Goal: Task Accomplishment & Management: Manage account settings

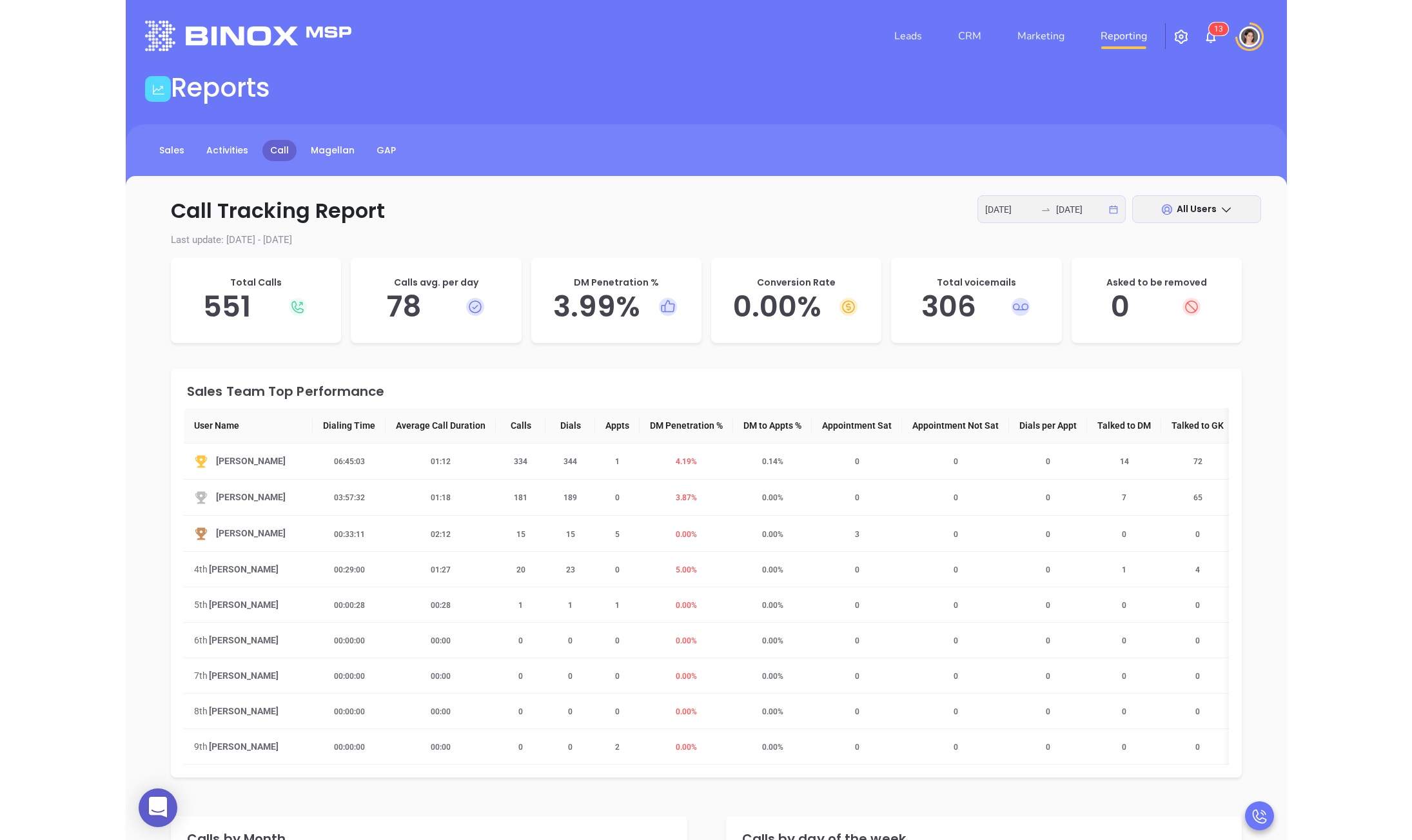
scroll to position [66, 0]
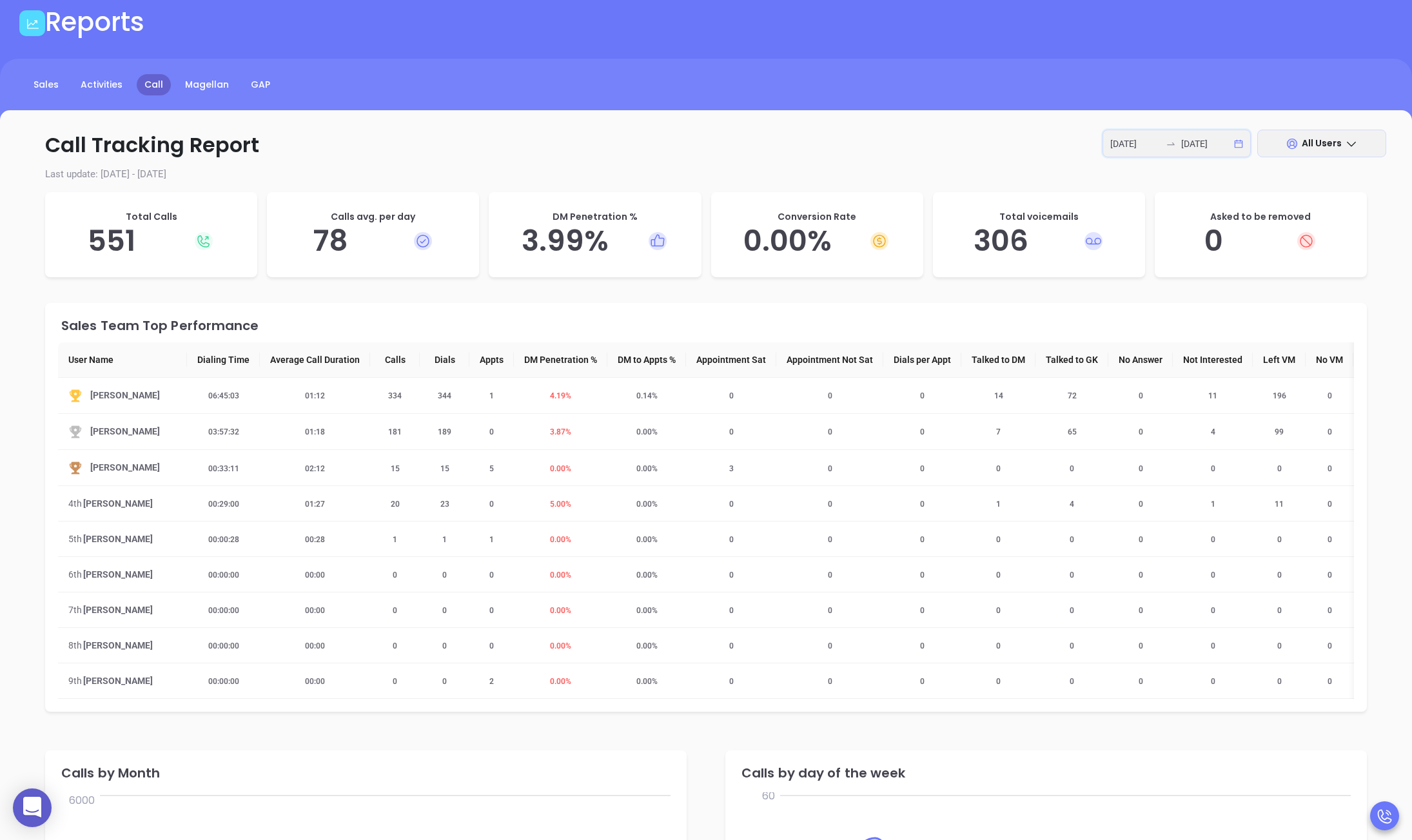
click at [1145, 147] on input "2025-08-25" at bounding box center [1135, 144] width 50 height 14
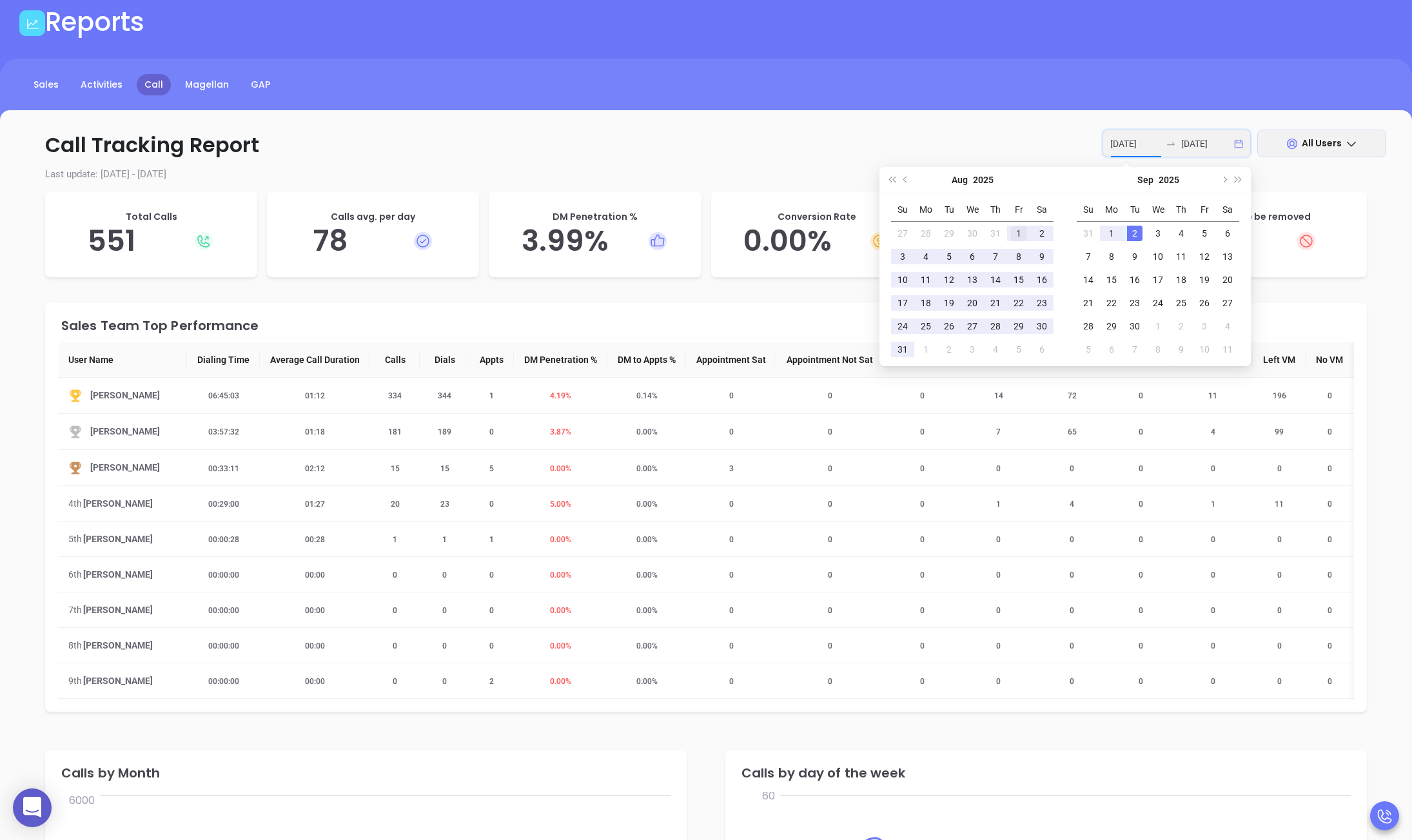
type input "[DATE]"
click at [1020, 231] on div "1" at bounding box center [1018, 233] width 15 height 15
type input "[DATE]"
click at [1023, 326] on div "29" at bounding box center [1018, 326] width 15 height 15
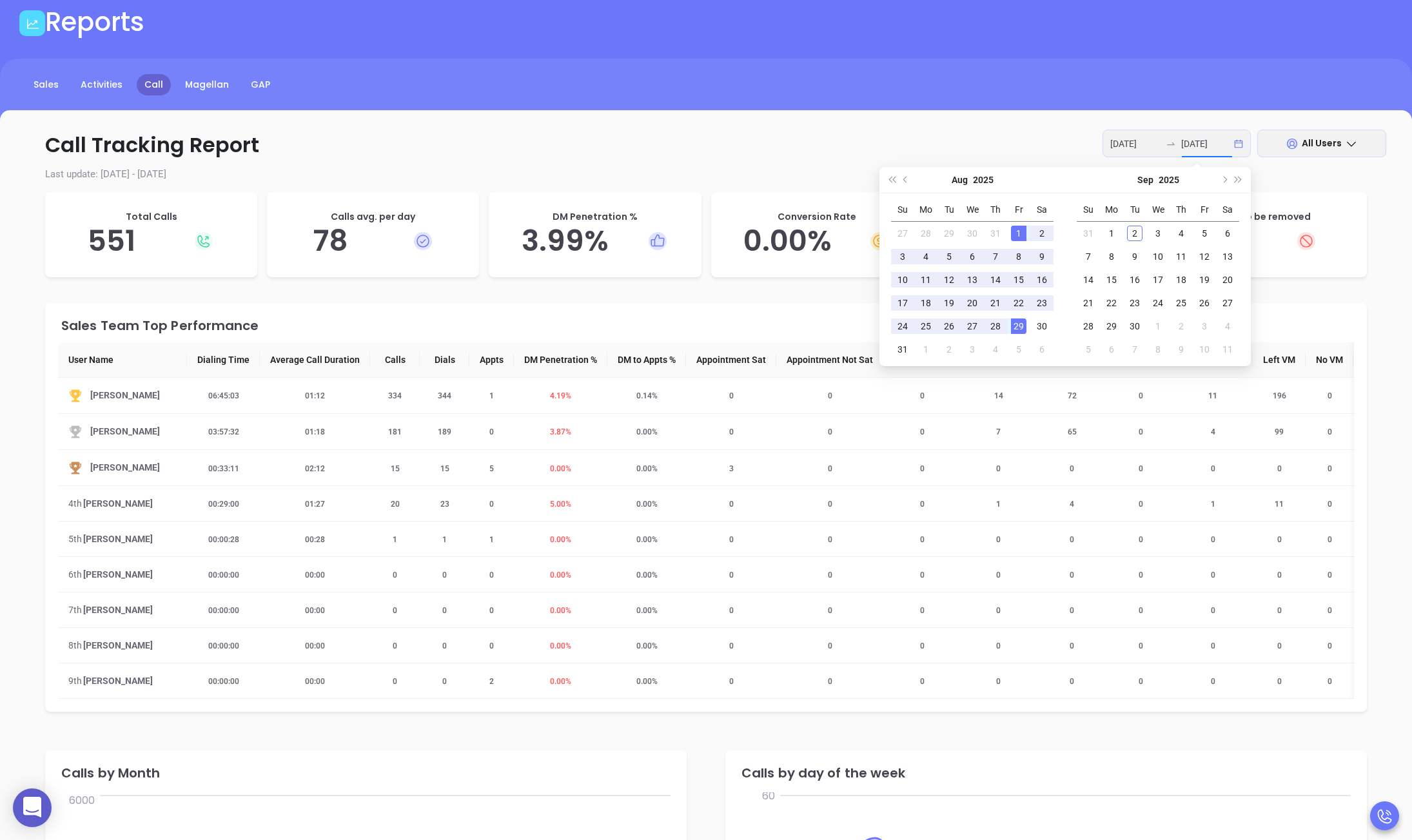
scroll to position [0, 0]
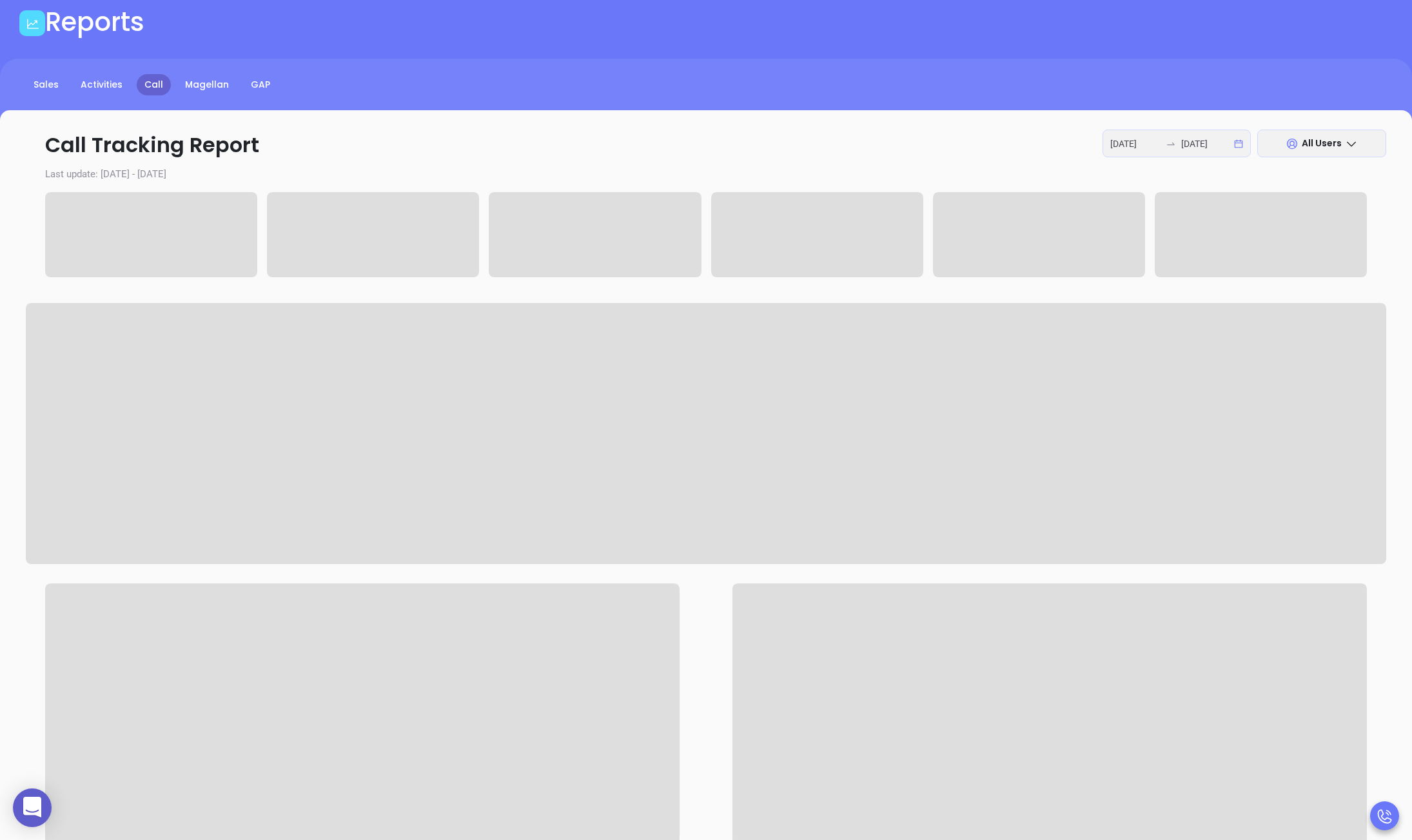
click at [1160, 145] on span "All Users" at bounding box center [1321, 143] width 40 height 13
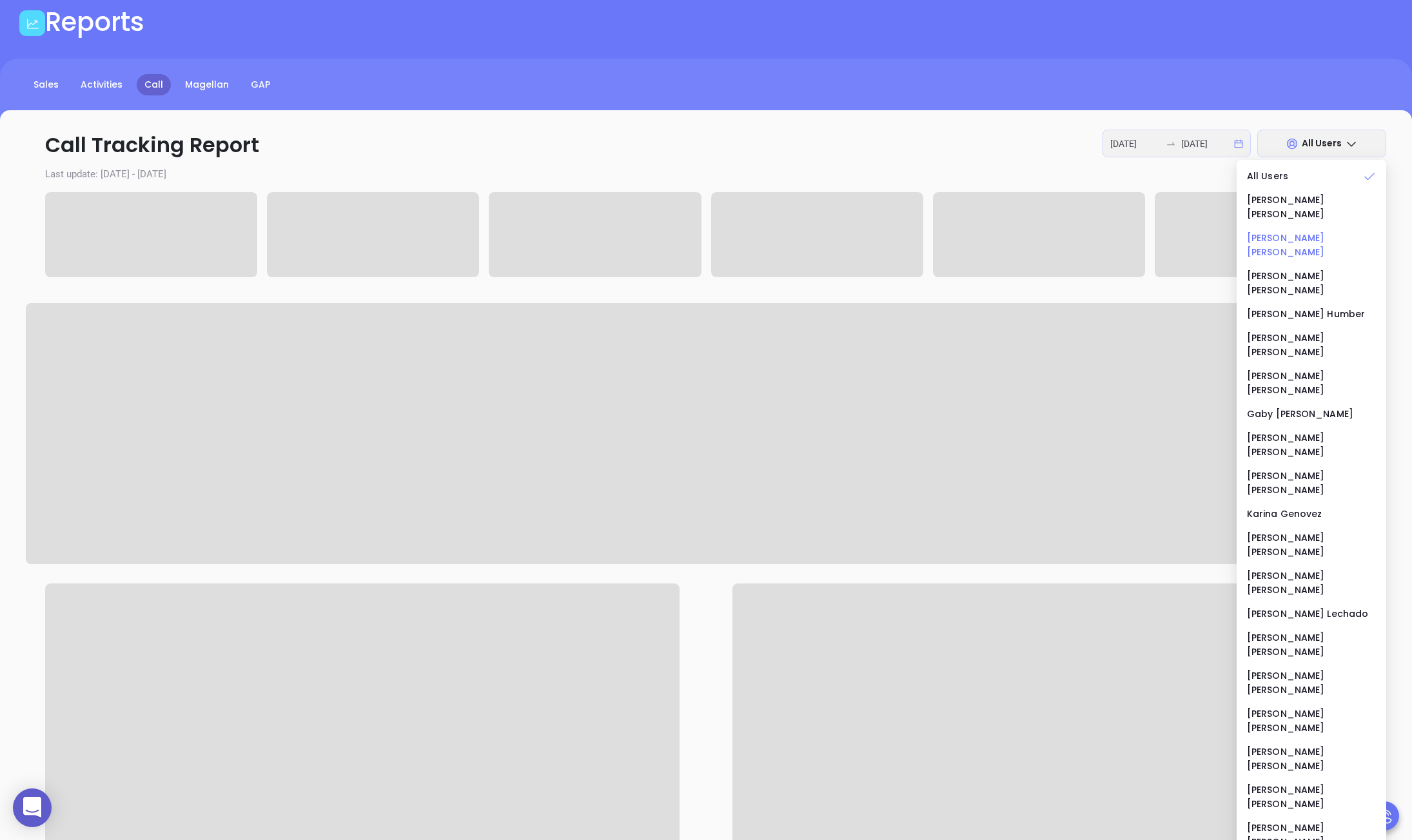
click at [1160, 231] on div "[PERSON_NAME]" at bounding box center [1311, 245] width 129 height 29
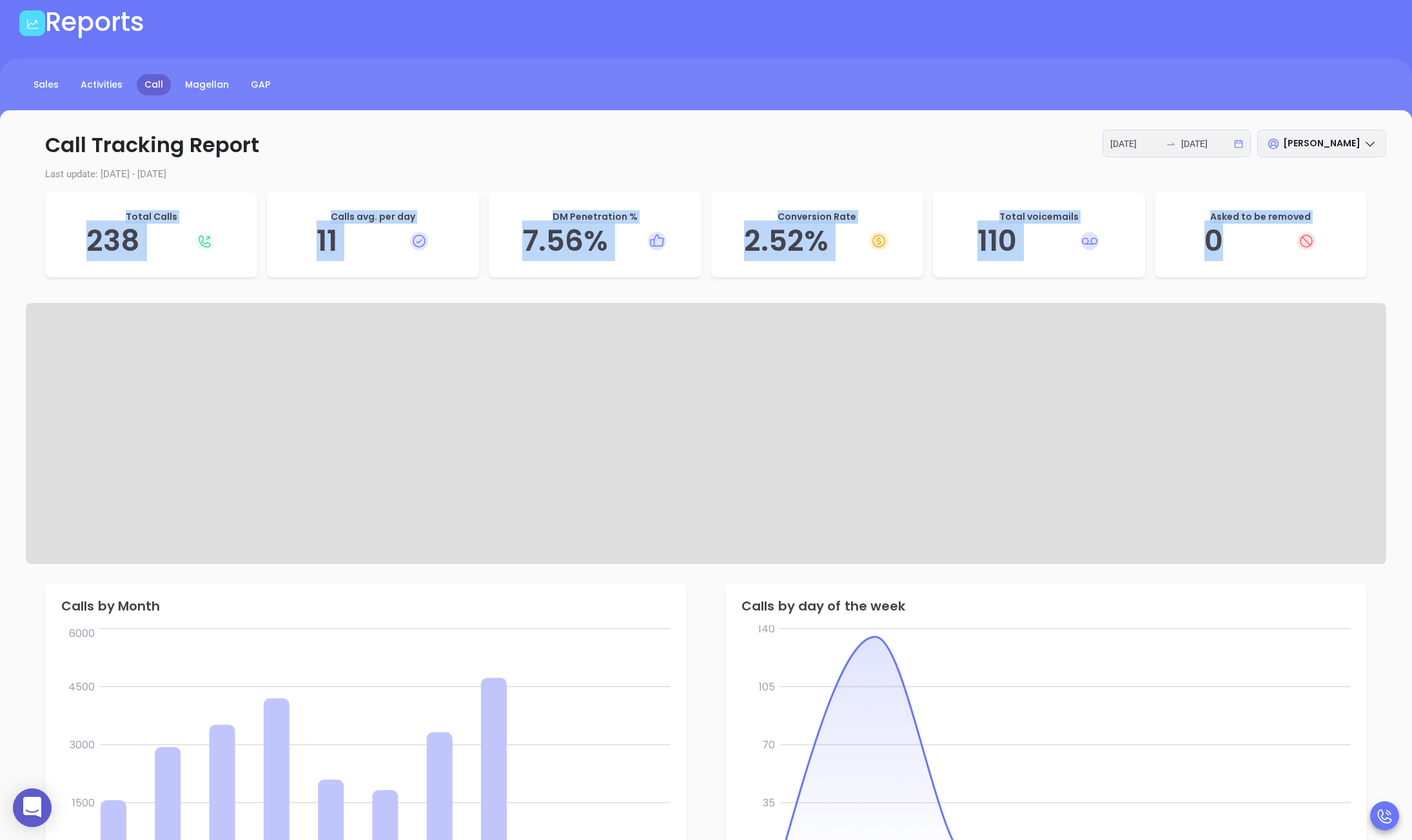
drag, startPoint x: 80, startPoint y: 210, endPoint x: 1297, endPoint y: 238, distance: 1217.3
click at [1160, 238] on div "Total Calls 238 Calls avg. per day 11 DM Penetration % 7.56 % Conversion Rate 2…" at bounding box center [706, 238] width 1322 height 92
copy div "Total Calls 238 Calls avg. per day 11 DM Penetration % 7.56 % Conversion Rate 2…"
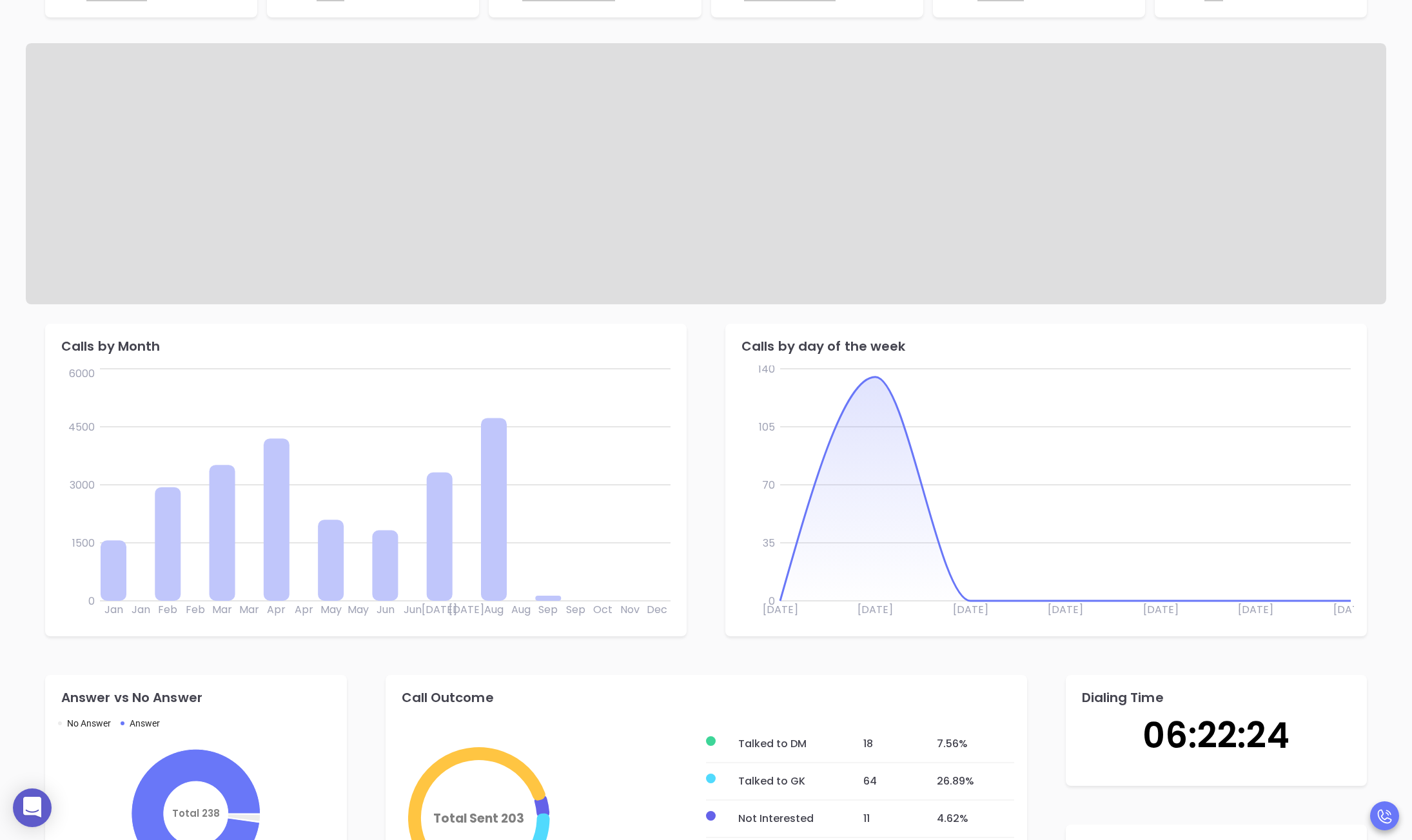
scroll to position [507, 0]
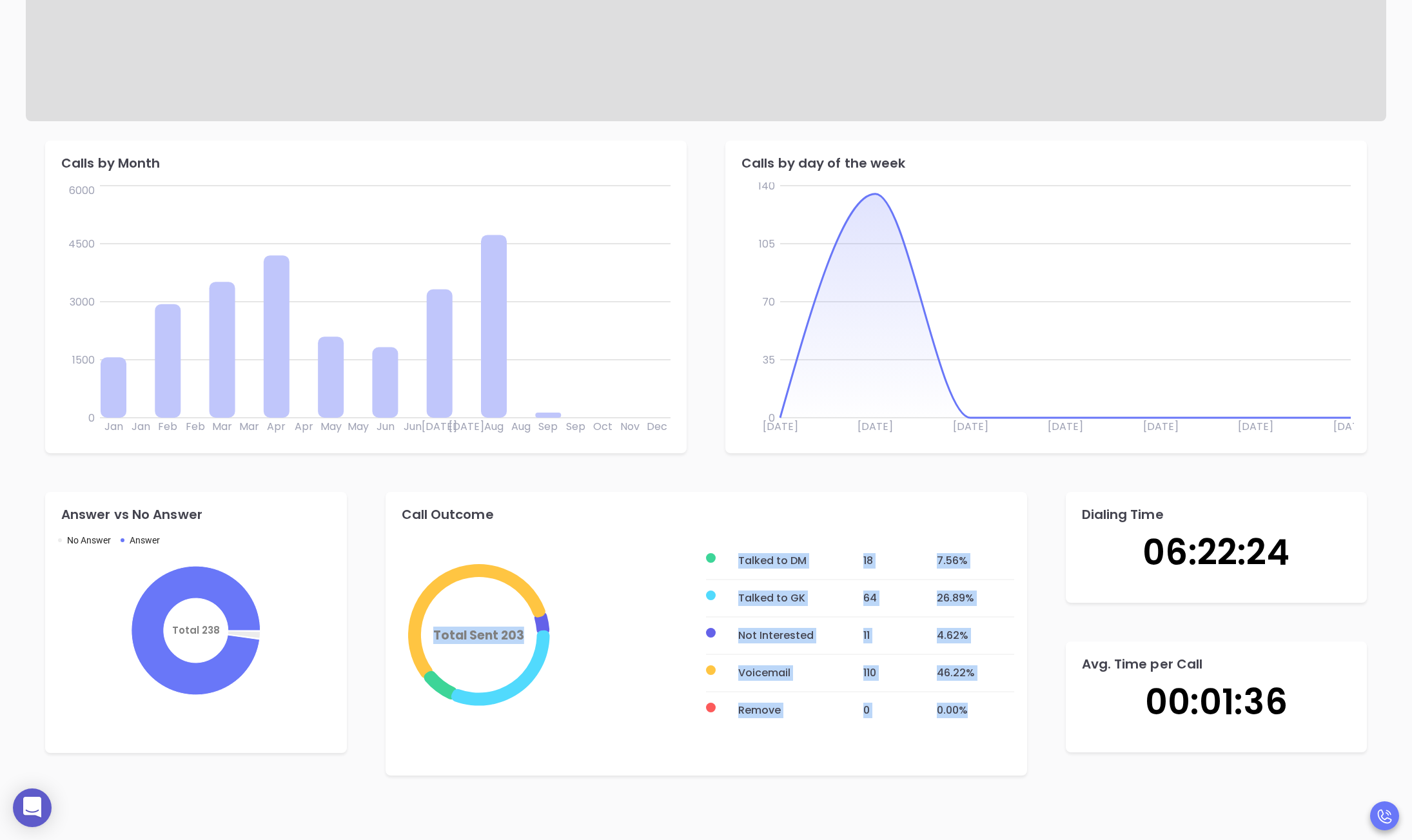
drag, startPoint x: 399, startPoint y: 512, endPoint x: 1016, endPoint y: 737, distance: 656.7
click at [1016, 737] on div "Call Outcome Total Sent 203 Talked to DM 18 7.56 % Talked to GK 64 26.89 % Not …" at bounding box center [707, 634] width 642 height 284
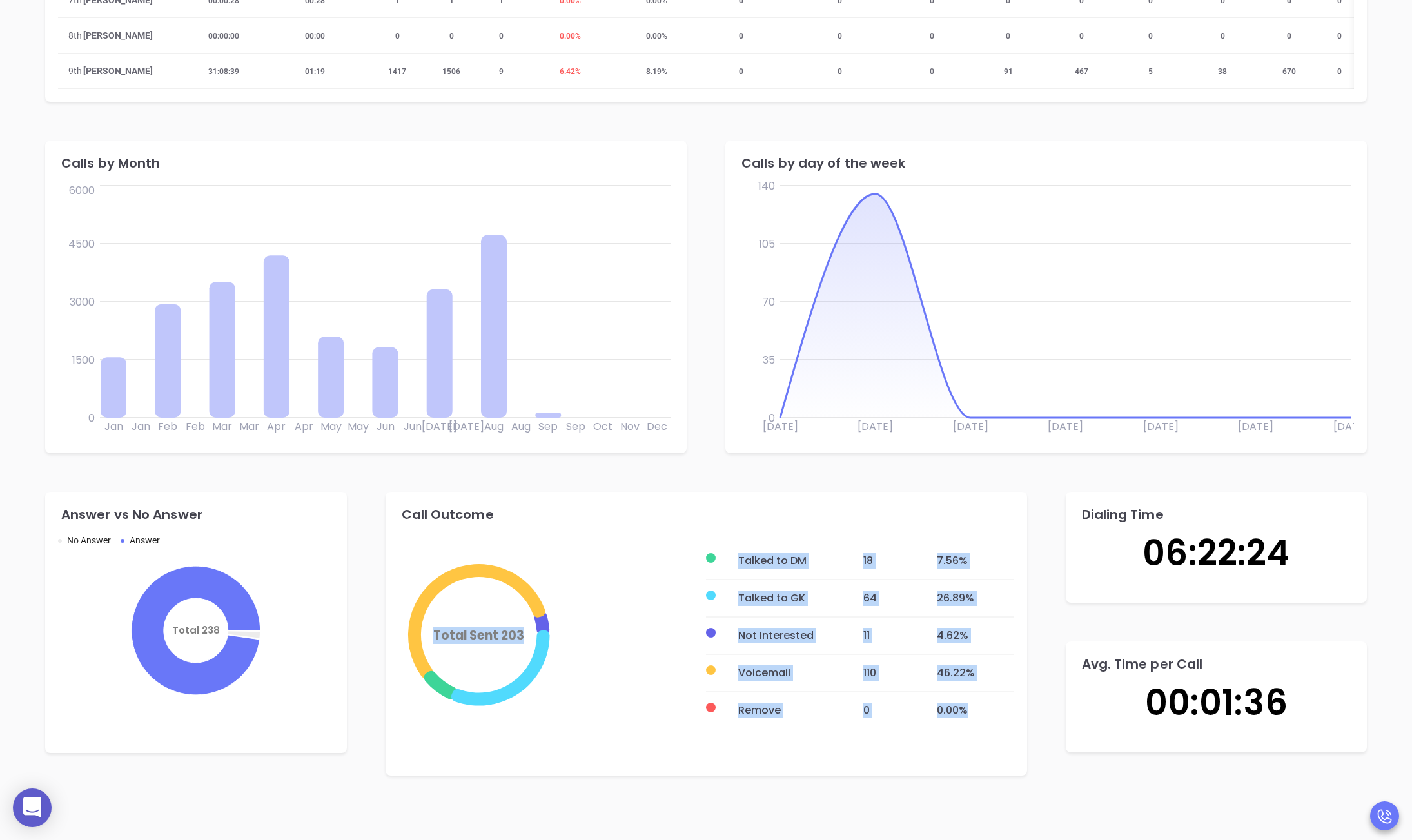
copy div "Total Sent 203 Talked to DM 18 7.56 % Talked to GK 64 26.89 % Not Interested 11…"
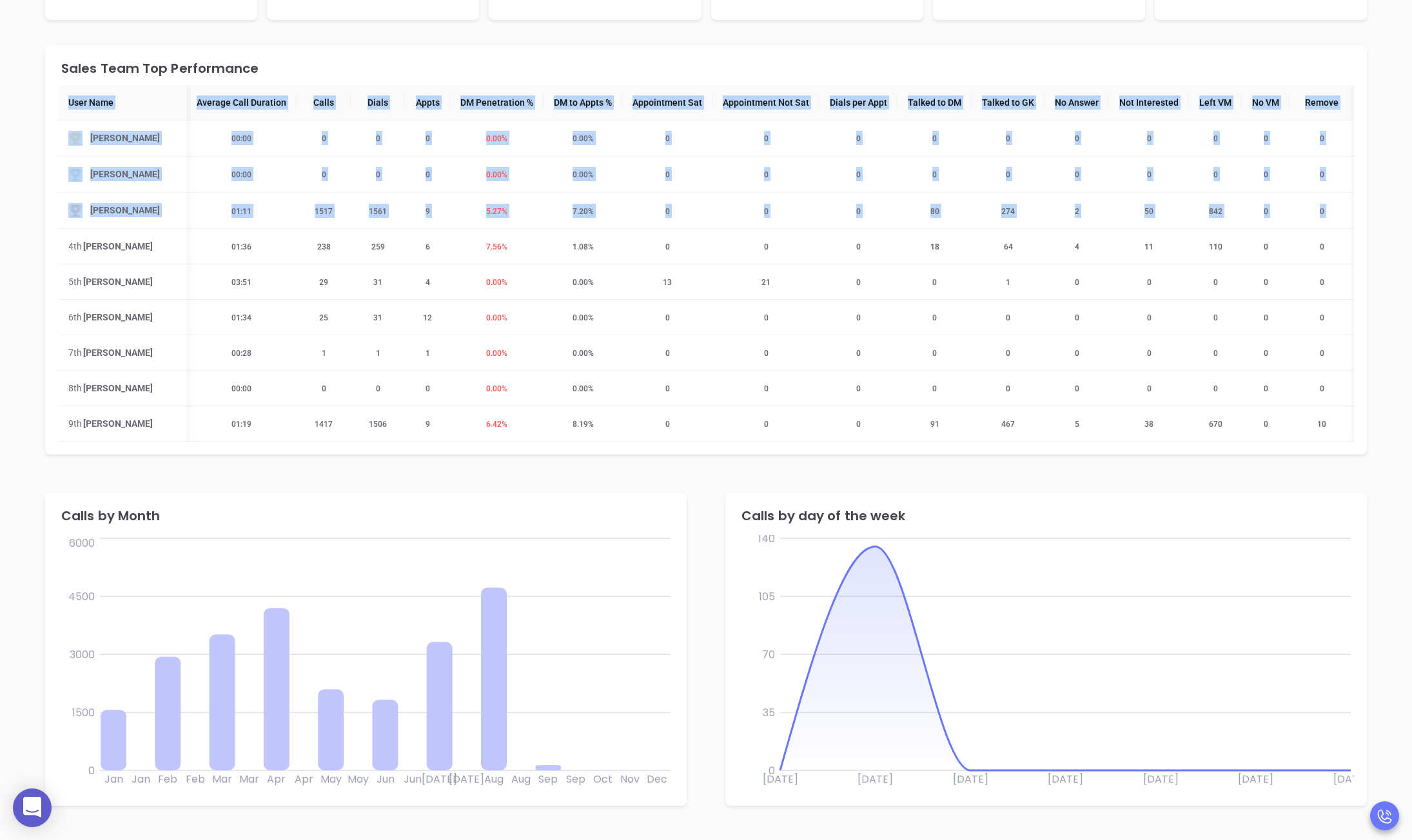
scroll to position [0, 120]
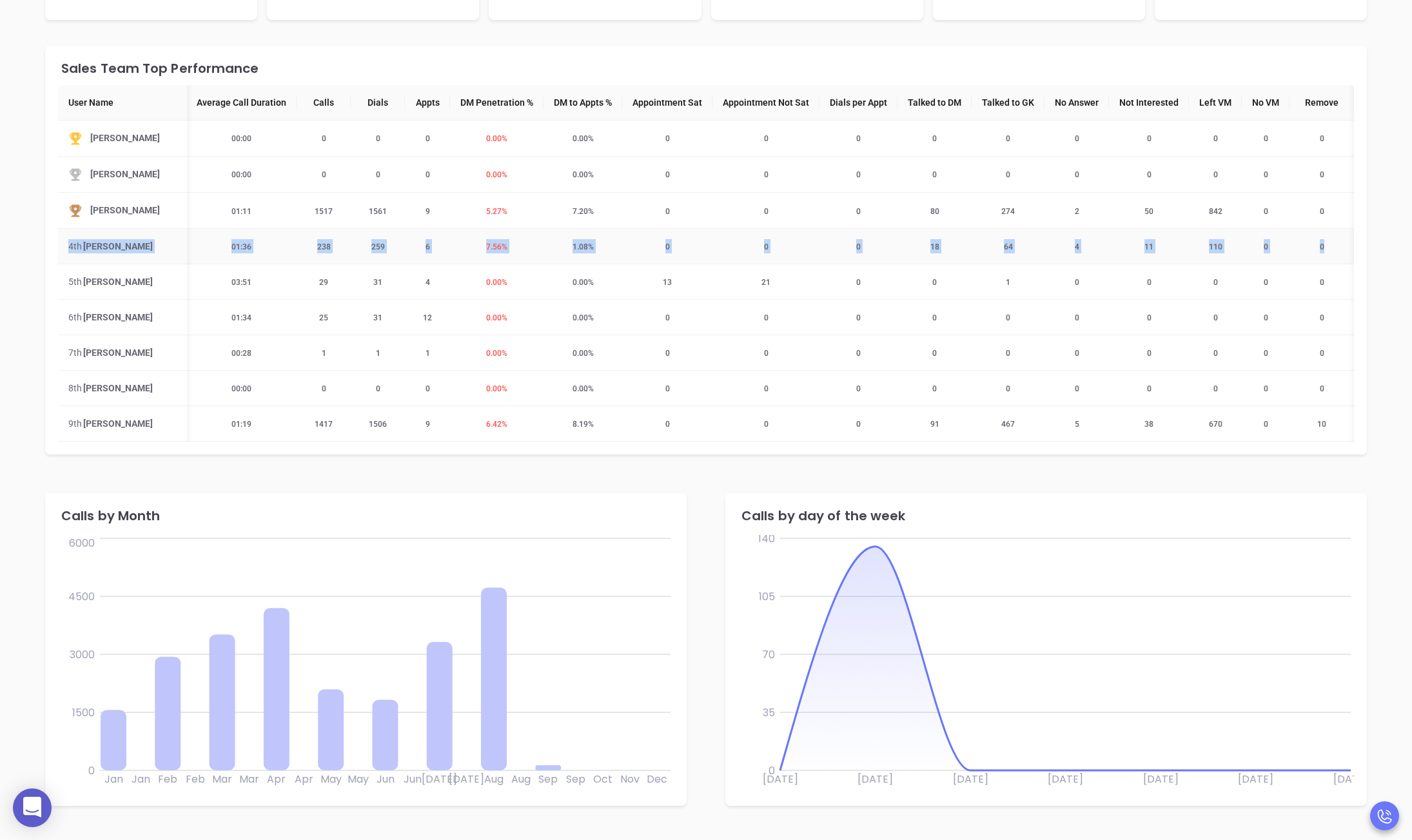
drag, startPoint x: 59, startPoint y: 245, endPoint x: 1341, endPoint y: 245, distance: 1282.0
click at [1160, 245] on tr "4th Anabell Dominguez 06:22:24 01:36 238 259 6 7.56 % 1.08 % 0 0 0 18 64 4 11 1…" at bounding box center [669, 246] width 1369 height 36
copy tr "4th Anabell Dominguez 06:22:24 01:36 238 259 6 7.56 % 1.08 % 0 0 0 18 64 4 11 1…"
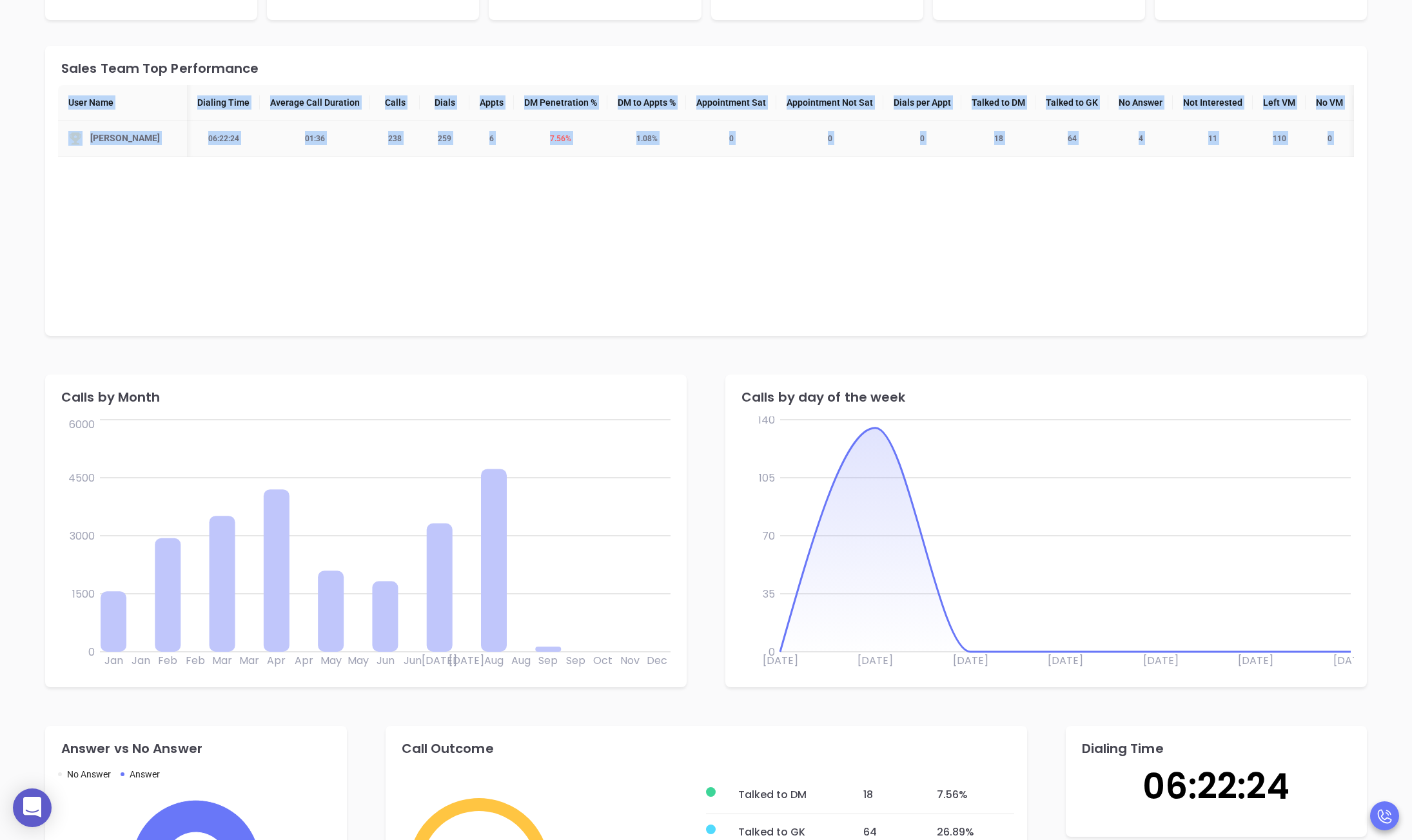
scroll to position [0, 115]
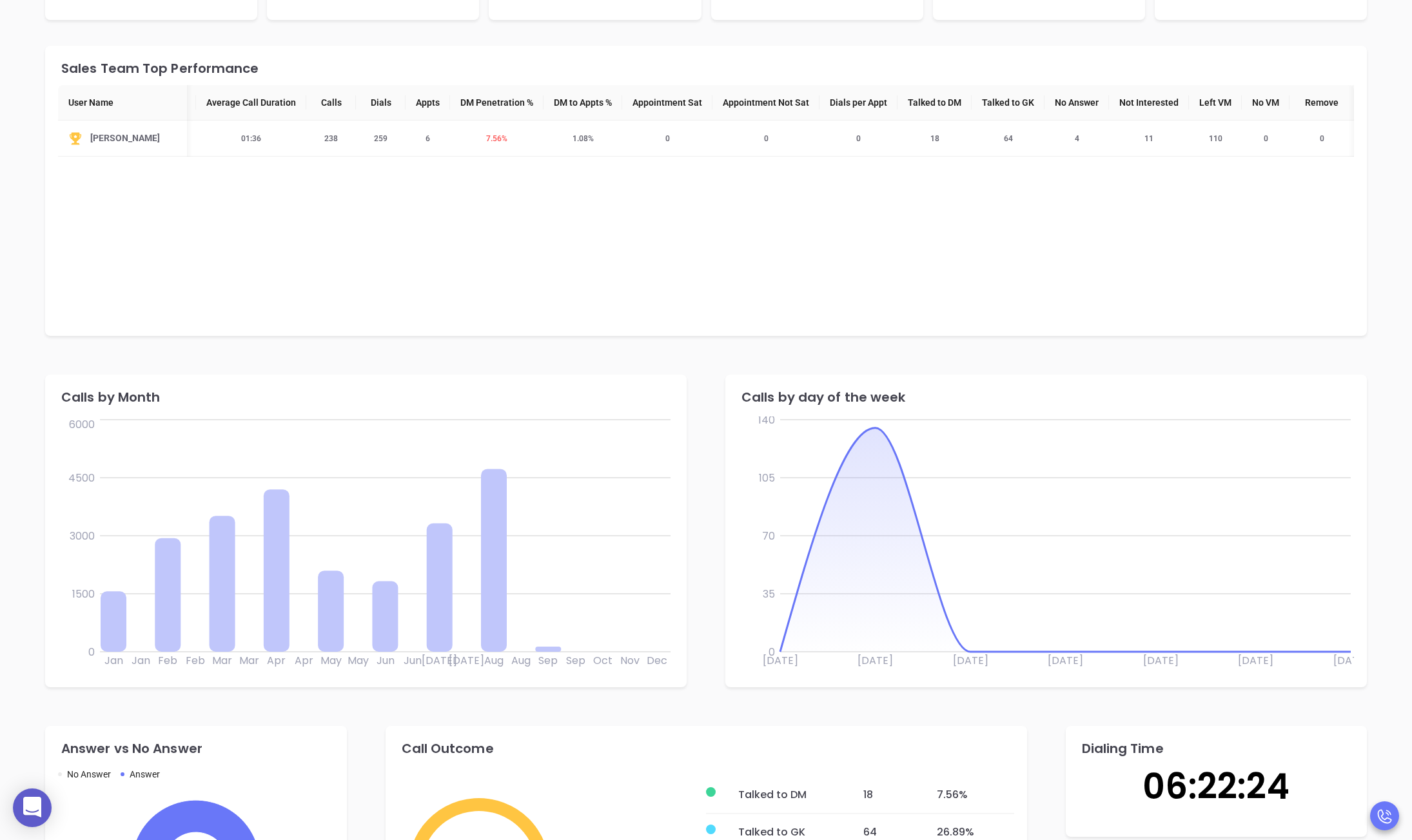
drag, startPoint x: 65, startPoint y: 95, endPoint x: 1421, endPoint y: 155, distance: 1357.3
click at [1160, 155] on html "0 Leads CRM Marketing Reporting 1 3 Financial Leads Leads Reports Sales Activit…" at bounding box center [706, 97] width 1412 height 840
copy colgroup
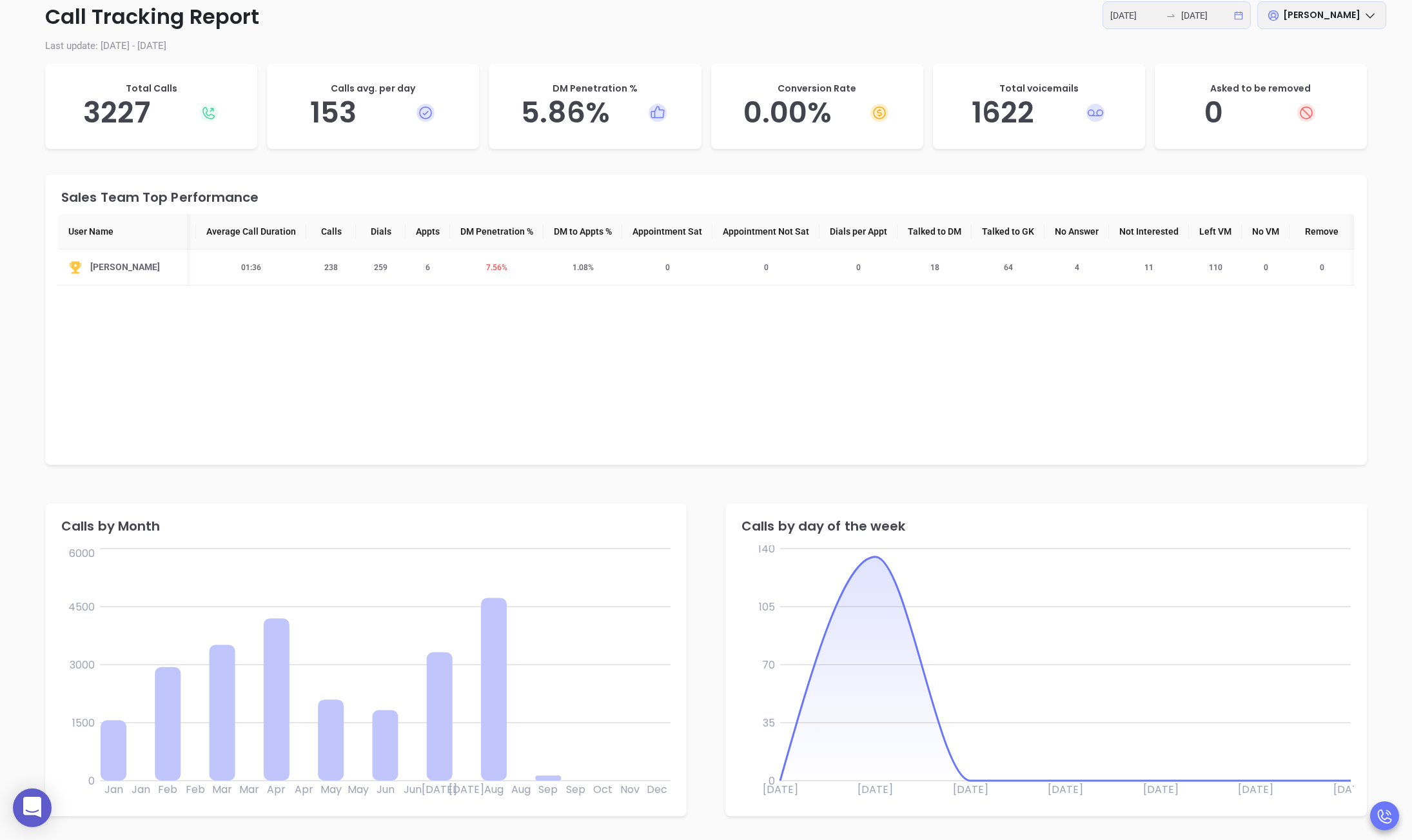
scroll to position [36, 0]
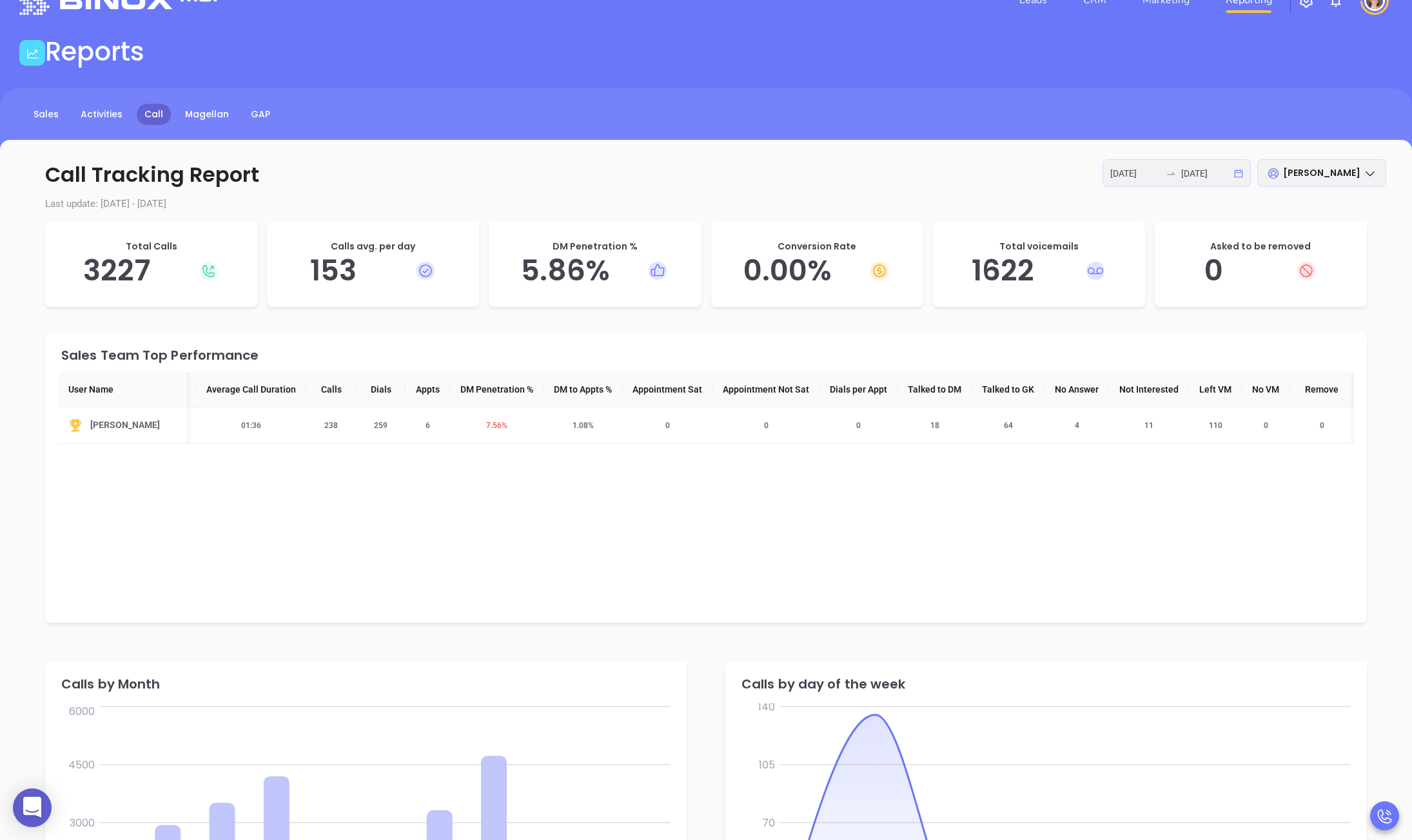
click at [182, 507] on div "Sales Team Top Performance User Name Dialing Time Average Call Duration Calls D…" at bounding box center [706, 477] width 1322 height 290
click at [236, 523] on div "Sales Team Top Performance User Name Dialing Time Average Call Duration Calls D…" at bounding box center [706, 477] width 1322 height 290
click at [1160, 169] on span "[PERSON_NAME]" at bounding box center [1321, 173] width 78 height 13
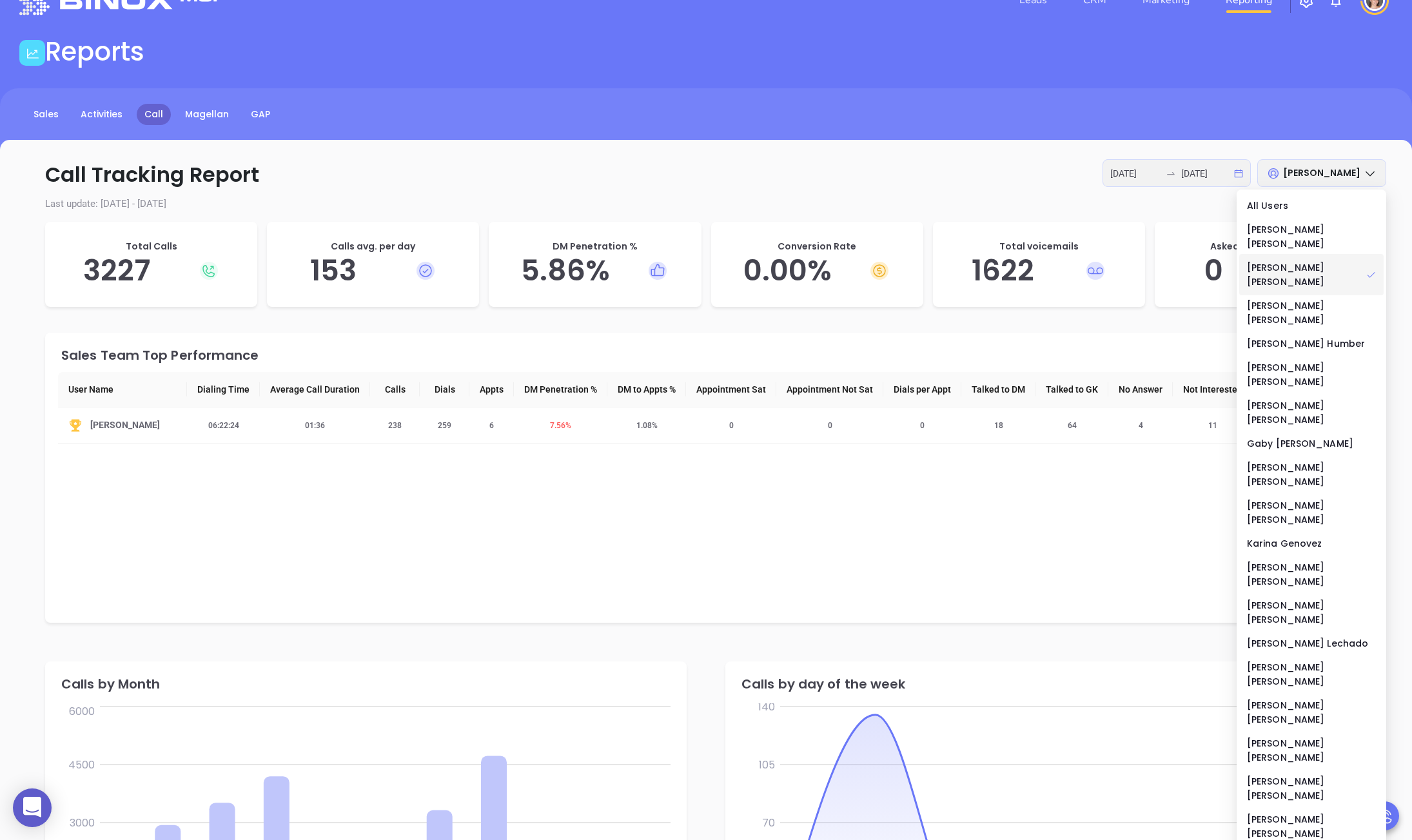
click at [1160, 174] on span "[PERSON_NAME]" at bounding box center [1321, 173] width 78 height 13
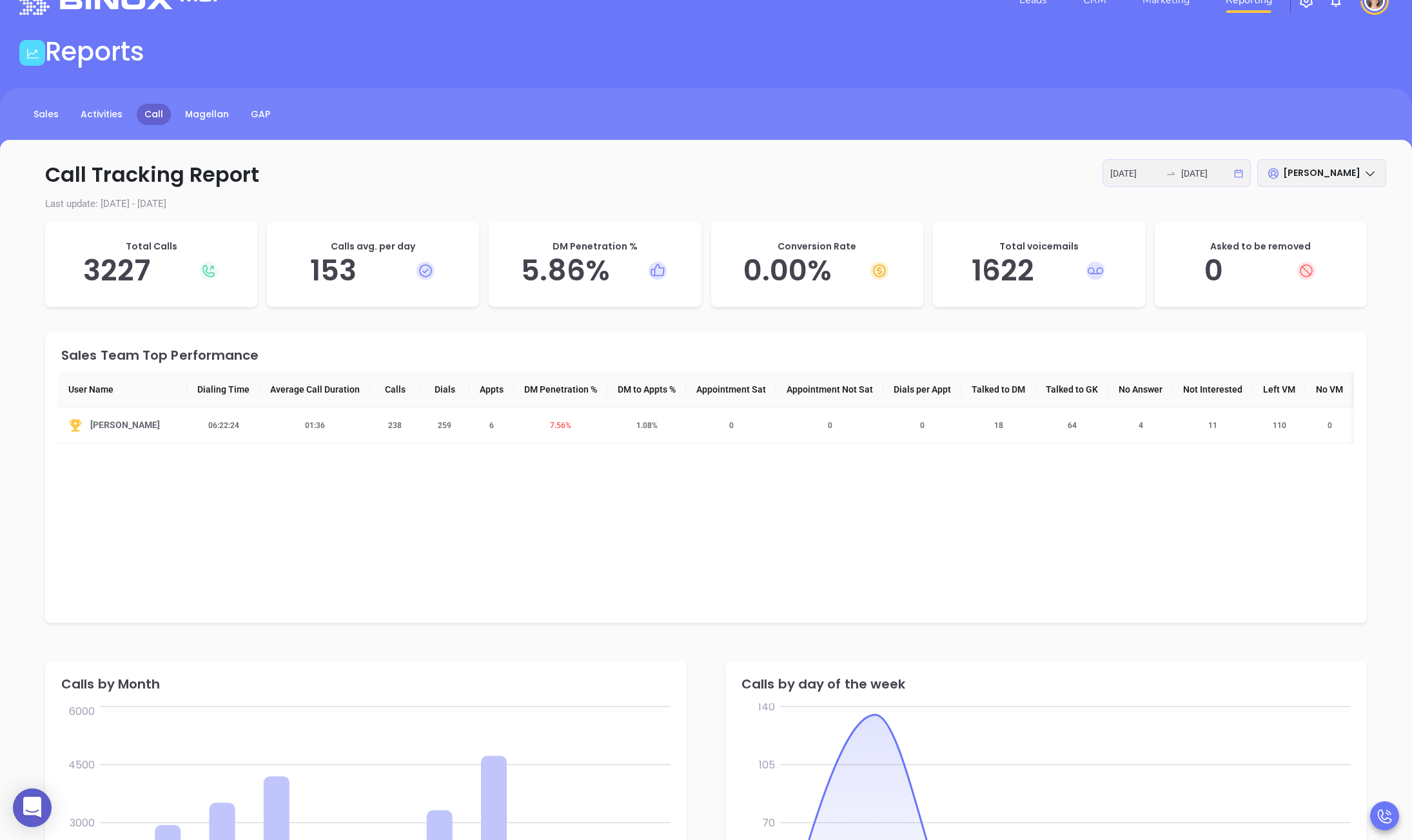
click at [1160, 174] on span "[PERSON_NAME]" at bounding box center [1321, 173] width 78 height 13
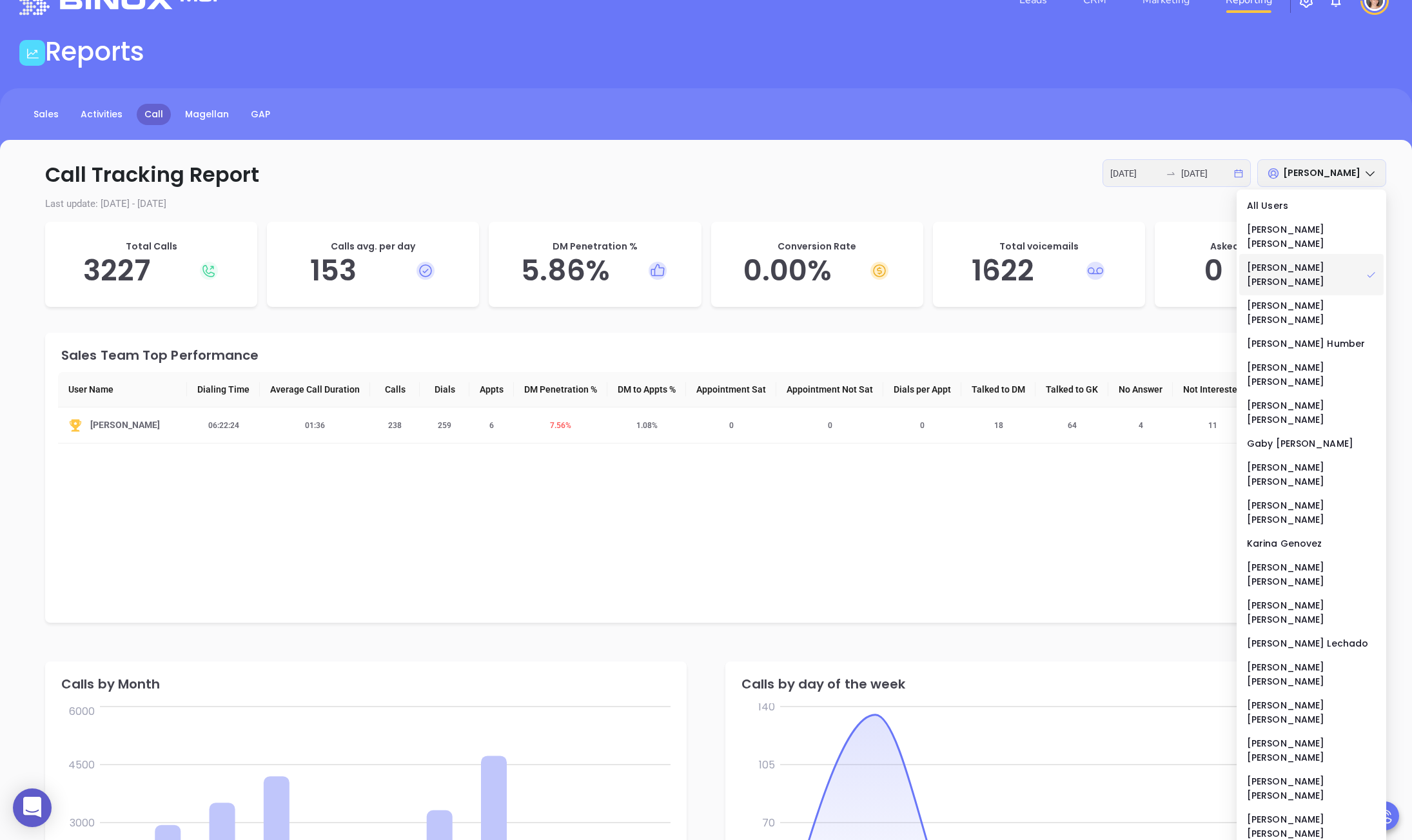
click at [1160, 174] on span "[PERSON_NAME]" at bounding box center [1321, 173] width 78 height 13
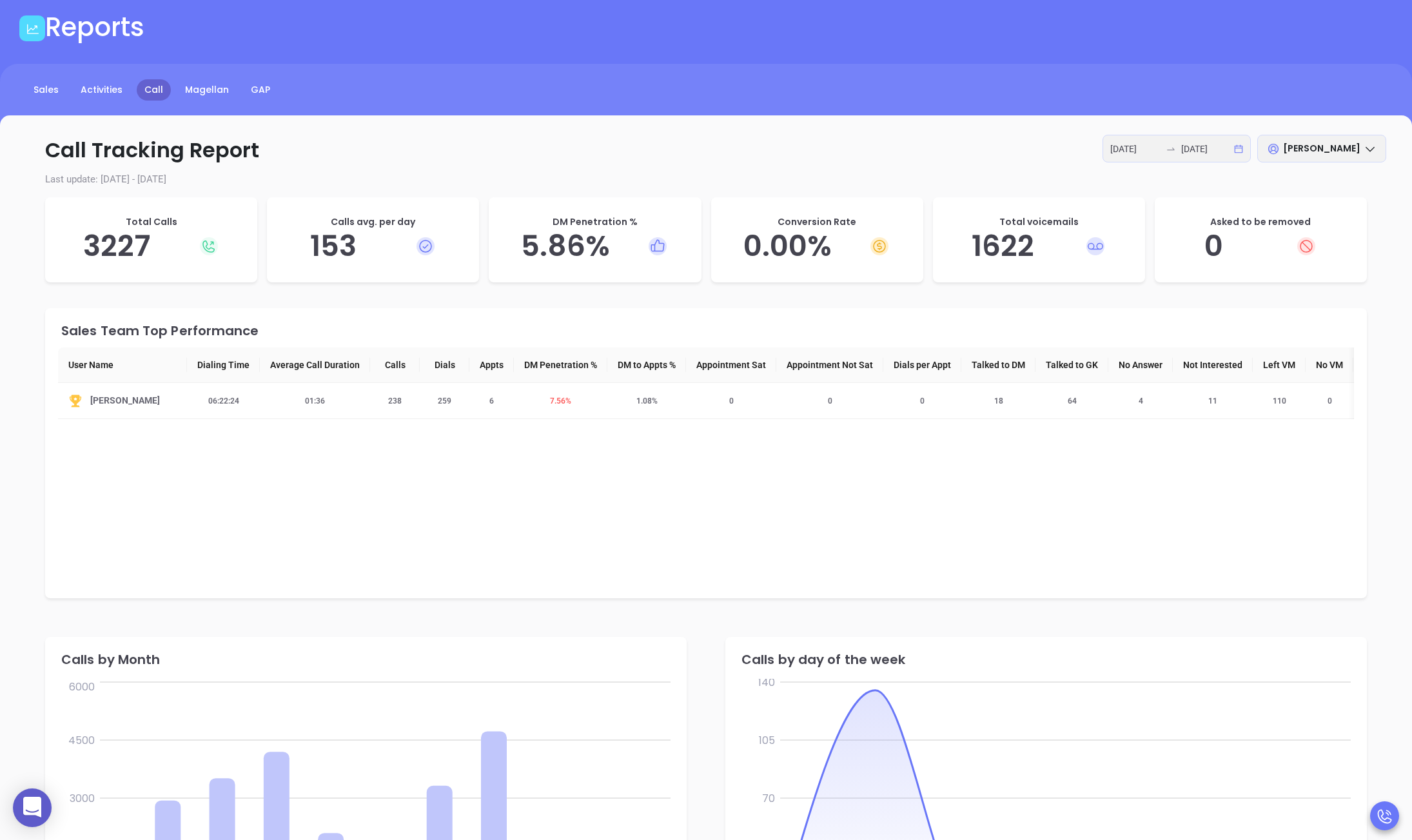
scroll to position [57, 0]
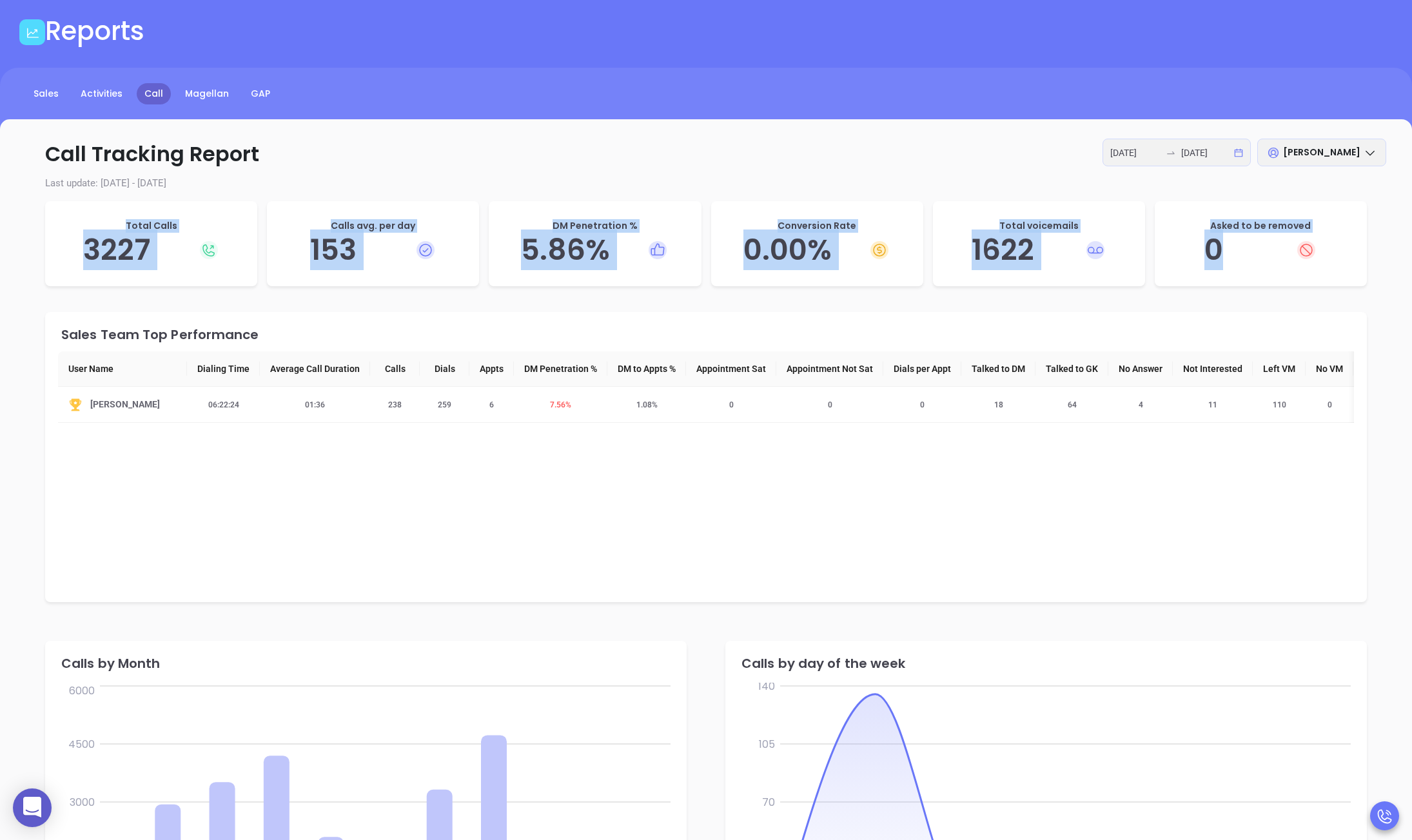
drag, startPoint x: 106, startPoint y: 219, endPoint x: 1351, endPoint y: 256, distance: 1245.5
click at [1160, 256] on div "Total Calls 3227 Calls avg. per day 153 DM Penetration % 5.86 % Conversion Rate…" at bounding box center [706, 247] width 1322 height 92
copy div "Total Calls 3227 Calls avg. per day 153 DM Penetration % 5.86 % Conversion Rate…"
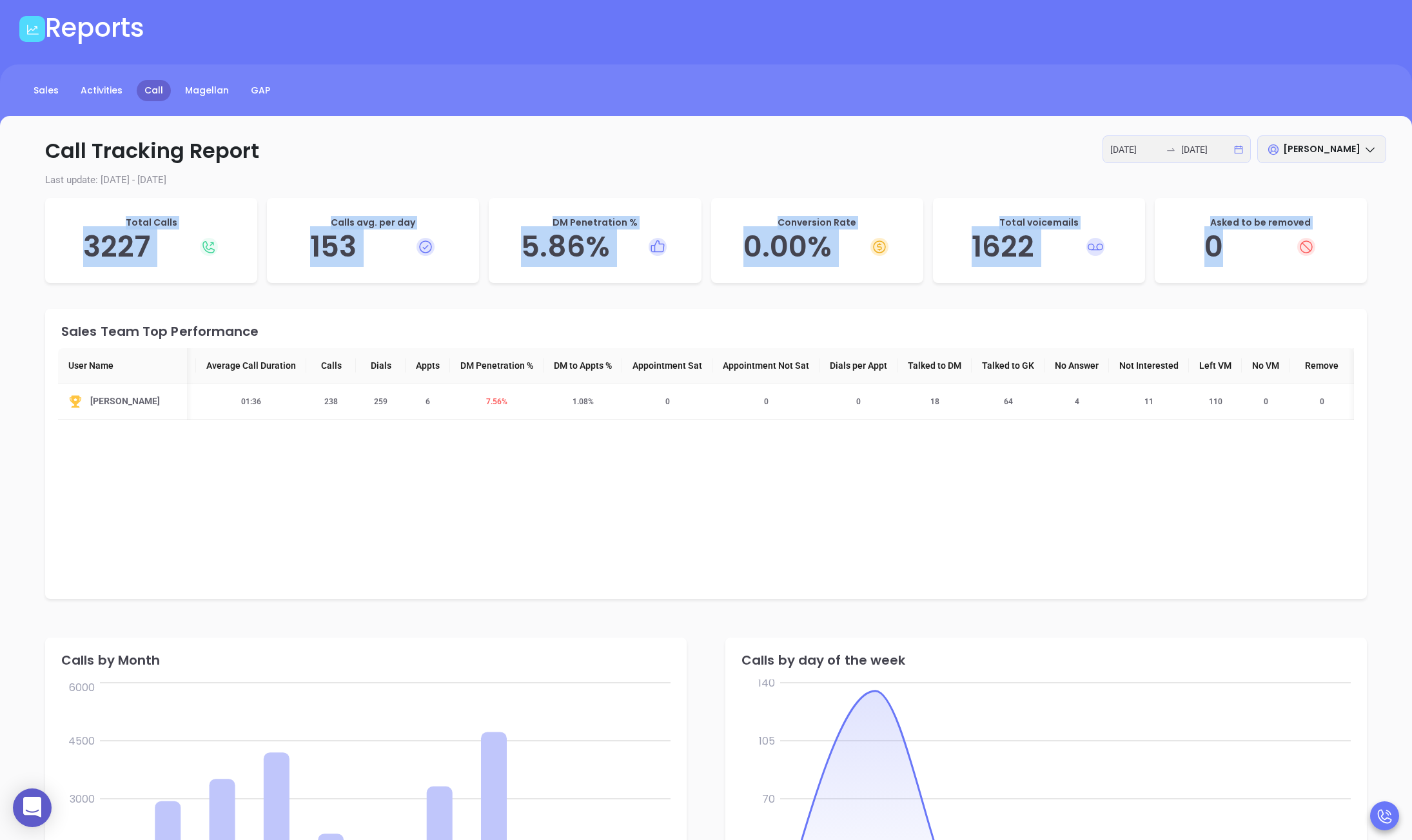
scroll to position [556, 0]
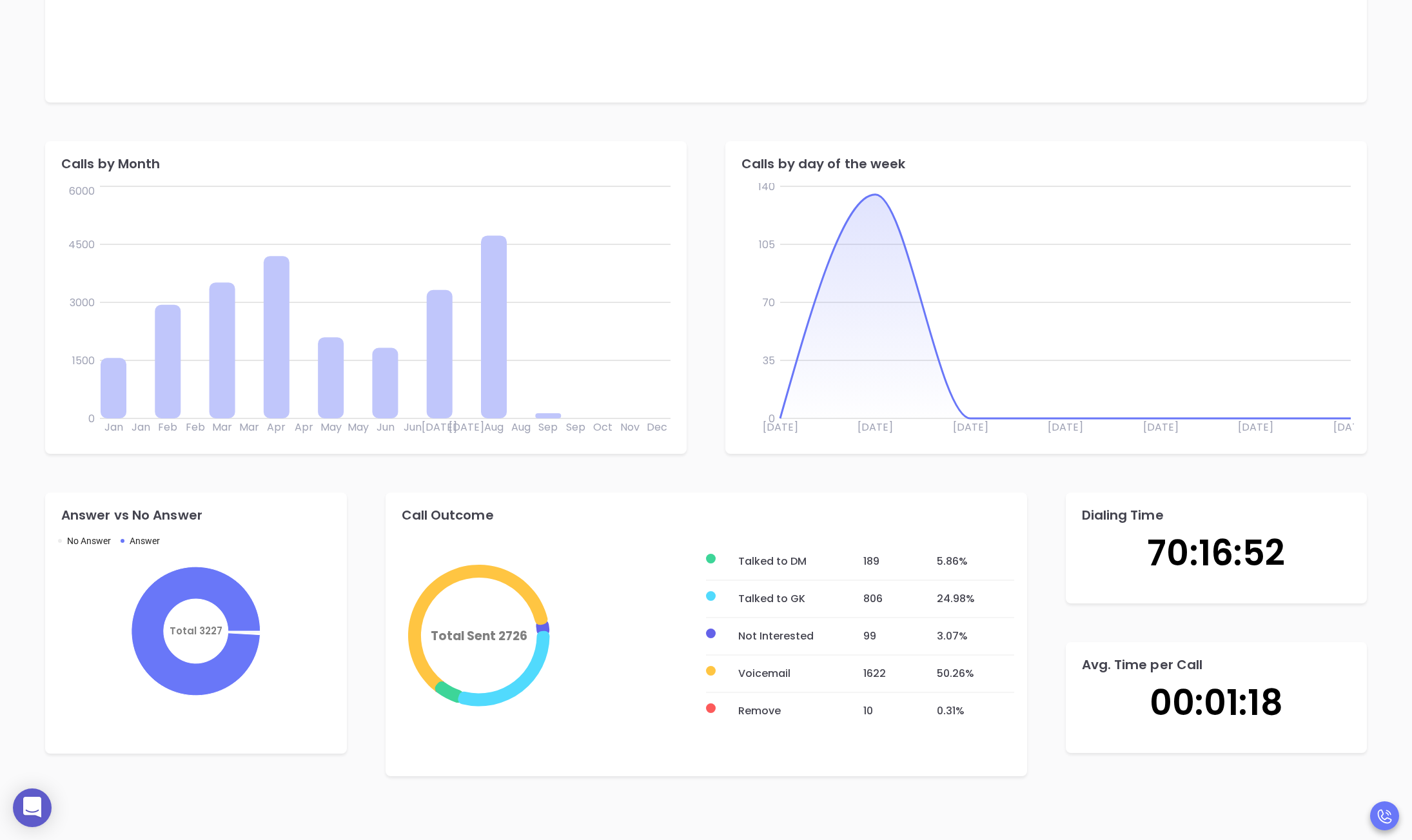
click at [521, 521] on icon "Total Sent 2726" at bounding box center [552, 632] width 308 height 258
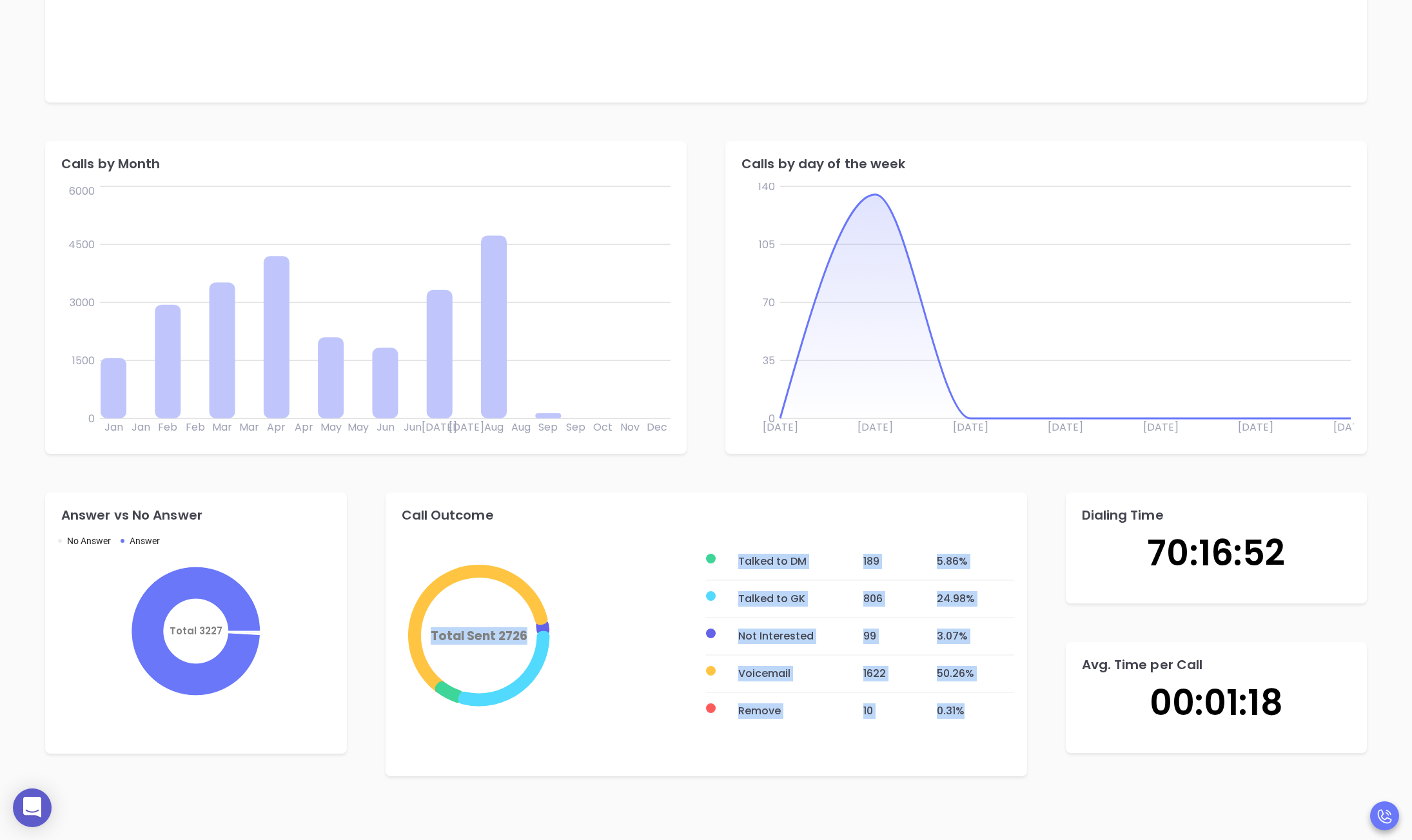
drag, startPoint x: 401, startPoint y: 512, endPoint x: 977, endPoint y: 720, distance: 612.4
click at [977, 720] on div "Total Sent 2726 Talked to DM 189 5.86 % Talked to GK 806 24.98 % Not Interested…" at bounding box center [706, 641] width 616 height 240
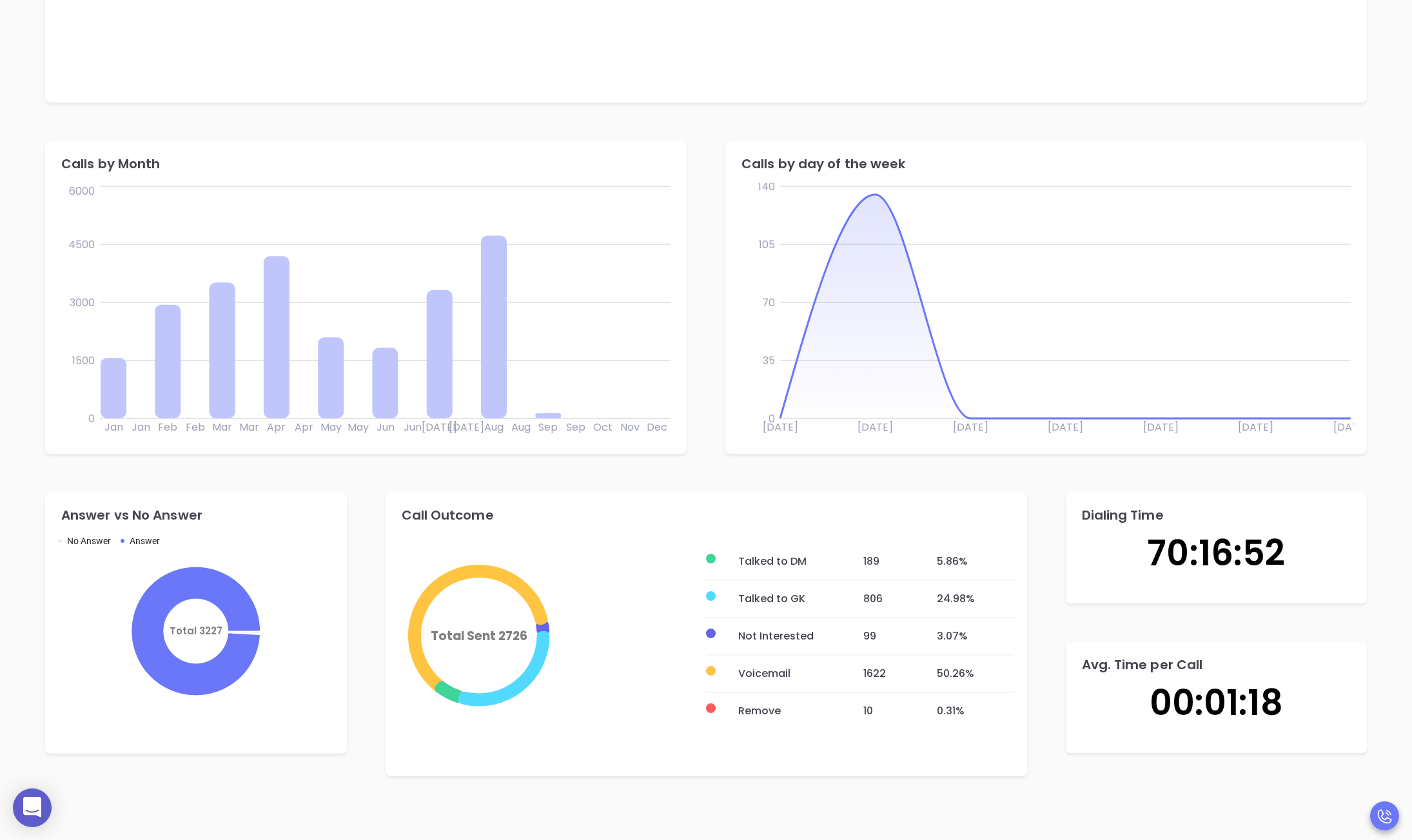
click at [330, 611] on icon "Total 3227" at bounding box center [196, 631] width 276 height 129
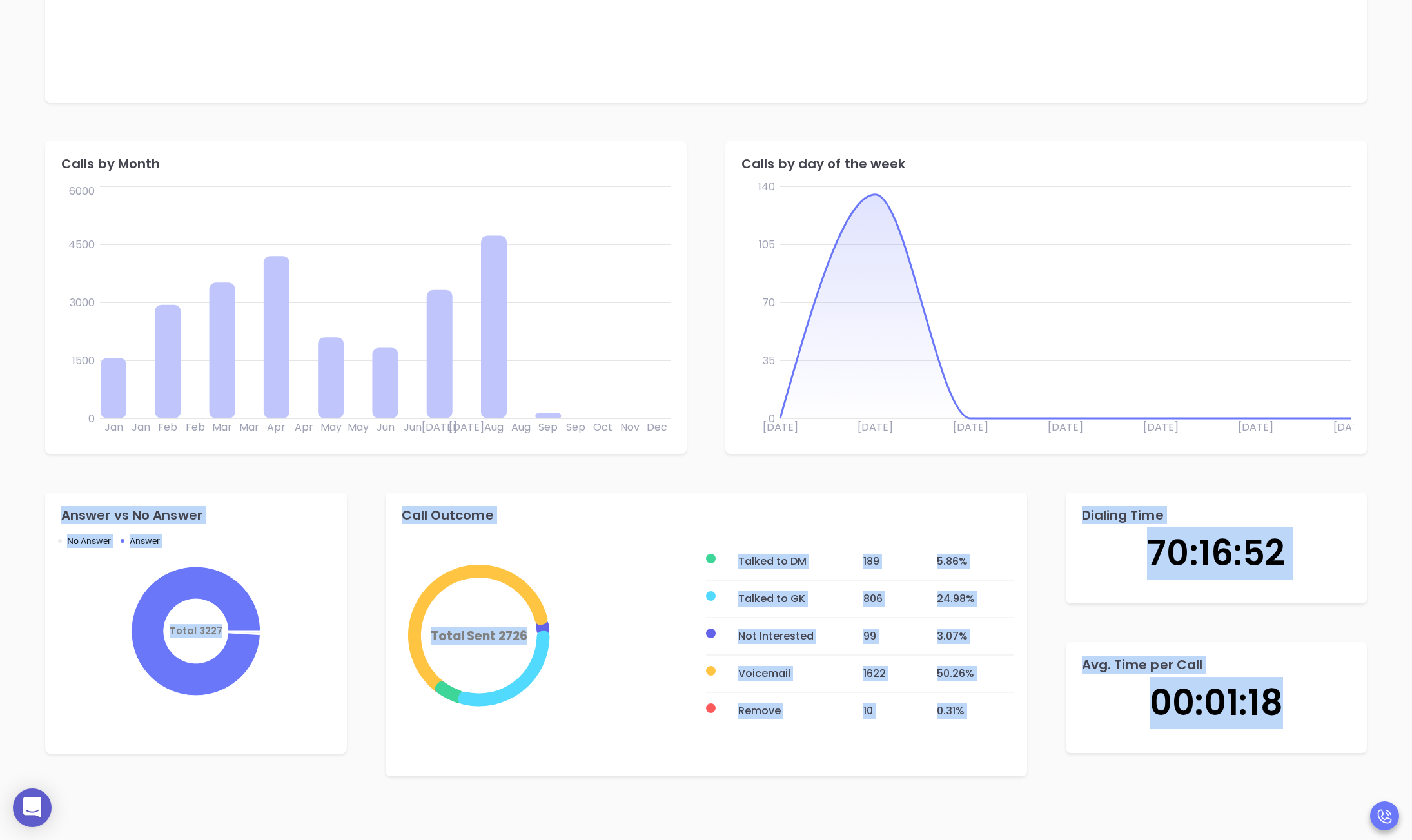
drag, startPoint x: 58, startPoint y: 512, endPoint x: 1334, endPoint y: 716, distance: 1292.2
click at [1160, 716] on div "Answer vs No Answer No Answer Answer Total 3227 Call Outcome Total Sent 2726 Ta…" at bounding box center [706, 634] width 1360 height 322
copy div "Answer vs No Answer No Answer Answer Total 3227 Call Outcome Total Sent 2726 Ta…"
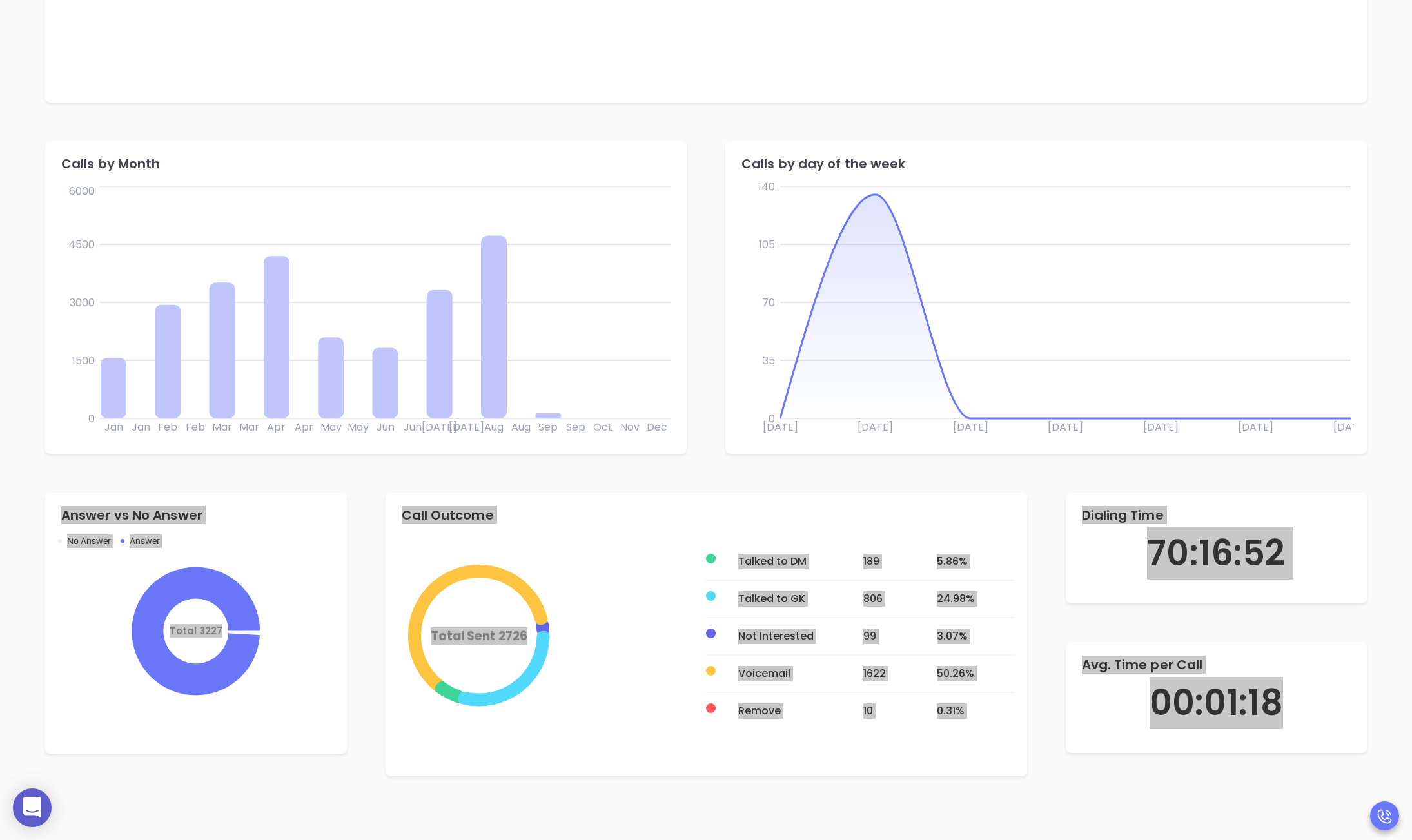
scroll to position [0, 0]
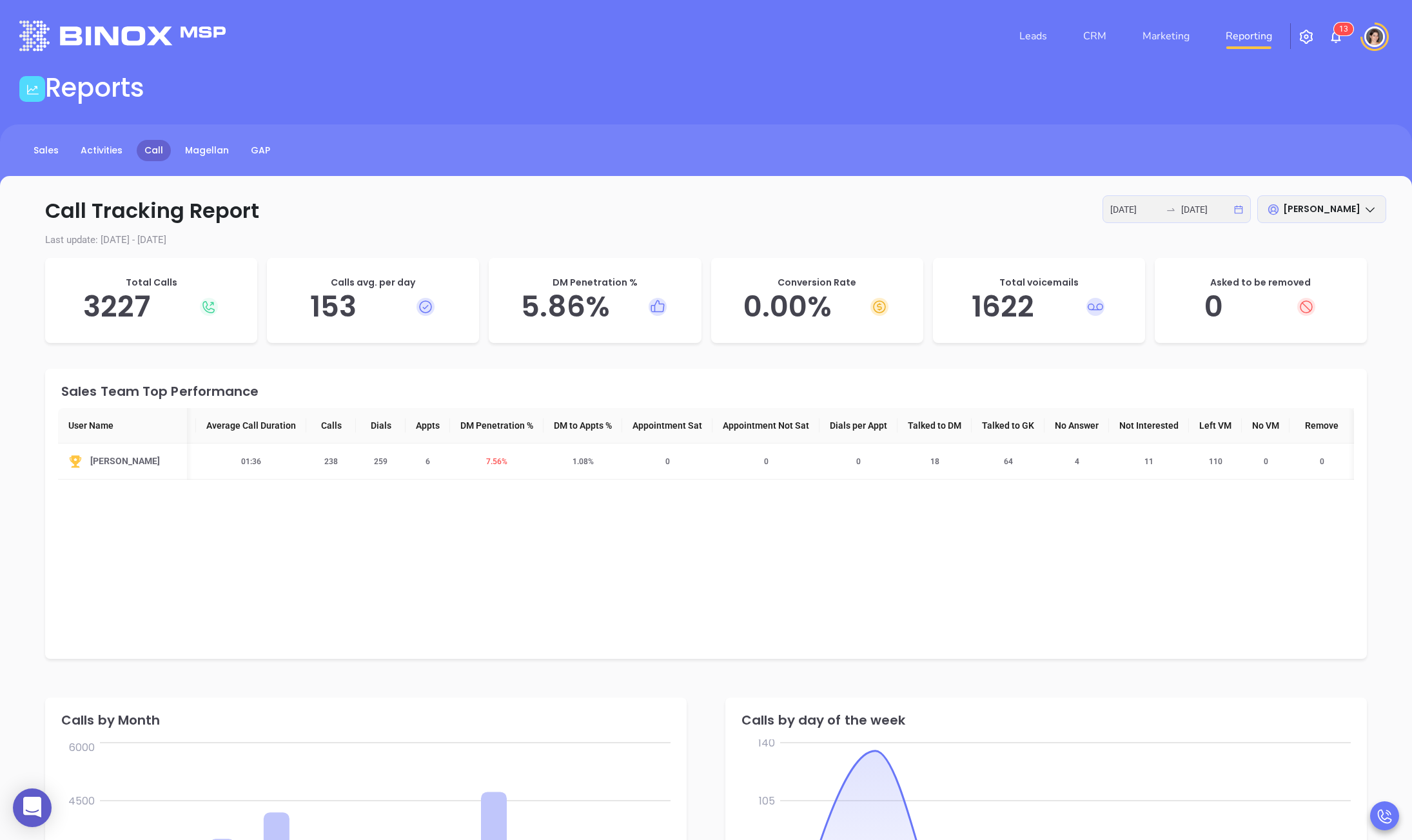
click at [1160, 211] on span "[PERSON_NAME]" at bounding box center [1321, 209] width 78 height 13
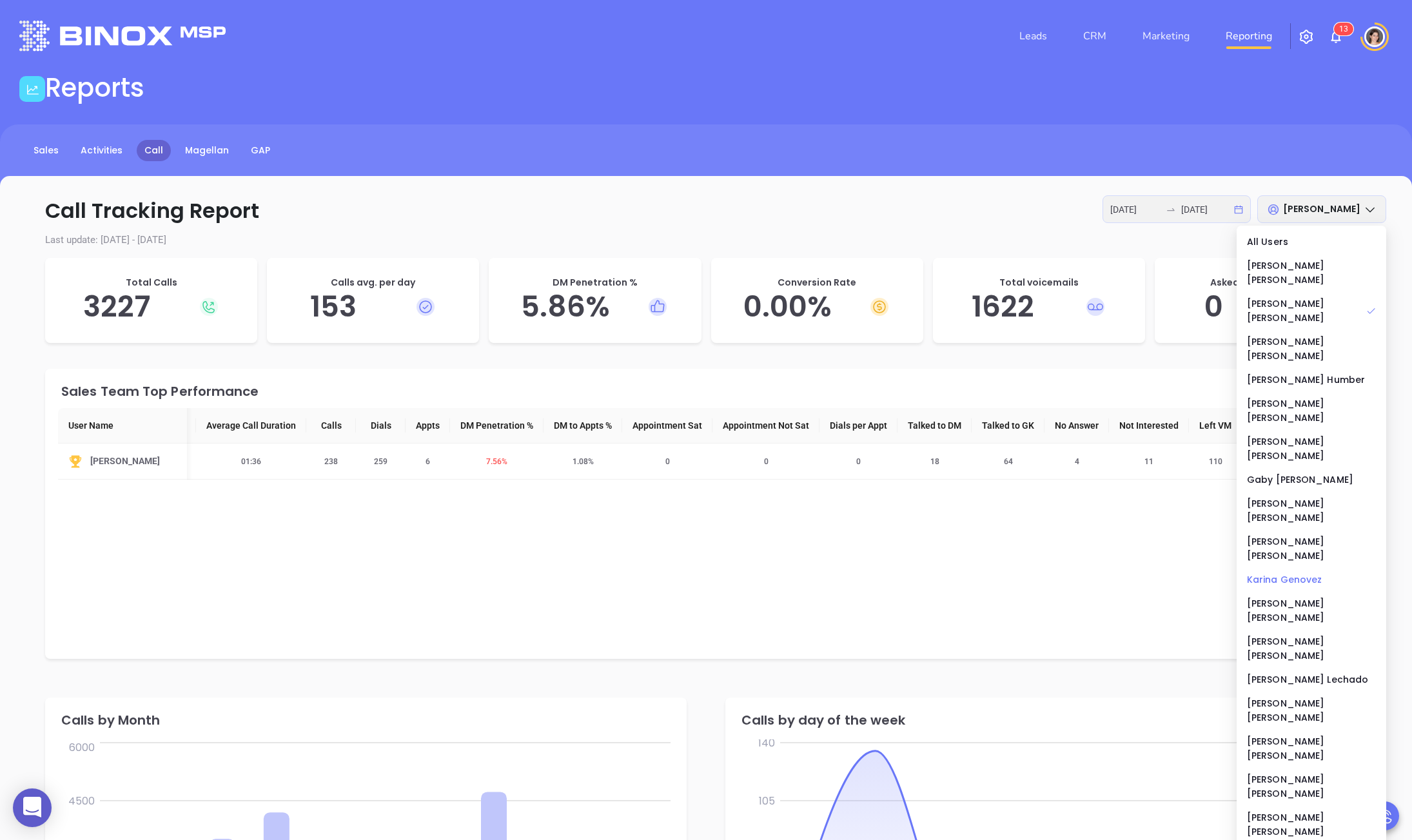
click at [1160, 572] on div "Karina Genovez" at bounding box center [1311, 579] width 129 height 14
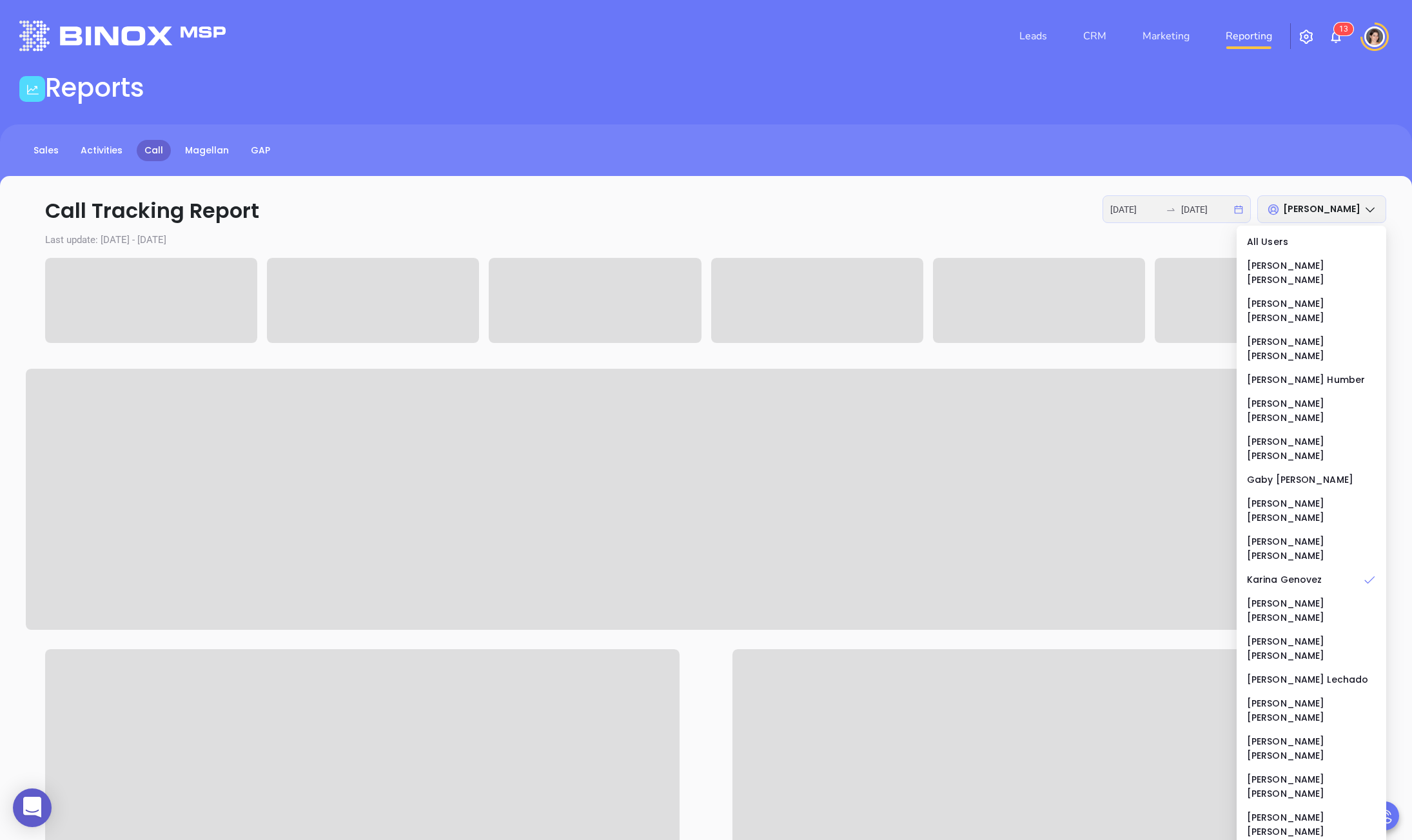
click at [663, 222] on p "Call Tracking Report 2025-08-01 2025-08-29 Karina Genovez" at bounding box center [706, 210] width 1360 height 31
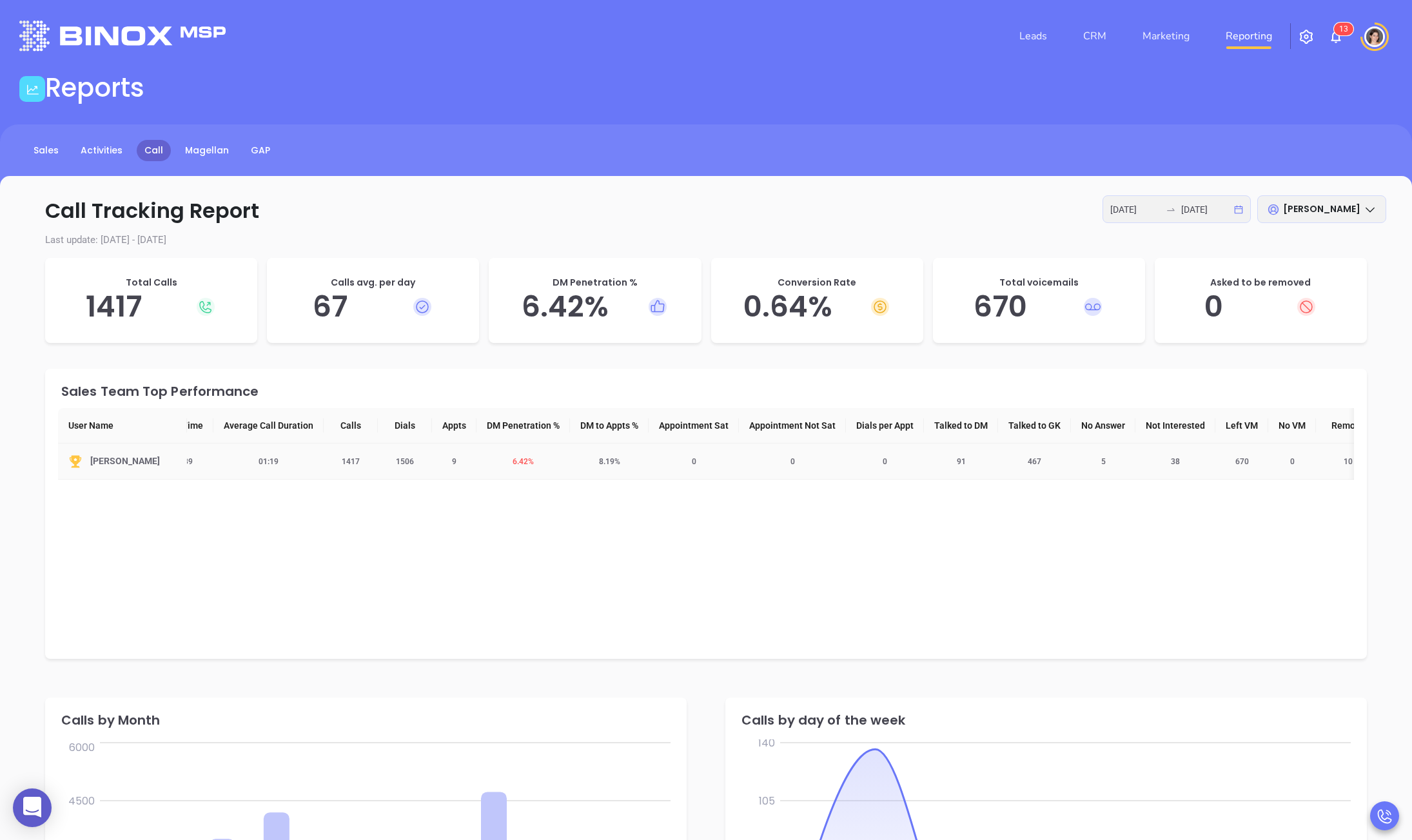
scroll to position [0, 120]
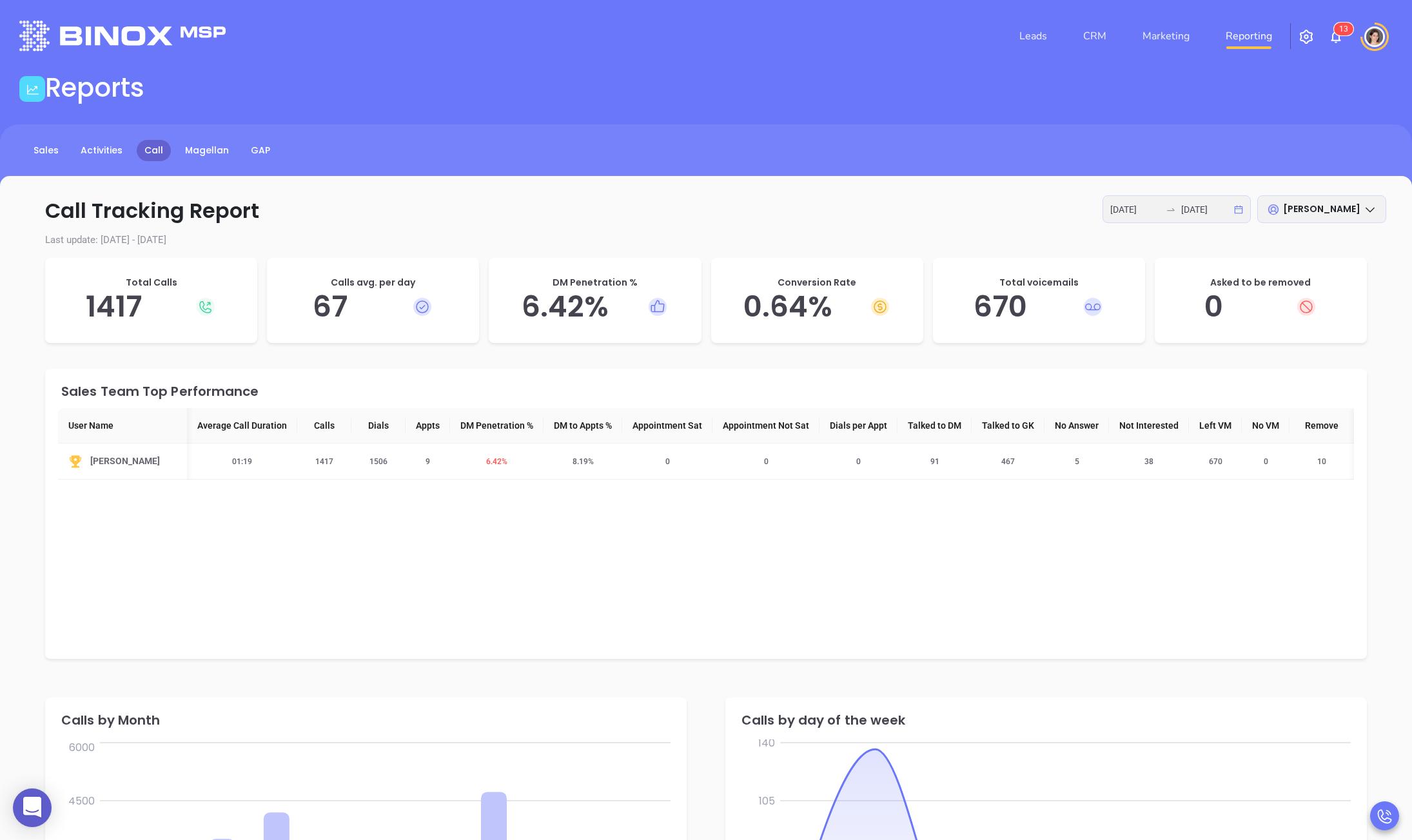
drag, startPoint x: 70, startPoint y: 423, endPoint x: 1389, endPoint y: 490, distance: 1320.7
click at [1160, 490] on div "Call Tracking Report 2025-08-01 2025-08-29 Karina Genovez Last update: 2025-08-…" at bounding box center [706, 765] width 1412 height 1179
copy colgroup
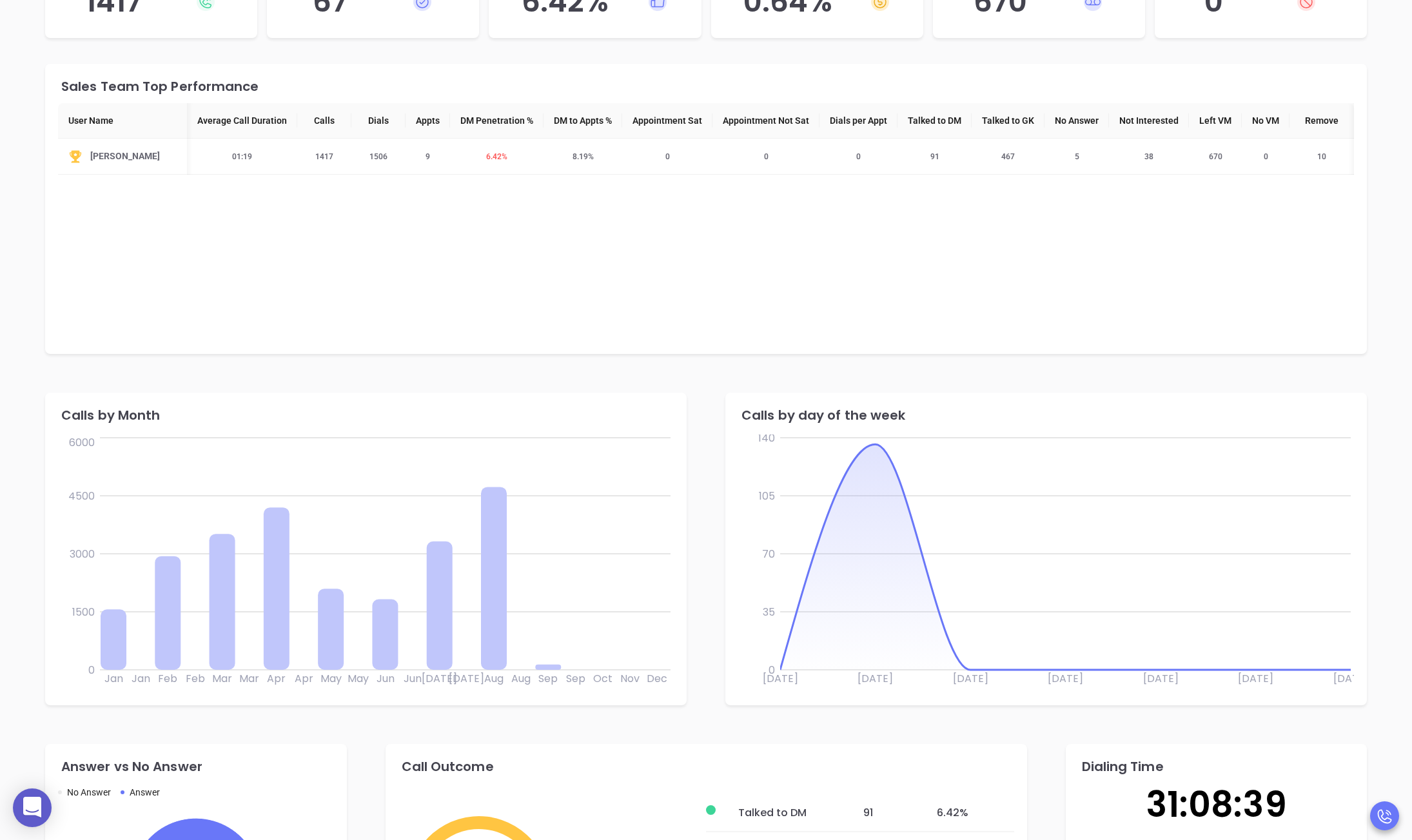
scroll to position [556, 0]
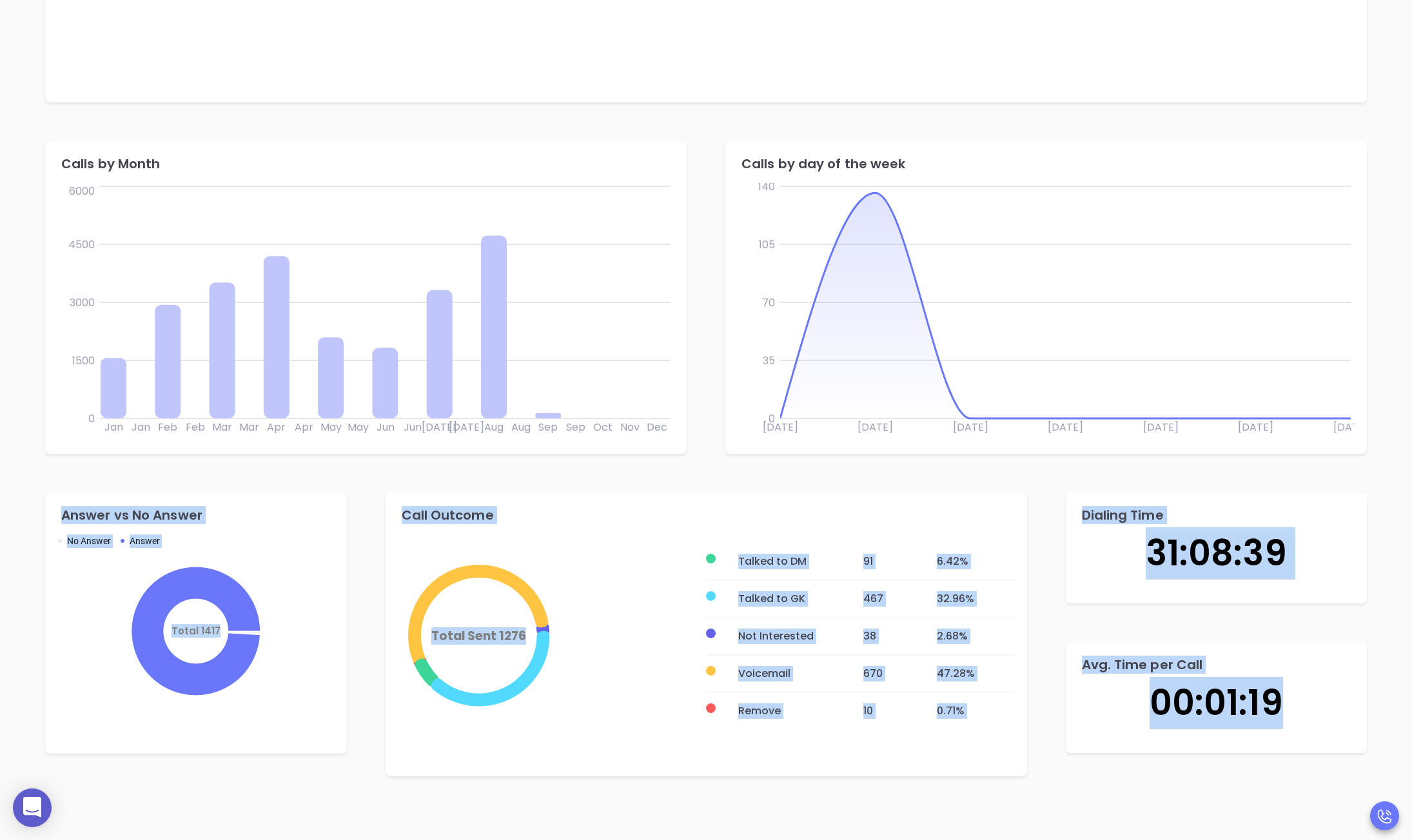
drag, startPoint x: 206, startPoint y: 521, endPoint x: 1306, endPoint y: 722, distance: 1118.2
click at [1160, 722] on div "Answer vs No Answer No Answer Answer Total 1417 Call Outcome Total Sent 1276 Ta…" at bounding box center [706, 634] width 1360 height 322
copy div "Answer vs No Answer No Answer Answer Total 1417 Call Outcome Total Sent 1276 Ta…"
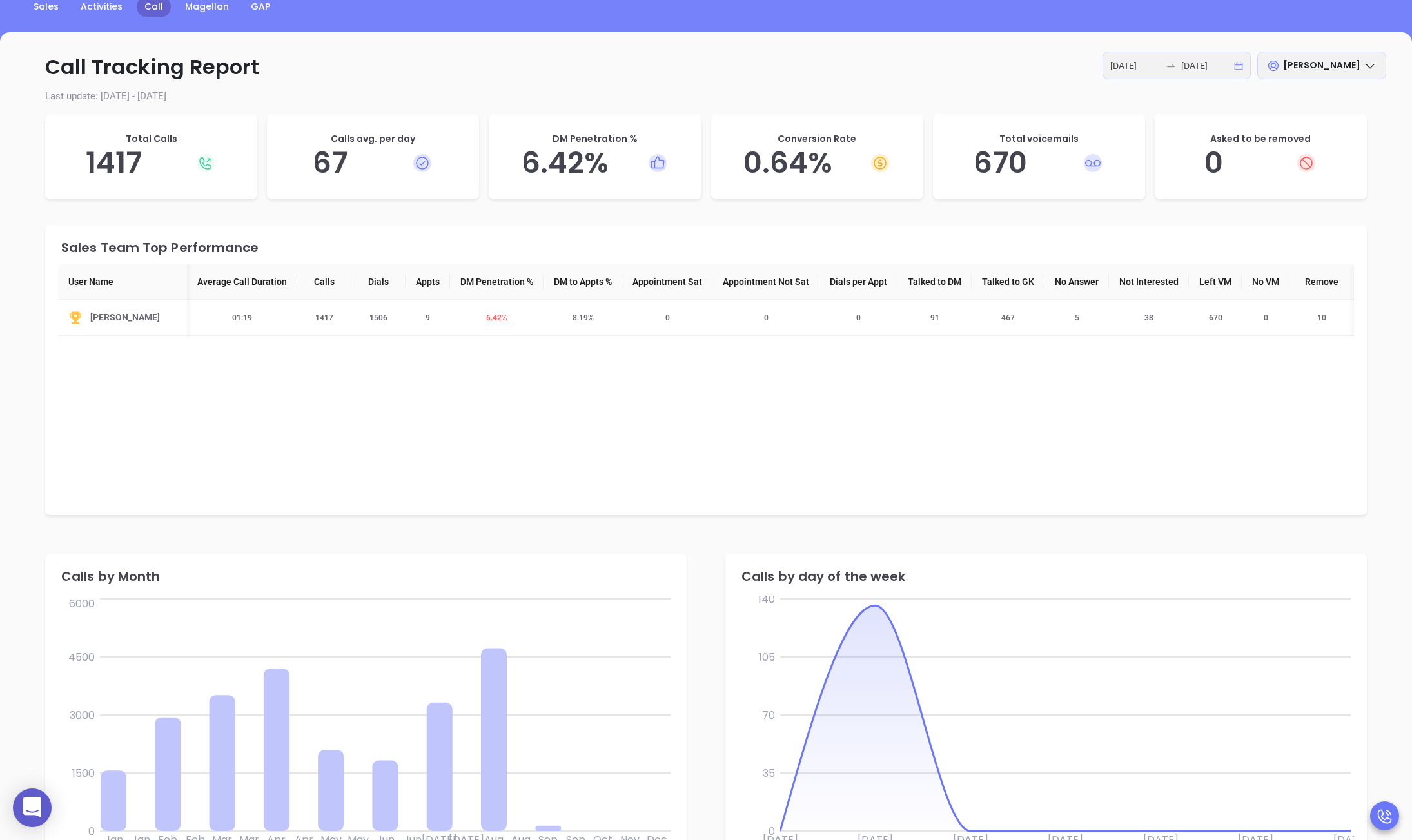
scroll to position [61, 0]
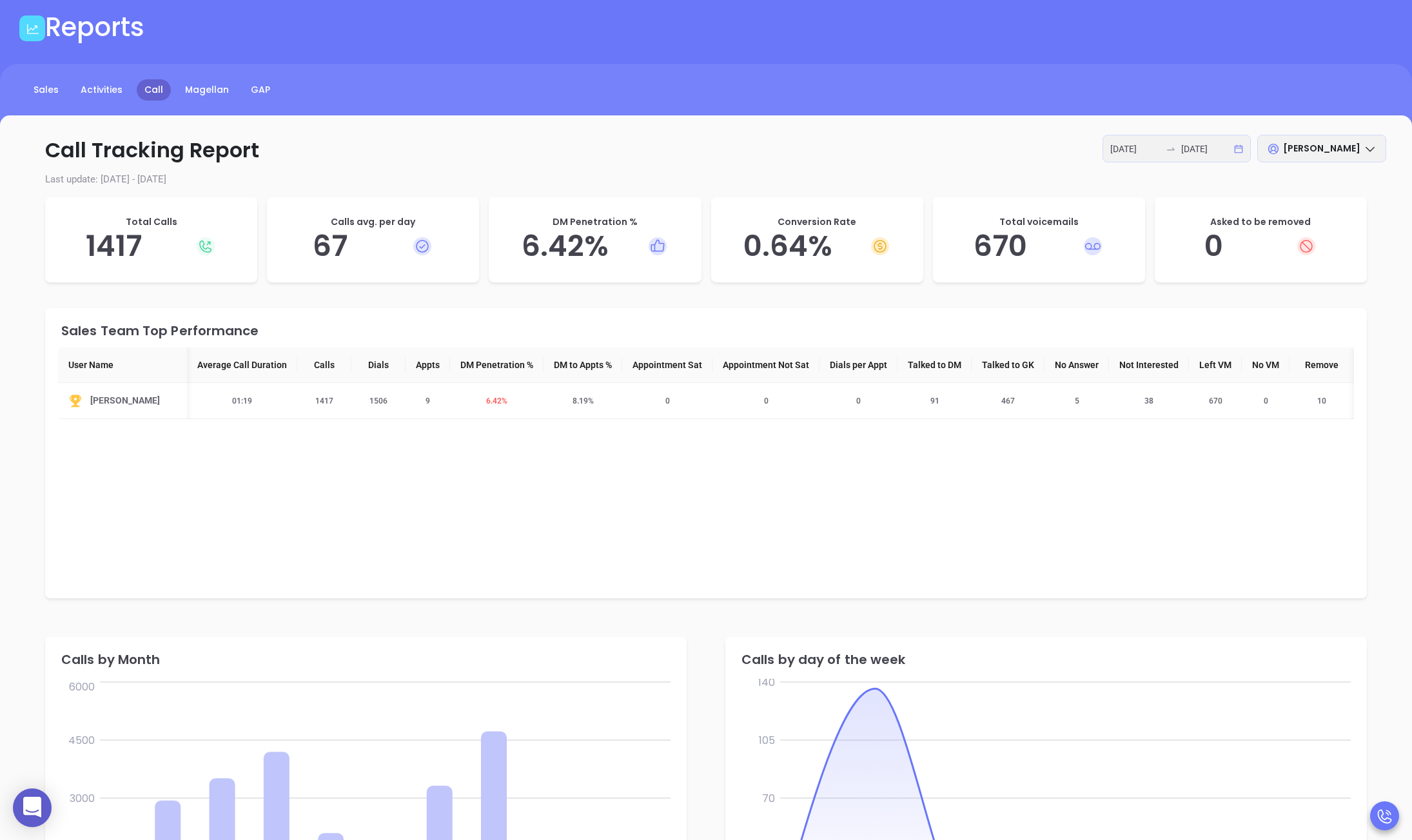
click at [1160, 145] on span "[PERSON_NAME]" at bounding box center [1321, 148] width 78 height 13
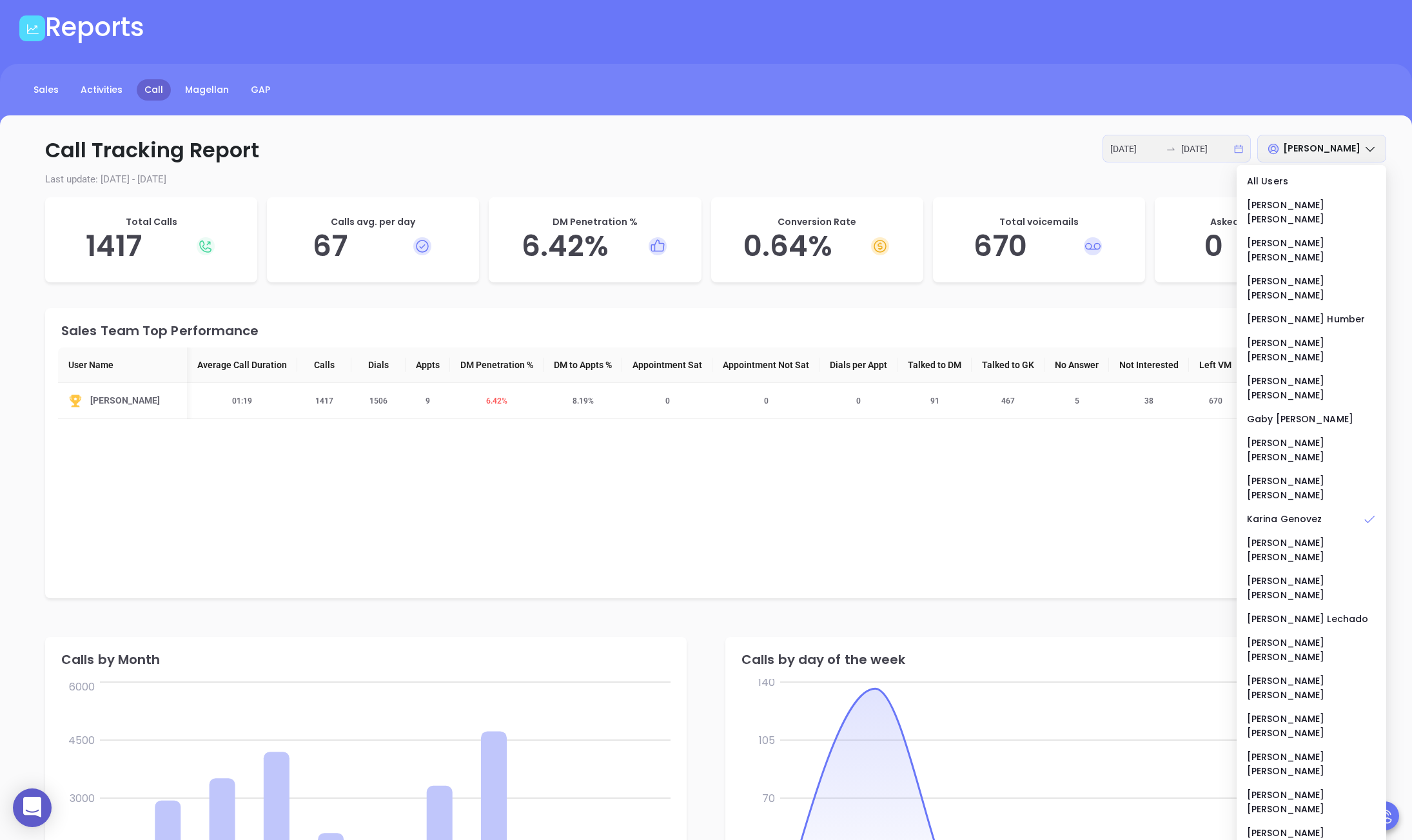
click at [1160, 151] on span "[PERSON_NAME]" at bounding box center [1321, 148] width 78 height 13
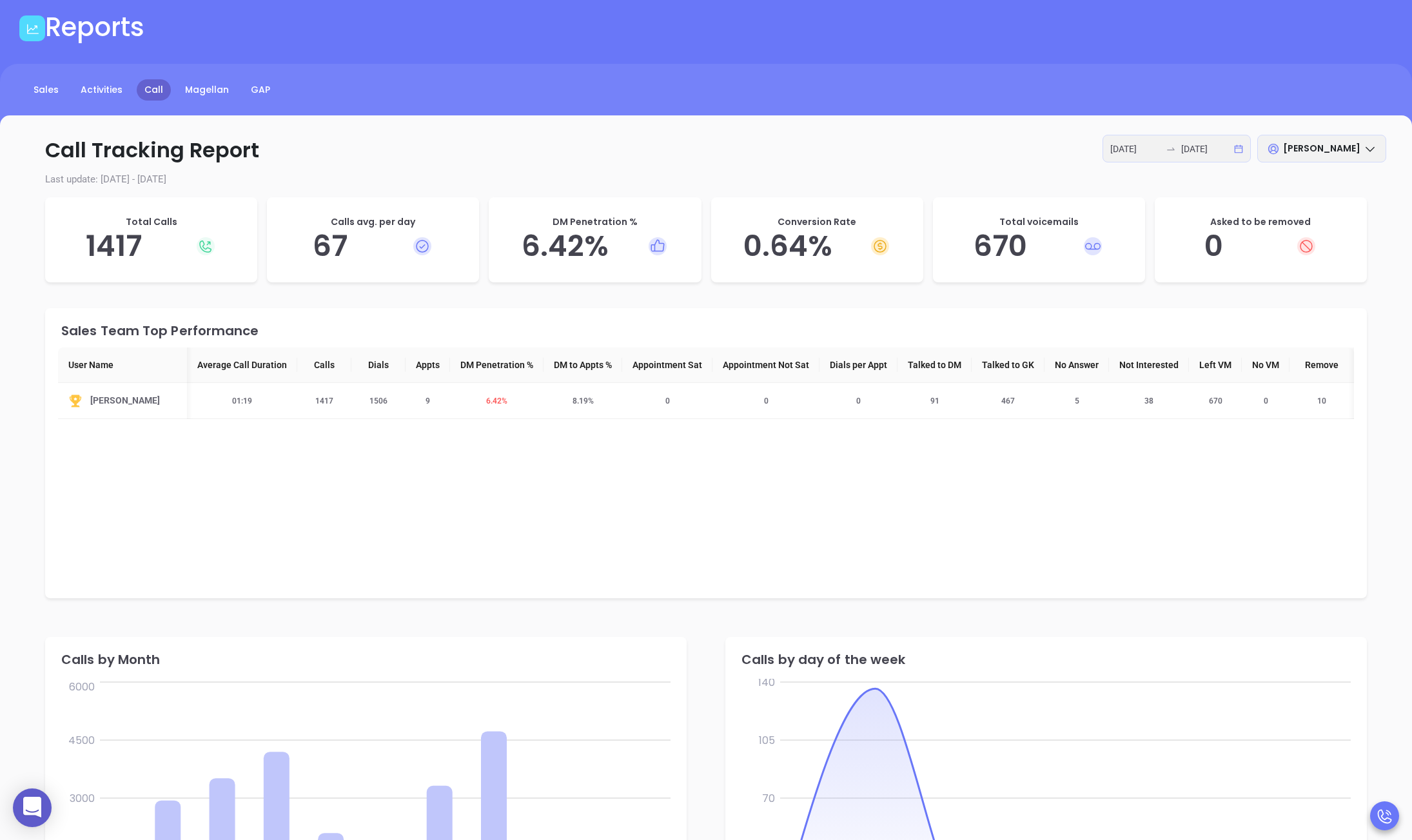
click at [1160, 152] on span "[PERSON_NAME]" at bounding box center [1321, 148] width 78 height 13
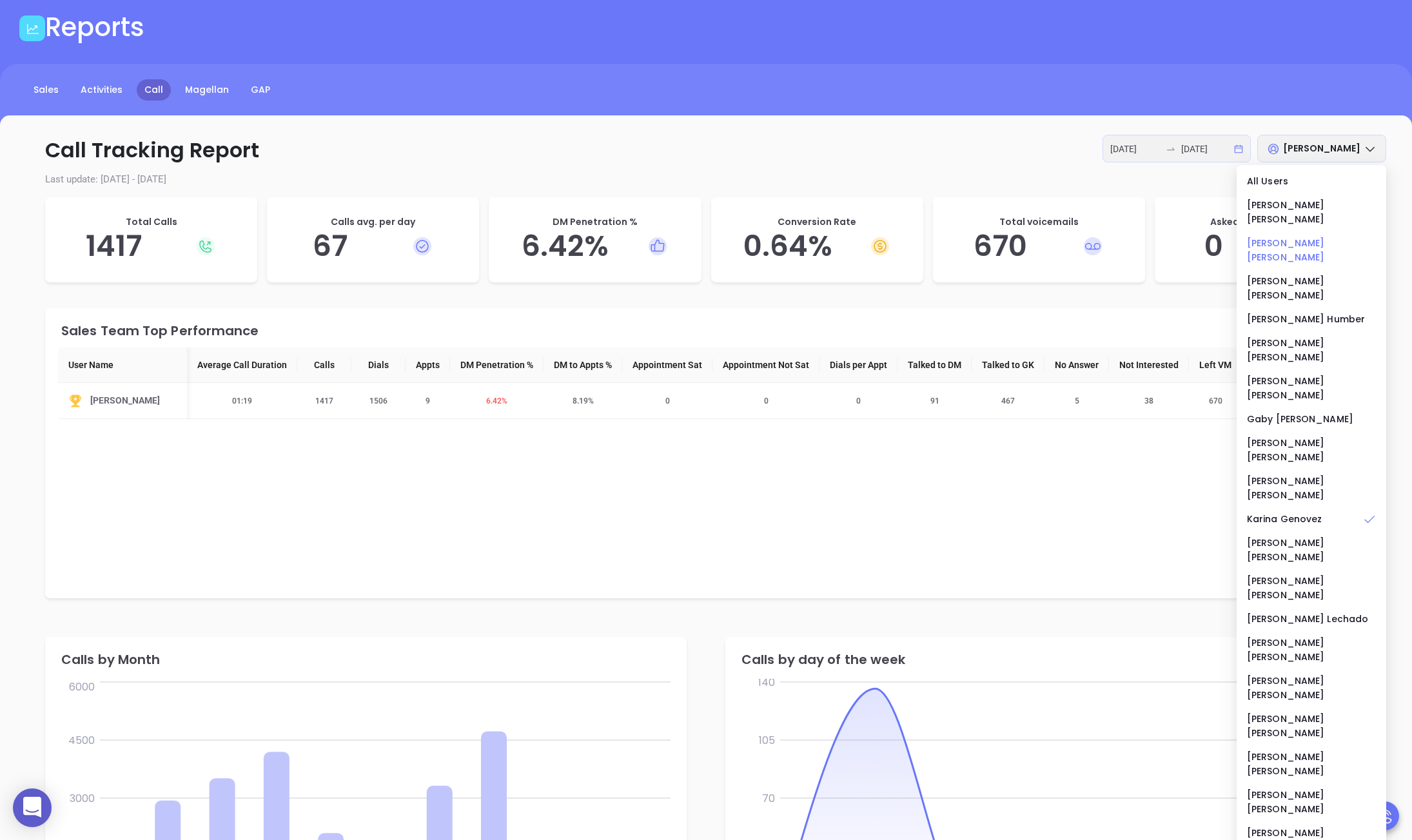
click at [1160, 236] on div "[PERSON_NAME]" at bounding box center [1311, 250] width 129 height 29
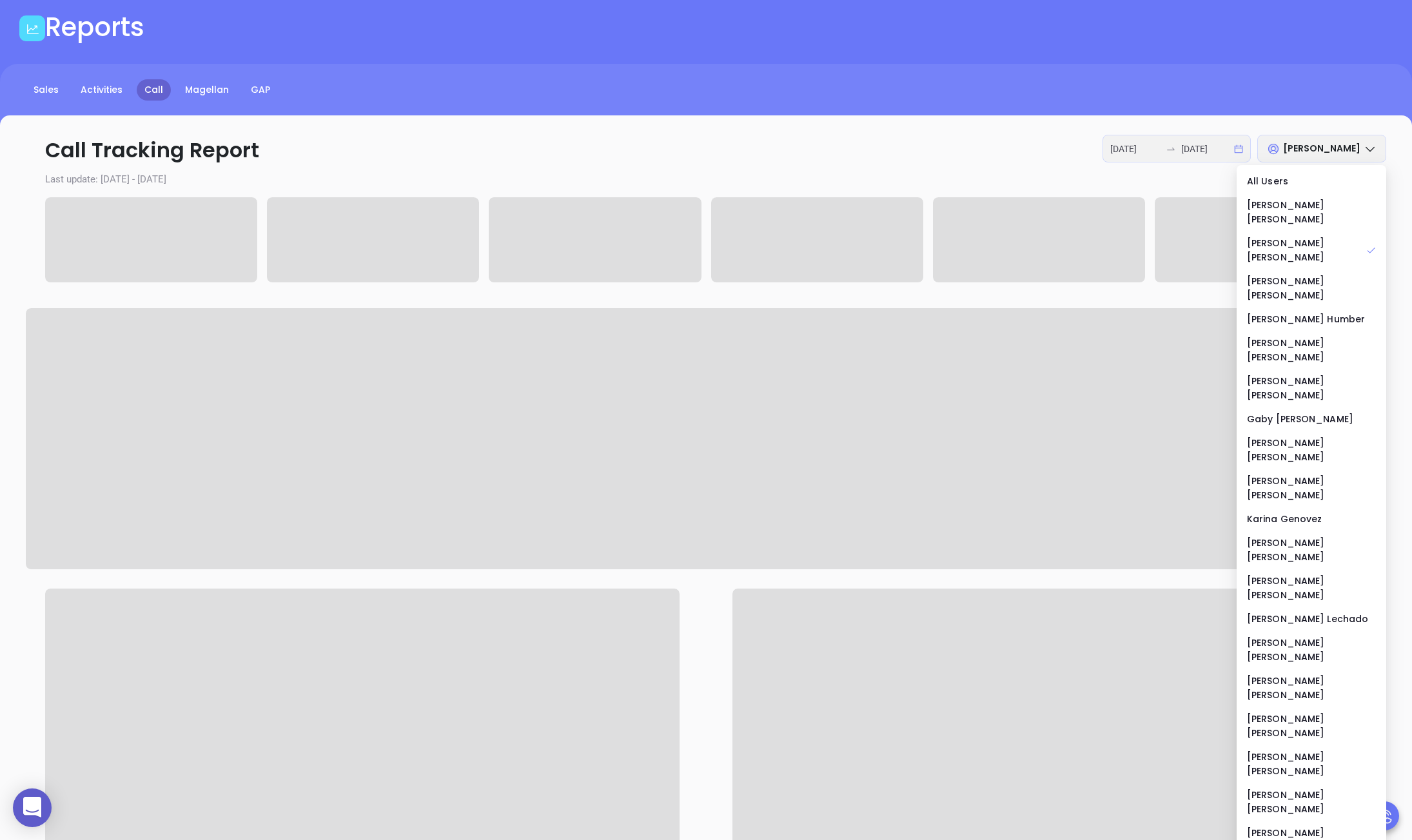
click at [611, 138] on p "Call Tracking Report 2025-08-01 2025-08-29 Anabell Dominguez" at bounding box center [706, 150] width 1360 height 31
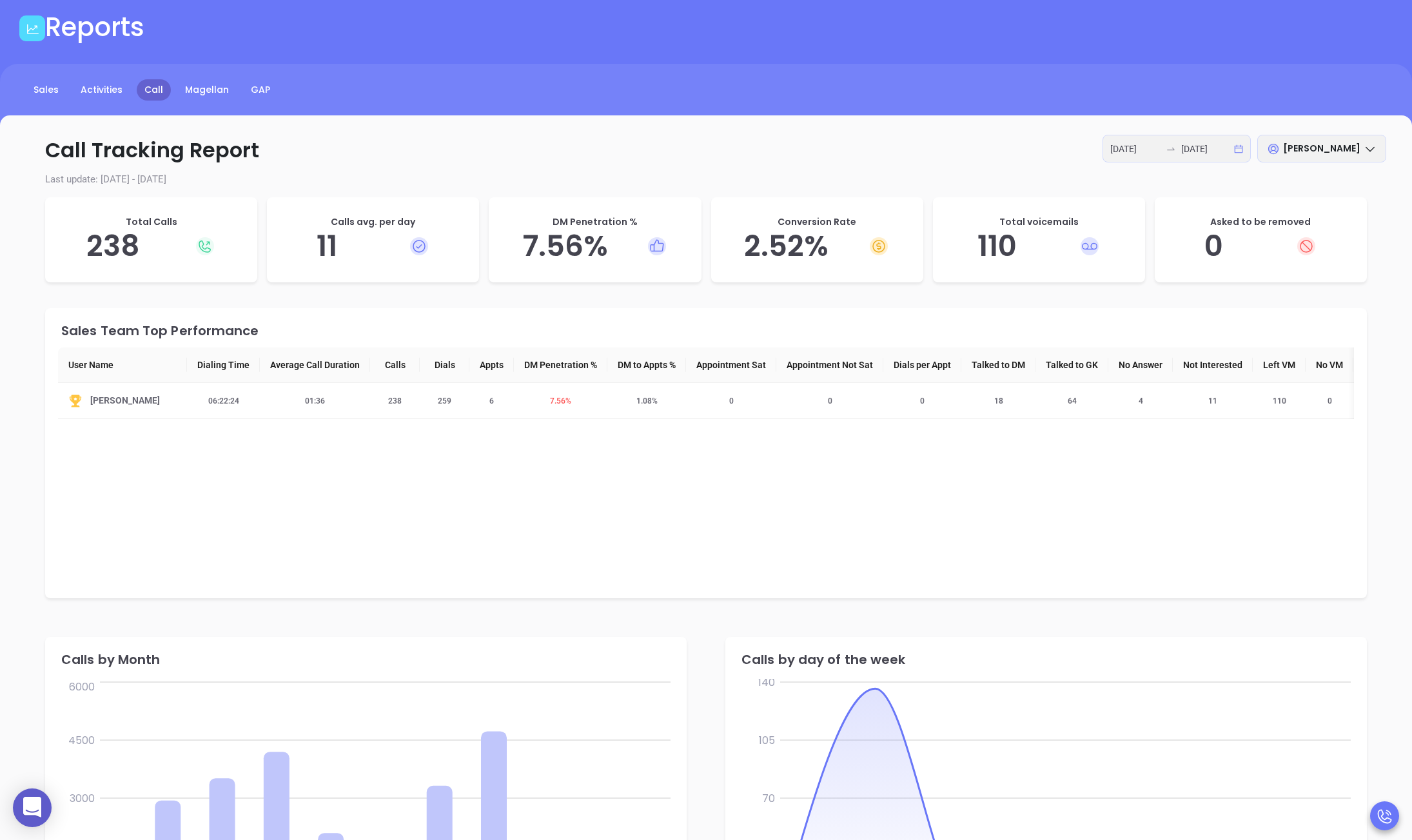
click at [1152, 131] on div "Call Tracking Report 2025-08-01 2025-08-29 Anabell Dominguez Last update: 2025-…" at bounding box center [706, 725] width 1412 height 1221
click at [1158, 138] on div "2025-08-01 2025-08-29" at bounding box center [1176, 149] width 148 height 28
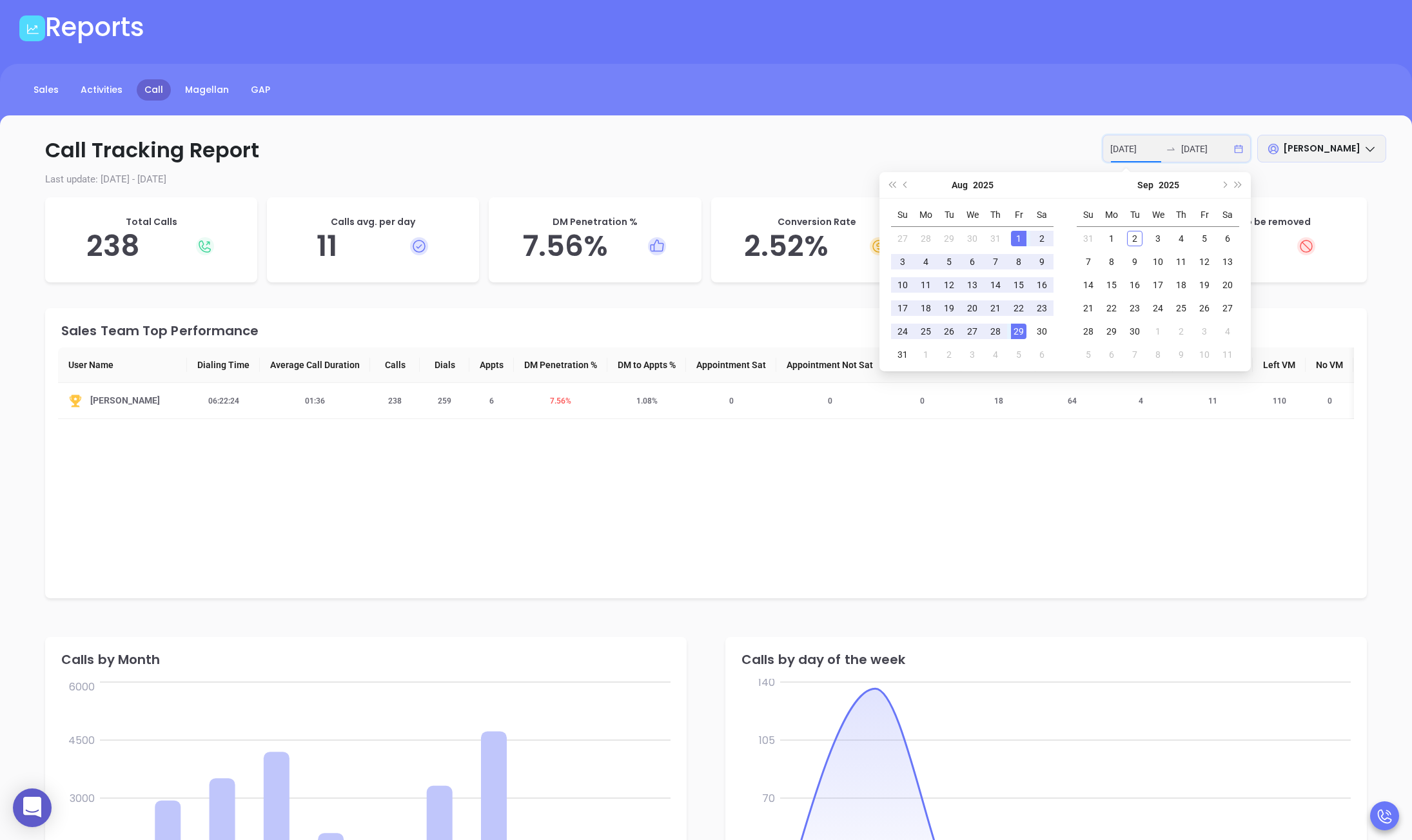
type input "[DATE]"
click at [1014, 241] on div "1" at bounding box center [1018, 238] width 15 height 15
type input "[DATE]"
click at [1014, 328] on div "29" at bounding box center [1018, 331] width 15 height 15
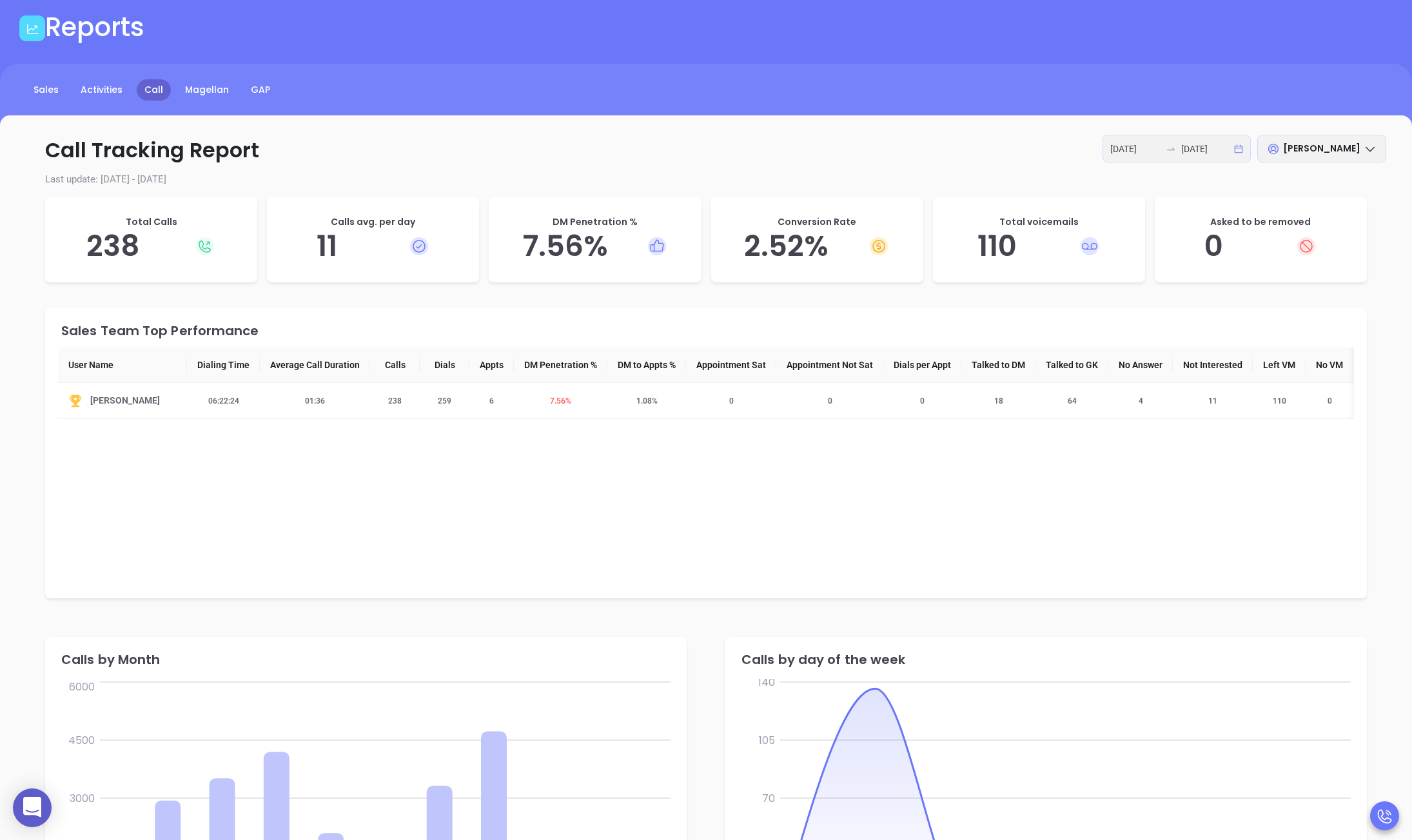
click at [758, 181] on p "Last update: [DATE] - [DATE]" at bounding box center [706, 179] width 1360 height 15
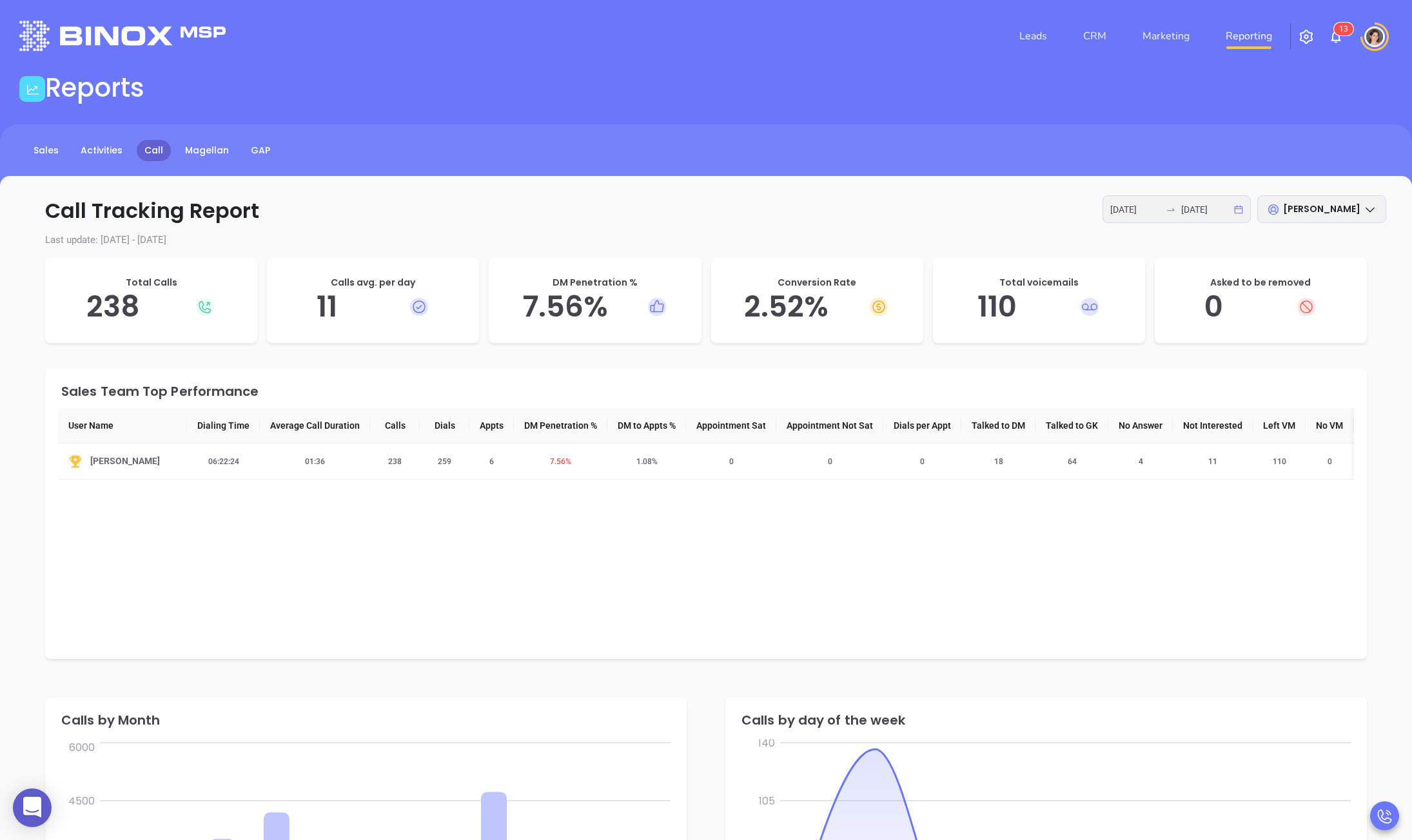
click at [1160, 219] on div "[PERSON_NAME]" at bounding box center [1321, 209] width 129 height 28
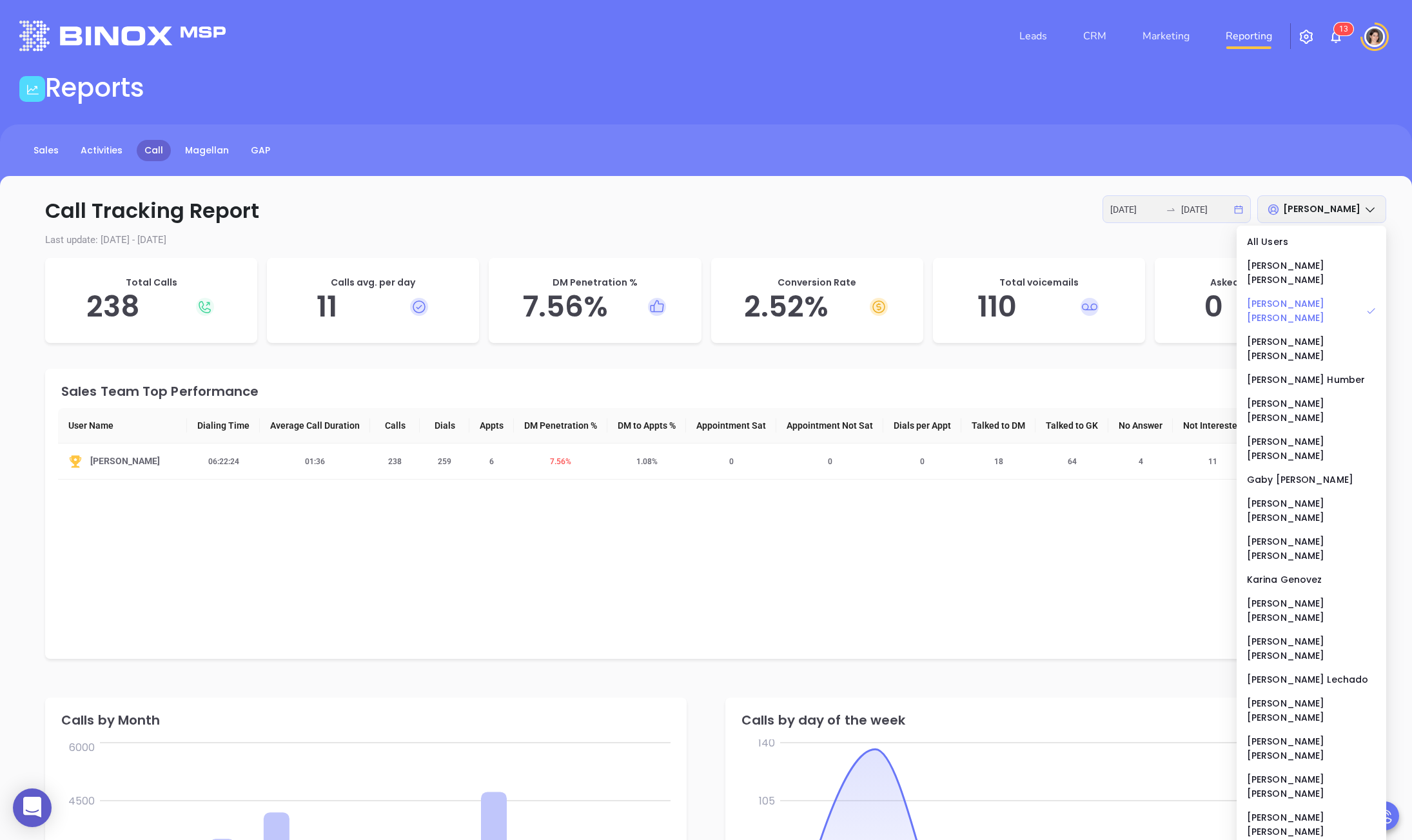
click at [1160, 296] on div "[PERSON_NAME]" at bounding box center [1311, 310] width 129 height 29
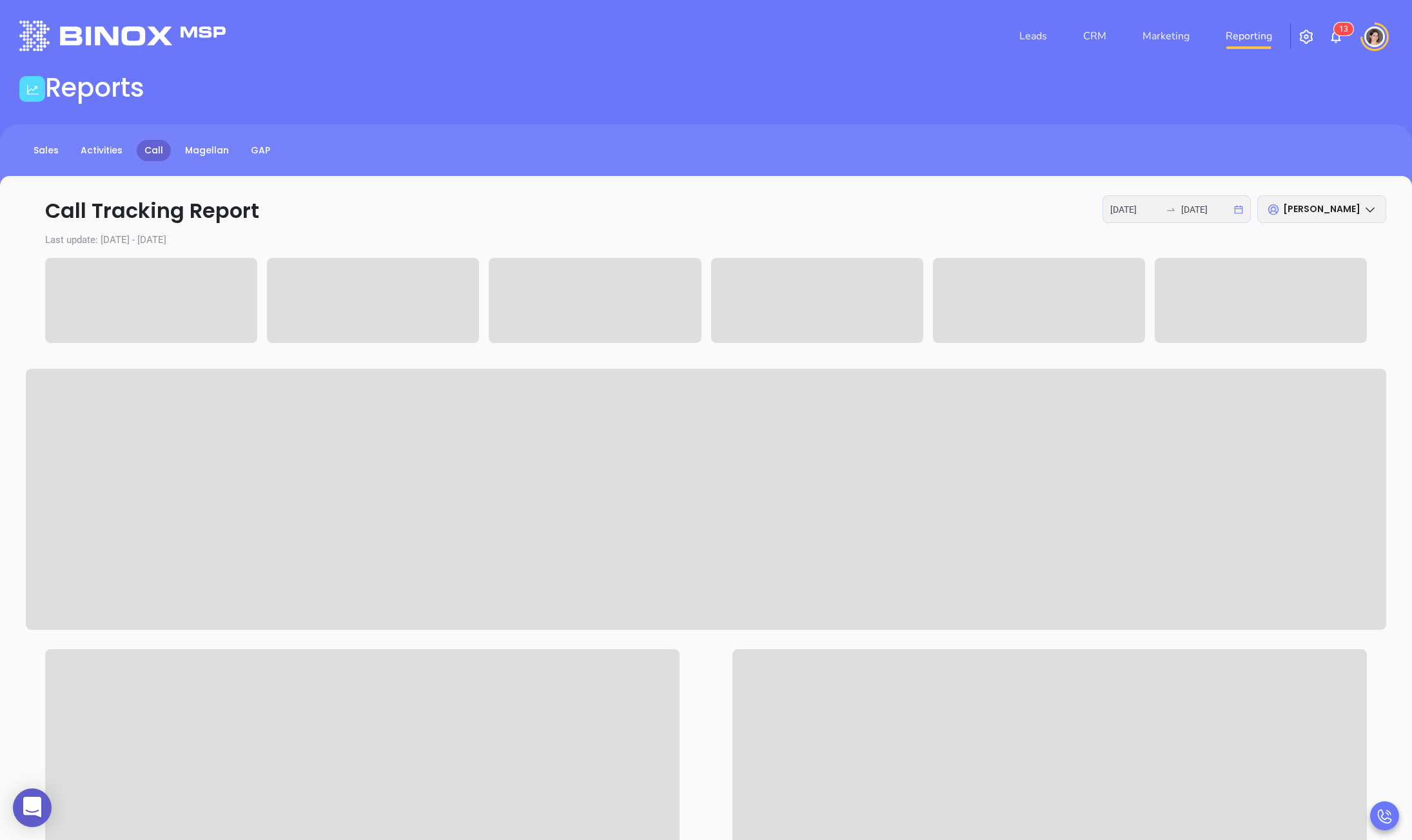
click at [849, 230] on div "Call Tracking Report [DATE] [DATE] [PERSON_NAME] Last update: [DATE] - [DATE]" at bounding box center [706, 706] width 1412 height 1059
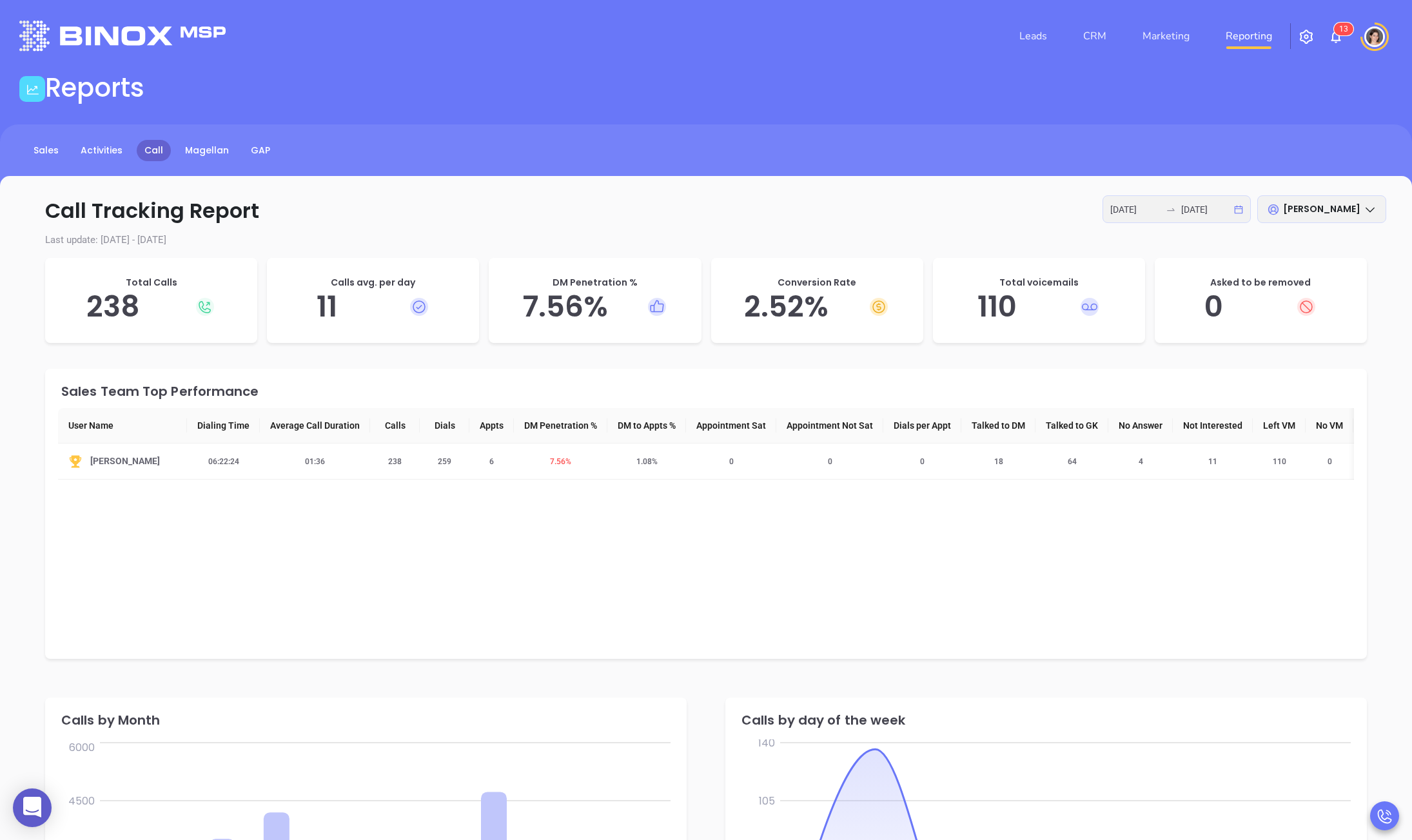
click at [1160, 203] on span "[PERSON_NAME]" at bounding box center [1321, 209] width 78 height 13
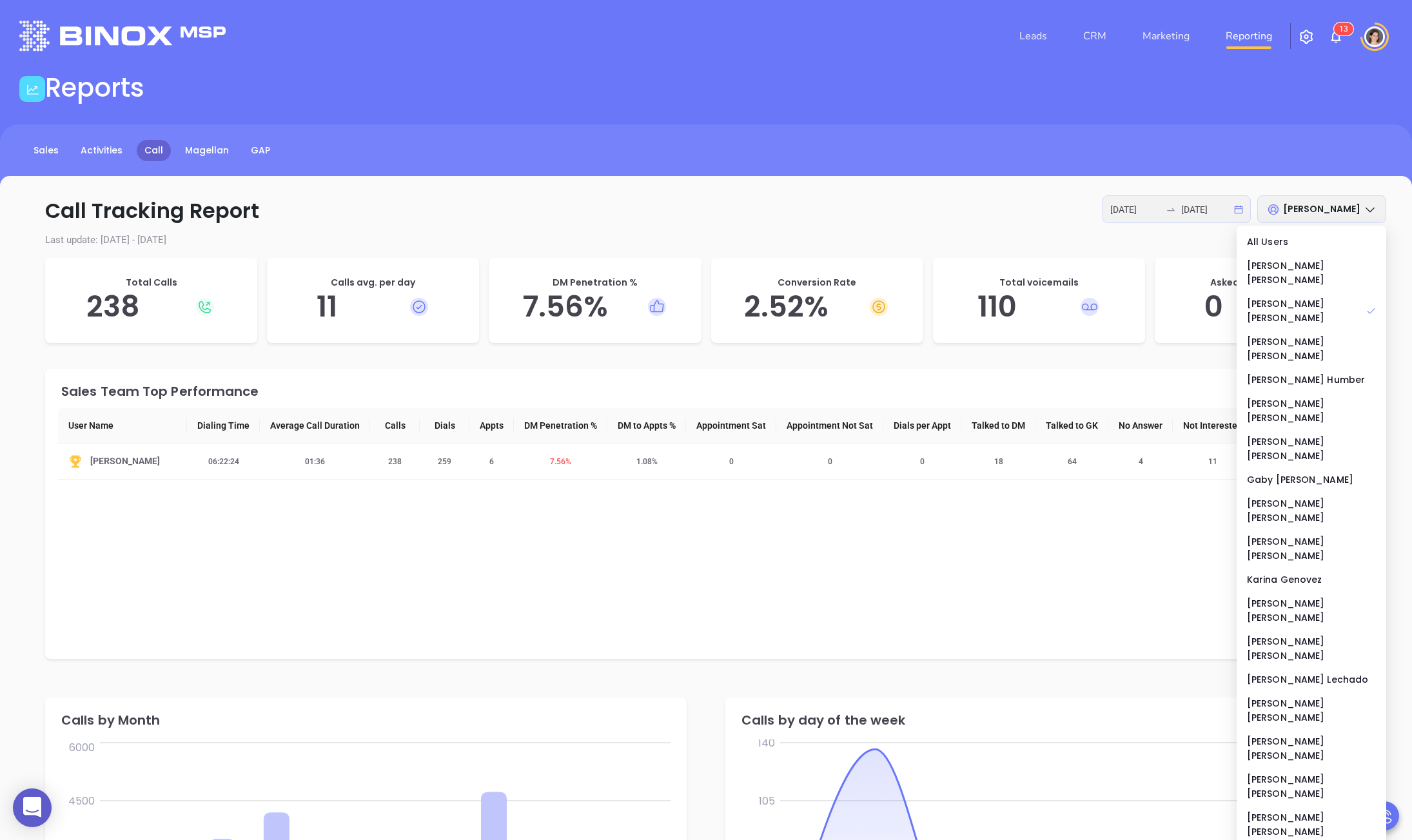
click at [1160, 210] on span "[PERSON_NAME]" at bounding box center [1321, 209] width 78 height 13
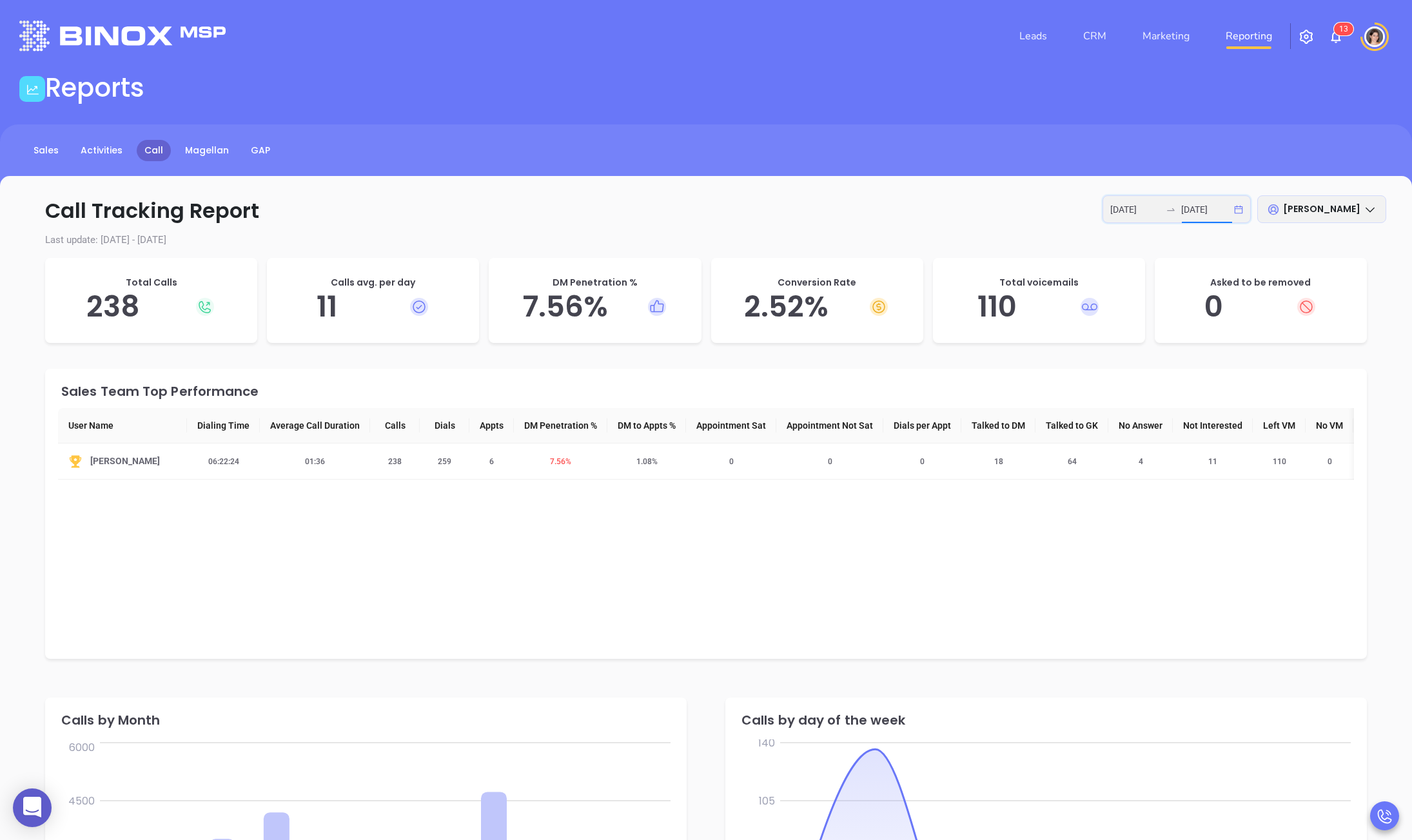
click at [1160, 212] on input "[DATE]" at bounding box center [1206, 210] width 50 height 14
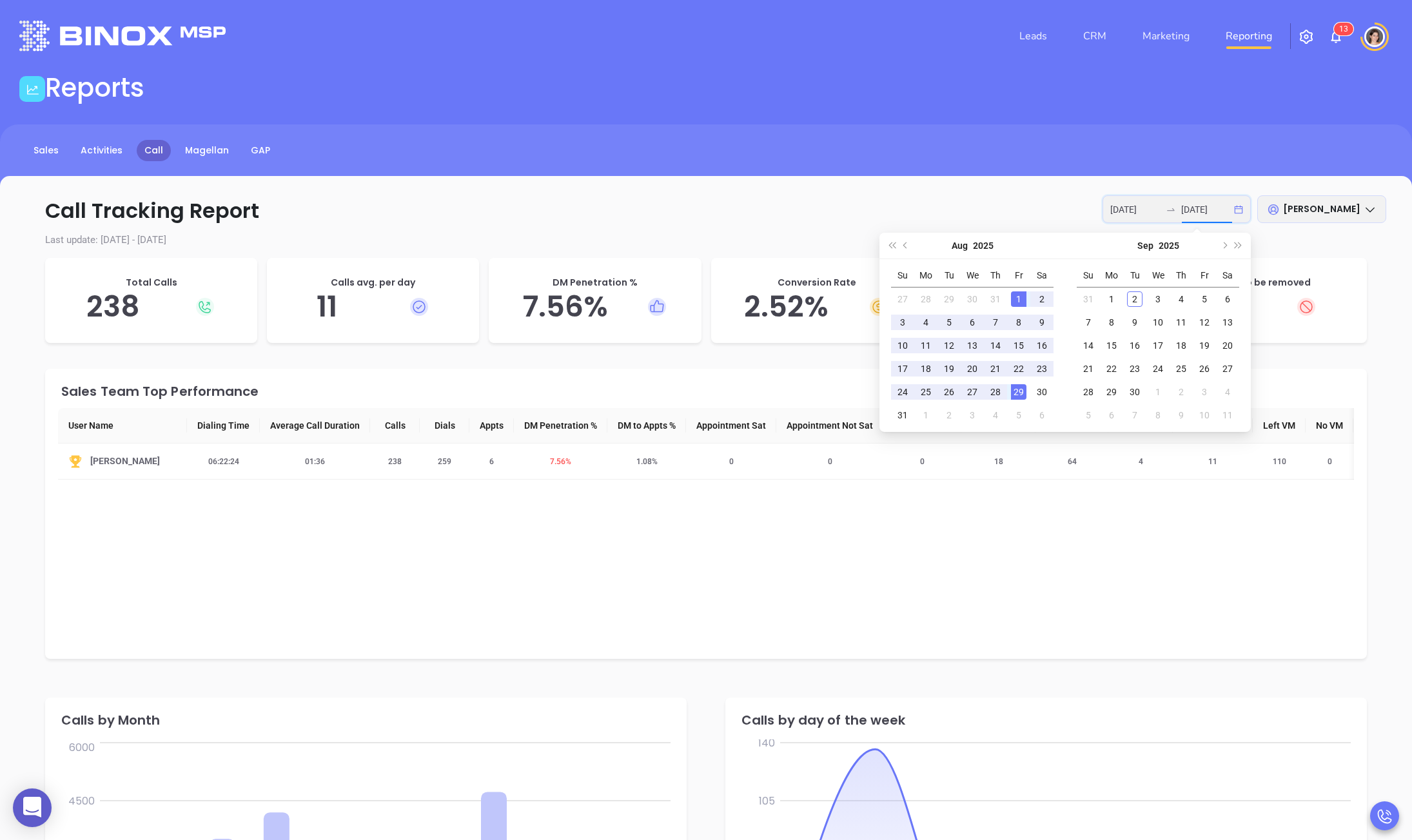
click at [1160, 214] on input "[DATE]" at bounding box center [1206, 210] width 50 height 14
click at [1007, 219] on p "Call Tracking Report 2025-08-01 2025-08-29 Anabell Dominguez" at bounding box center [706, 210] width 1360 height 31
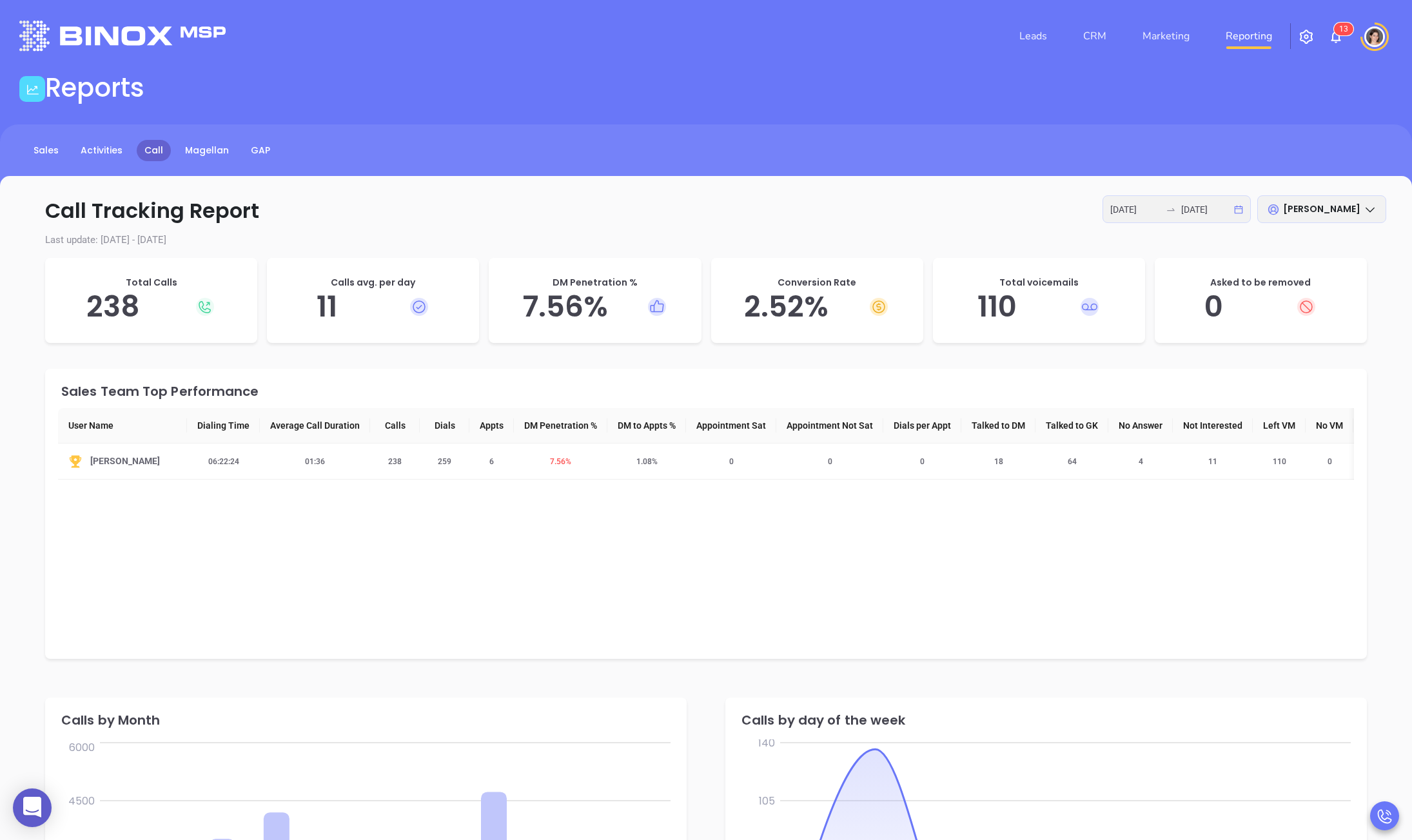
click at [1007, 219] on p "Call Tracking Report 2025-08-01 2025-08-29 Anabell Dominguez" at bounding box center [706, 210] width 1360 height 31
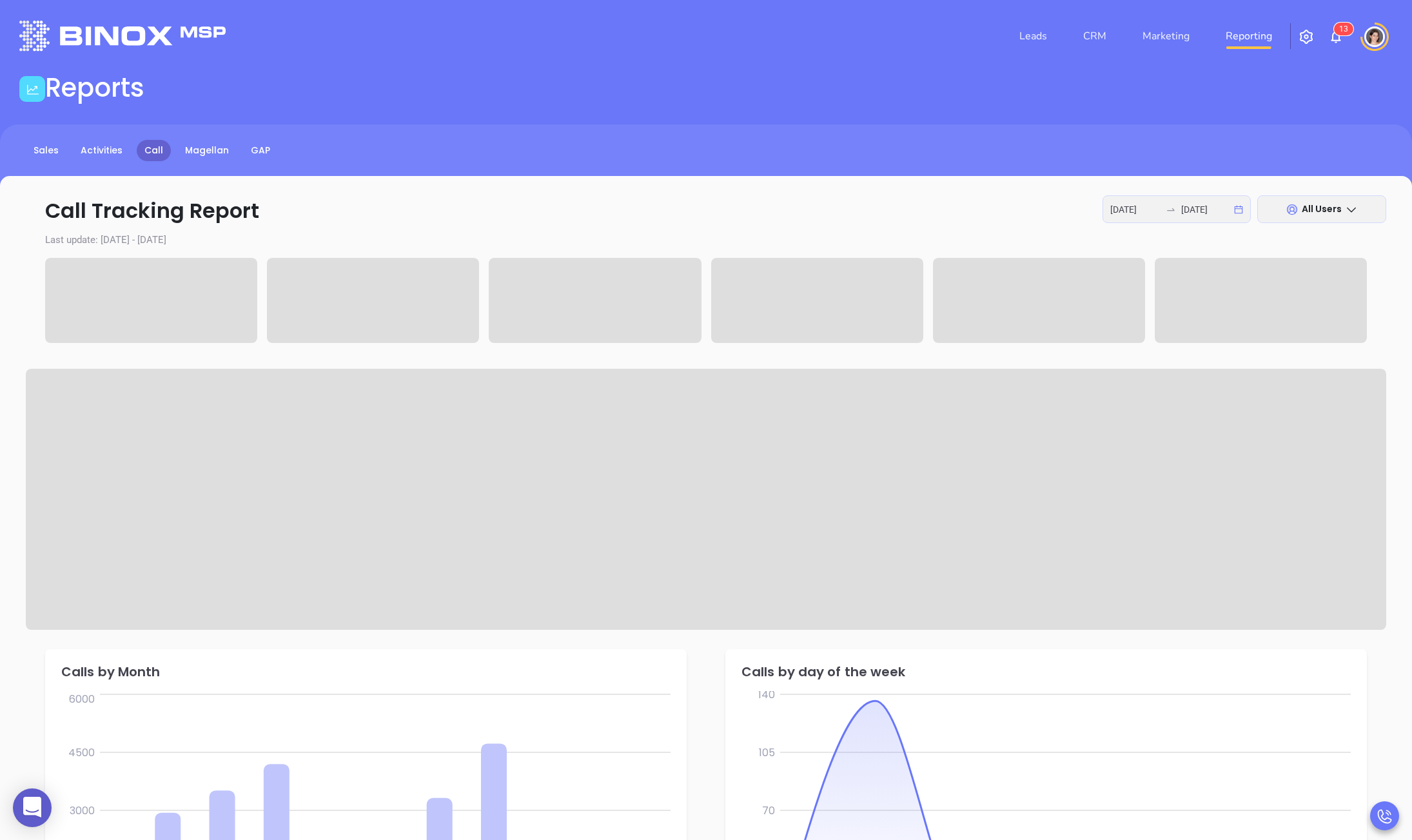
click at [1174, 202] on div "[DATE] [DATE]" at bounding box center [1176, 209] width 148 height 28
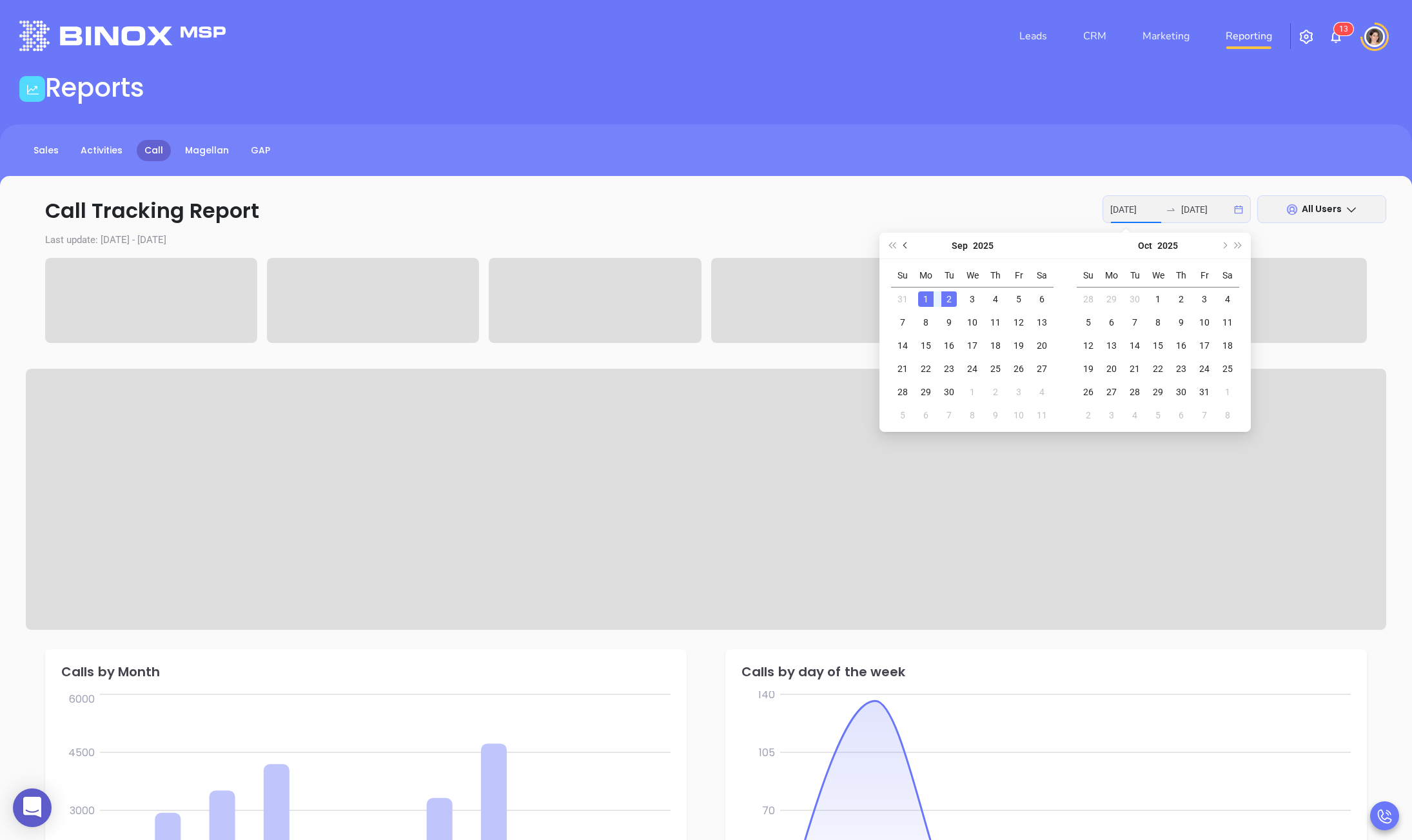
click at [905, 250] on button "Previous month (PageUp)" at bounding box center [906, 245] width 14 height 26
type input "[DATE]"
click at [1023, 305] on div "1" at bounding box center [1018, 299] width 15 height 15
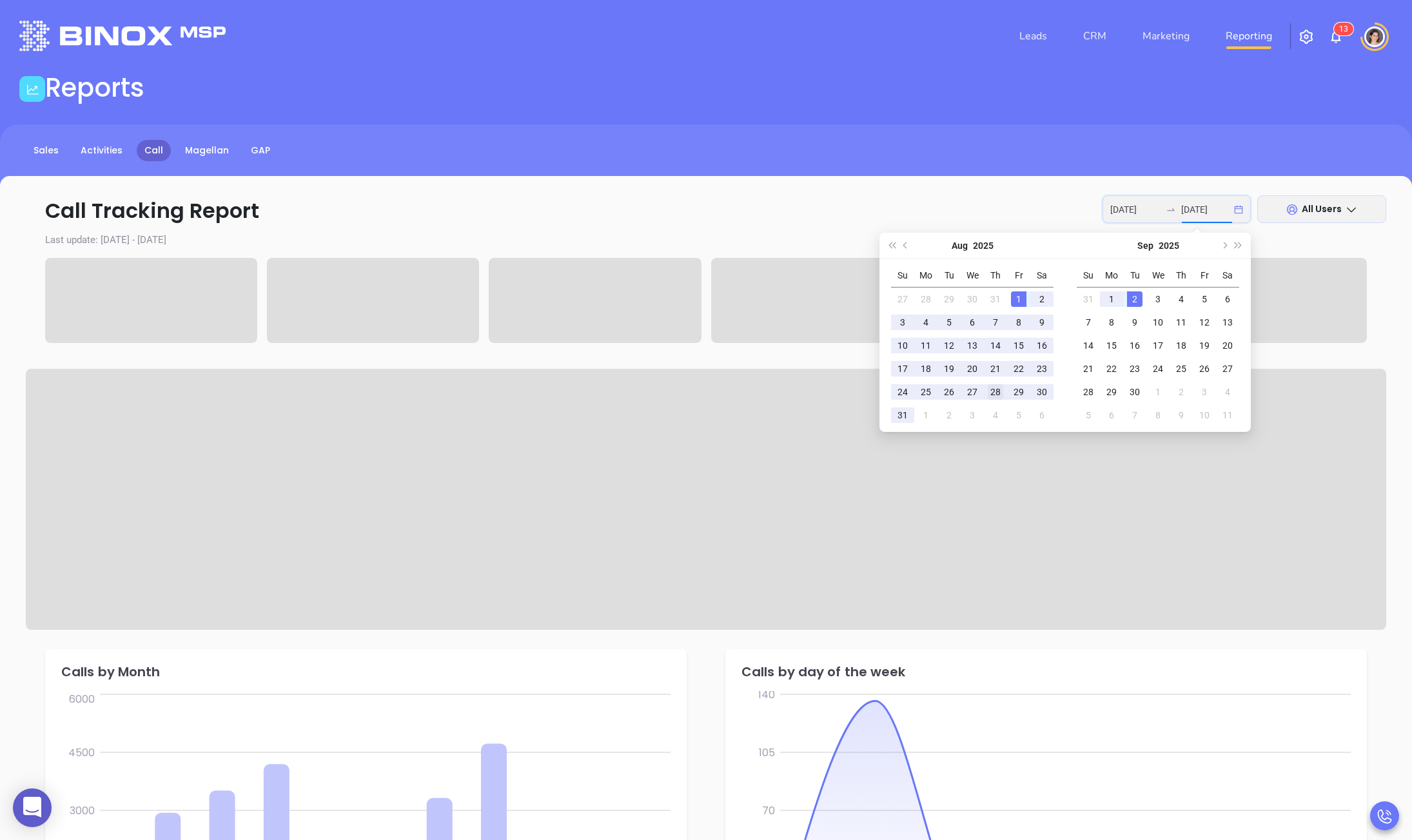
scroll to position [0, 1]
type input "[DATE]"
click at [1014, 393] on div "29" at bounding box center [1018, 392] width 15 height 15
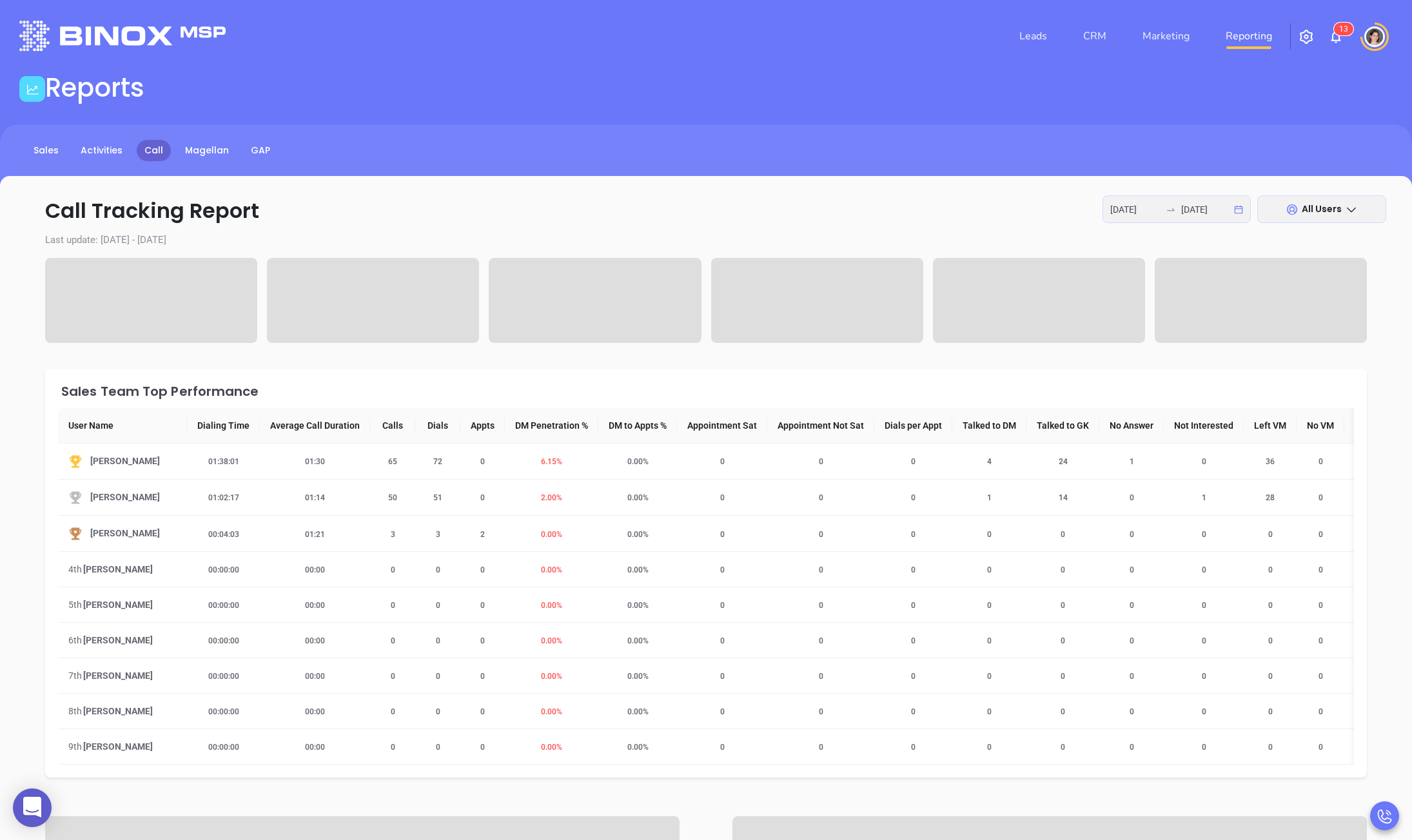
click at [1303, 206] on span "All Users" at bounding box center [1321, 209] width 40 height 13
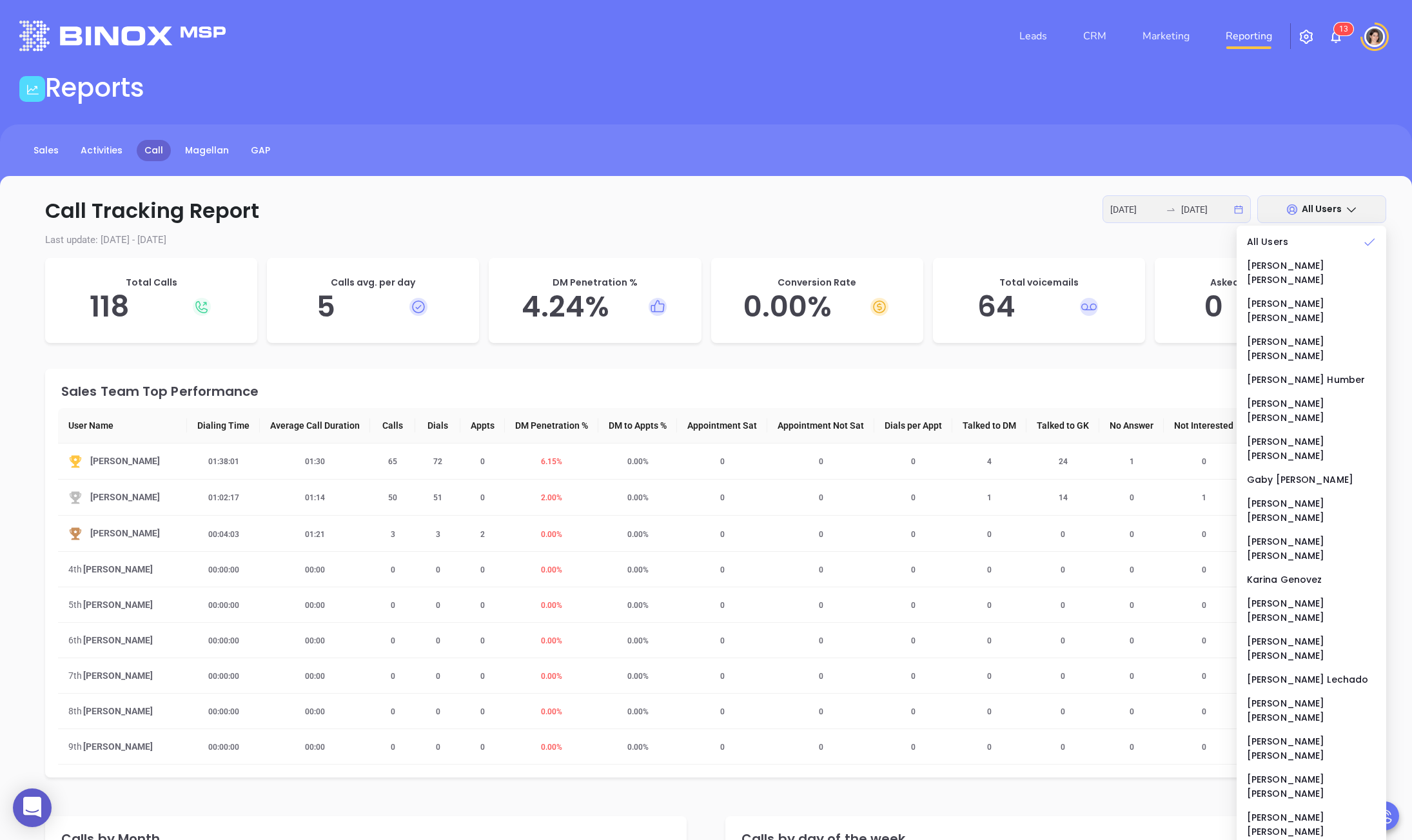
click at [995, 210] on p "Call Tracking Report [DATE] [DATE] All Users" at bounding box center [706, 210] width 1360 height 31
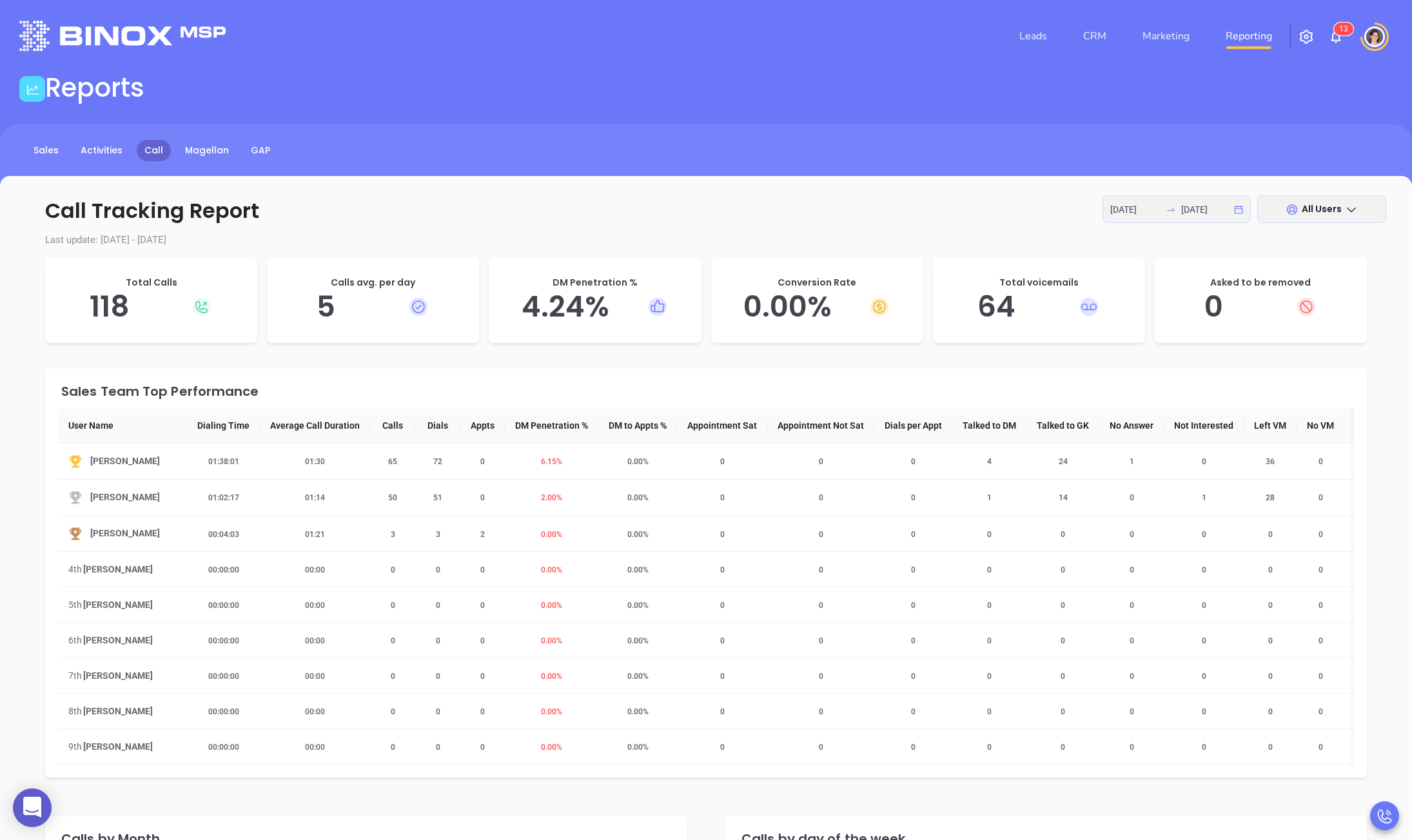
click at [1306, 219] on div "All Users" at bounding box center [1321, 209] width 129 height 28
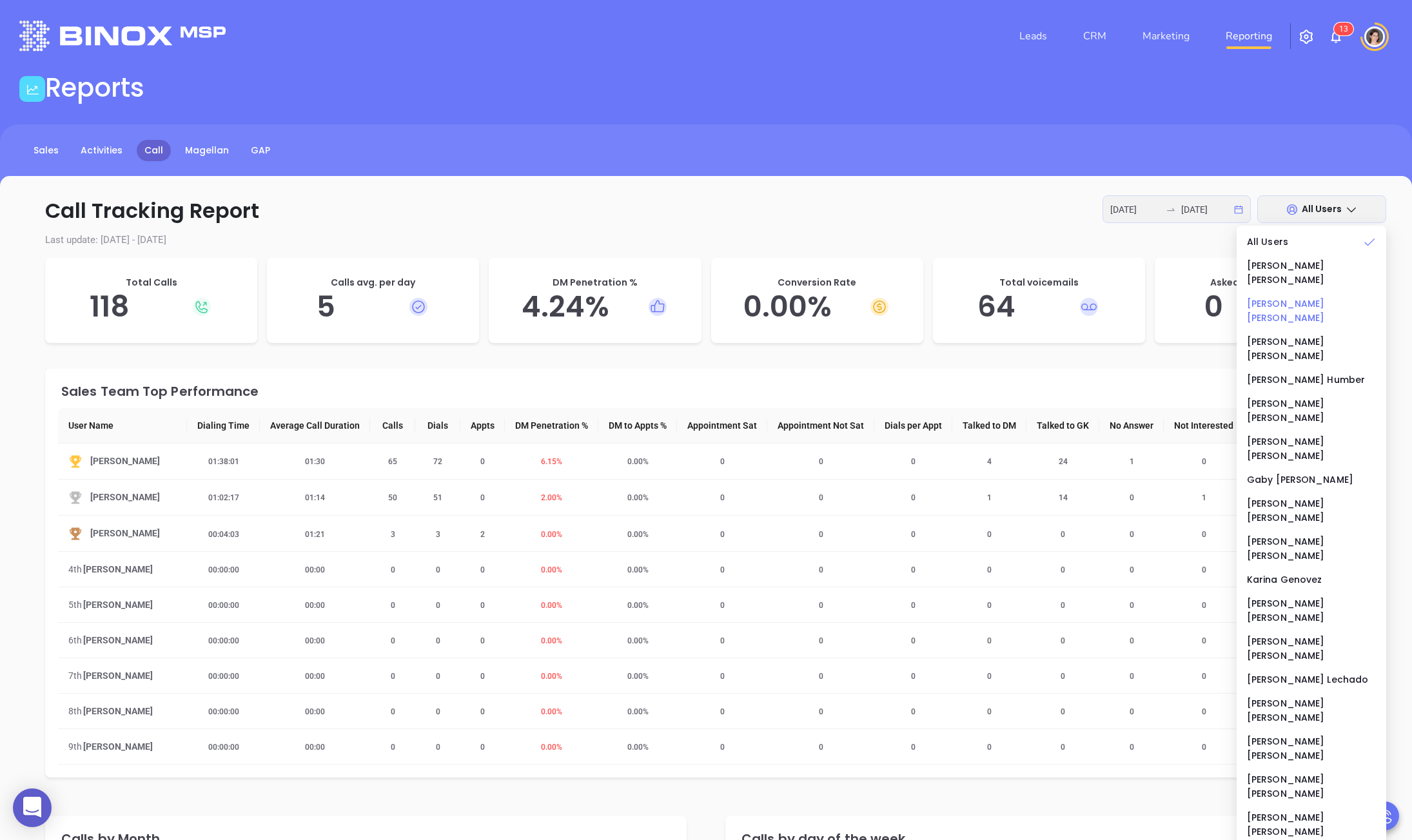
click at [1295, 296] on div "[PERSON_NAME]" at bounding box center [1311, 310] width 129 height 29
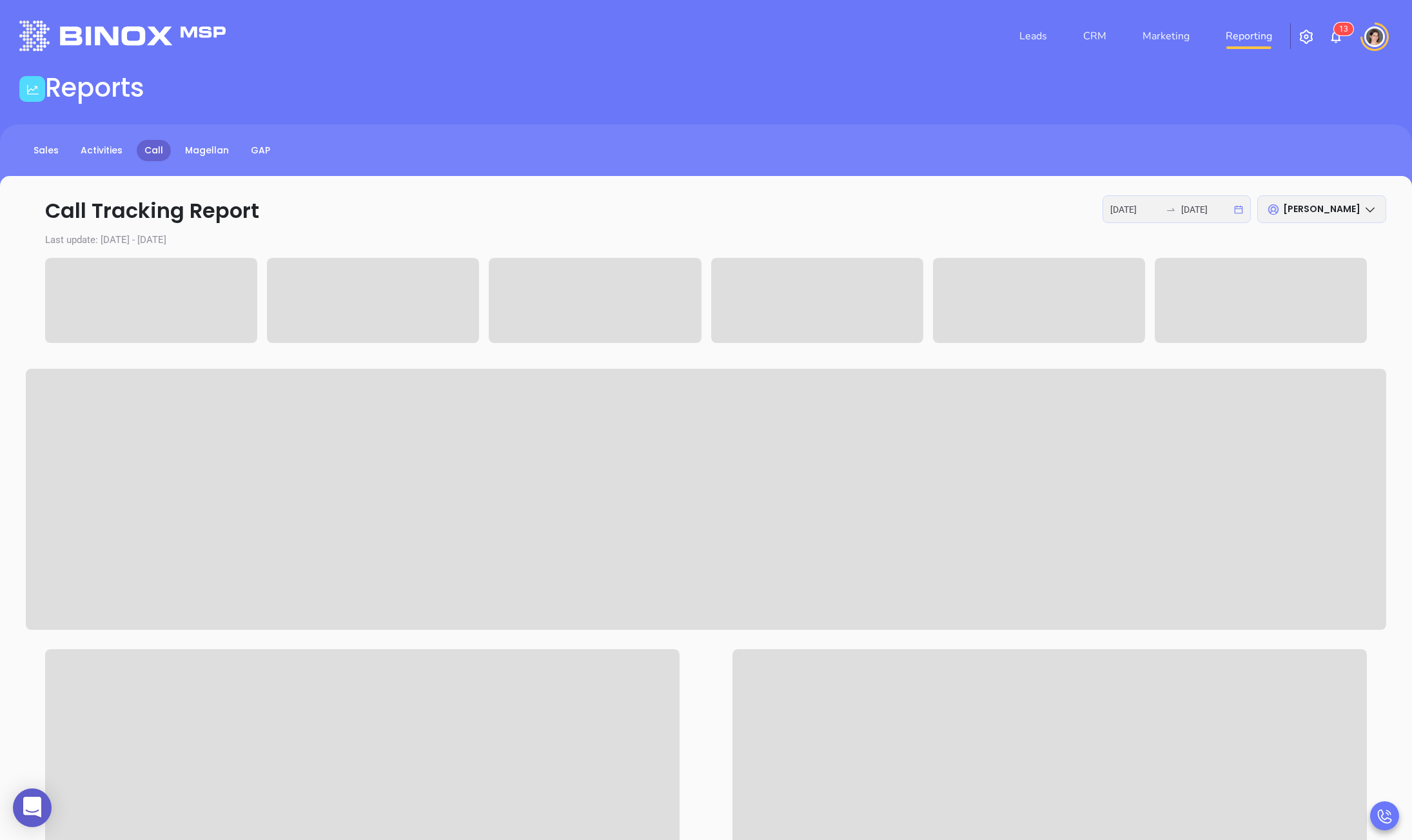
click at [898, 226] on div "Call Tracking Report [DATE] [DATE] [PERSON_NAME] Last update: [DATE] - [DATE]" at bounding box center [706, 706] width 1412 height 1059
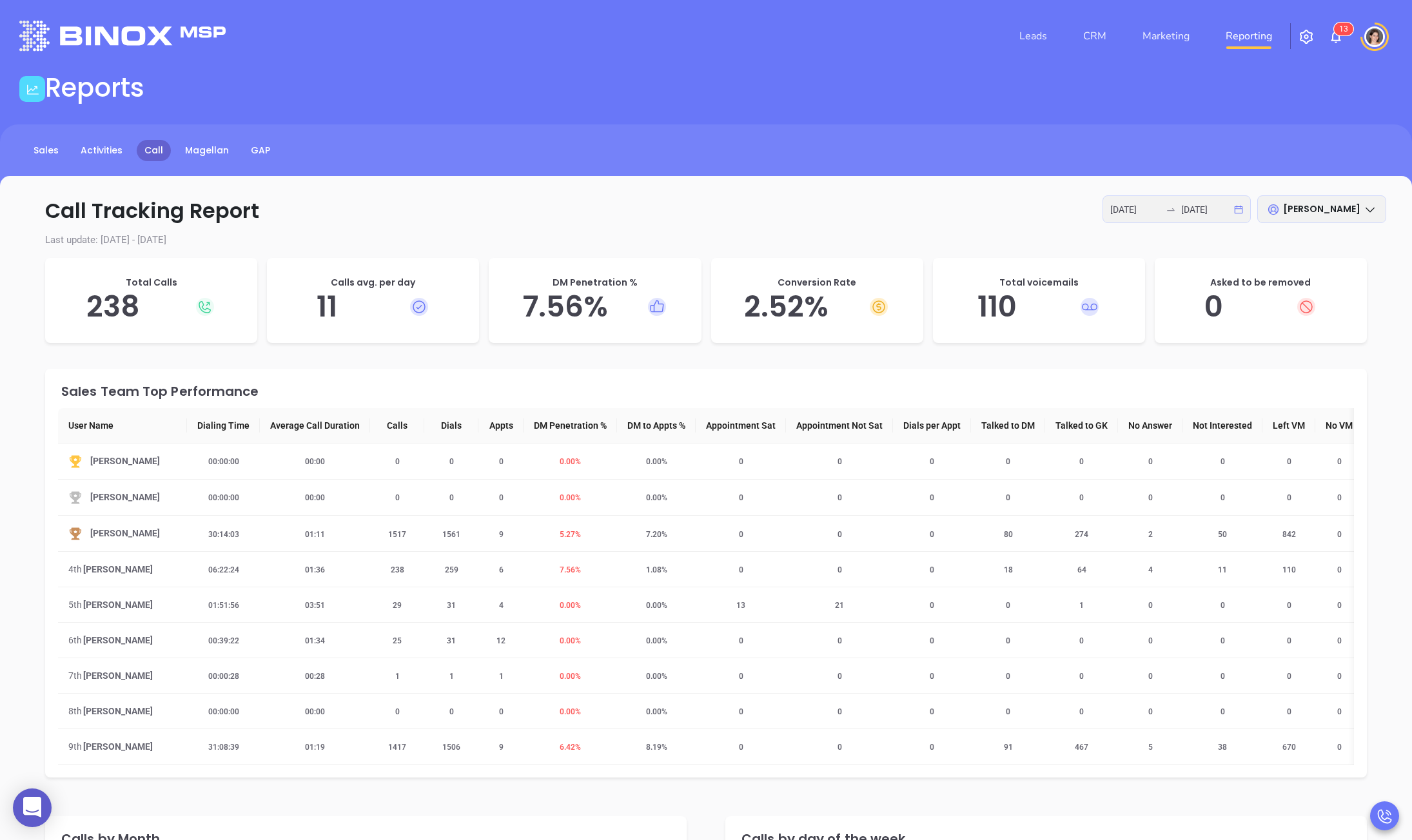
click at [1297, 233] on p "Last update: [DATE] - [DATE]" at bounding box center [706, 240] width 1360 height 15
click at [1306, 214] on span "[PERSON_NAME]" at bounding box center [1321, 209] width 78 height 13
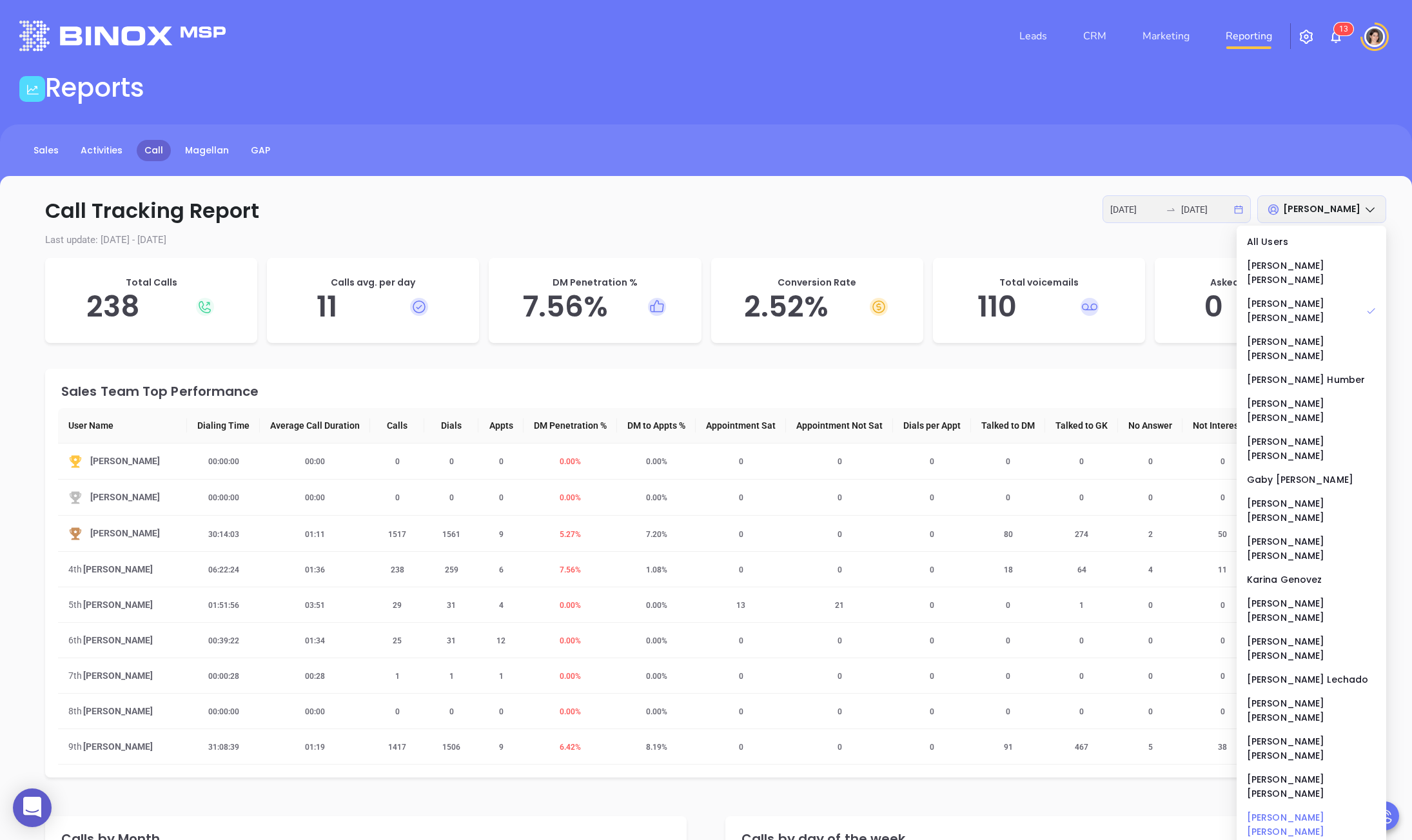
click at [1274, 810] on div "[PERSON_NAME]" at bounding box center [1311, 824] width 129 height 29
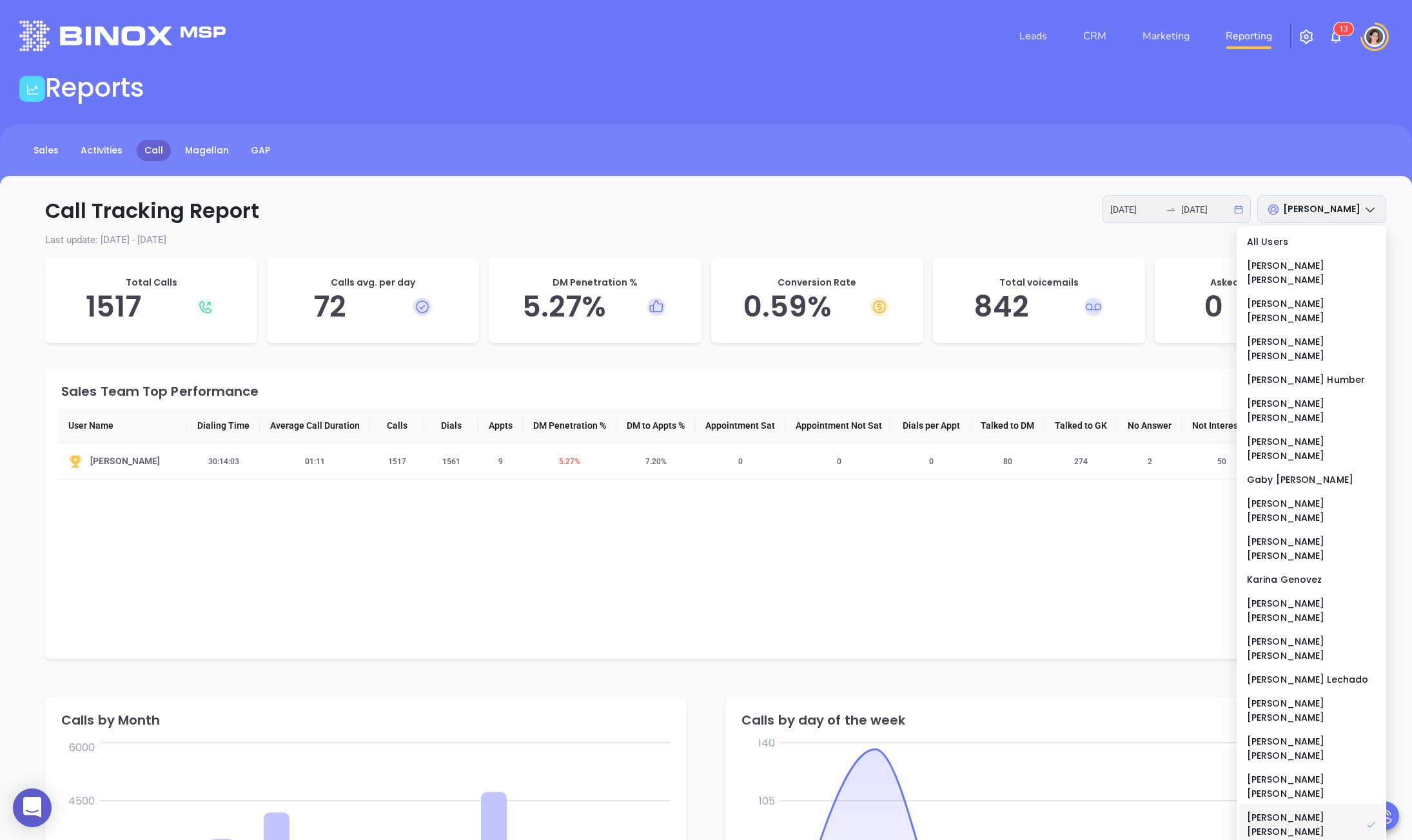
click at [83, 424] on th "User Name" at bounding box center [122, 426] width 129 height 36
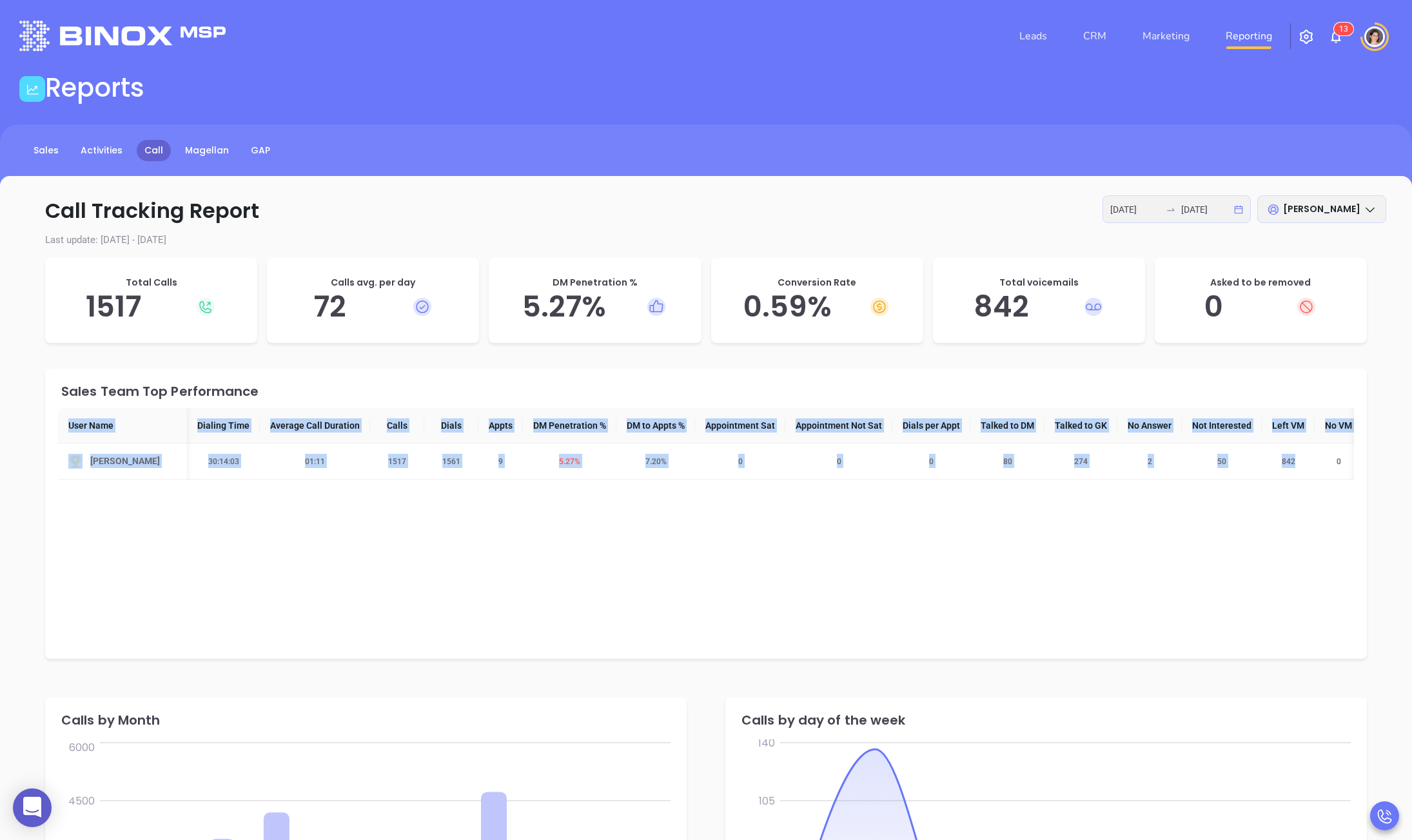
scroll to position [0, 120]
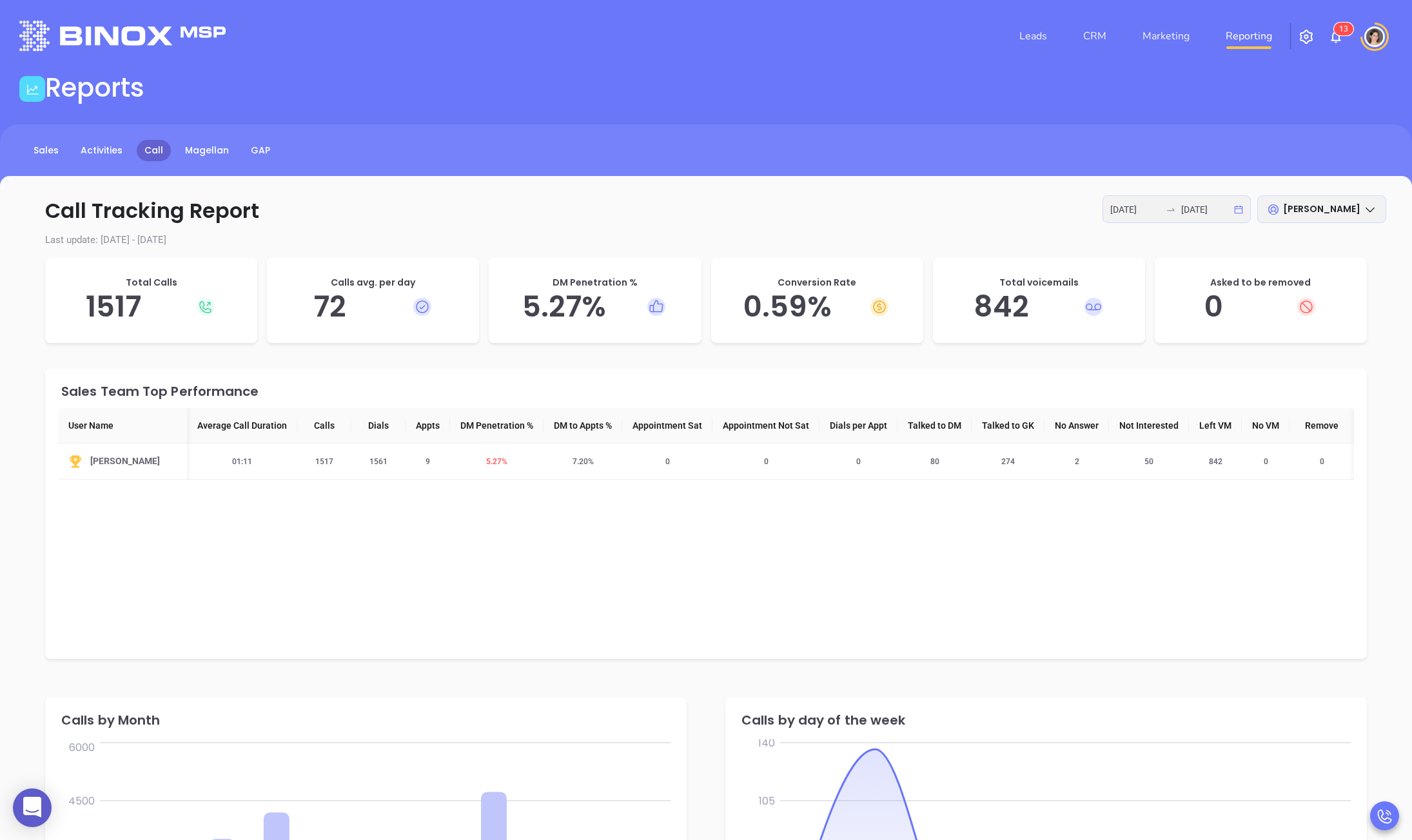
drag, startPoint x: 66, startPoint y: 425, endPoint x: 1397, endPoint y: 484, distance: 1332.3
click at [1397, 484] on div "Call Tracking Report [DATE] [DATE] [PERSON_NAME][GEOGRAPHIC_DATA] Last update: …" at bounding box center [706, 786] width 1412 height 1221
copy colgroup
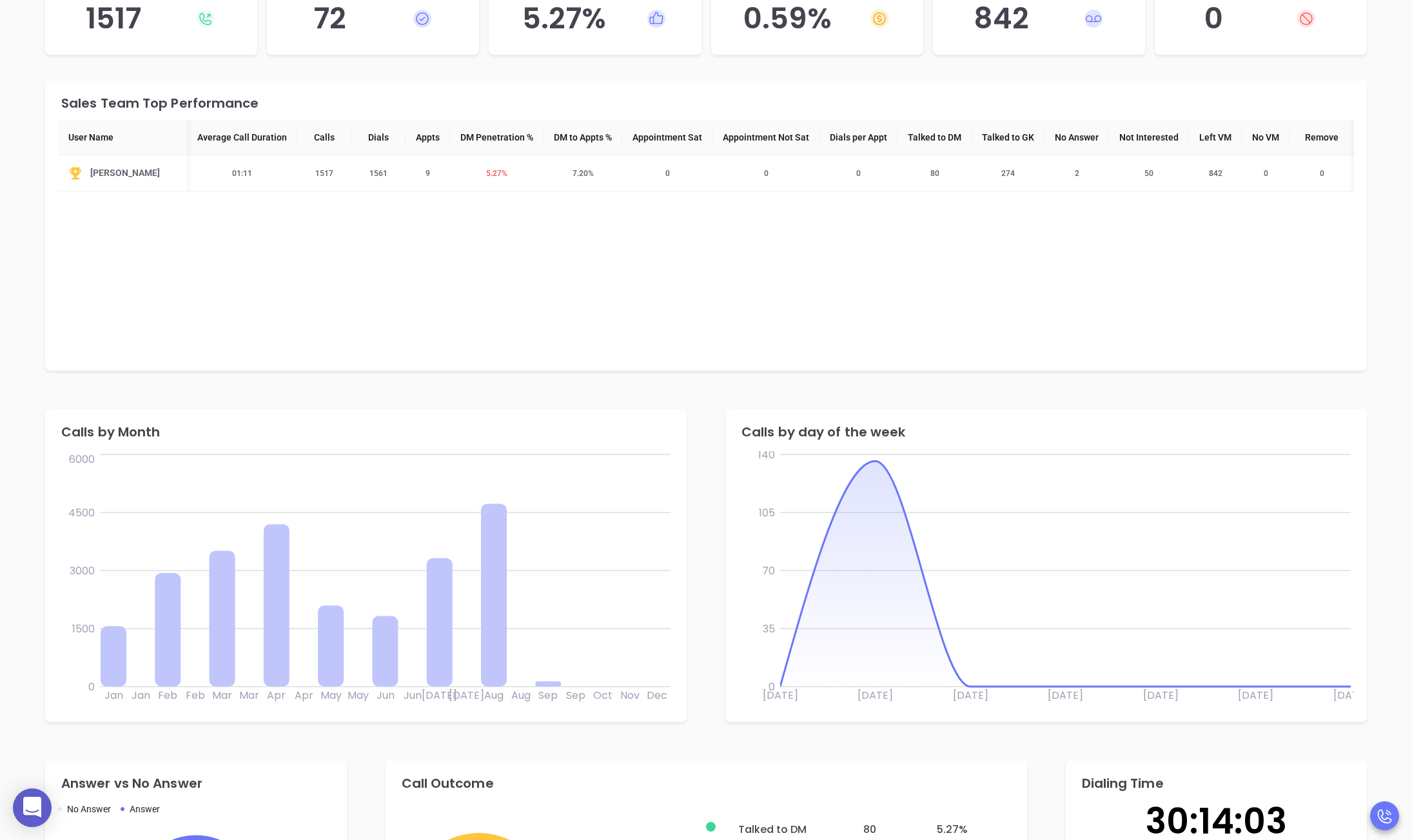
scroll to position [556, 0]
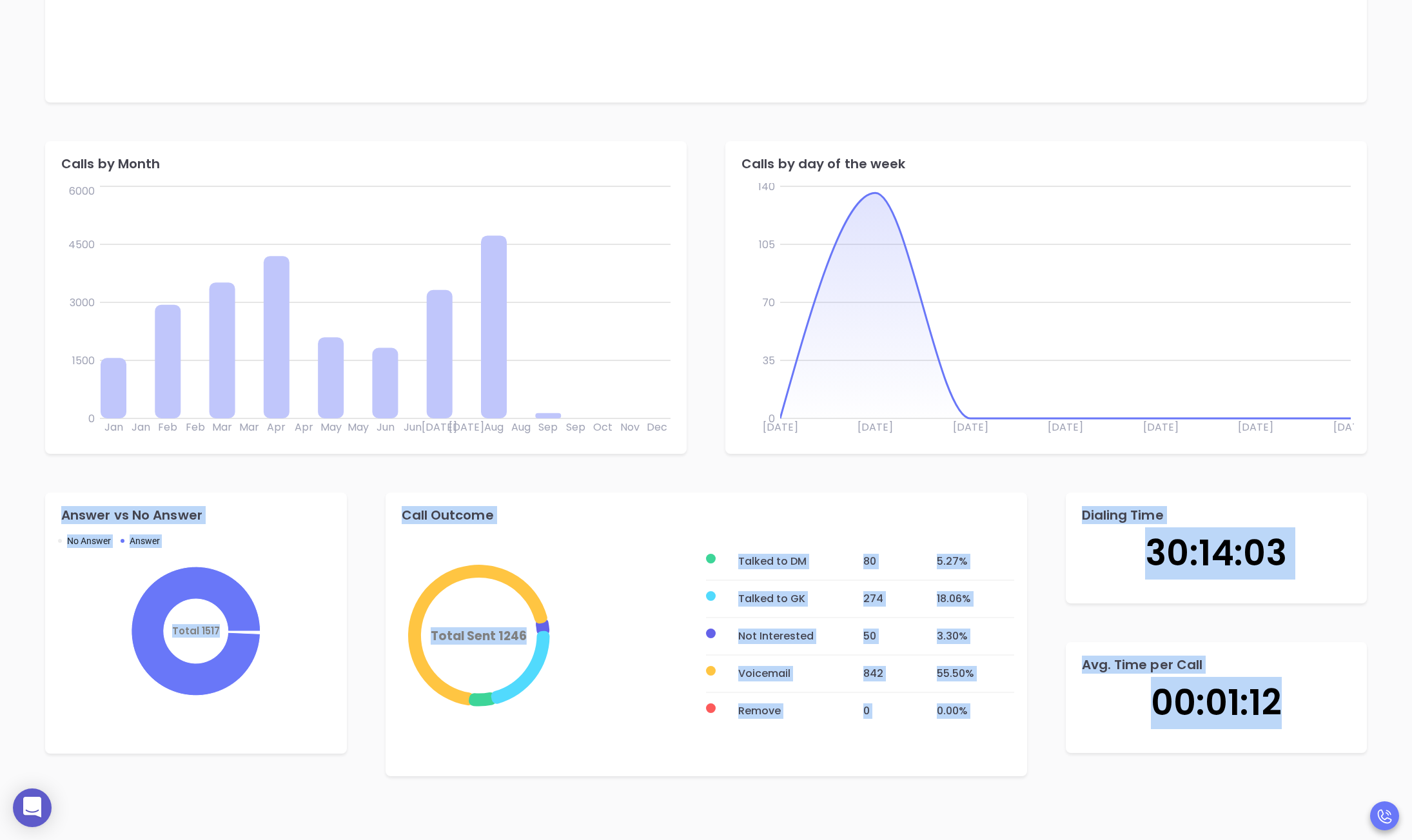
drag, startPoint x: 54, startPoint y: 511, endPoint x: 1318, endPoint y: 714, distance: 1280.2
click at [1318, 714] on div "Answer vs No Answer No Answer Answer Total 1517 Call Outcome Total Sent 1246 Ta…" at bounding box center [706, 634] width 1360 height 322
copy div "Answer vs No Answer No Answer Answer Total 1517 Call Outcome Total Sent 1246 Ta…"
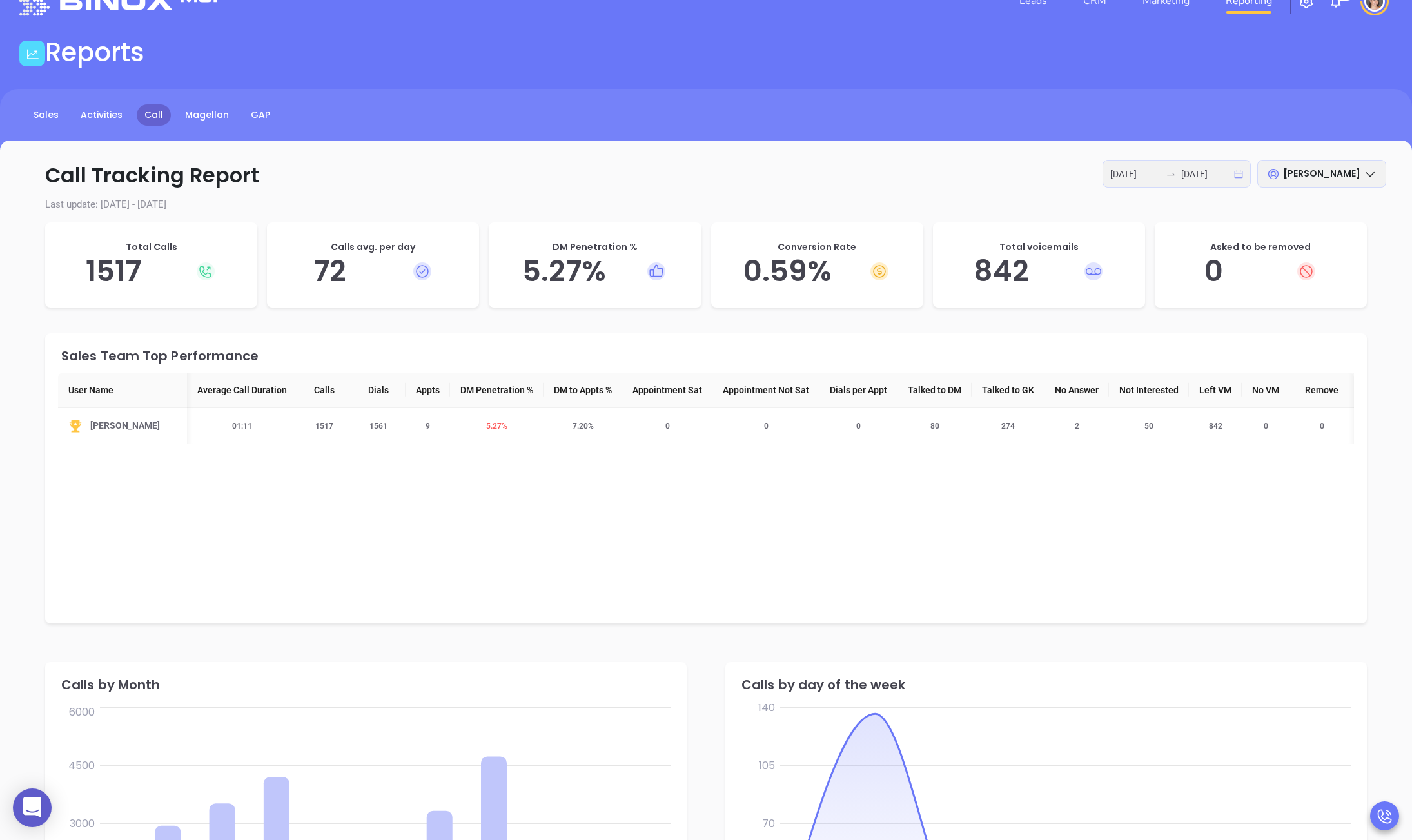
scroll to position [0, 0]
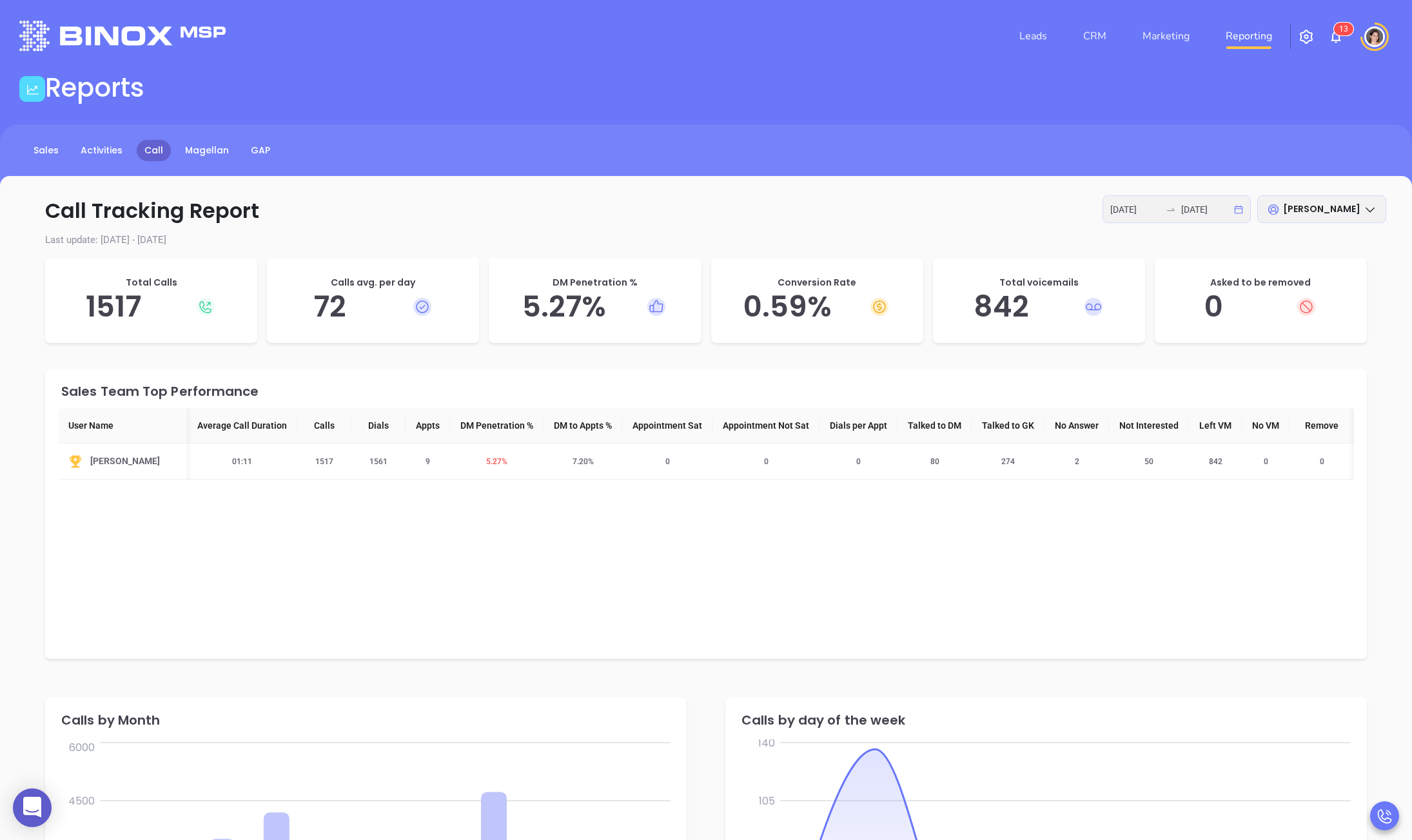
click at [1306, 208] on span "[PERSON_NAME]" at bounding box center [1321, 209] width 78 height 13
click at [1306, 209] on span "[PERSON_NAME]" at bounding box center [1321, 209] width 78 height 13
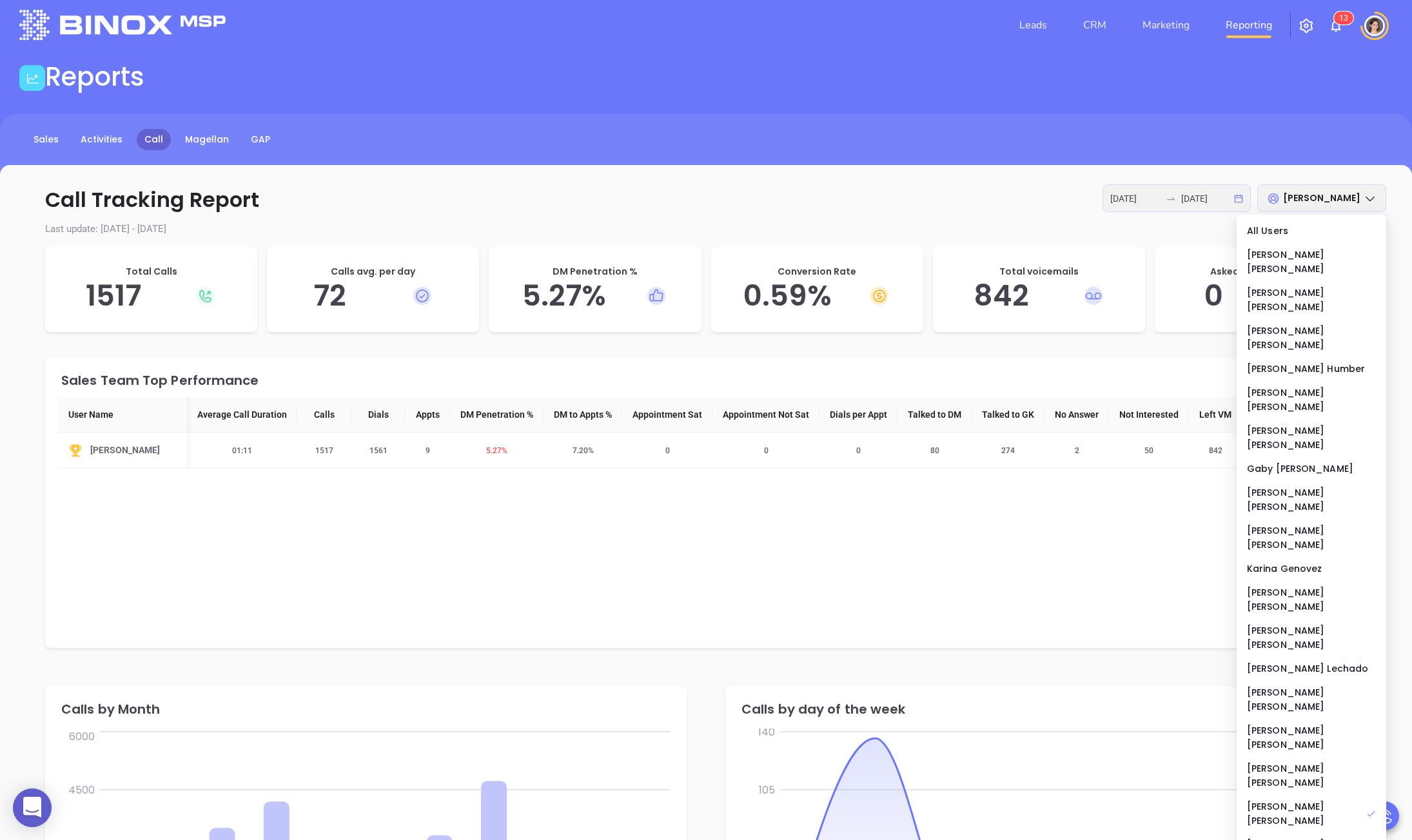
scroll to position [27, 0]
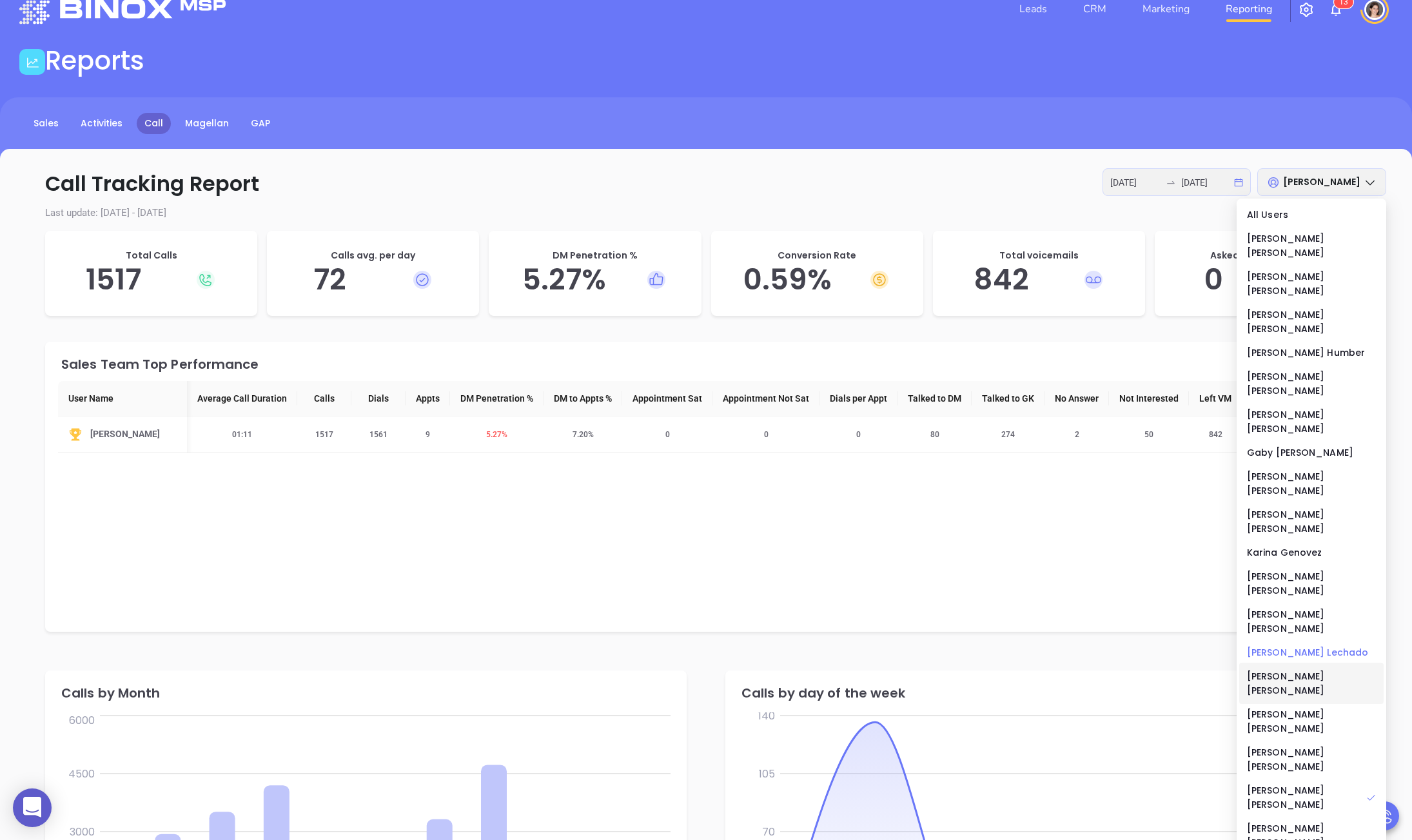
click at [1260, 645] on div "[PERSON_NAME]" at bounding box center [1311, 652] width 129 height 14
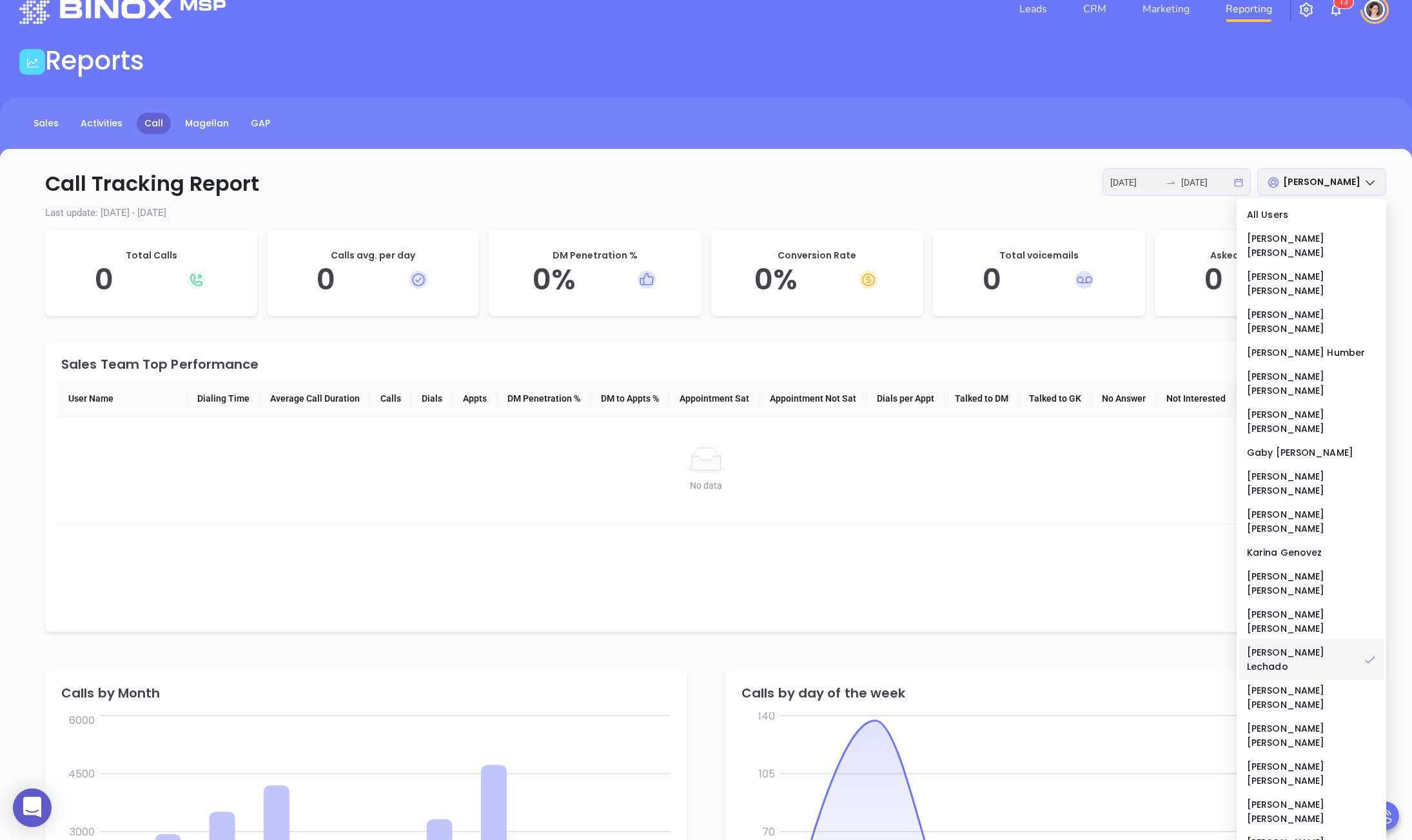
click at [729, 204] on div "Call Tracking Report [DATE] [DATE] [PERSON_NAME] Last update: [DATE] - [DATE] T…" at bounding box center [706, 759] width 1412 height 1221
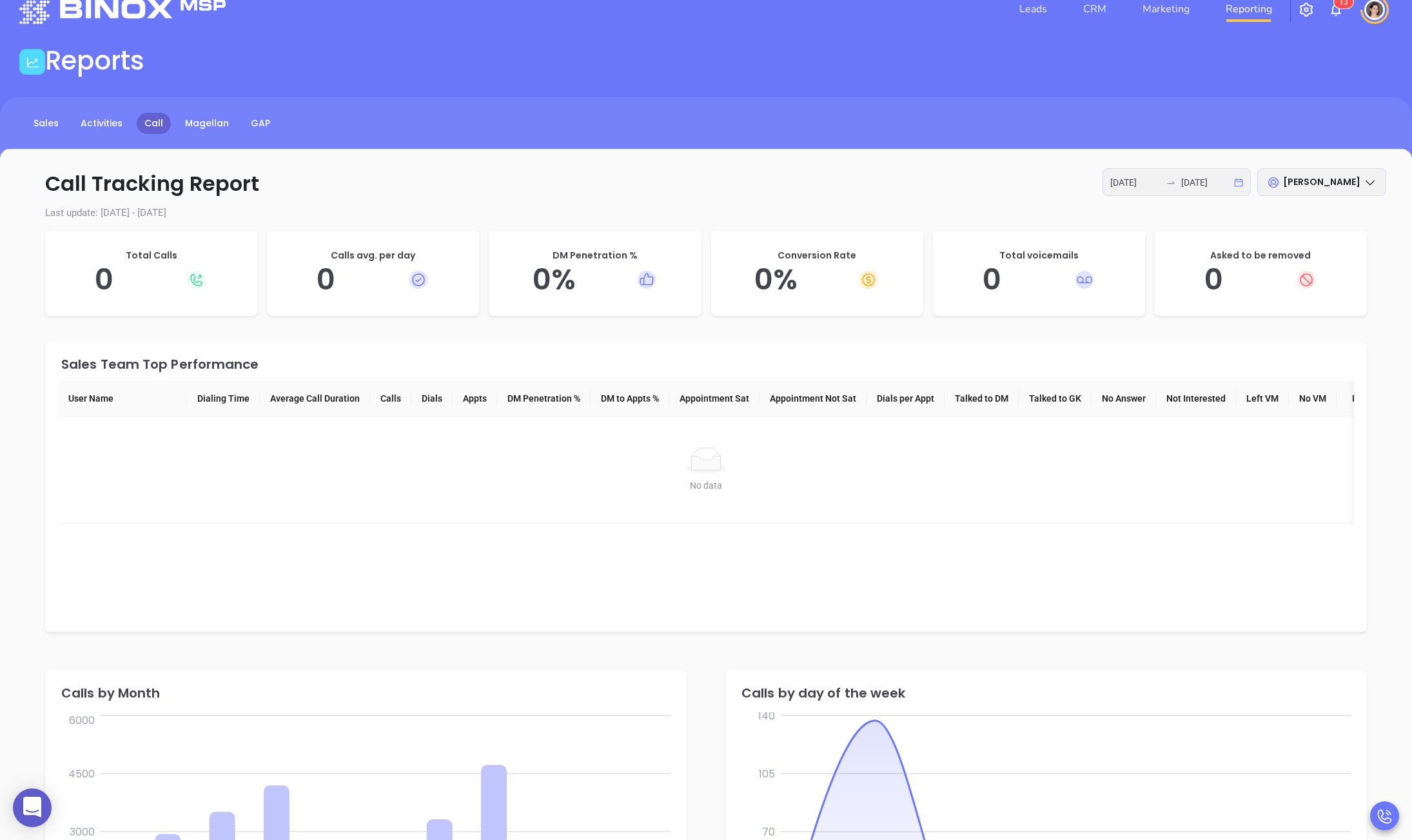
click at [1313, 175] on span "[PERSON_NAME]" at bounding box center [1321, 182] width 78 height 13
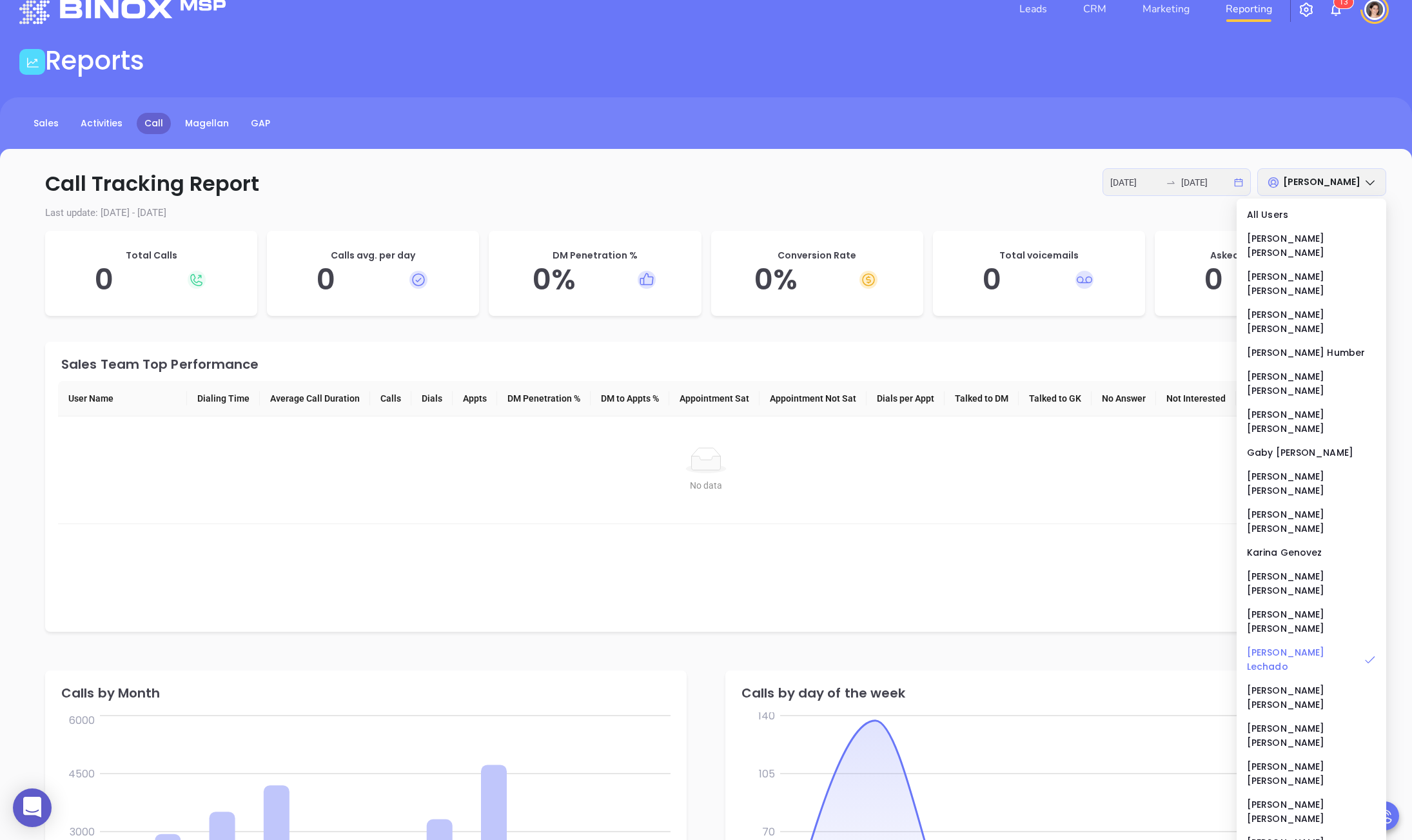
click at [1280, 645] on div "[PERSON_NAME]" at bounding box center [1311, 659] width 129 height 29
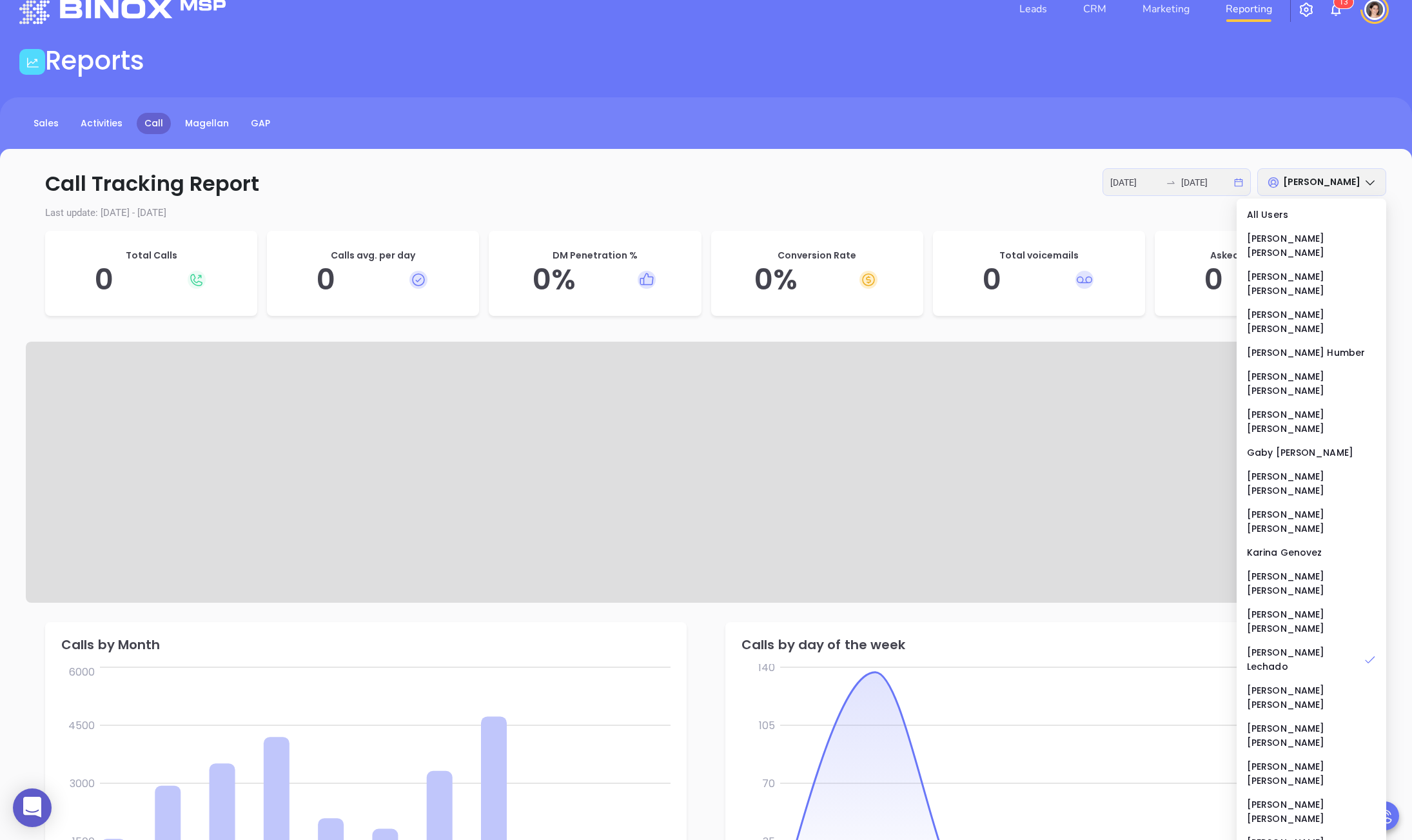
click at [700, 198] on p "Call Tracking Report [DATE] [DATE] [PERSON_NAME]" at bounding box center [706, 184] width 1360 height 31
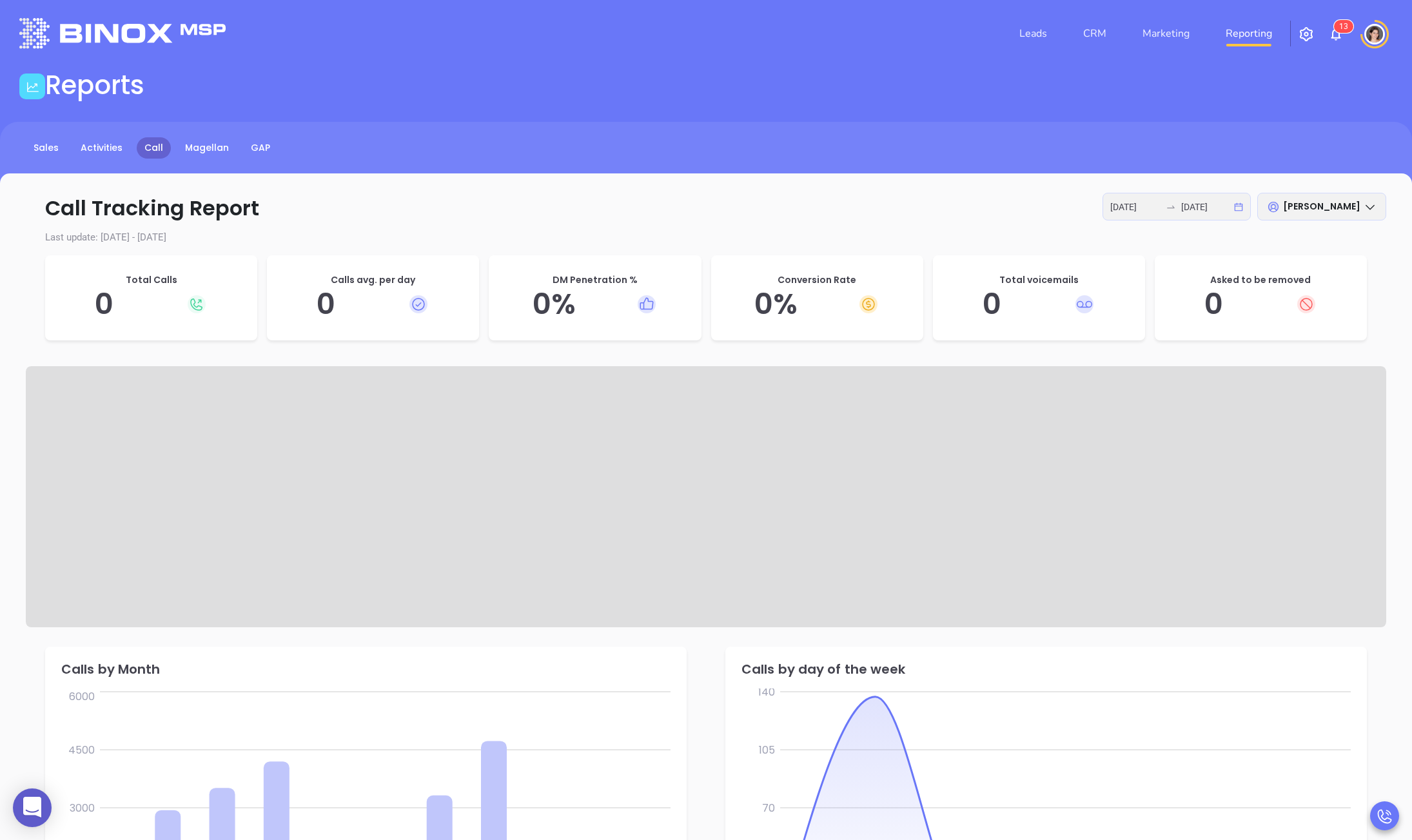
scroll to position [0, 0]
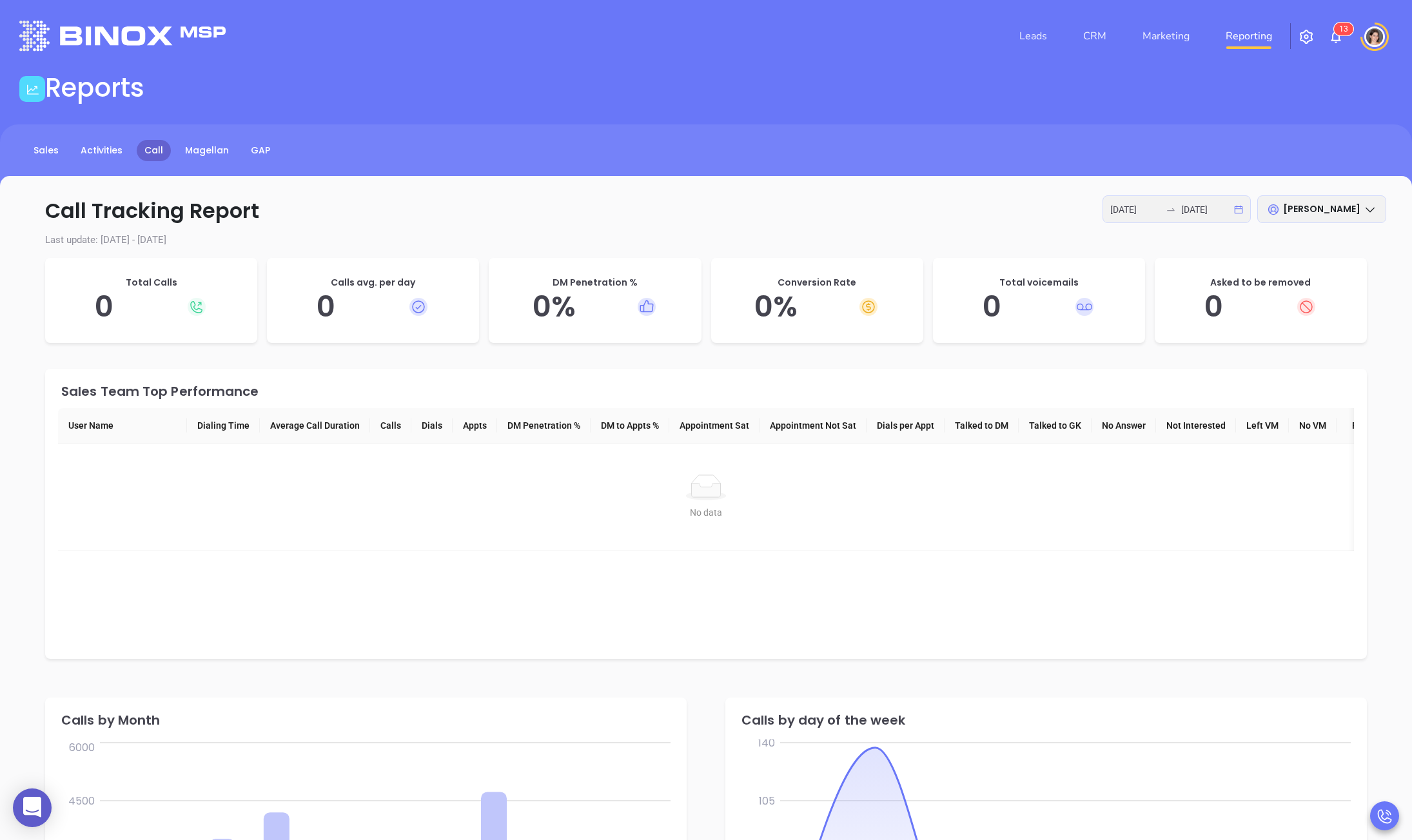
click at [1336, 216] on div "[PERSON_NAME]" at bounding box center [1321, 209] width 129 height 28
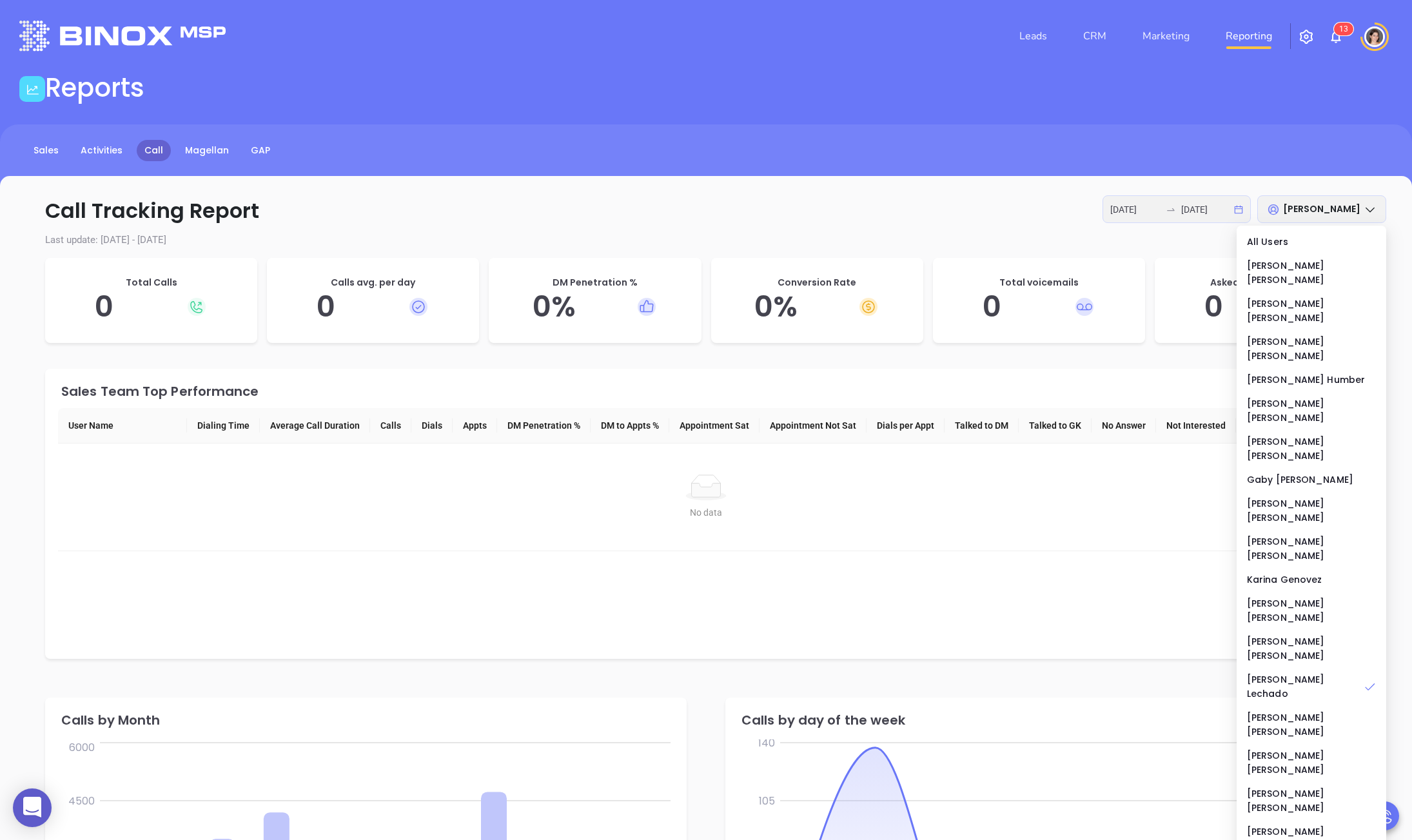
click at [672, 236] on p "Last update: [DATE] - [DATE]" at bounding box center [706, 240] width 1360 height 15
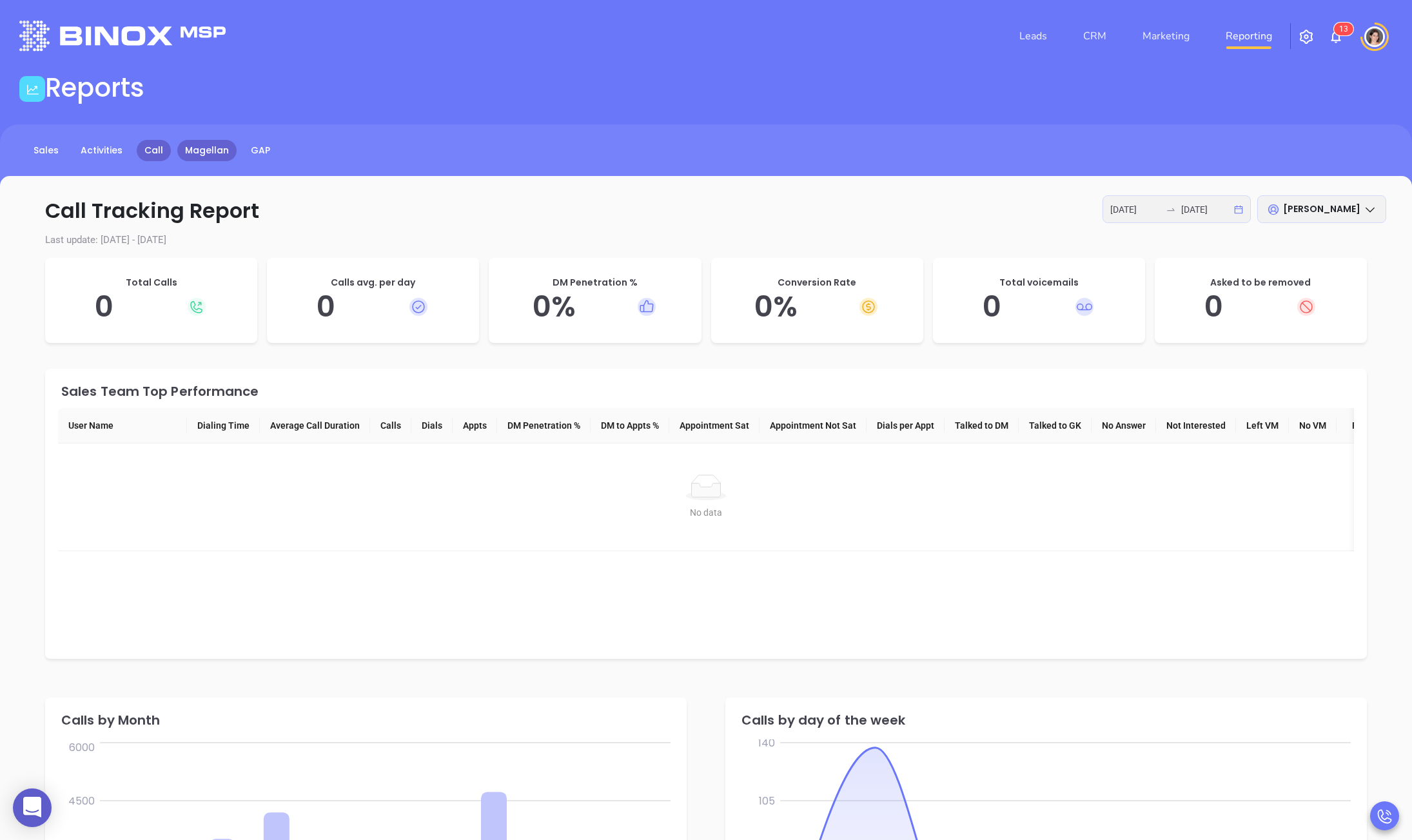
click at [199, 153] on link "Magellan" at bounding box center [207, 150] width 59 height 21
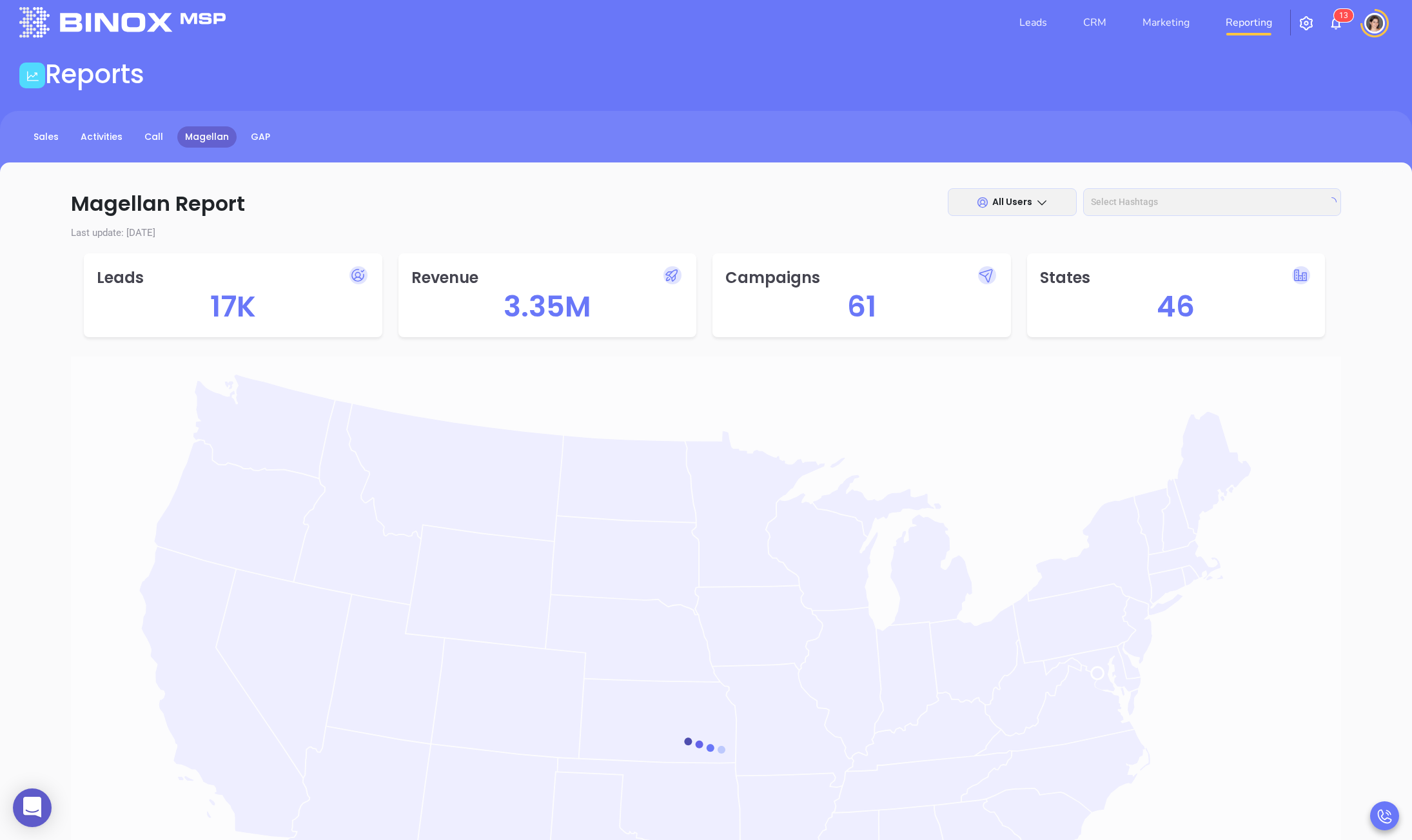
scroll to position [92, 0]
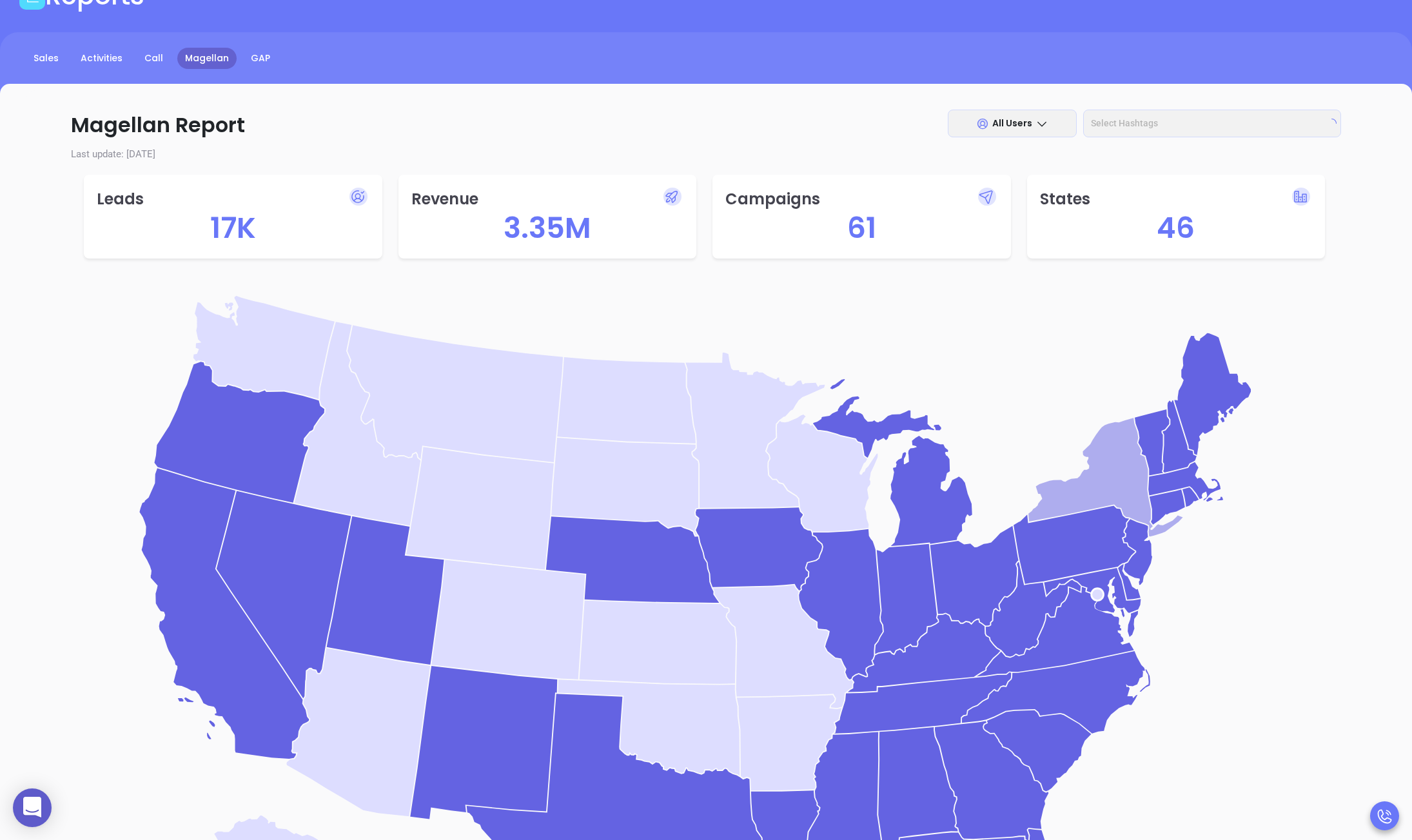
click at [1104, 485] on icon "[US_STATE]" at bounding box center [1105, 477] width 154 height 119
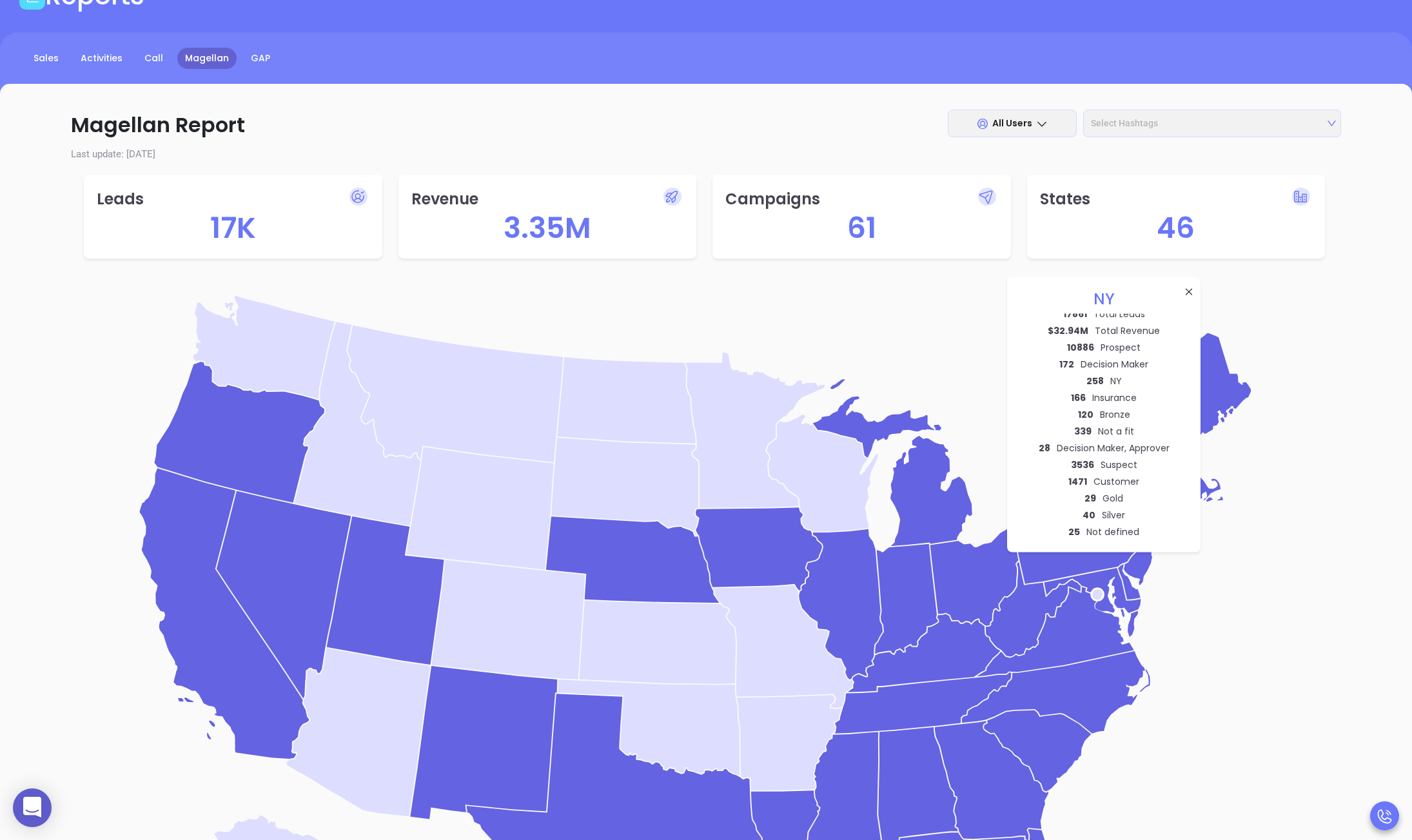
scroll to position [0, 0]
click at [1289, 456] on icon "Blank [GEOGRAPHIC_DATA] states map [US_STATE] [US_STATE] [US_STATE] [US_STATE] …" at bounding box center [705, 649] width 1167 height 721
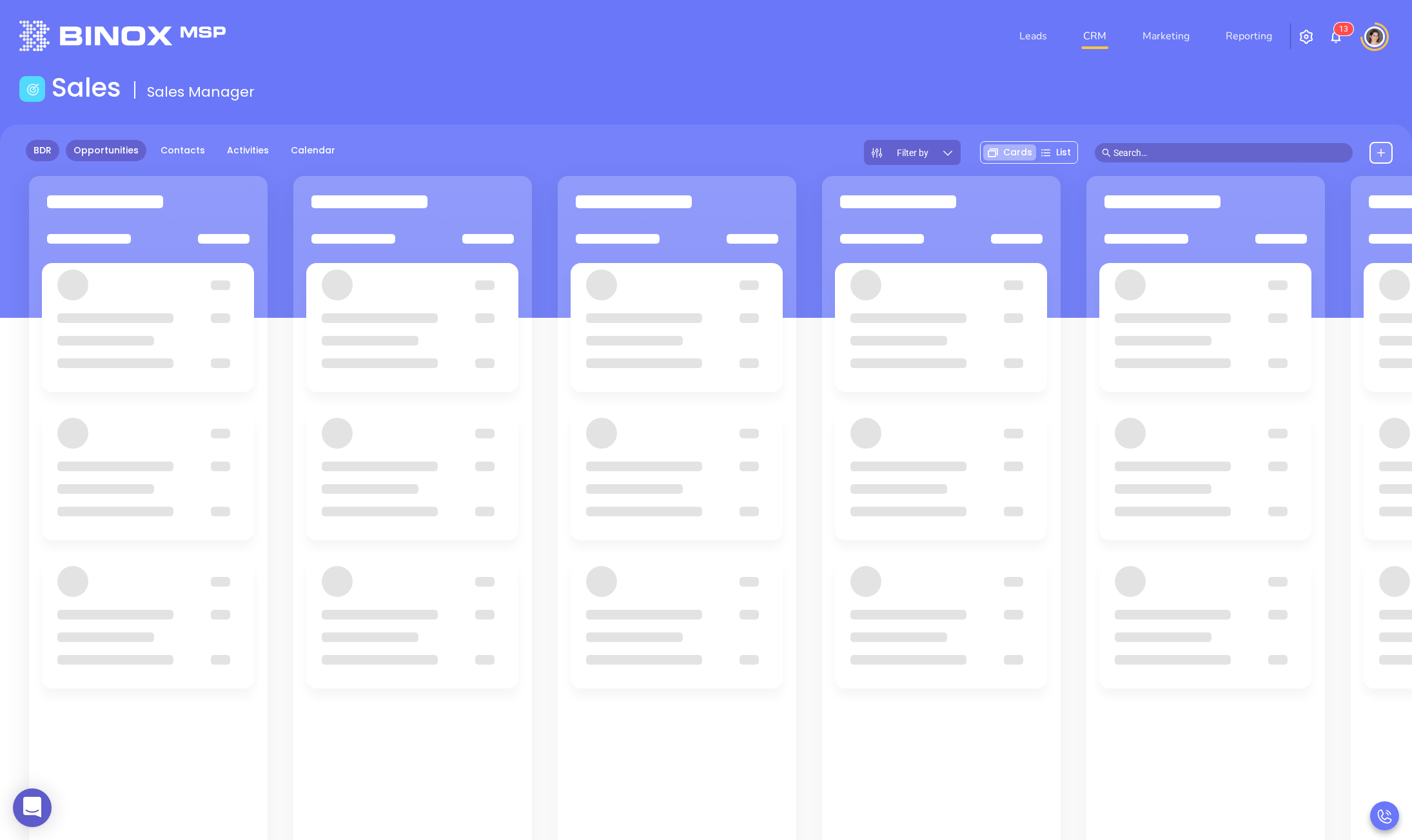
click at [40, 152] on link "BDR" at bounding box center [43, 150] width 34 height 21
click at [1046, 145] on div "Filter by" at bounding box center [1030, 152] width 96 height 25
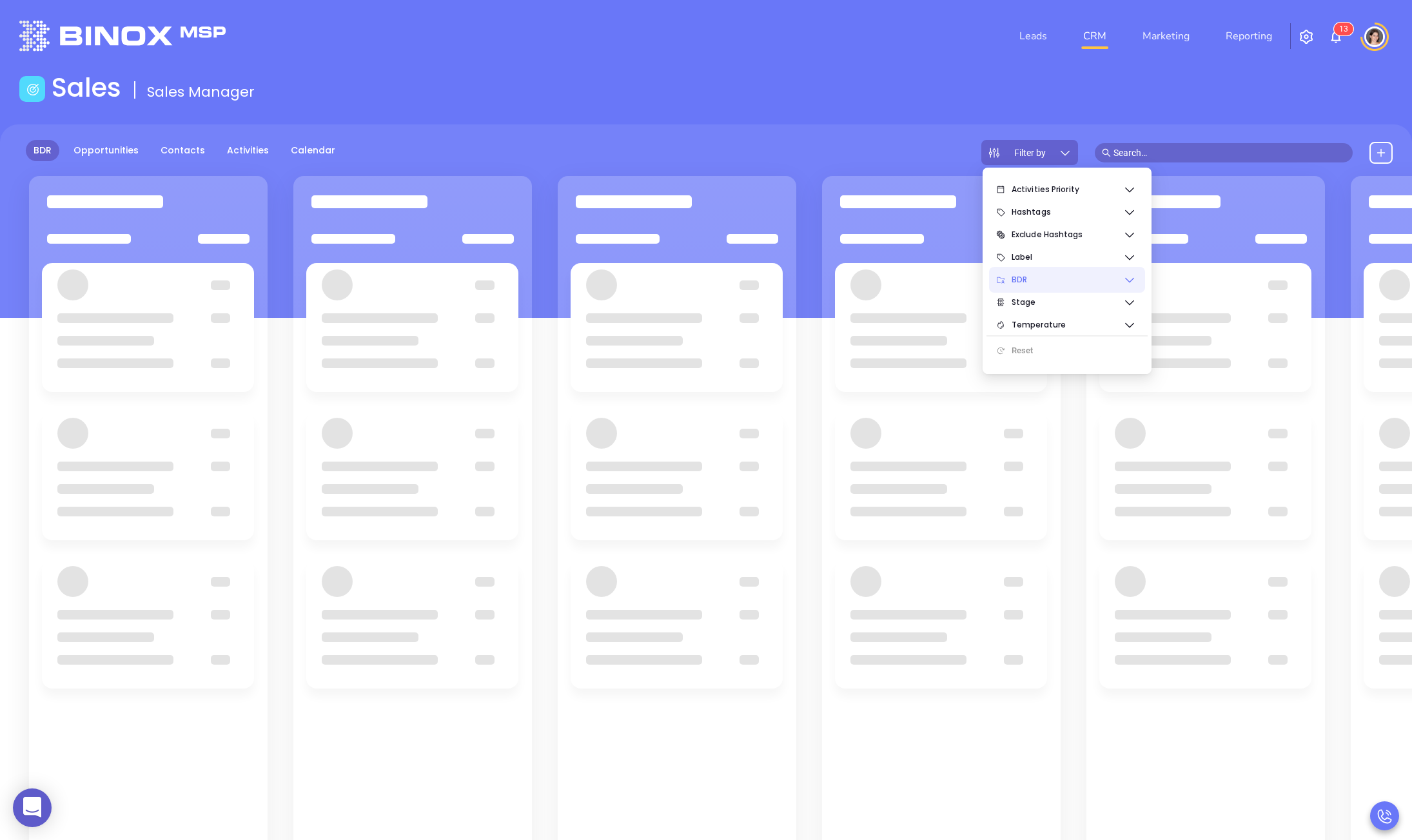
click at [1028, 277] on span "BDR" at bounding box center [1067, 280] width 112 height 26
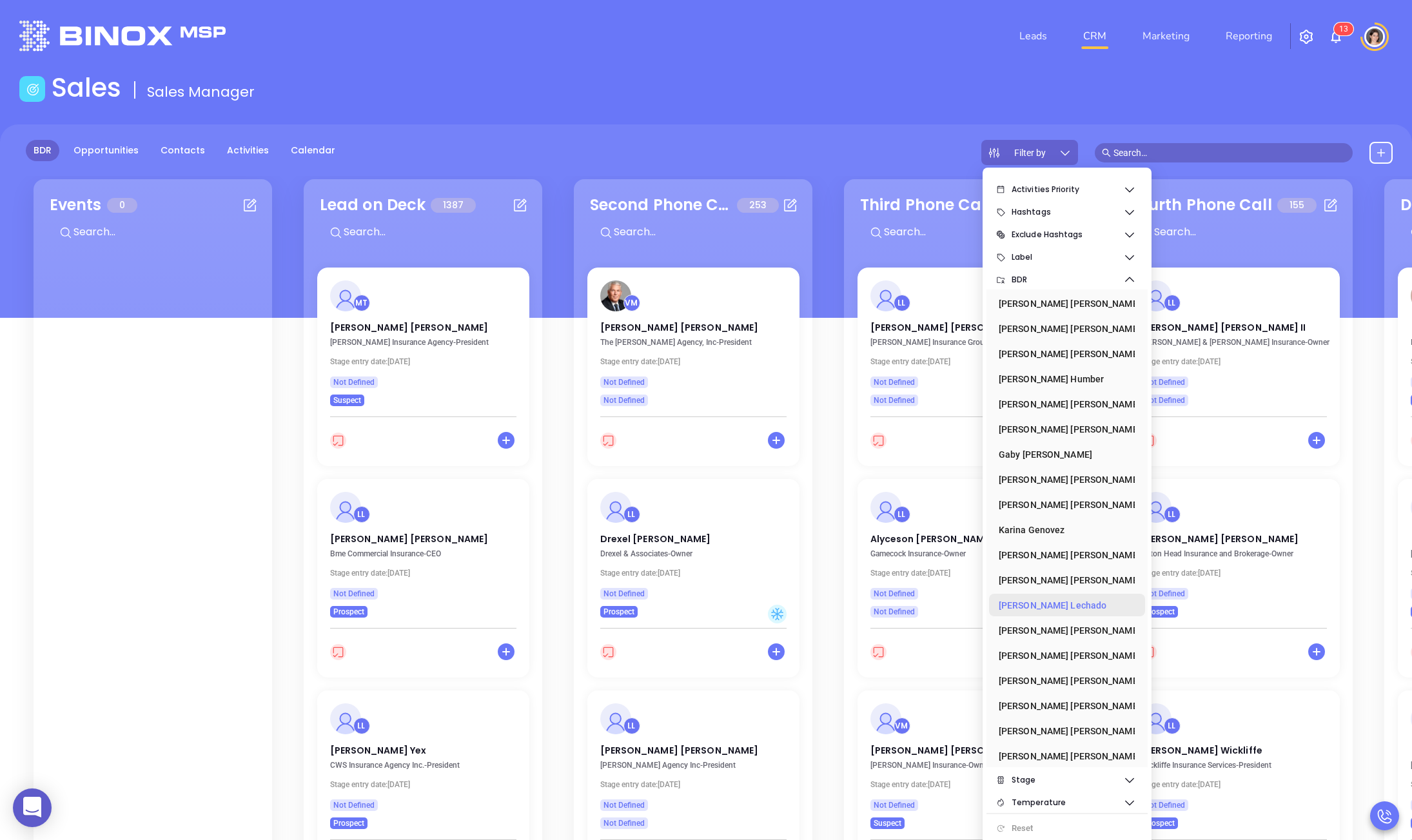
click at [1014, 603] on div "[PERSON_NAME]" at bounding box center [1063, 605] width 129 height 26
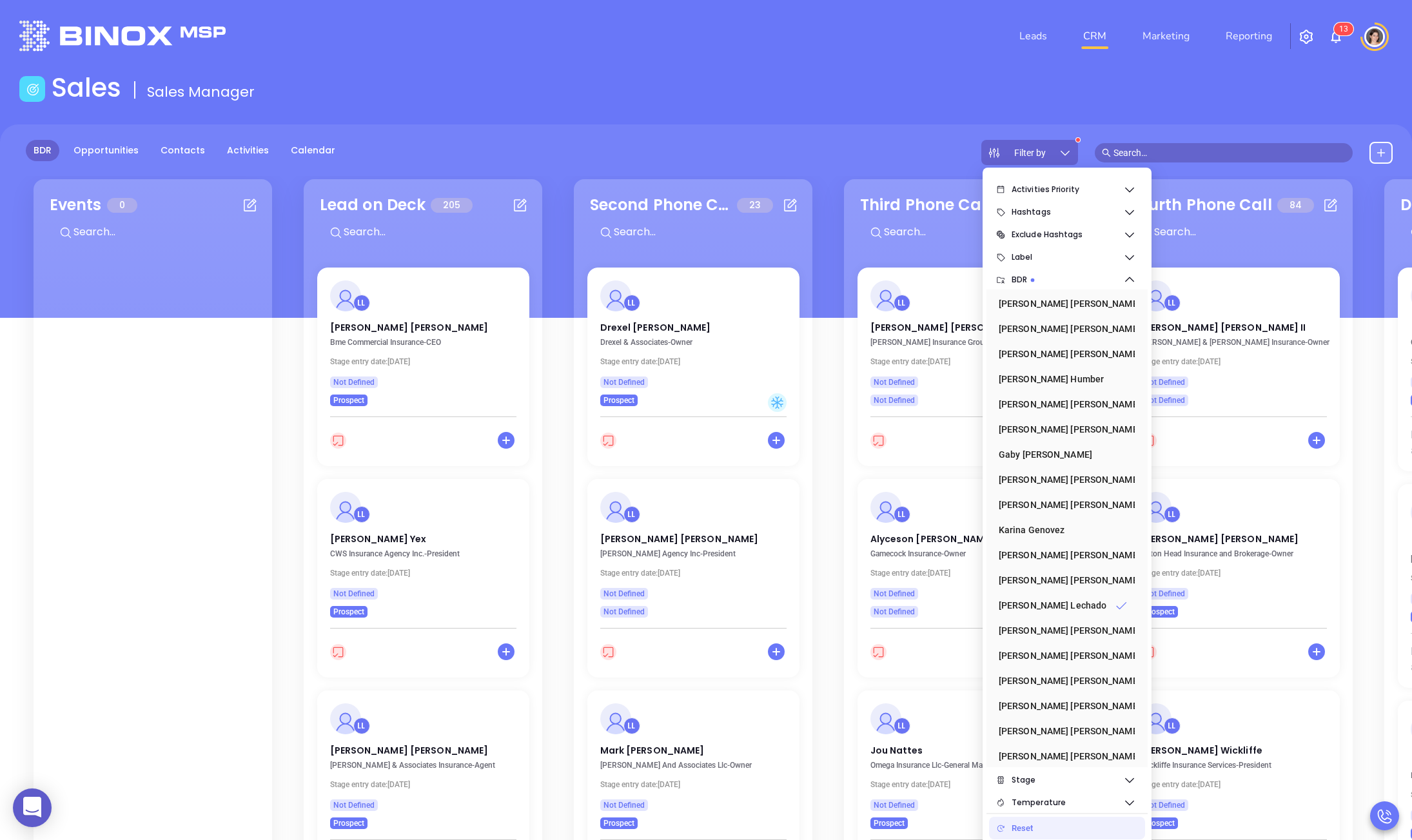
click at [840, 120] on main "Sales Sales Manager BDR Opportunities Contacts Activities Calendar Filter by Ca…" at bounding box center [706, 544] width 1412 height 943
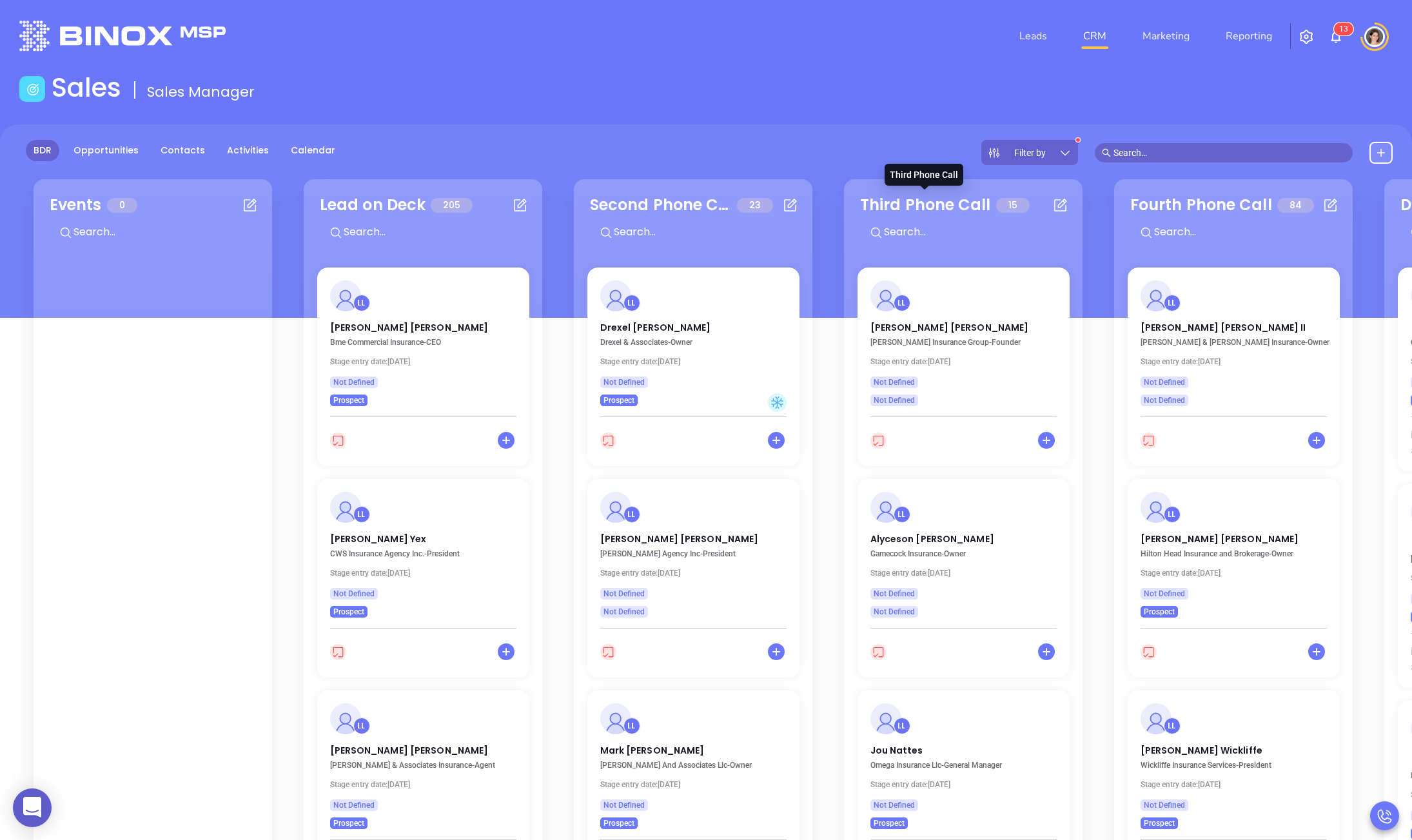
click at [1028, 173] on div "BDR Opportunities Contacts Activities Calendar Filter by" at bounding box center [706, 221] width 1412 height 194
click at [1046, 150] on span "Filter by" at bounding box center [1030, 152] width 31 height 9
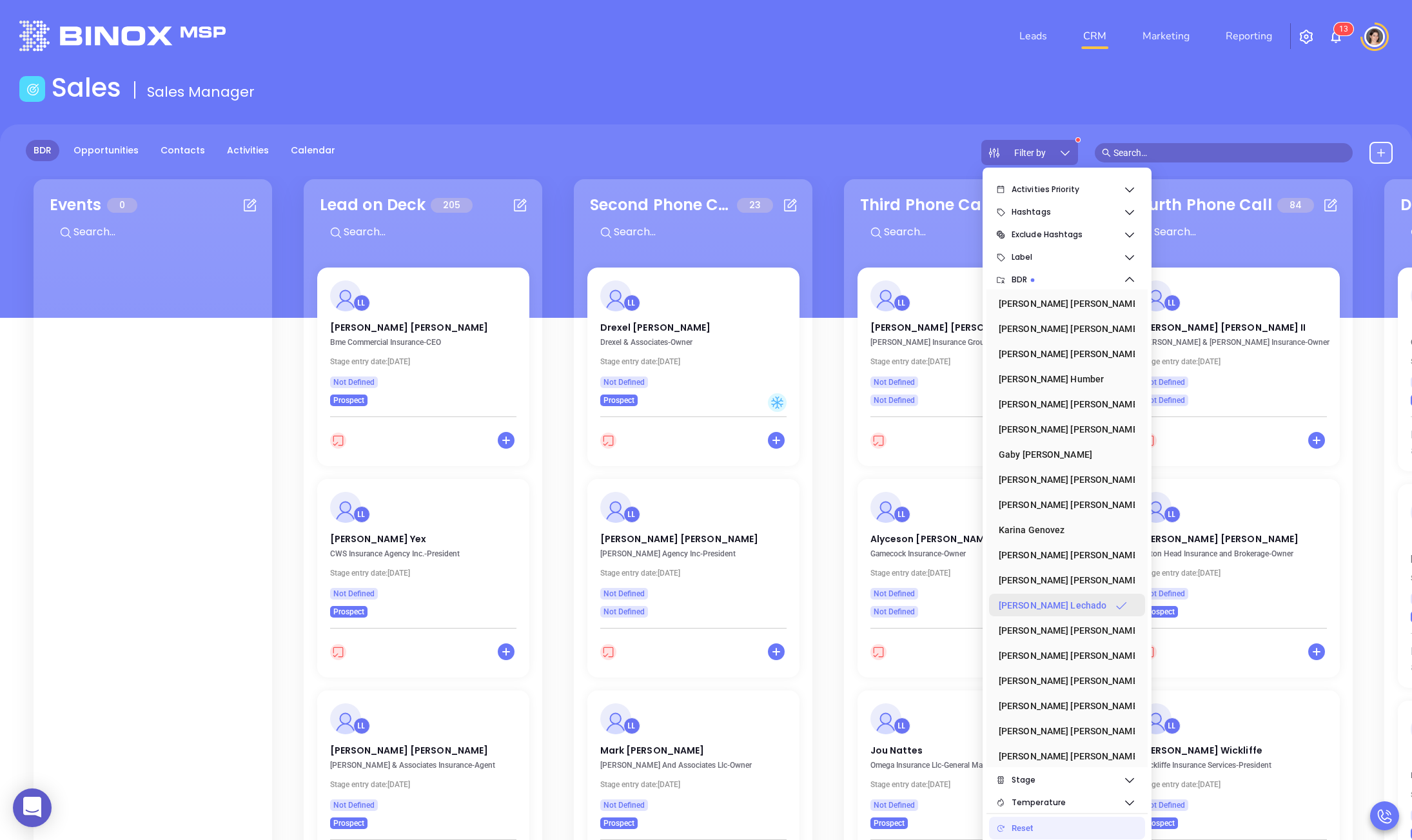
click at [1050, 602] on div "[PERSON_NAME]" at bounding box center [1063, 605] width 129 height 26
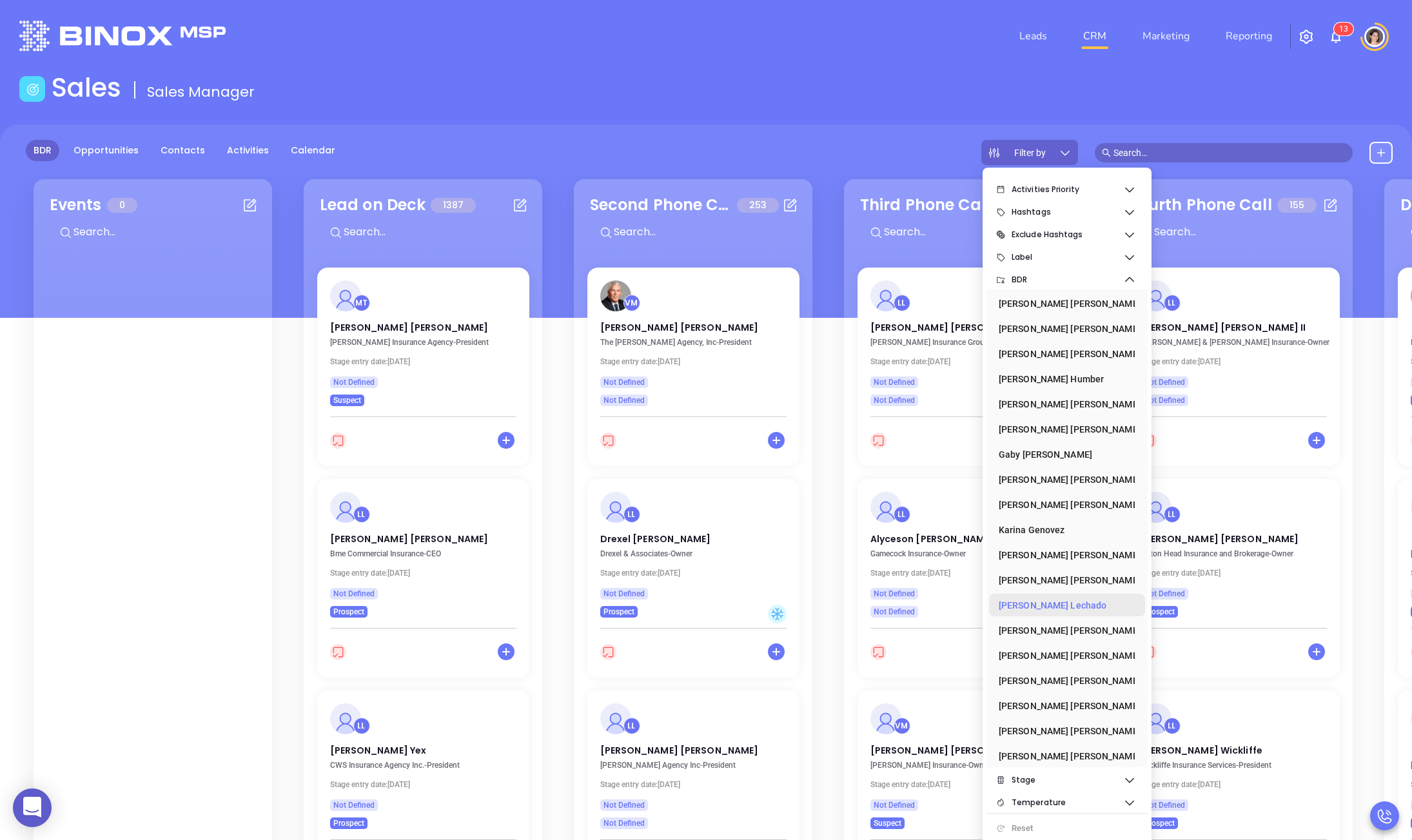
click at [1044, 602] on div "[PERSON_NAME]" at bounding box center [1063, 605] width 129 height 26
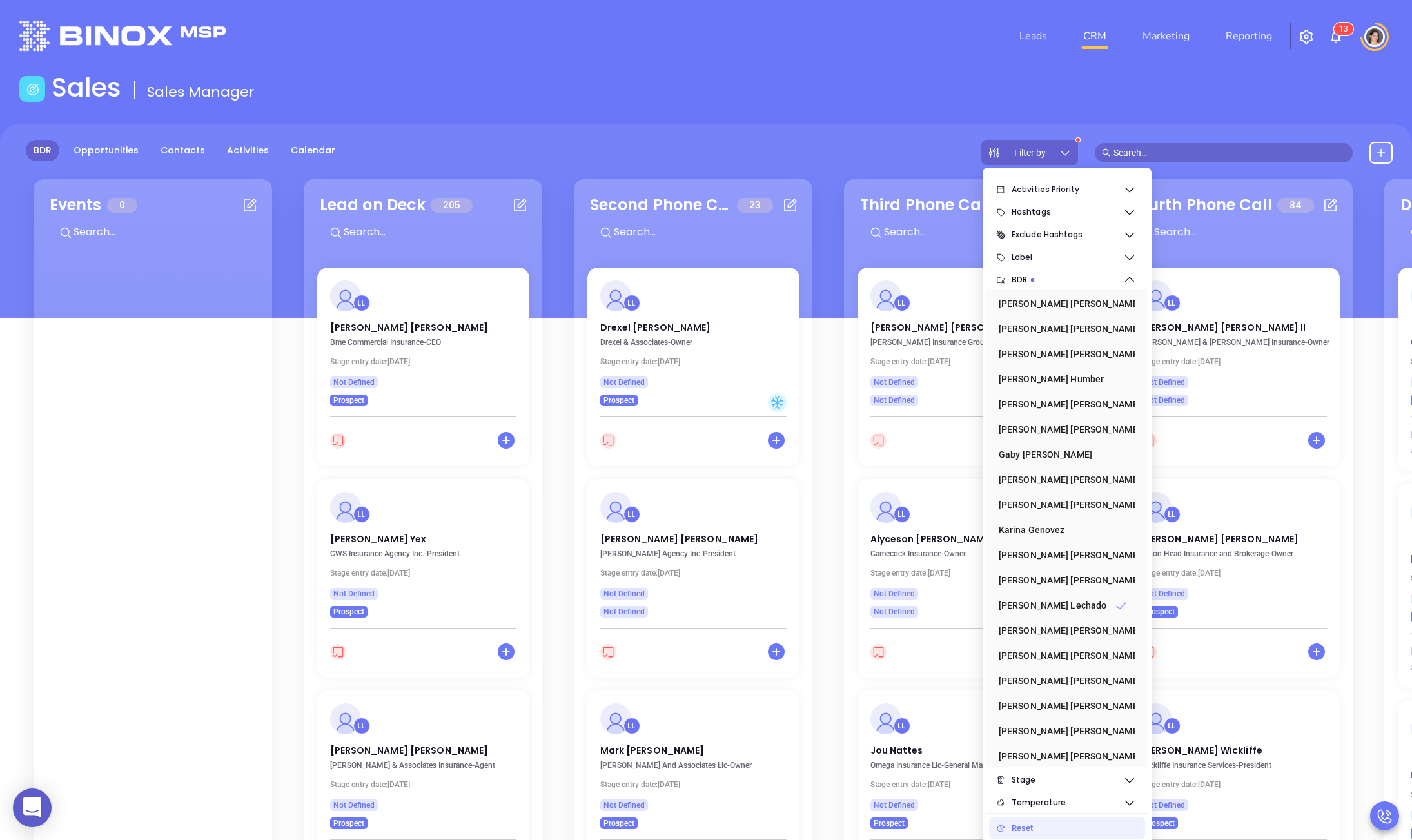
drag, startPoint x: 704, startPoint y: 103, endPoint x: 701, endPoint y: 112, distance: 9.5
click at [703, 103] on div "Sales Sales Manager" at bounding box center [706, 90] width 1389 height 36
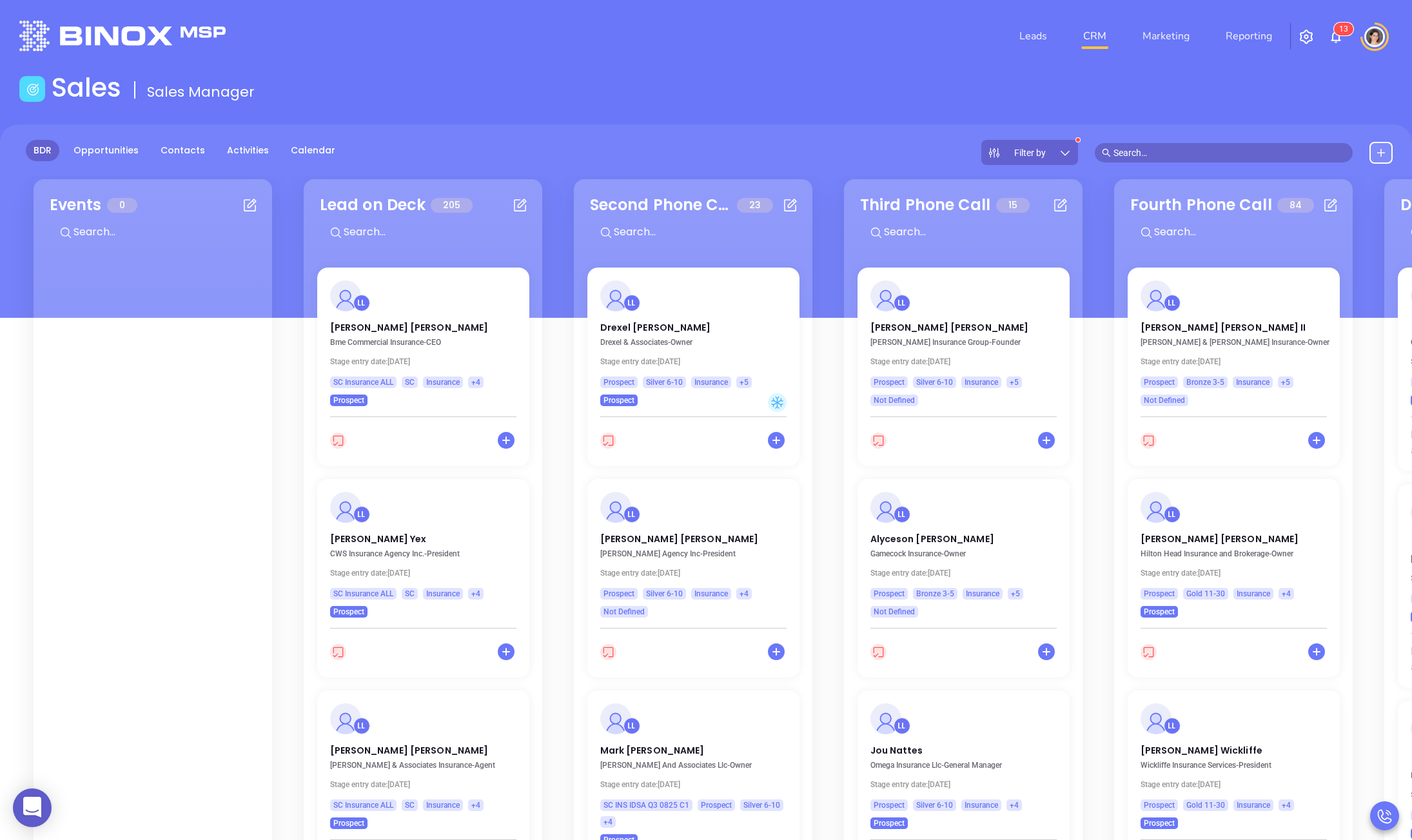
click at [1060, 143] on div "Filter by" at bounding box center [1030, 152] width 96 height 25
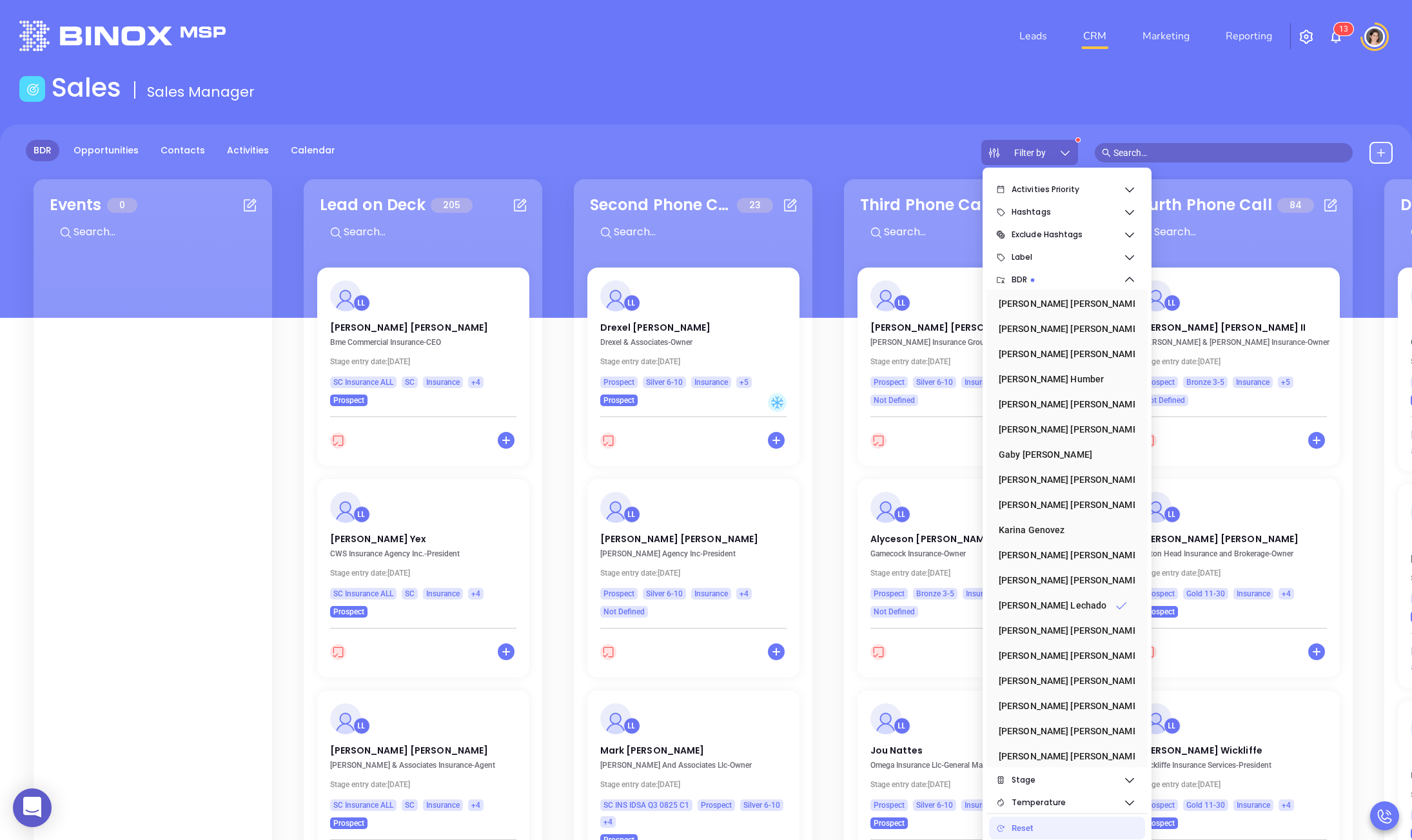
click at [1060, 143] on div "Filter by" at bounding box center [1030, 152] width 96 height 25
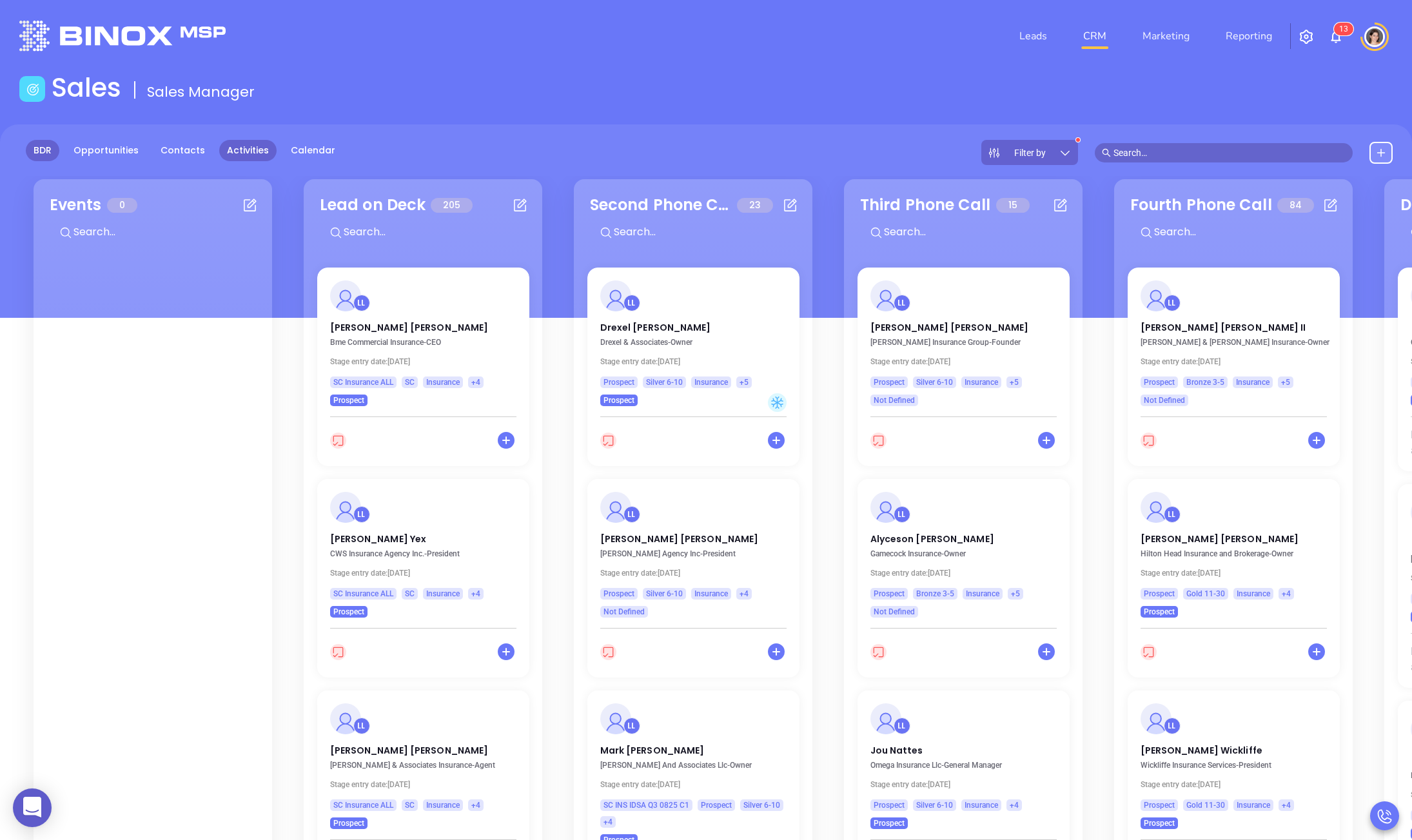
click at [226, 149] on link "Activities" at bounding box center [248, 150] width 57 height 21
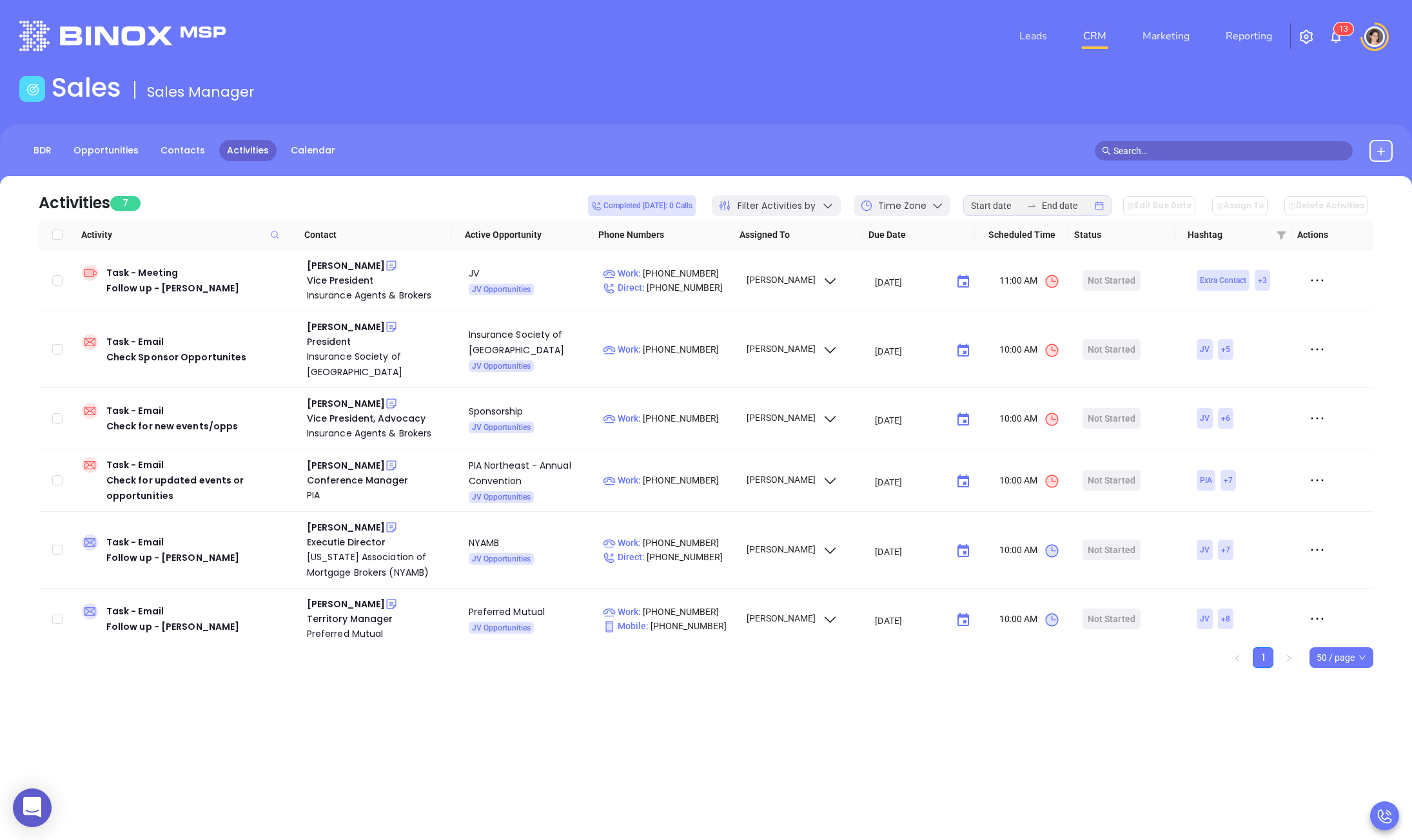
click at [837, 196] on div "Filter Activities by" at bounding box center [776, 205] width 129 height 21
click at [801, 261] on span "Assigned to" at bounding box center [808, 263] width 112 height 26
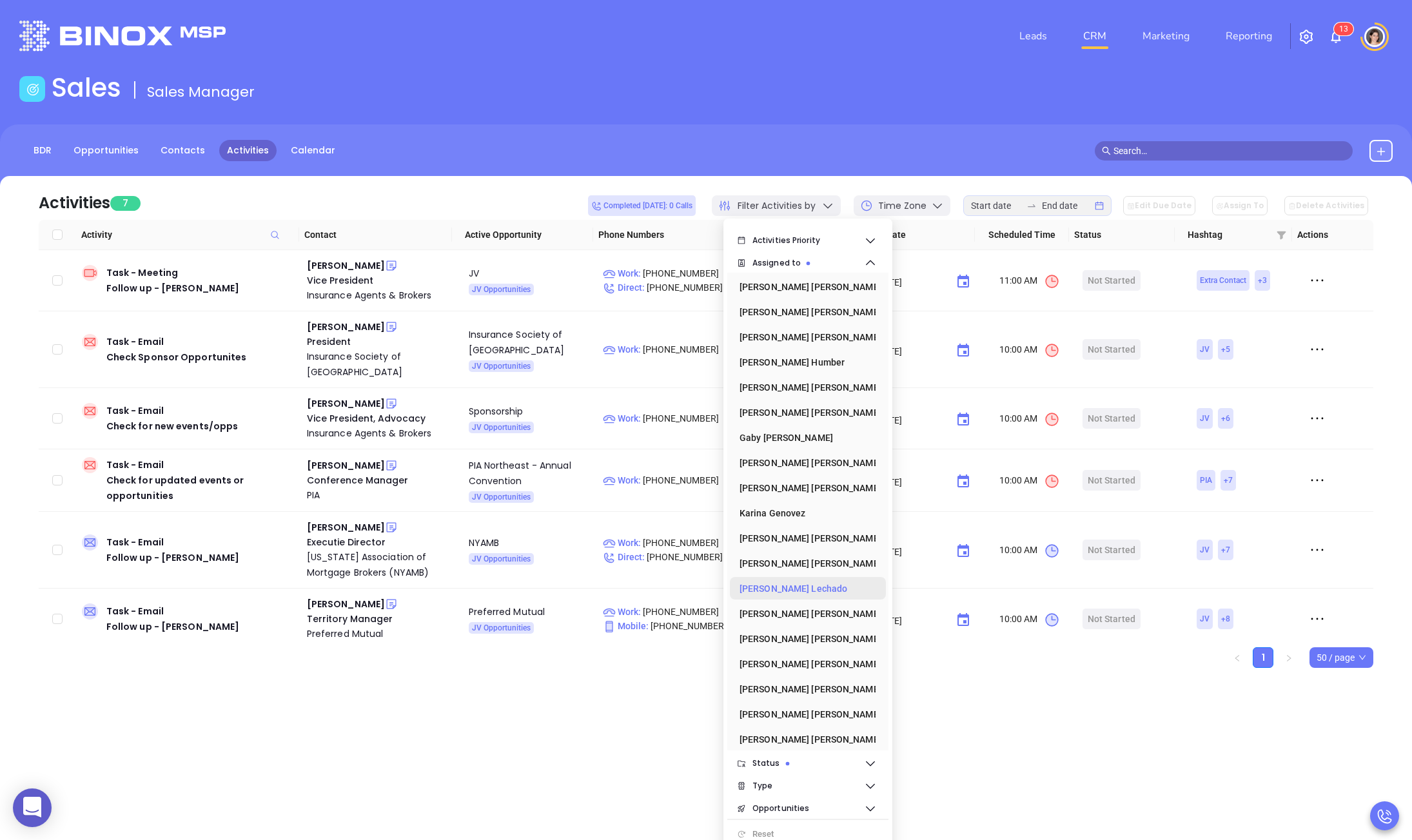
click at [786, 584] on div "[PERSON_NAME]" at bounding box center [804, 588] width 129 height 26
click at [802, 634] on div "Megan Youmans" at bounding box center [804, 638] width 129 height 26
click at [502, 792] on div "Leads CRM Marketing Reporting 1 3 Financial Leads Leads Sales Sales Manager BDR…" at bounding box center [706, 420] width 1412 height 840
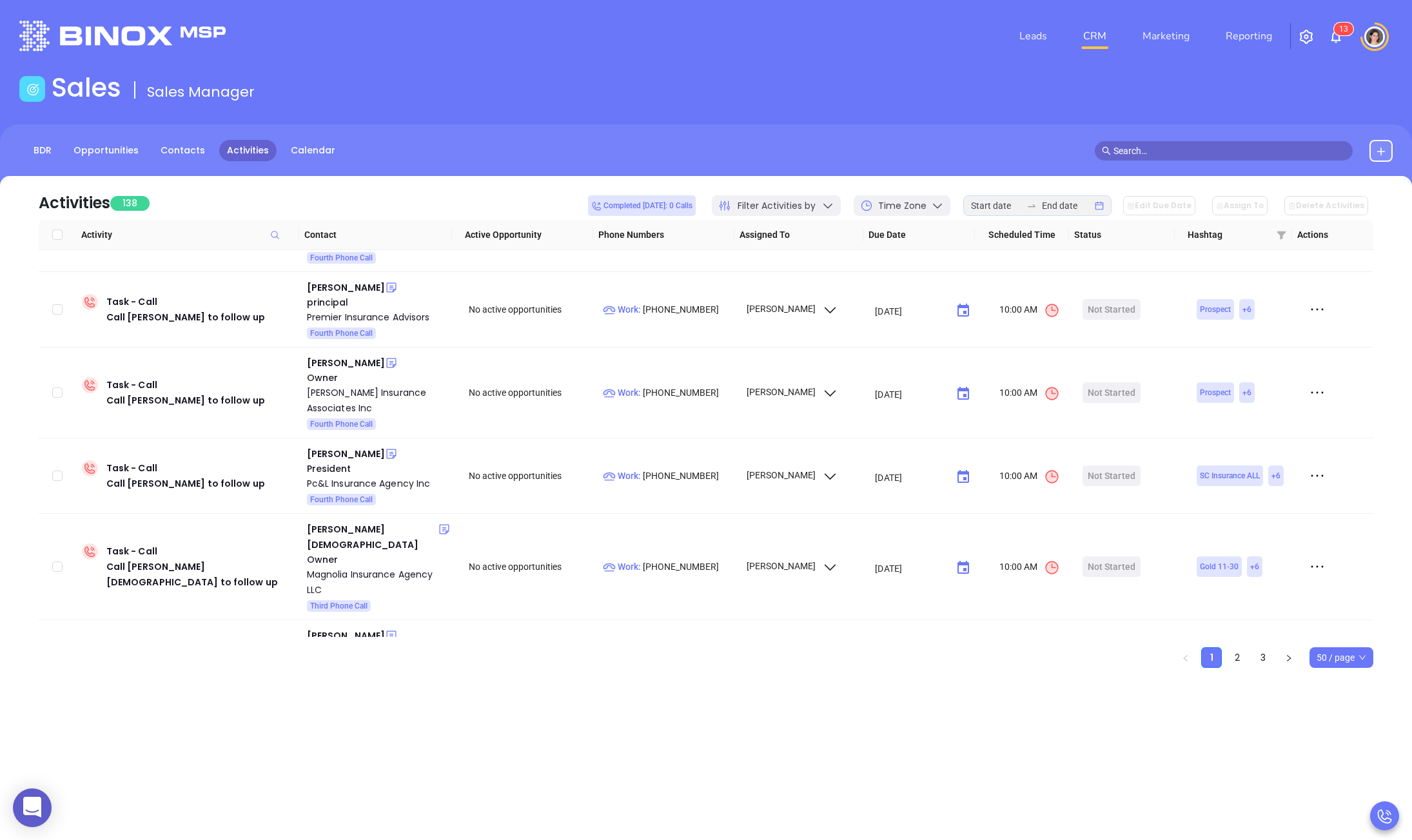
scroll to position [3485, 0]
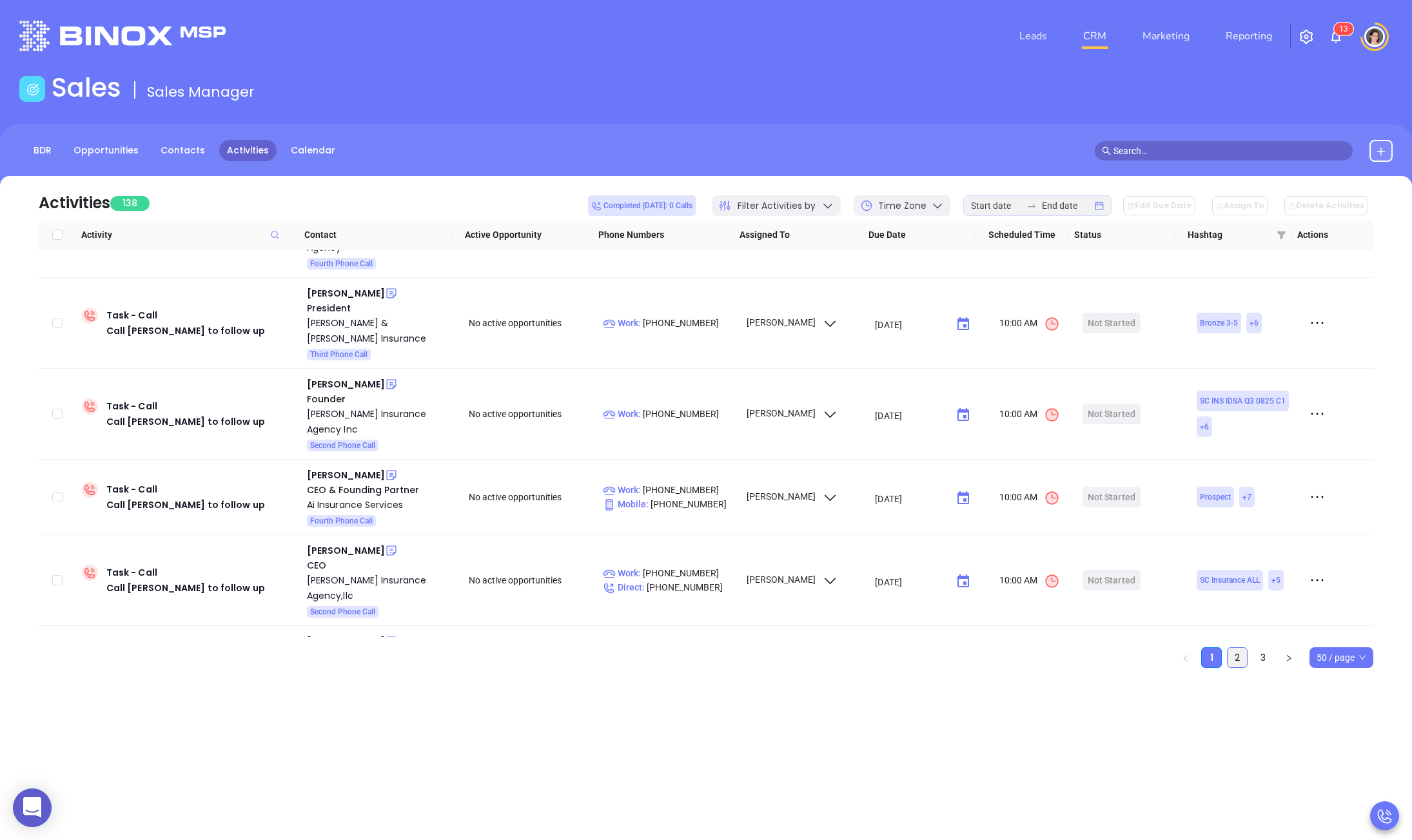
click at [1240, 656] on link "2" at bounding box center [1237, 658] width 20 height 20
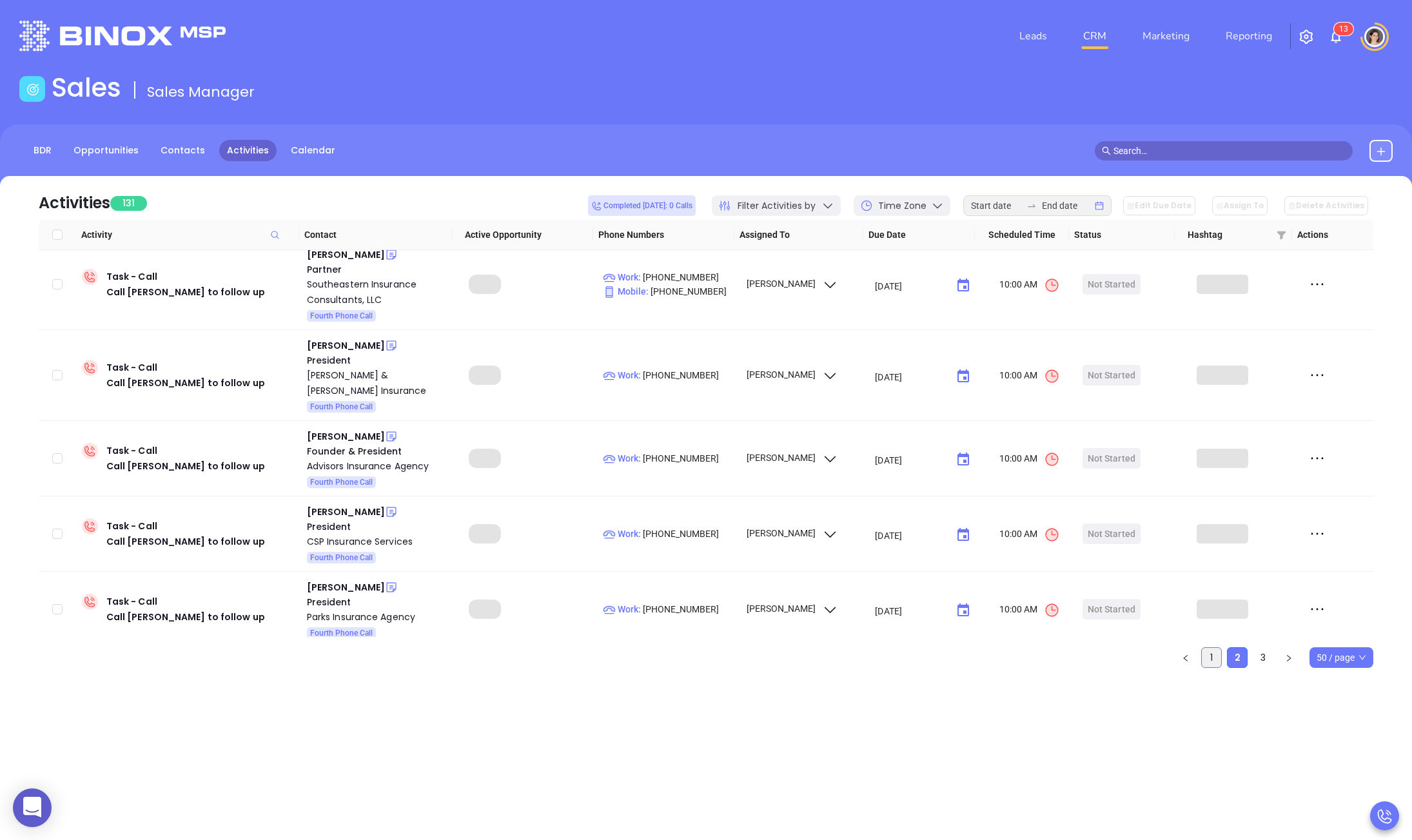
click at [1204, 656] on link "1" at bounding box center [1211, 658] width 20 height 20
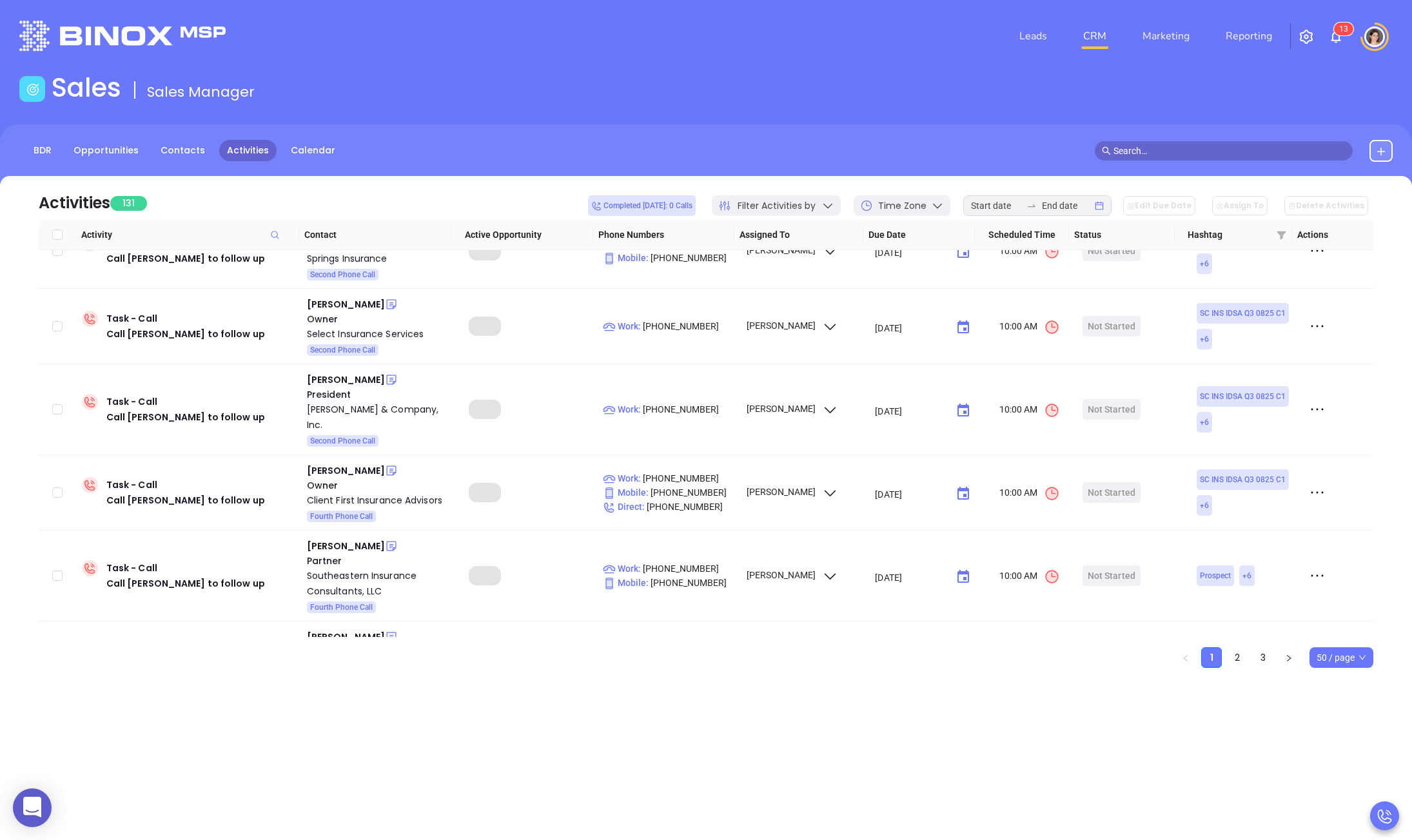
click at [1359, 661] on span "50 / page" at bounding box center [1341, 658] width 50 height 20
click at [1341, 631] on div "500 / page" at bounding box center [1341, 632] width 45 height 14
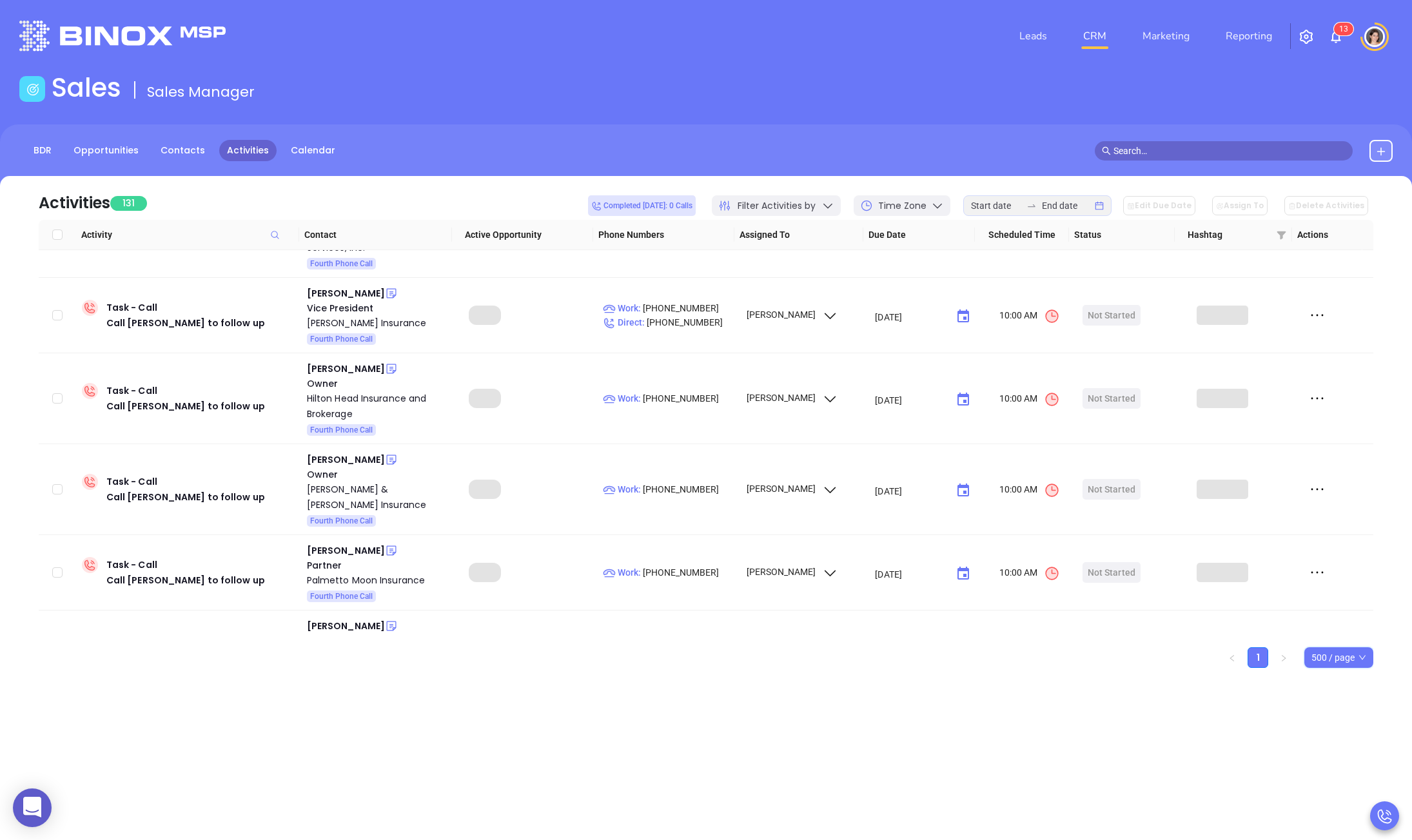
scroll to position [0, 0]
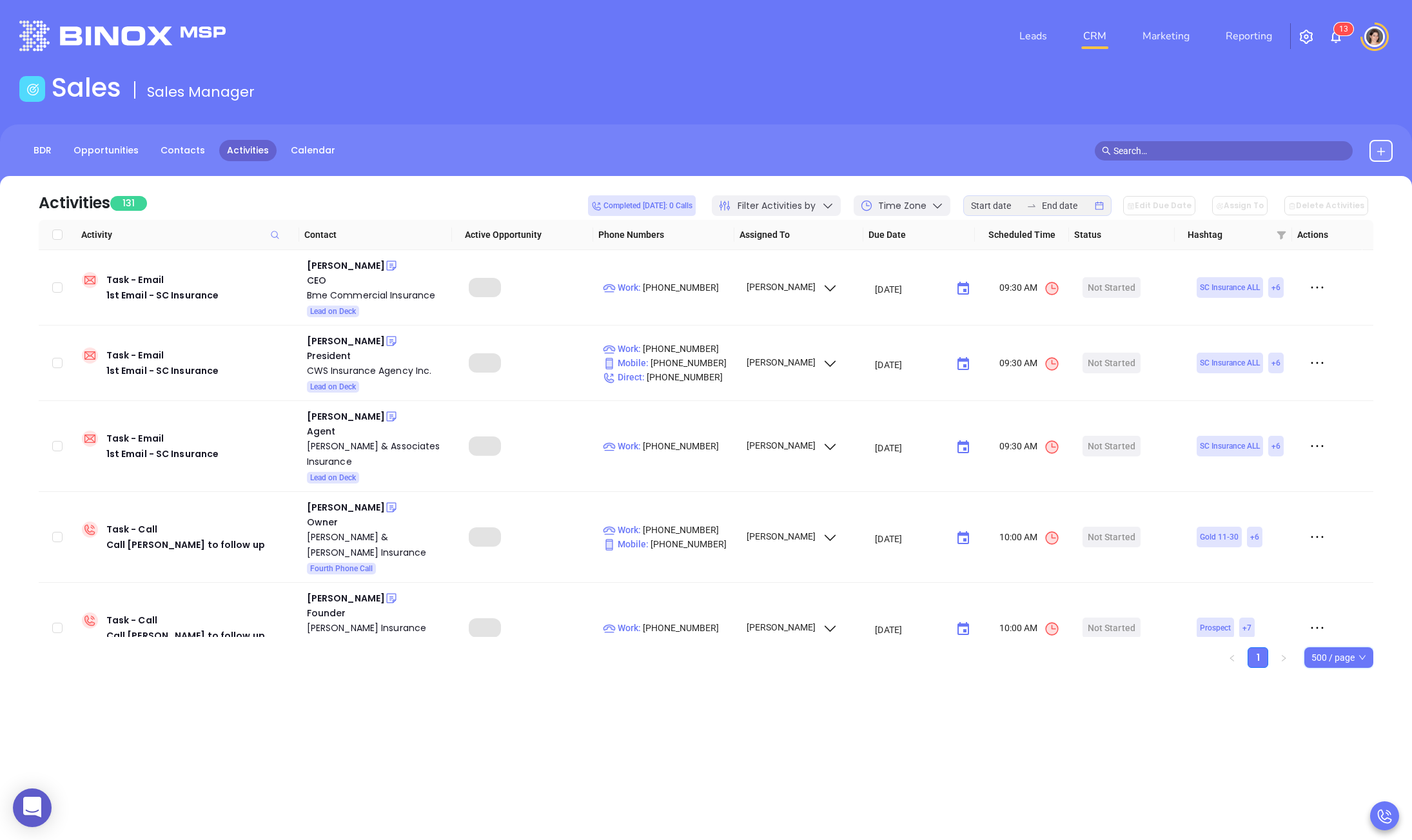
drag, startPoint x: 59, startPoint y: 234, endPoint x: 87, endPoint y: 263, distance: 40.3
click at [58, 235] on input "Select all" at bounding box center [57, 234] width 10 height 10
checkbox input "true"
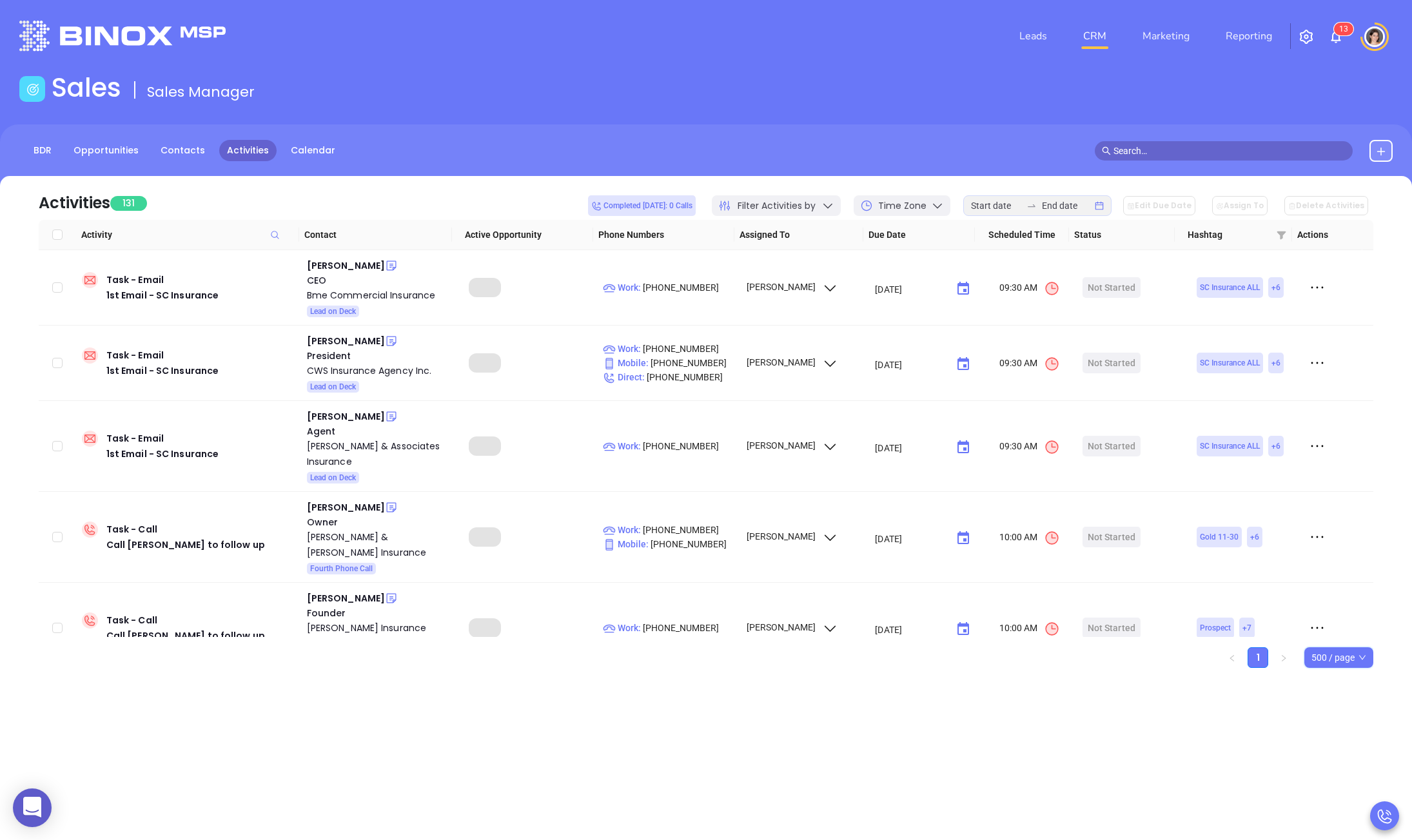
checkbox input "true"
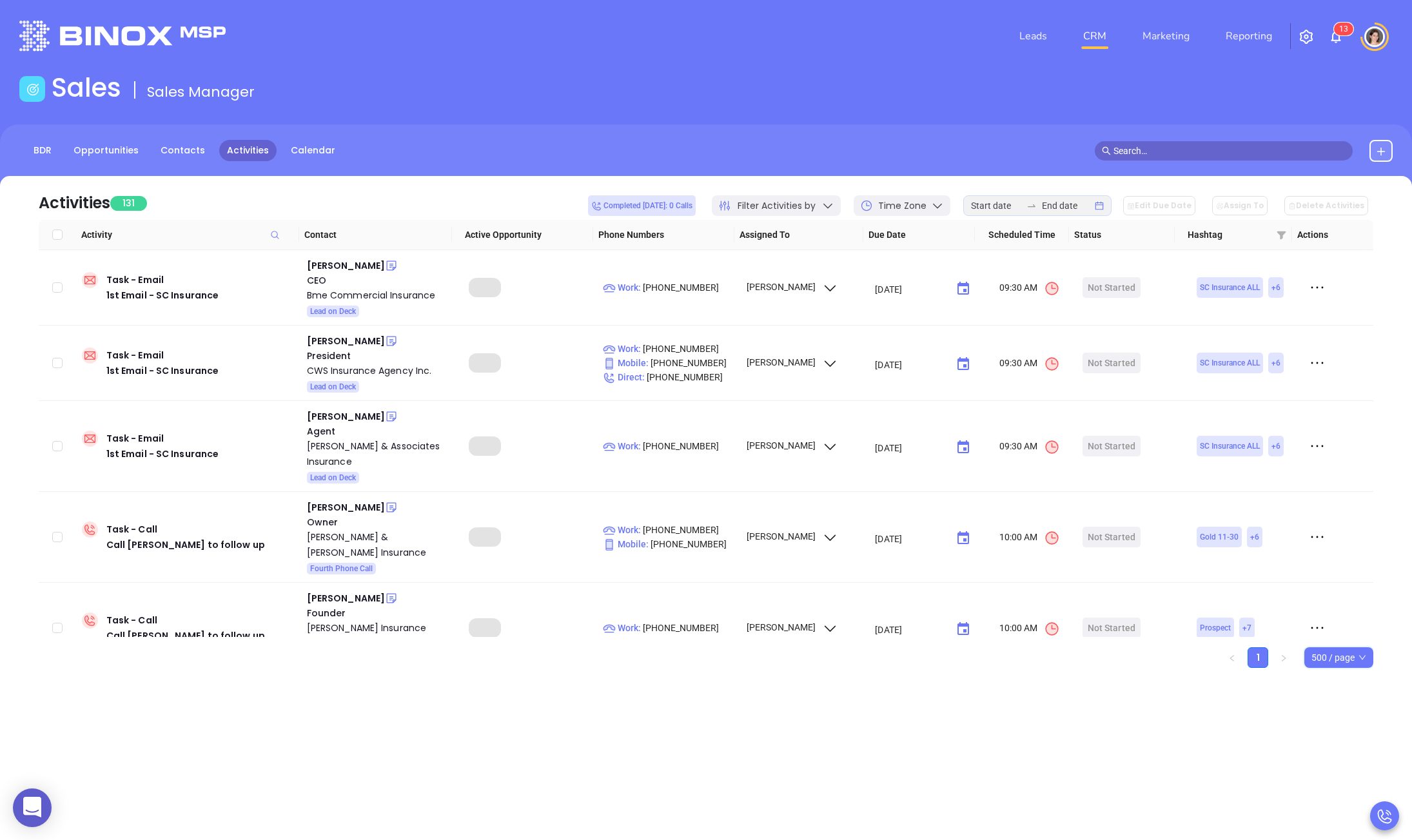
checkbox input "true"
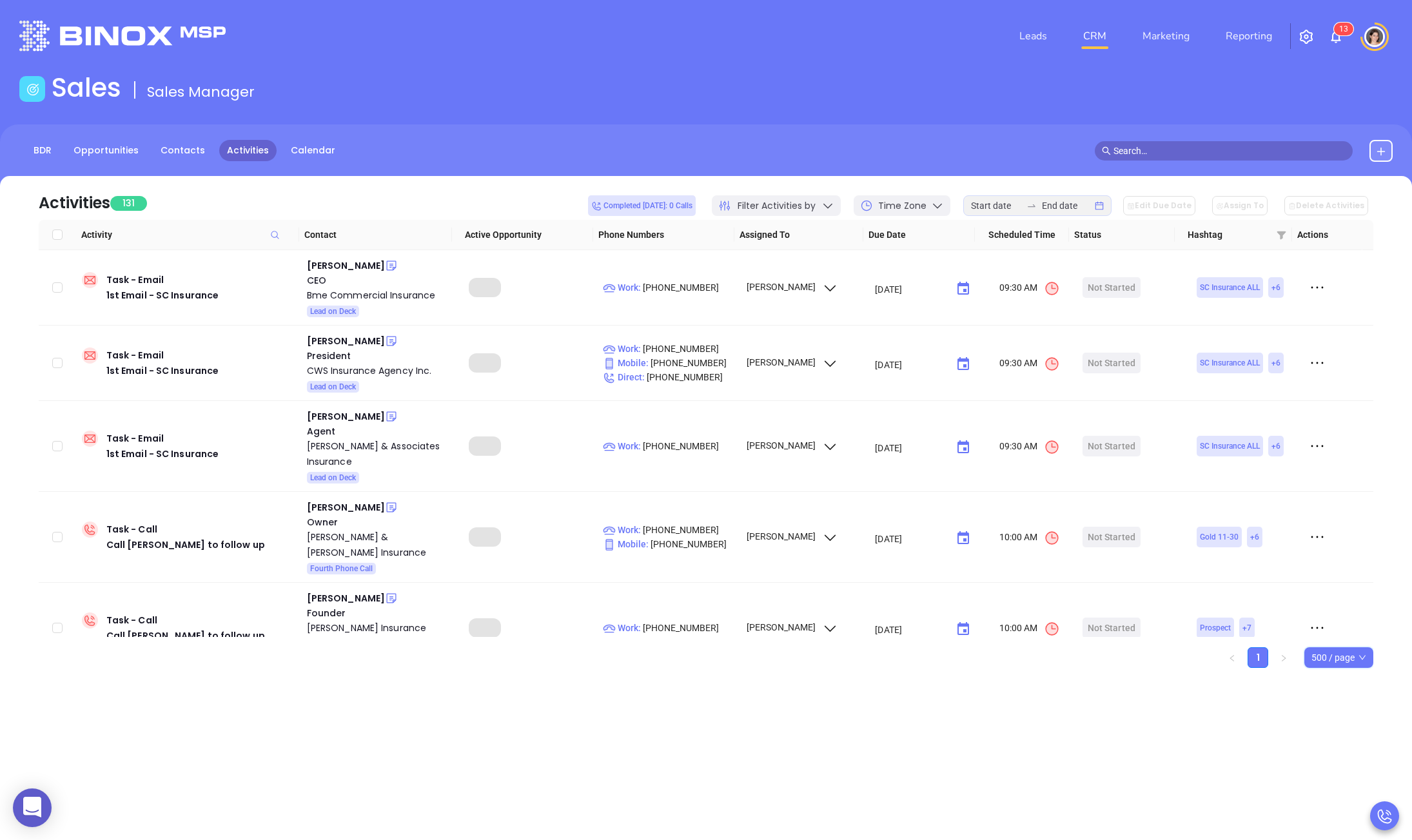
checkbox input "true"
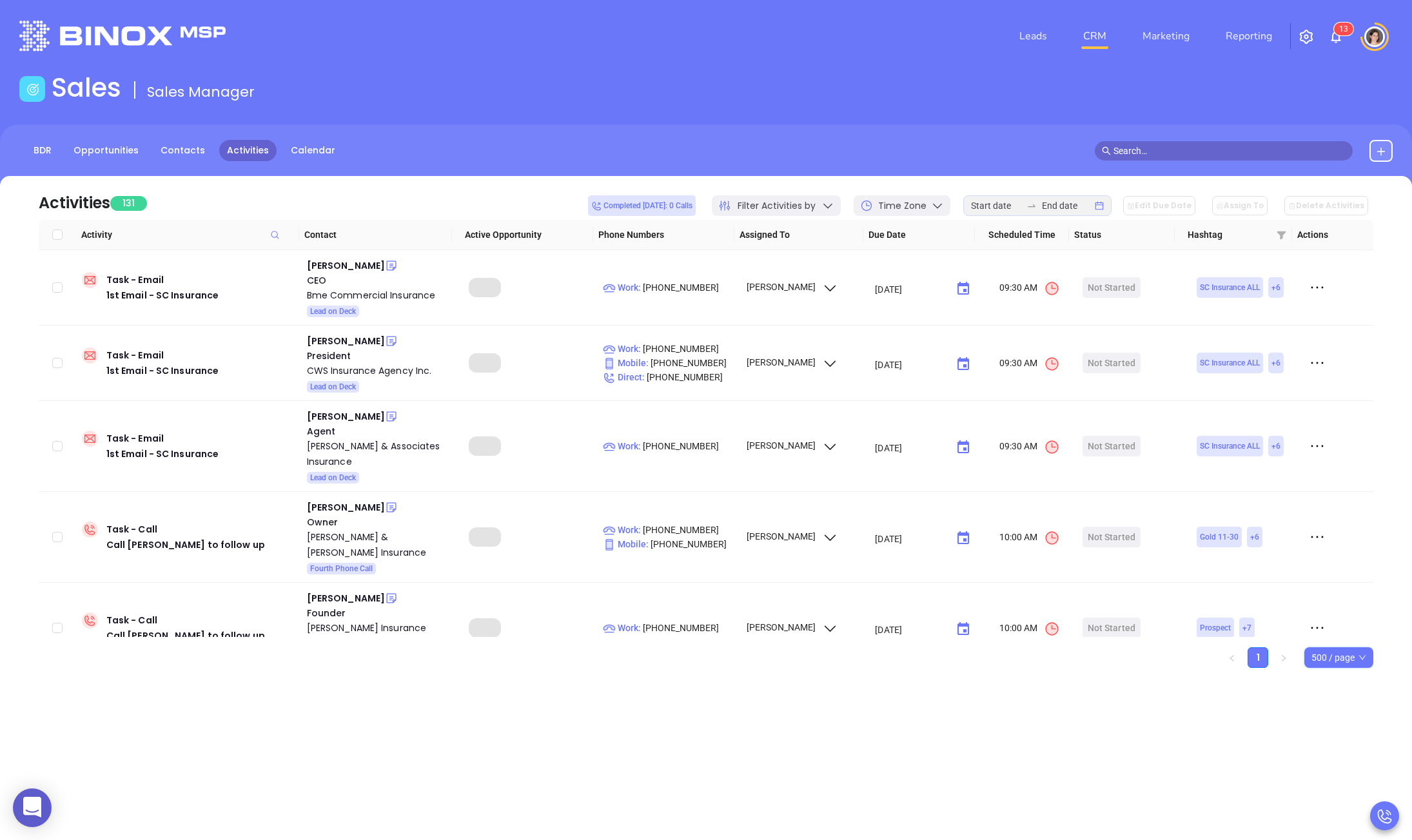
checkbox input "true"
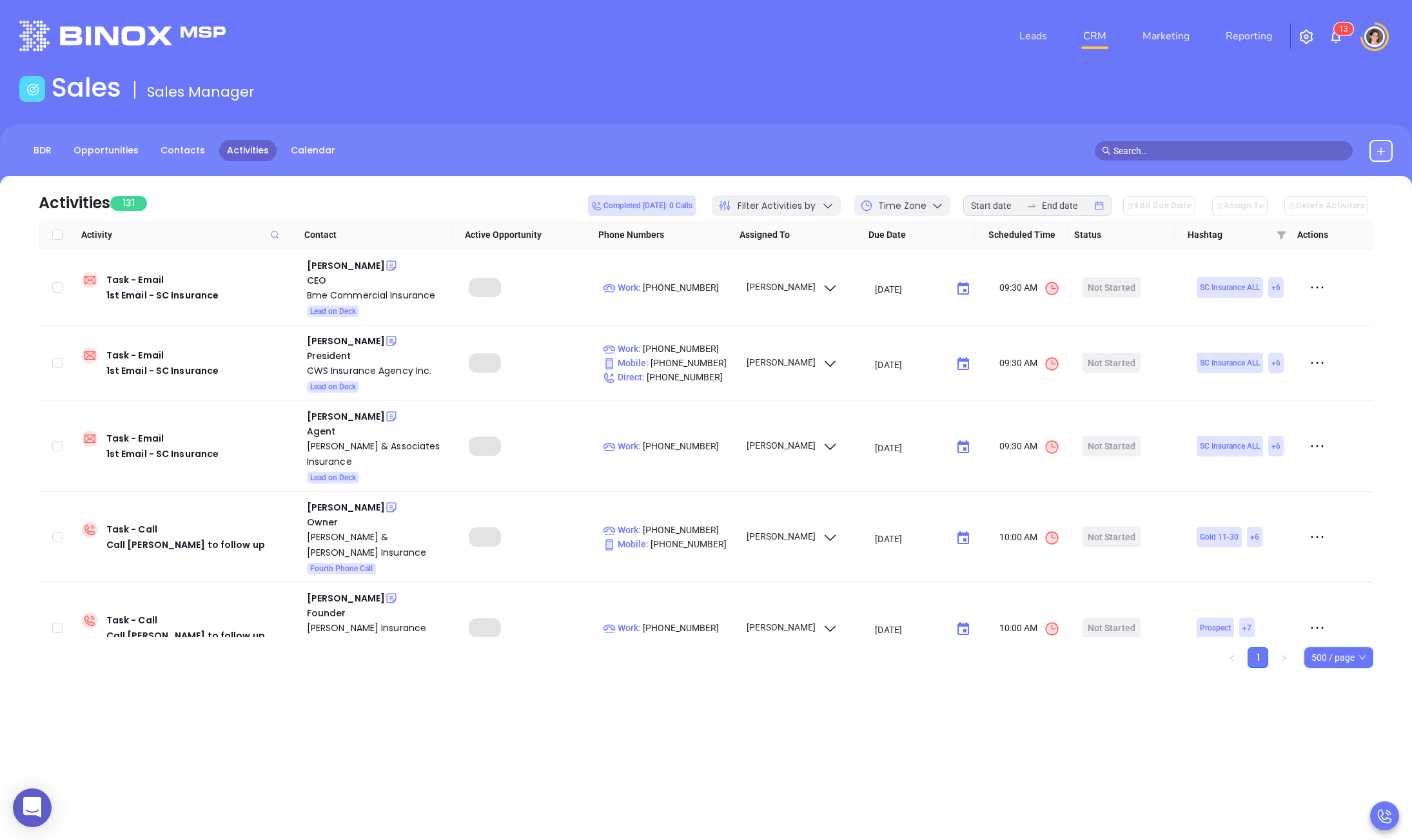
checkbox input "true"
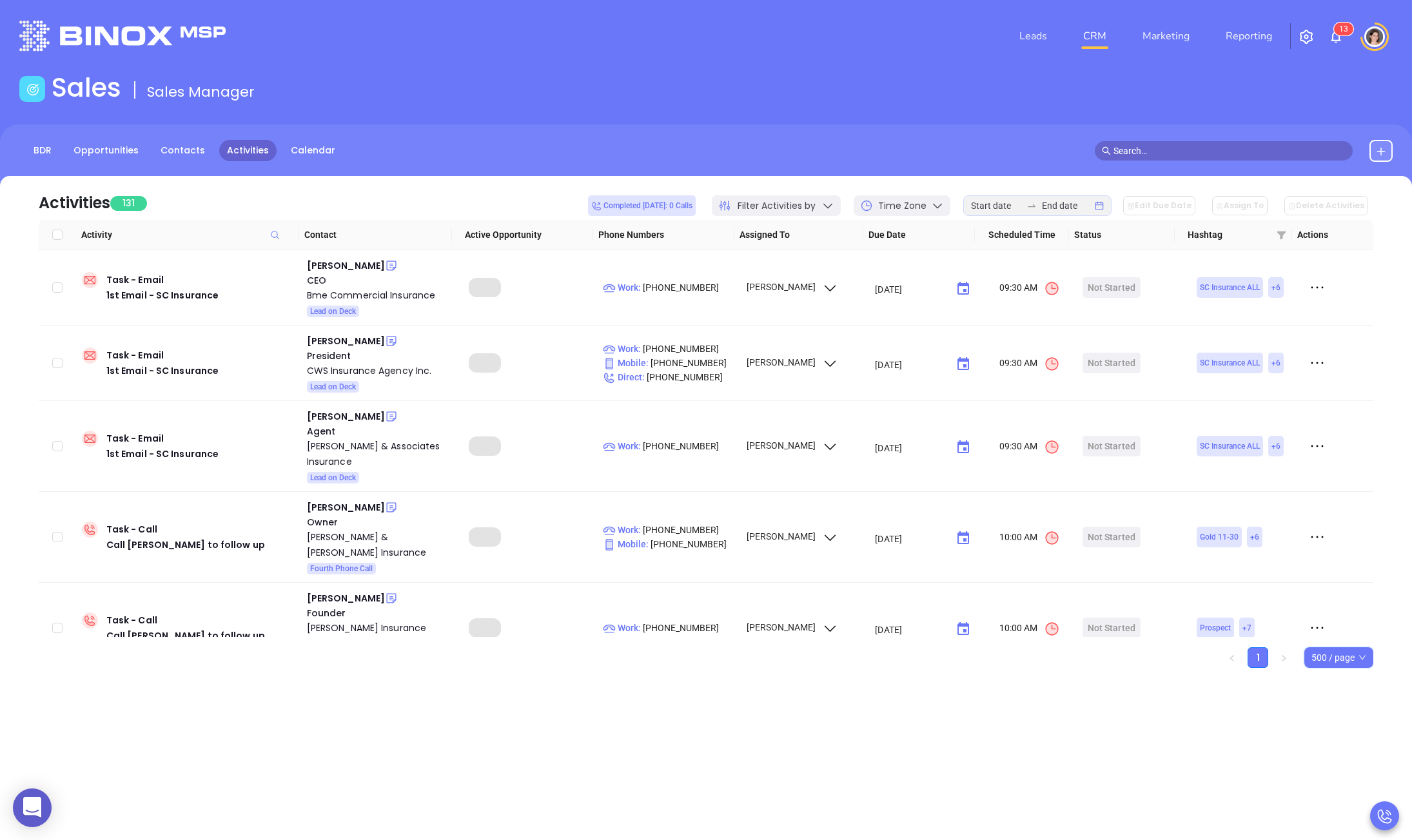
checkbox input "true"
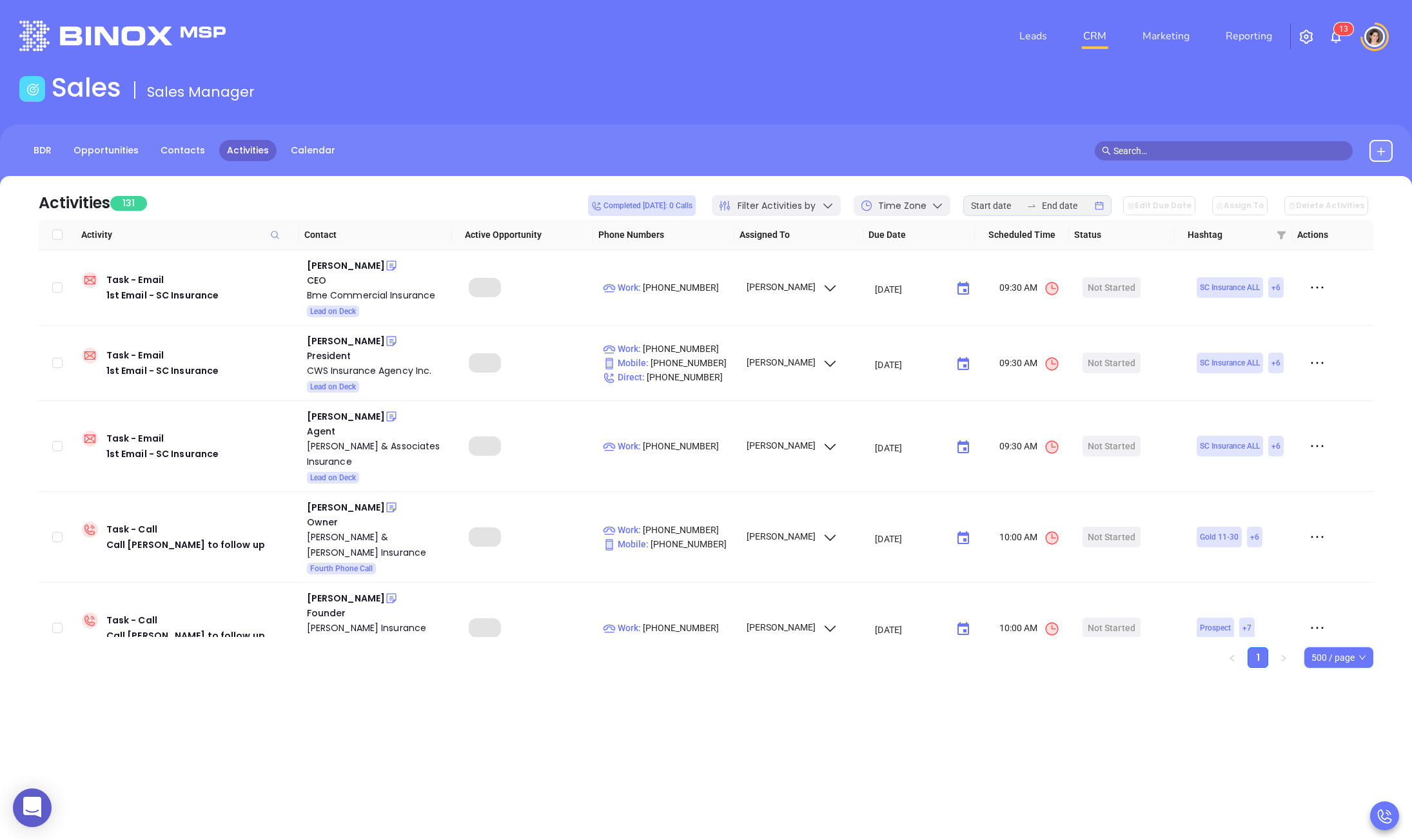
checkbox input "true"
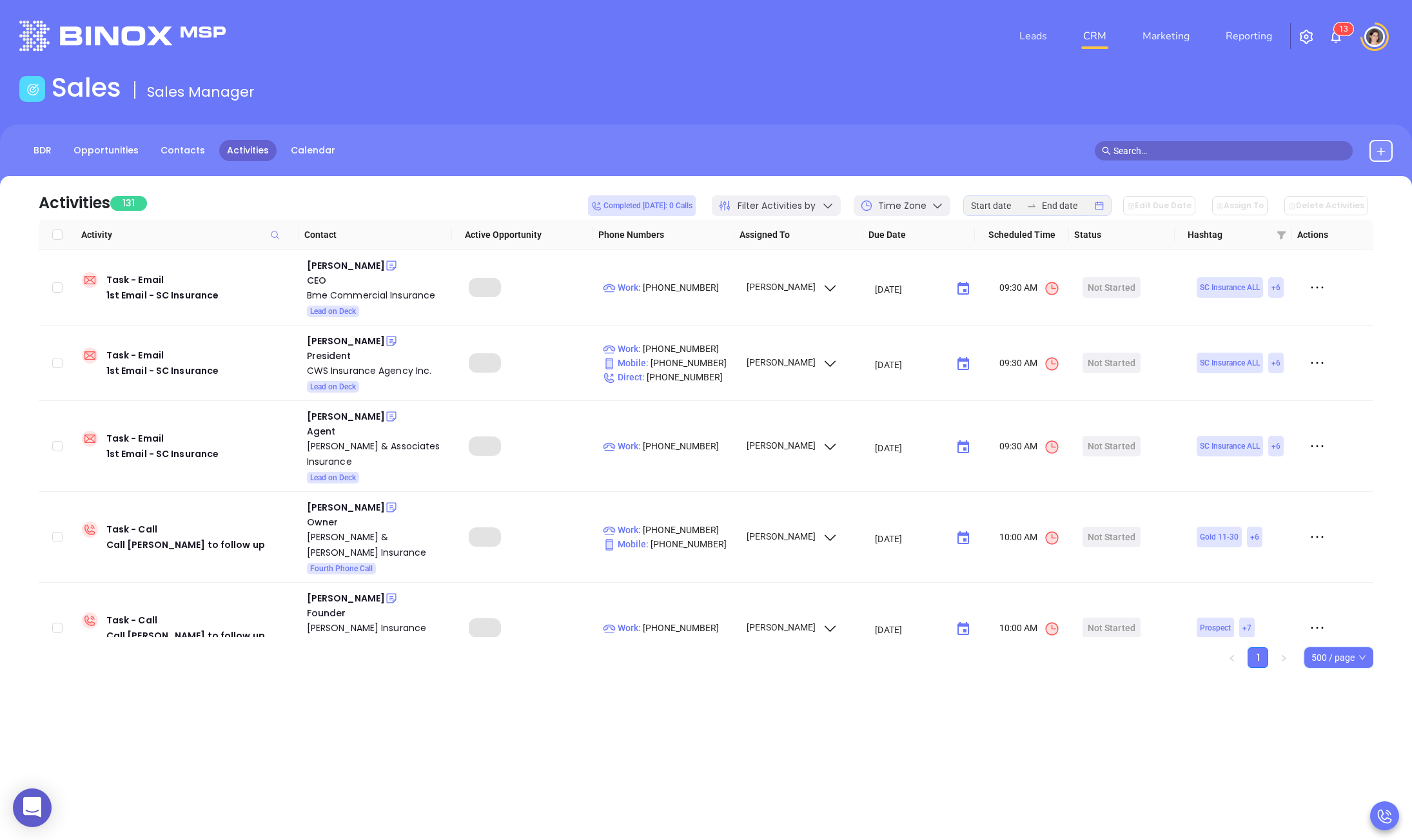
checkbox input "true"
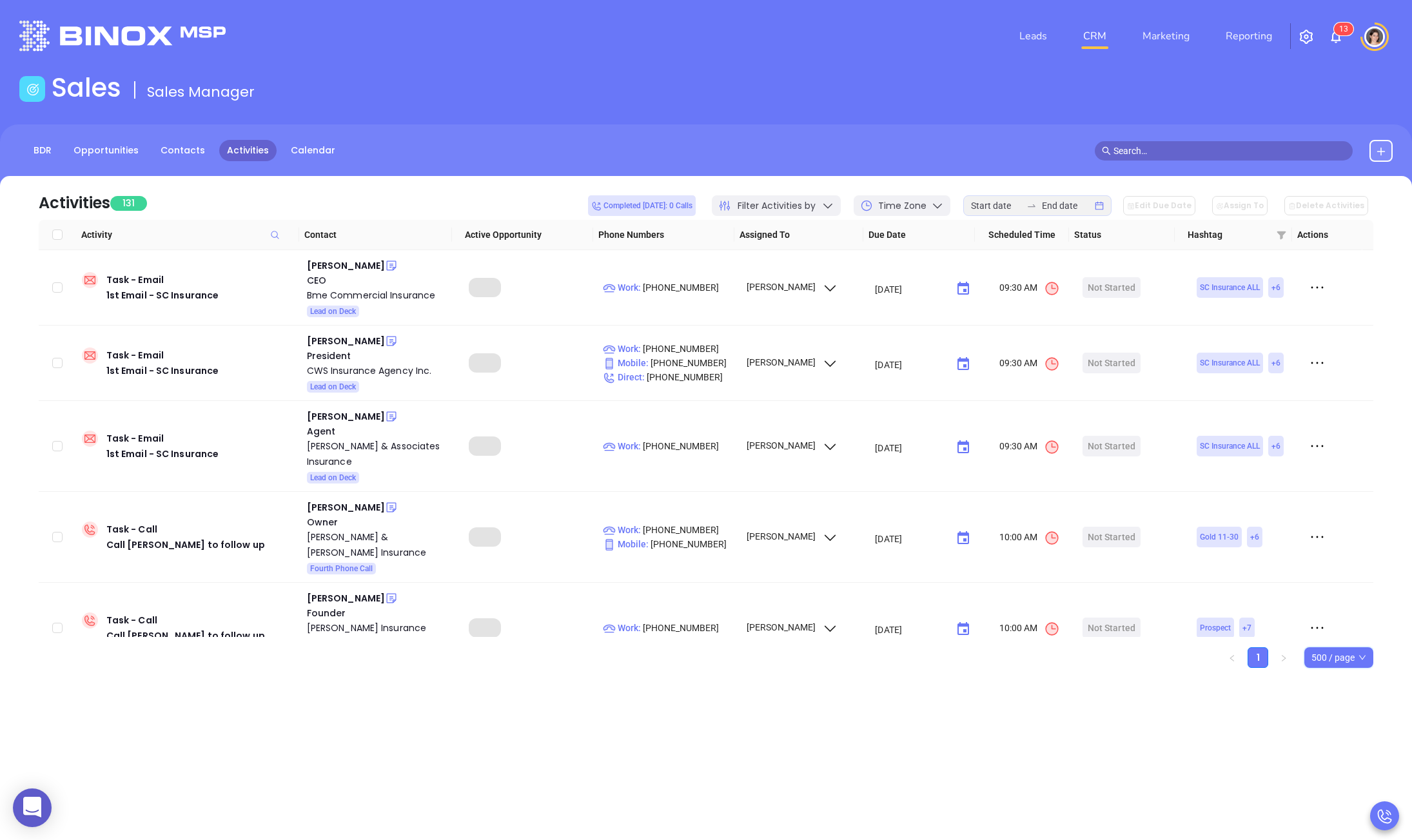
checkbox input "true"
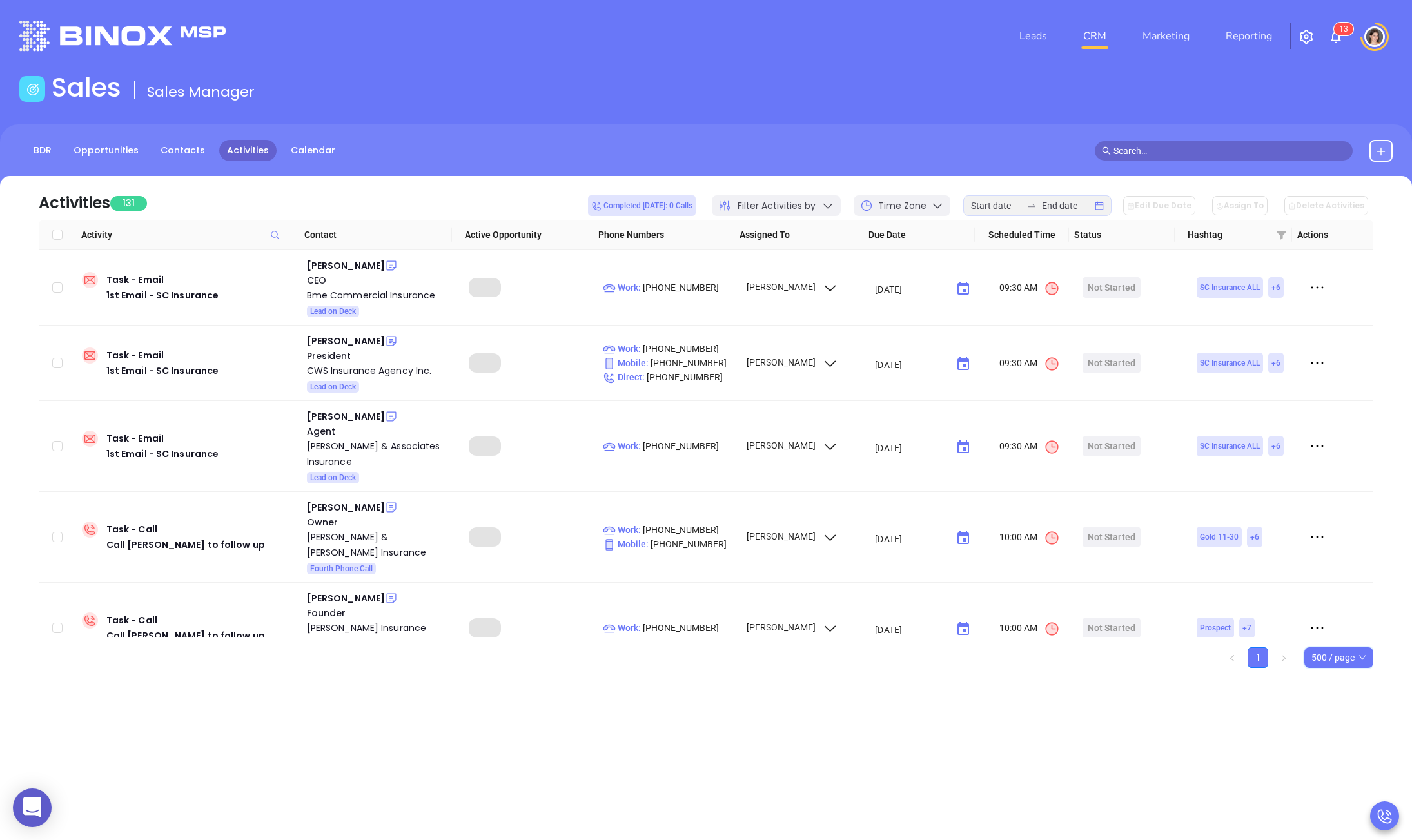
checkbox input "true"
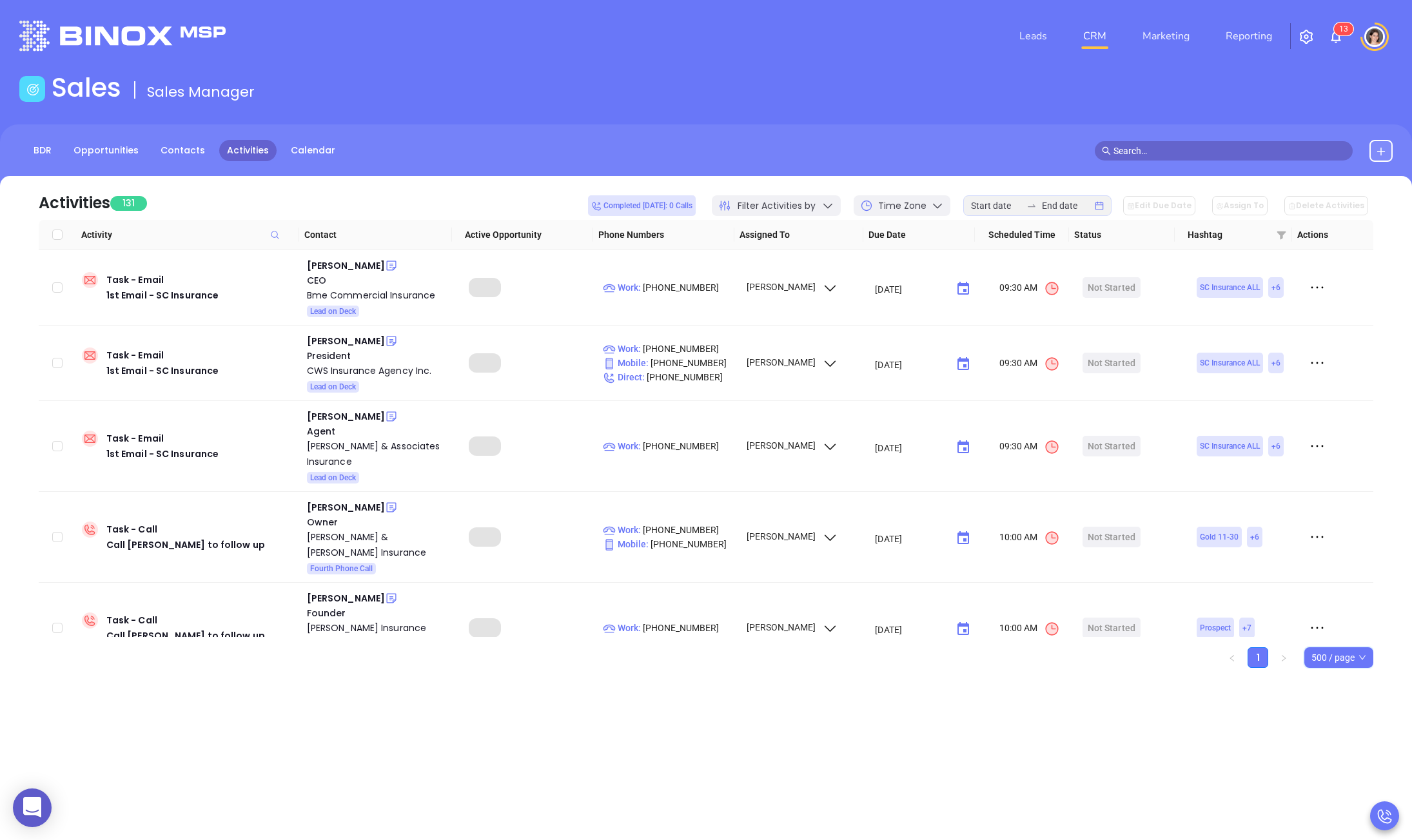
checkbox input "true"
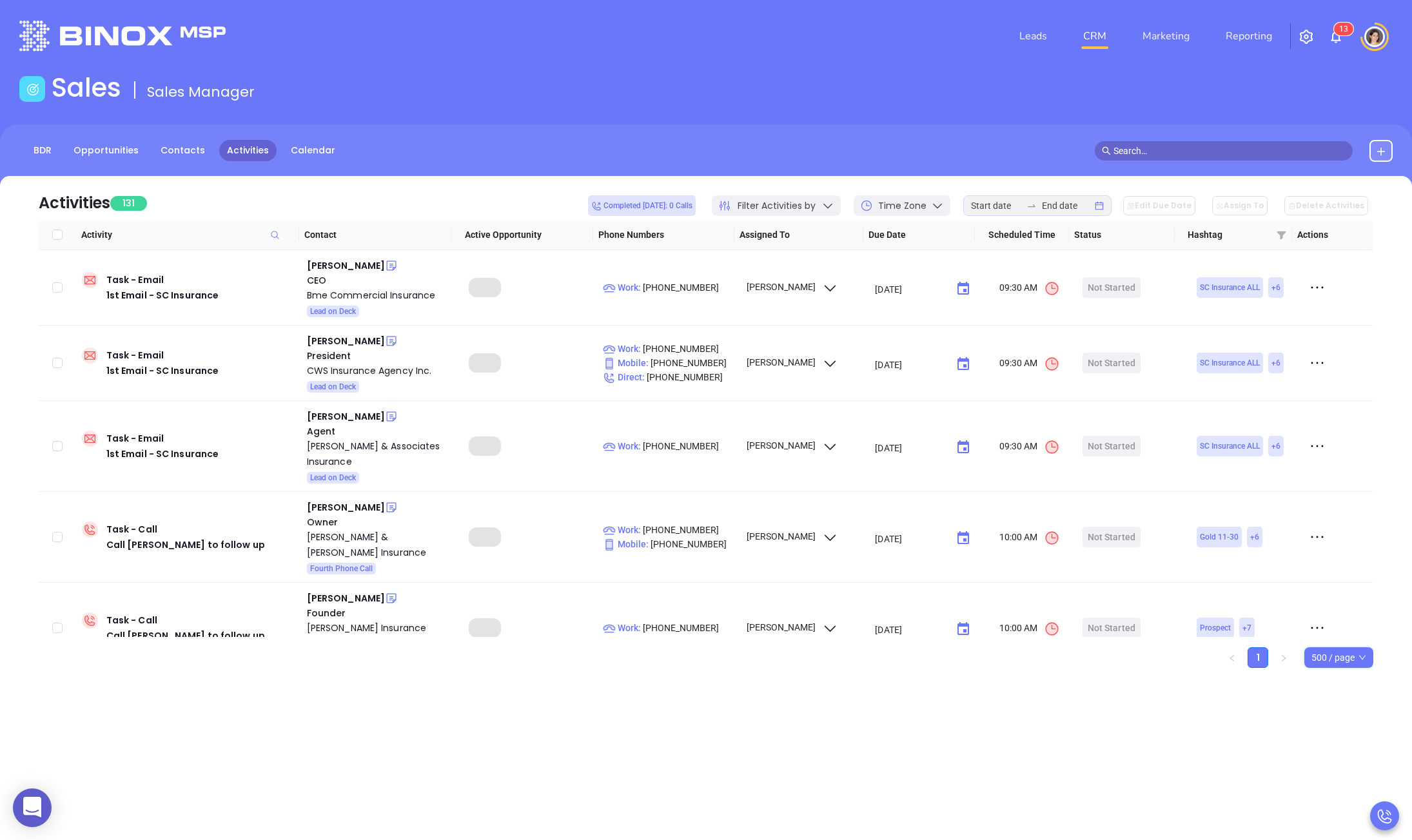
checkbox input "true"
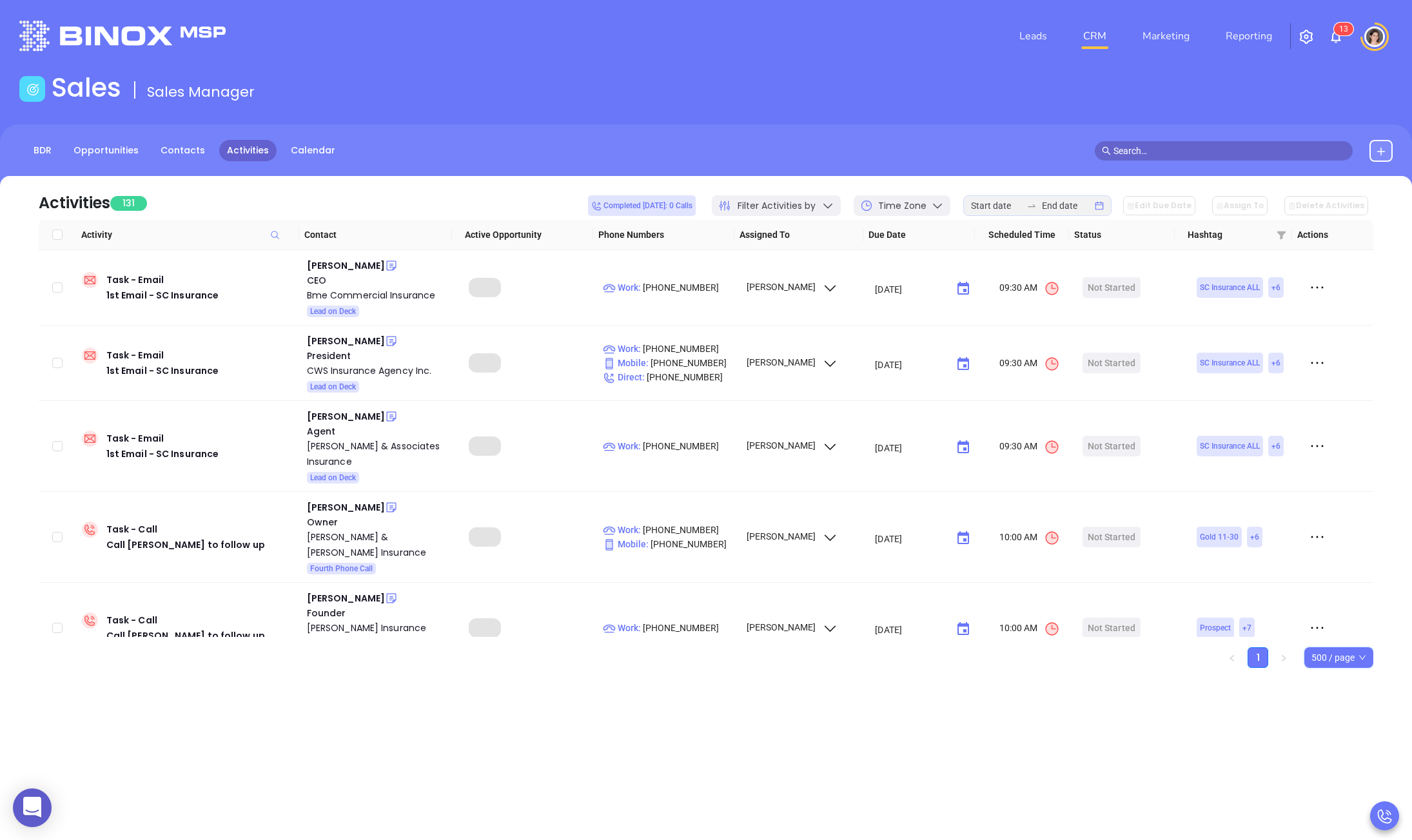
checkbox input "true"
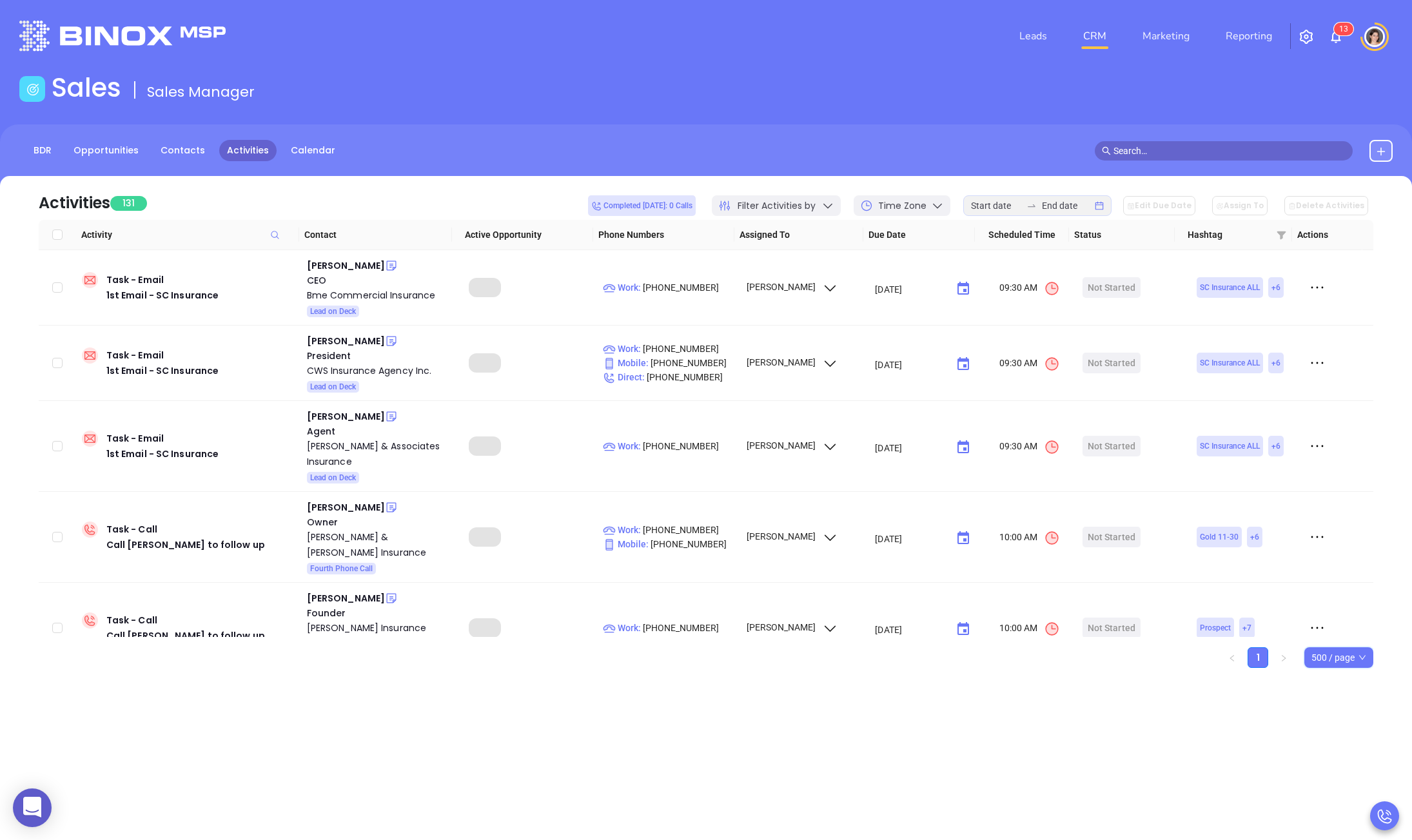
checkbox input "true"
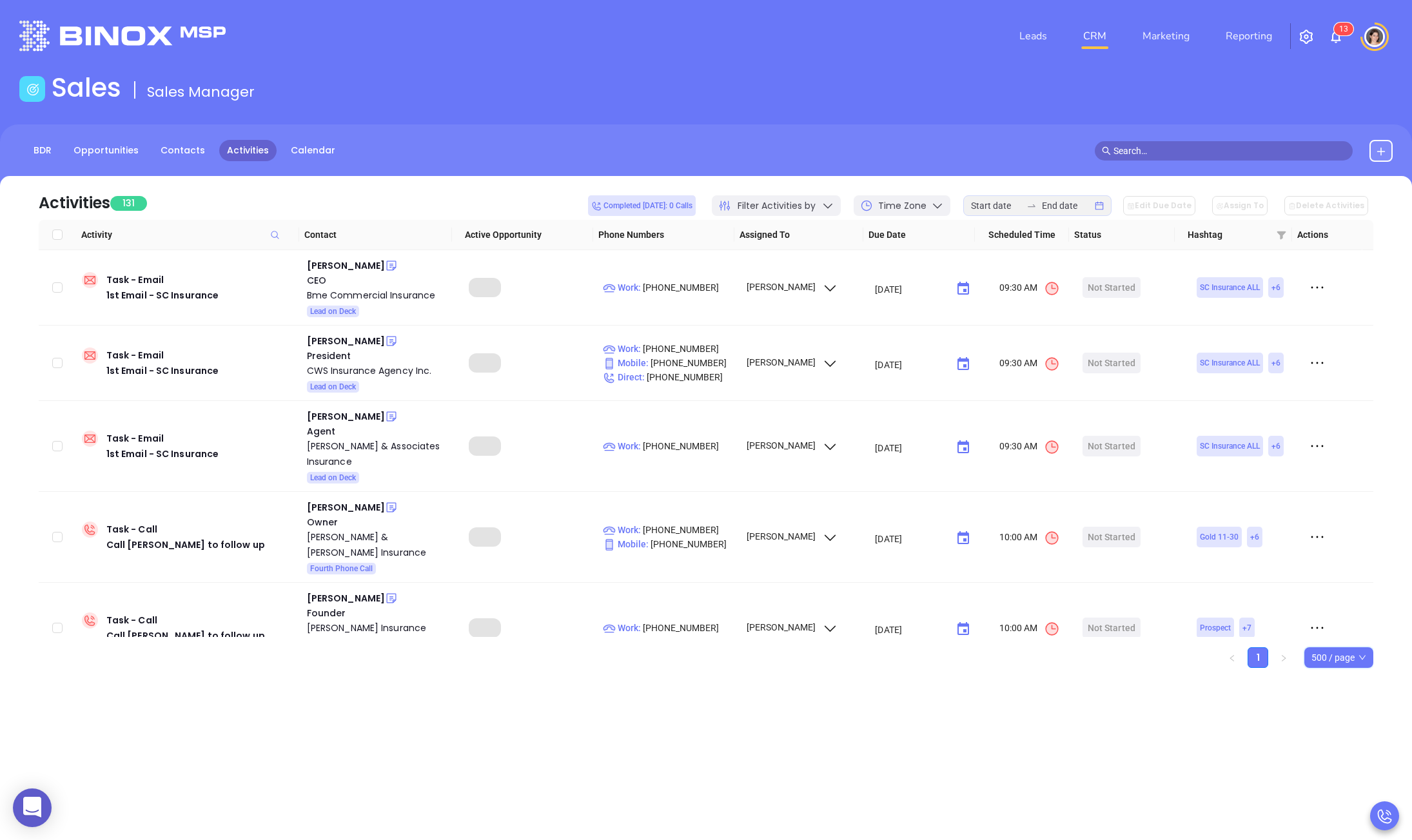
checkbox input "true"
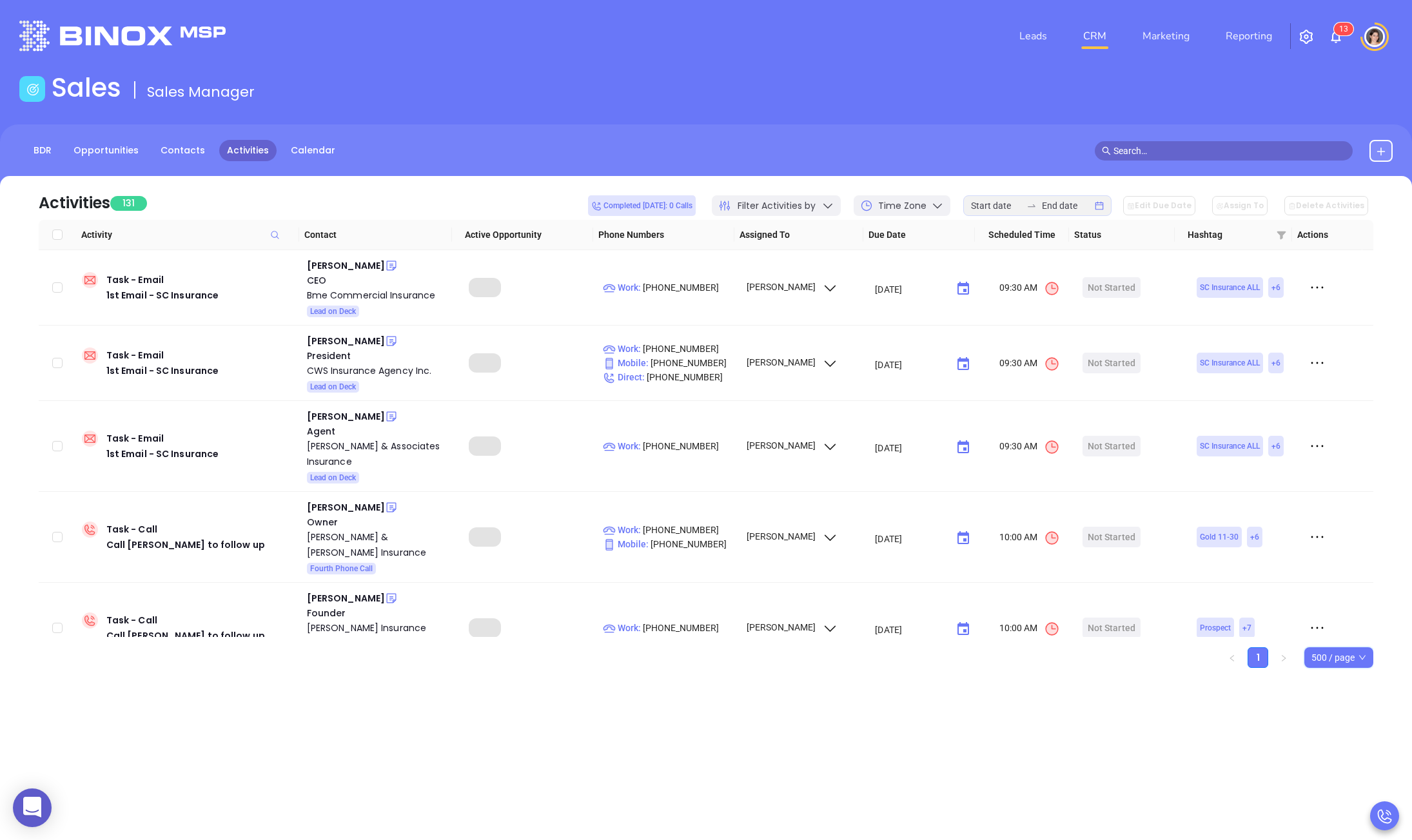
checkbox input "true"
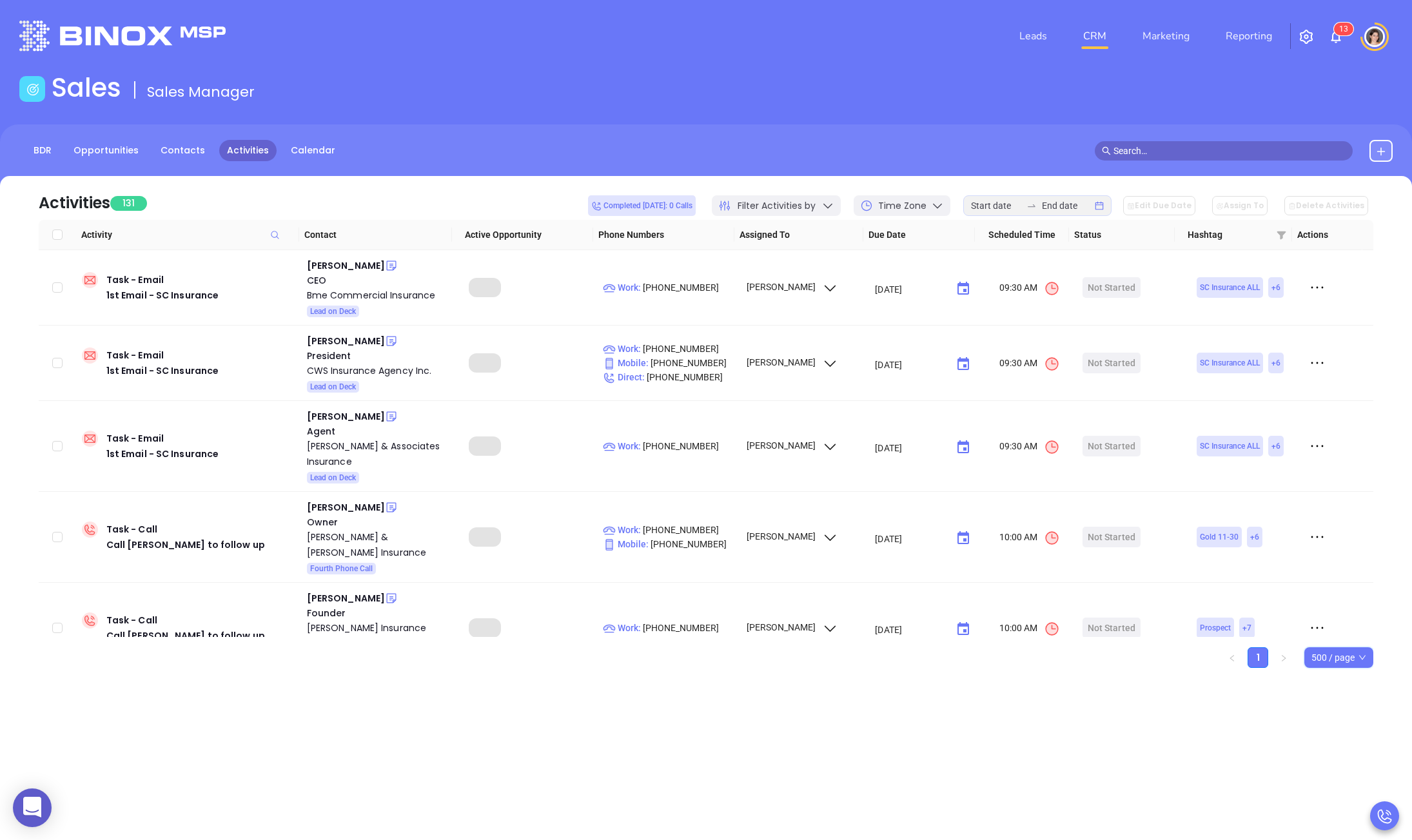
checkbox input "true"
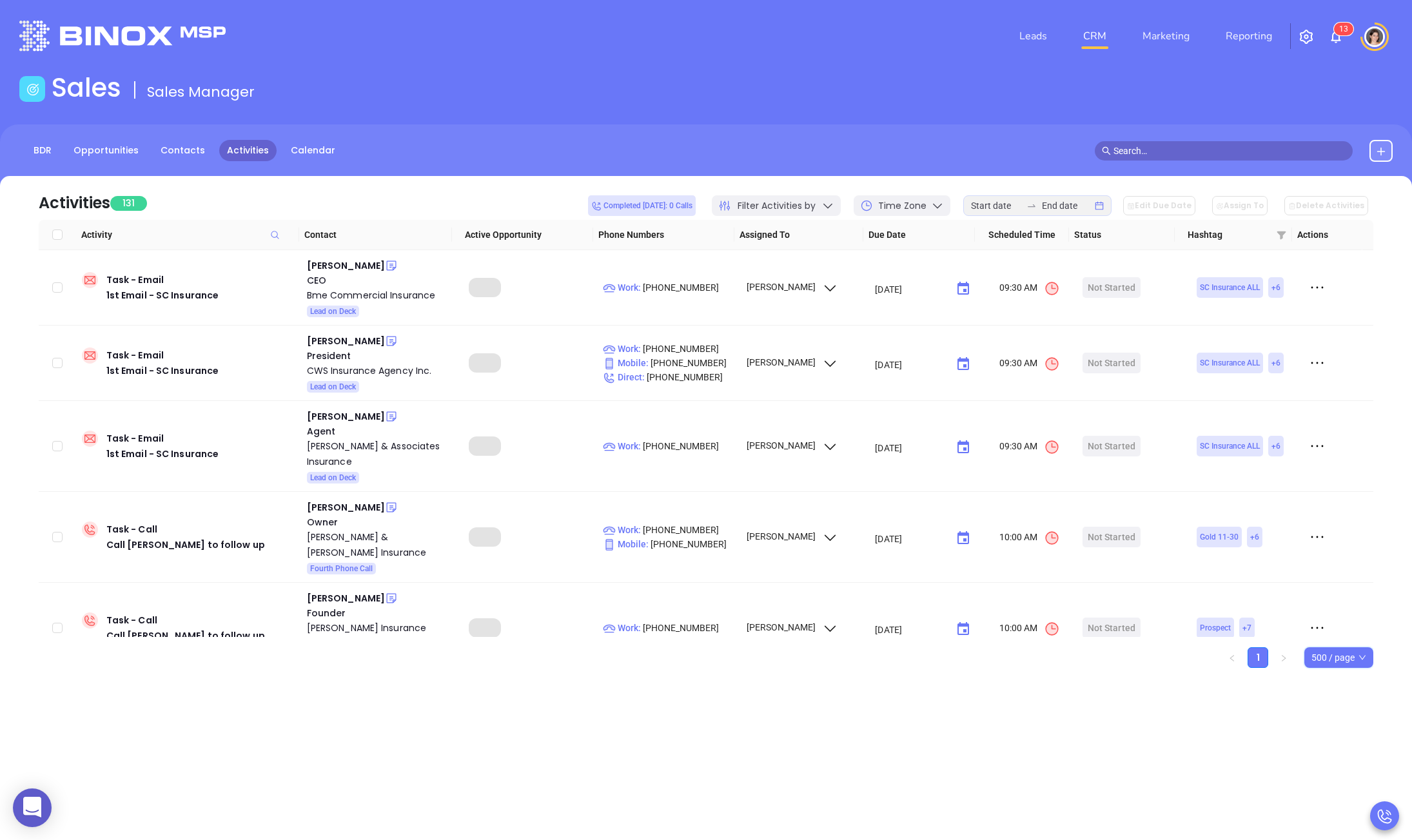
checkbox input "true"
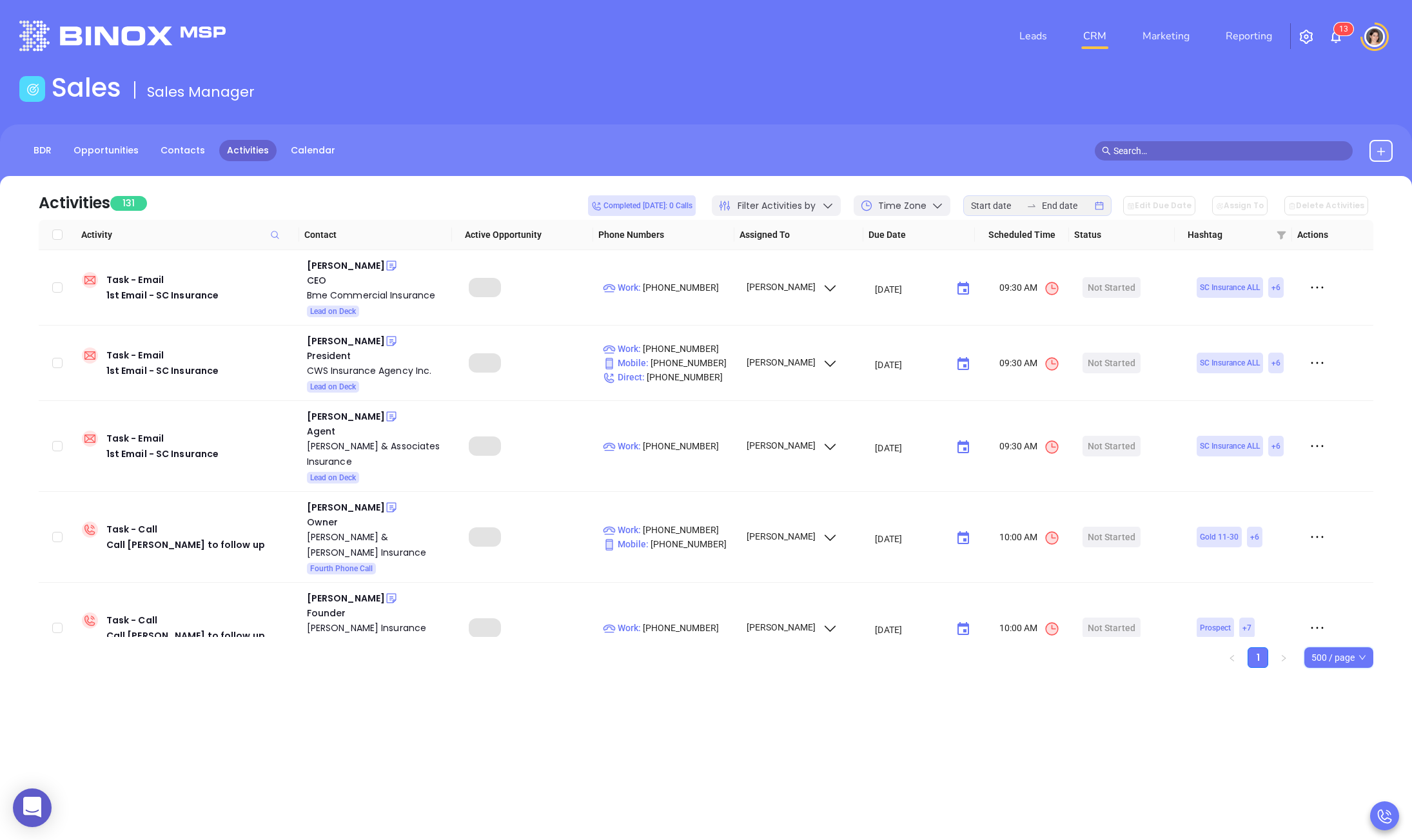
checkbox input "true"
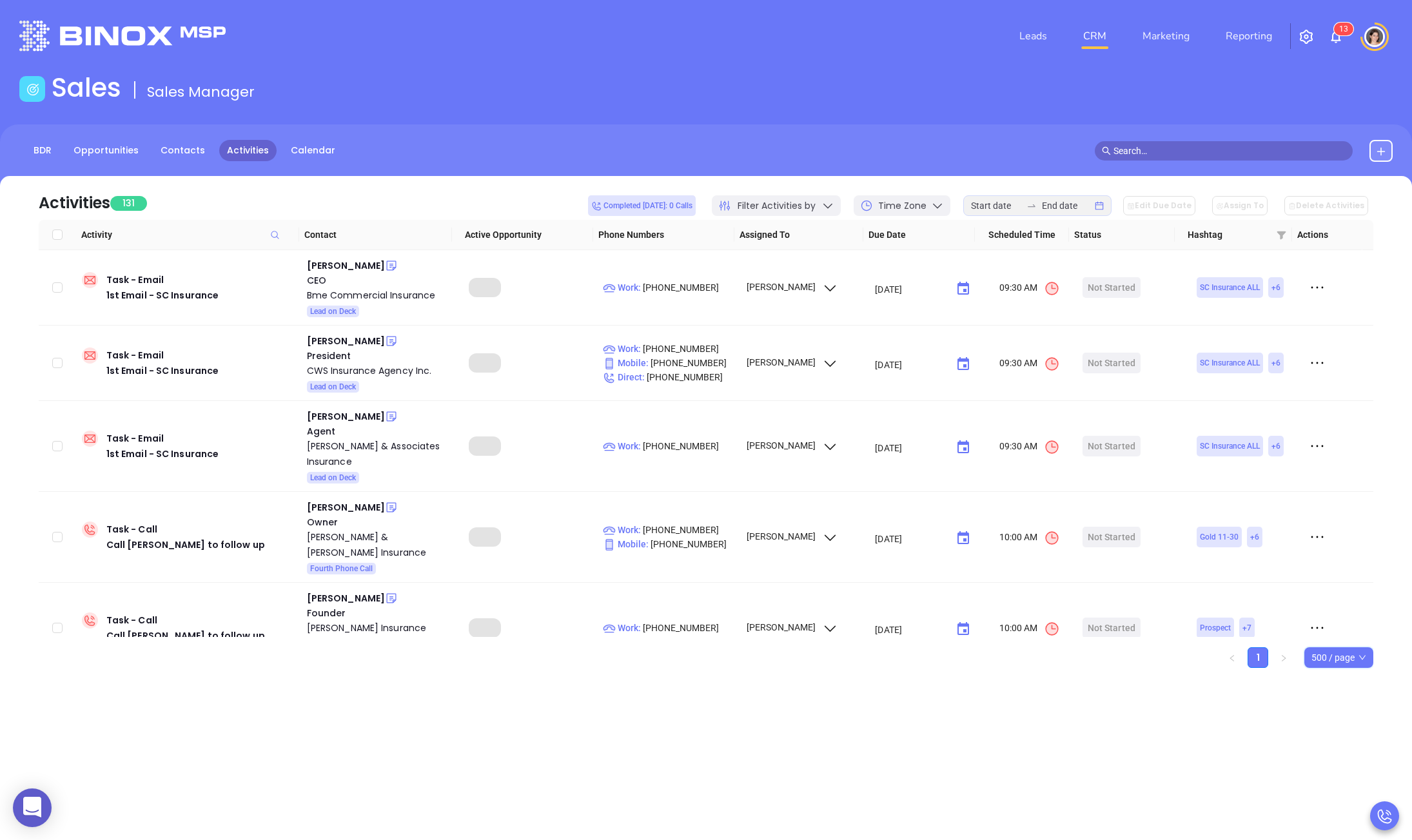
checkbox input "true"
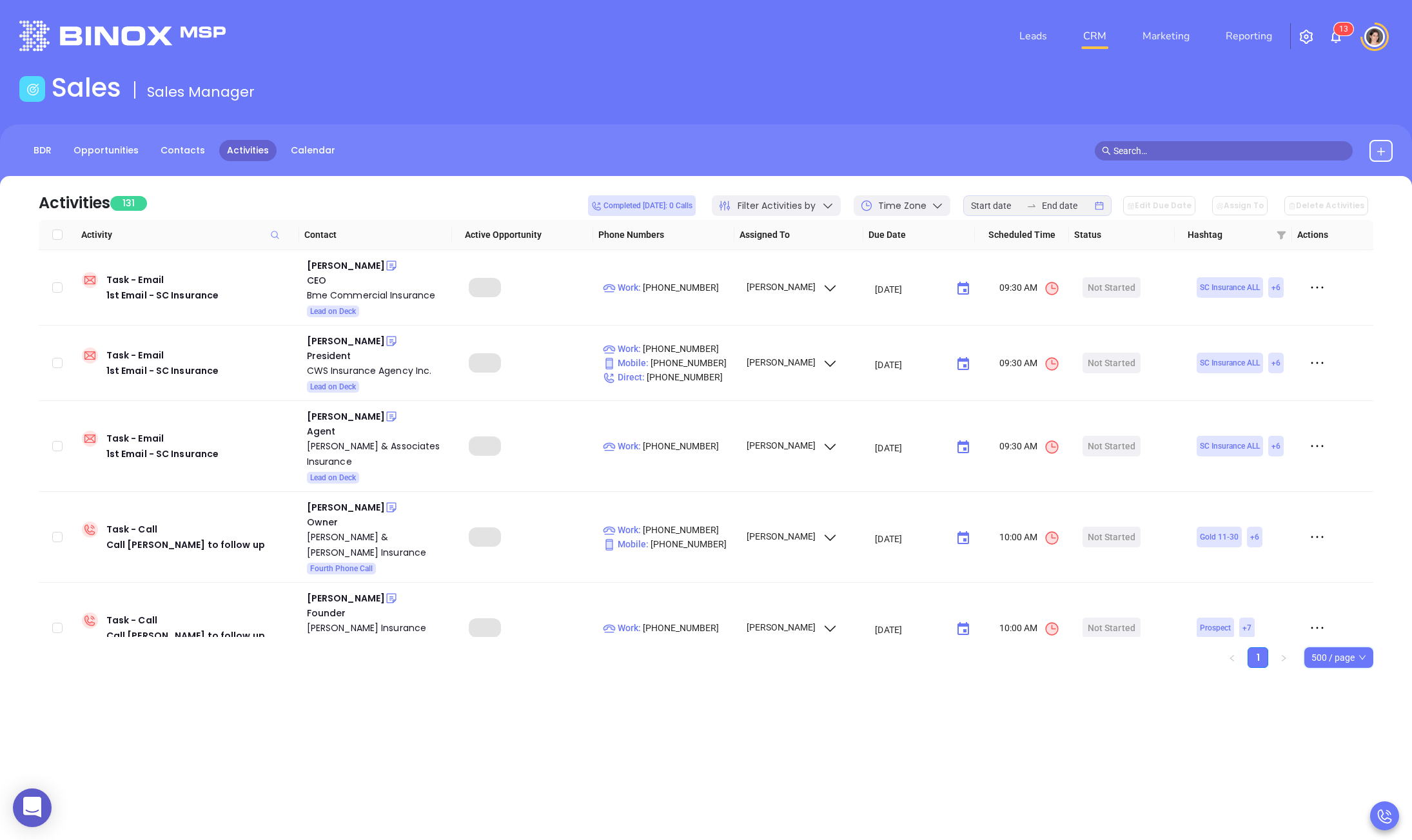
checkbox input "true"
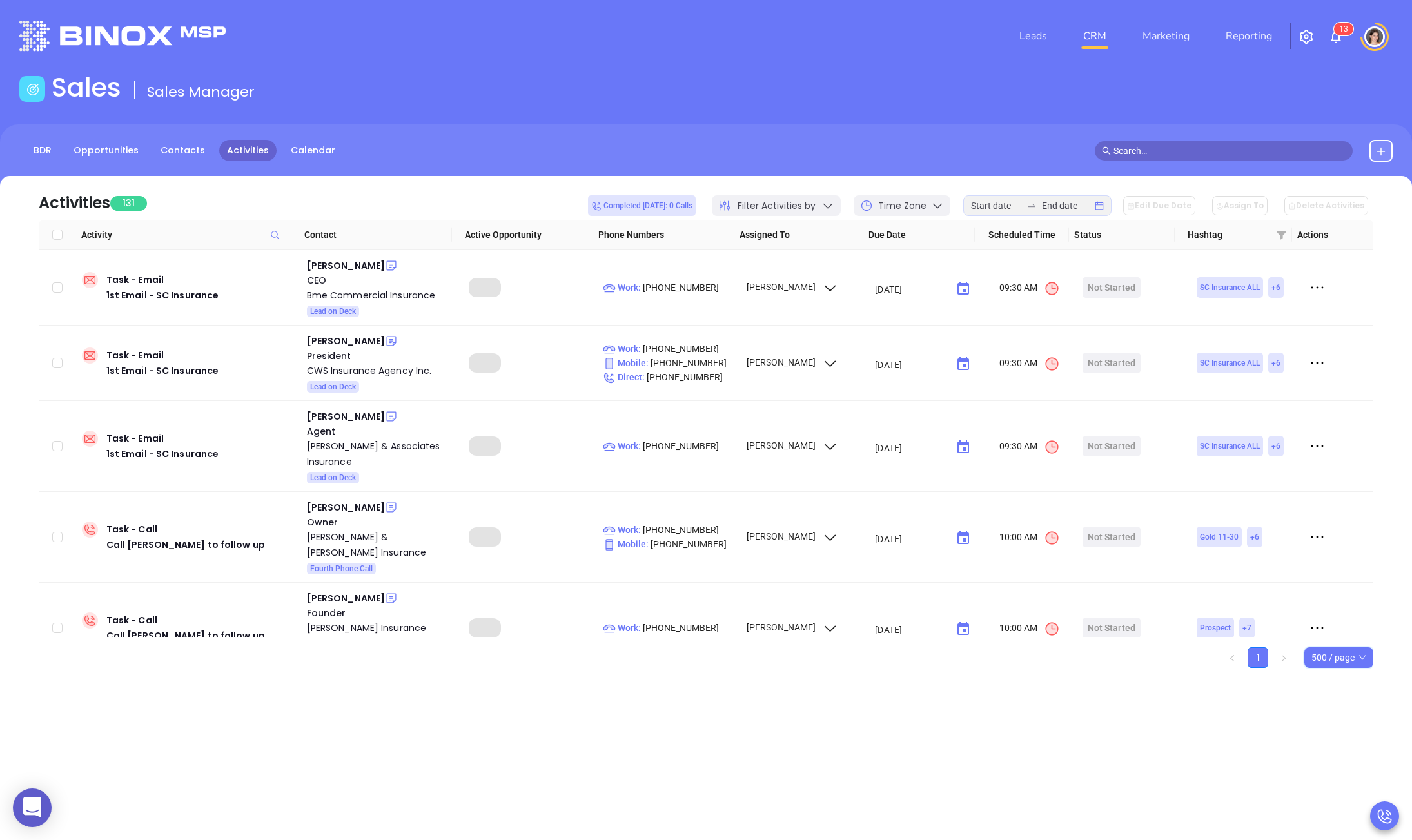
checkbox input "true"
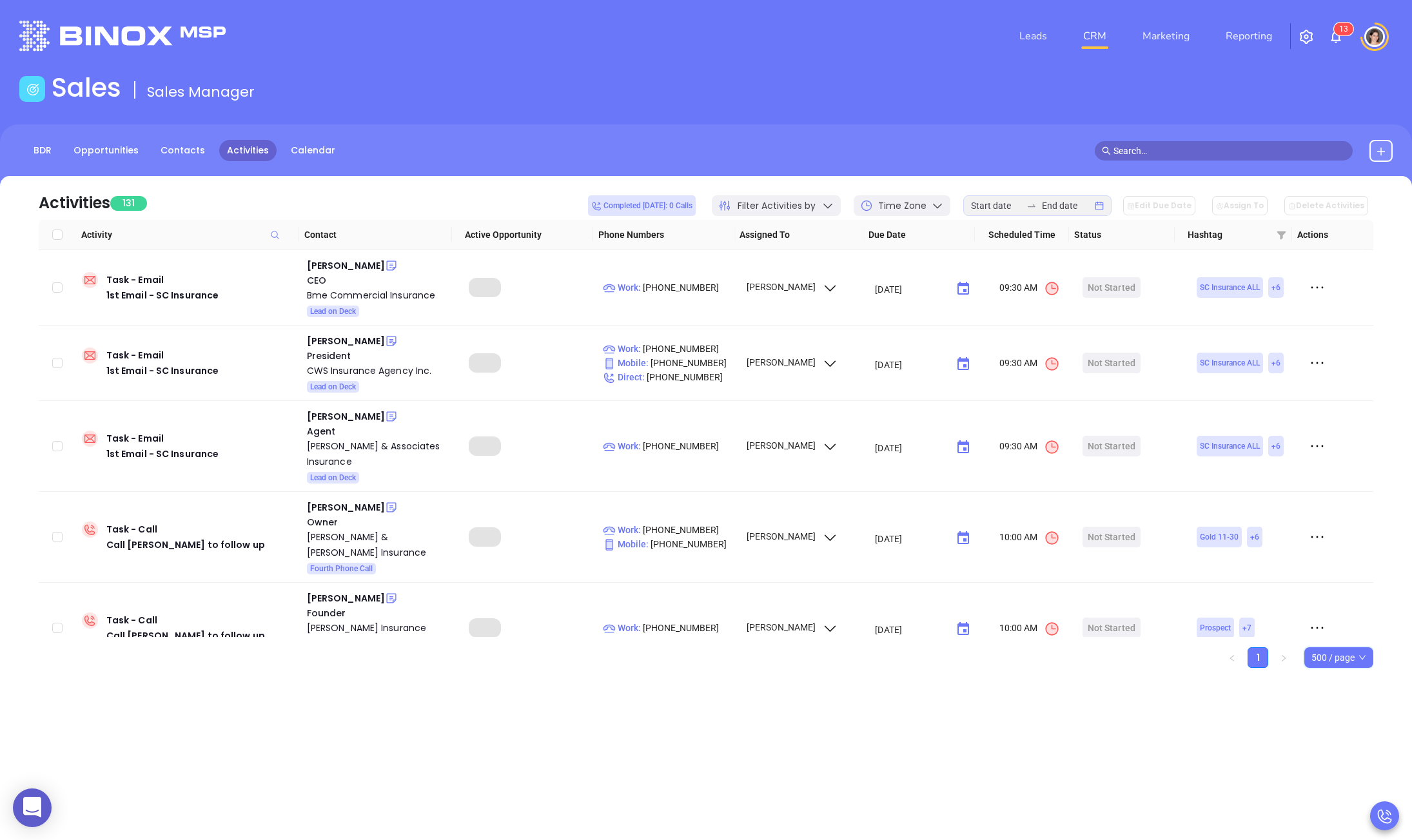
checkbox input "true"
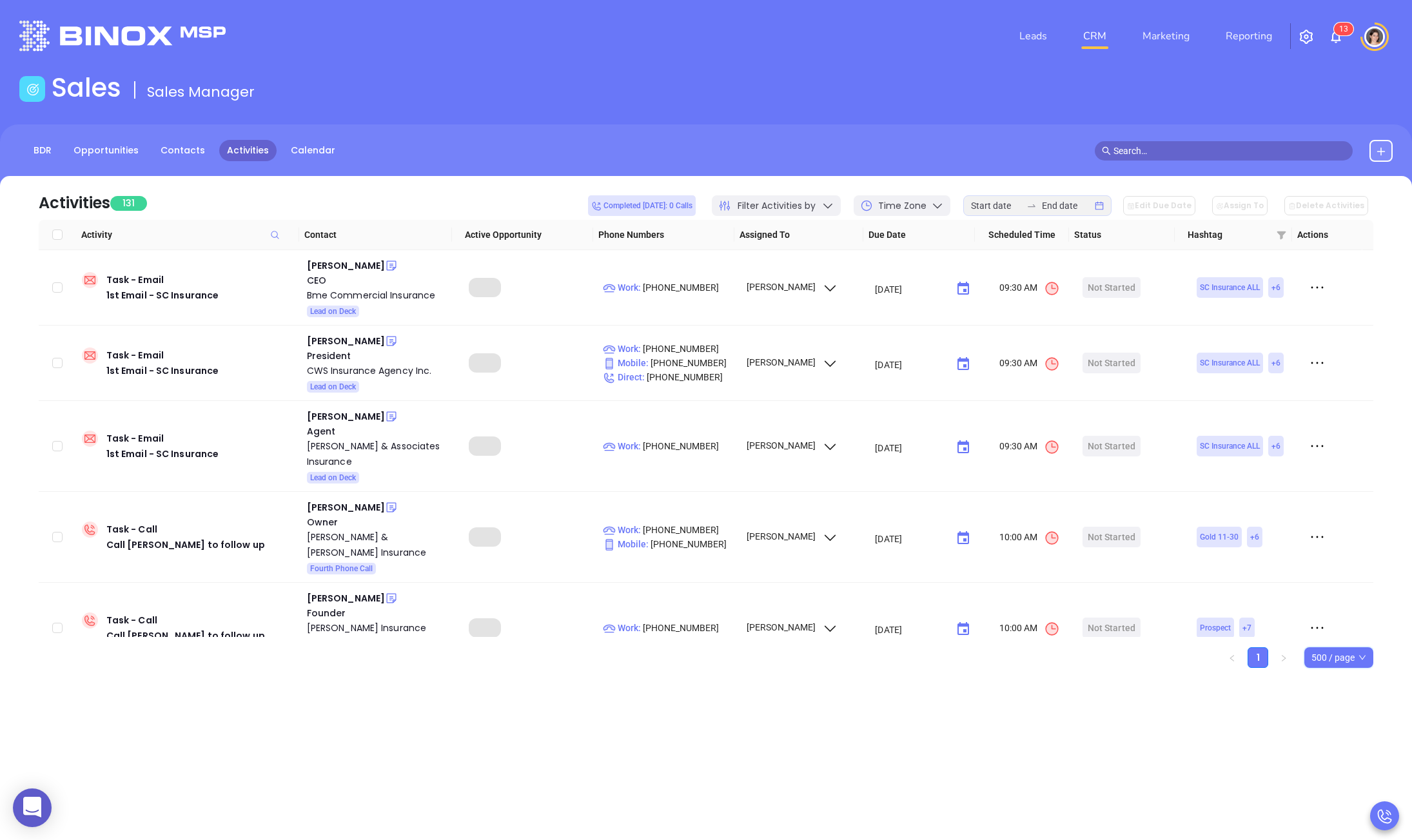
checkbox input "true"
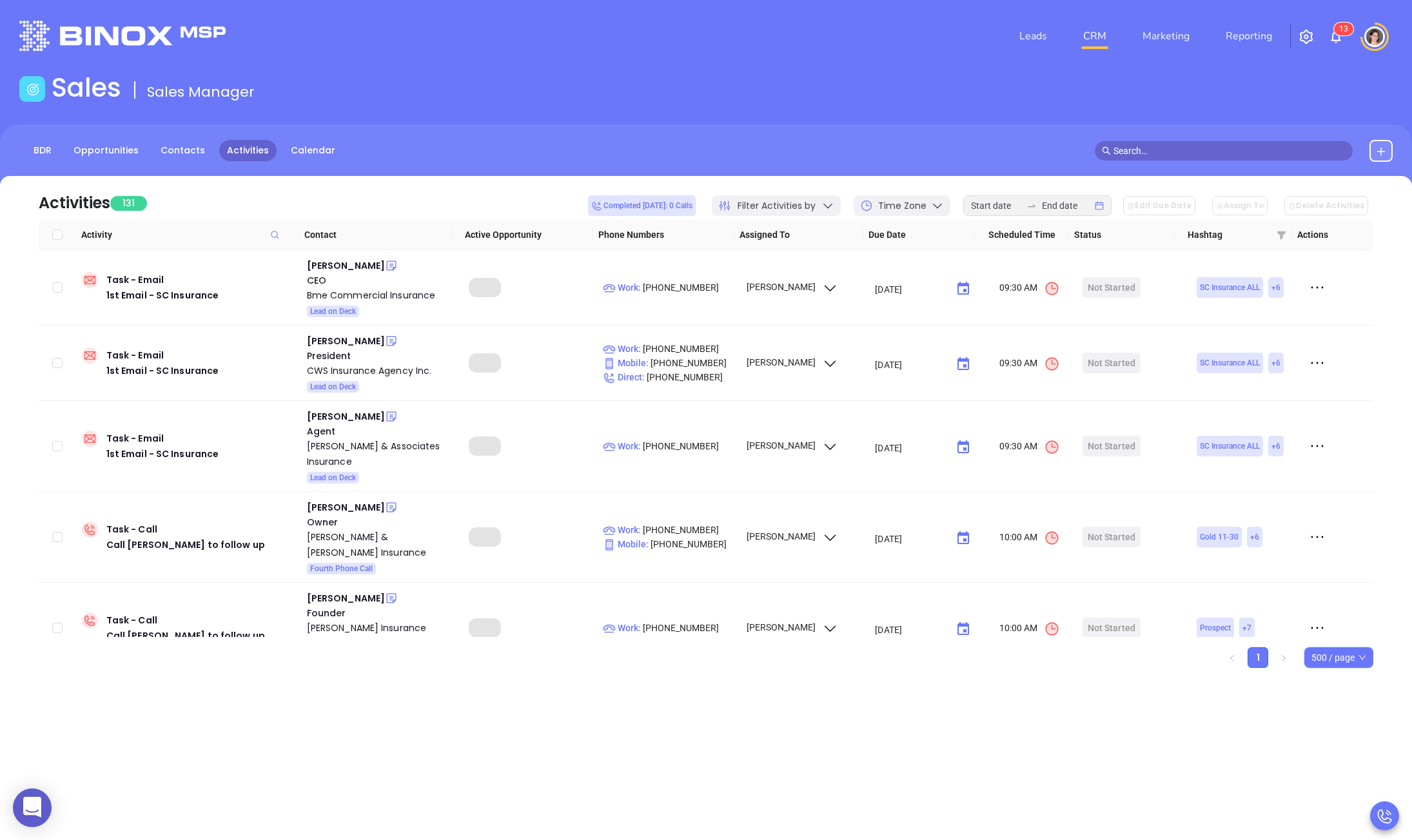
checkbox input "true"
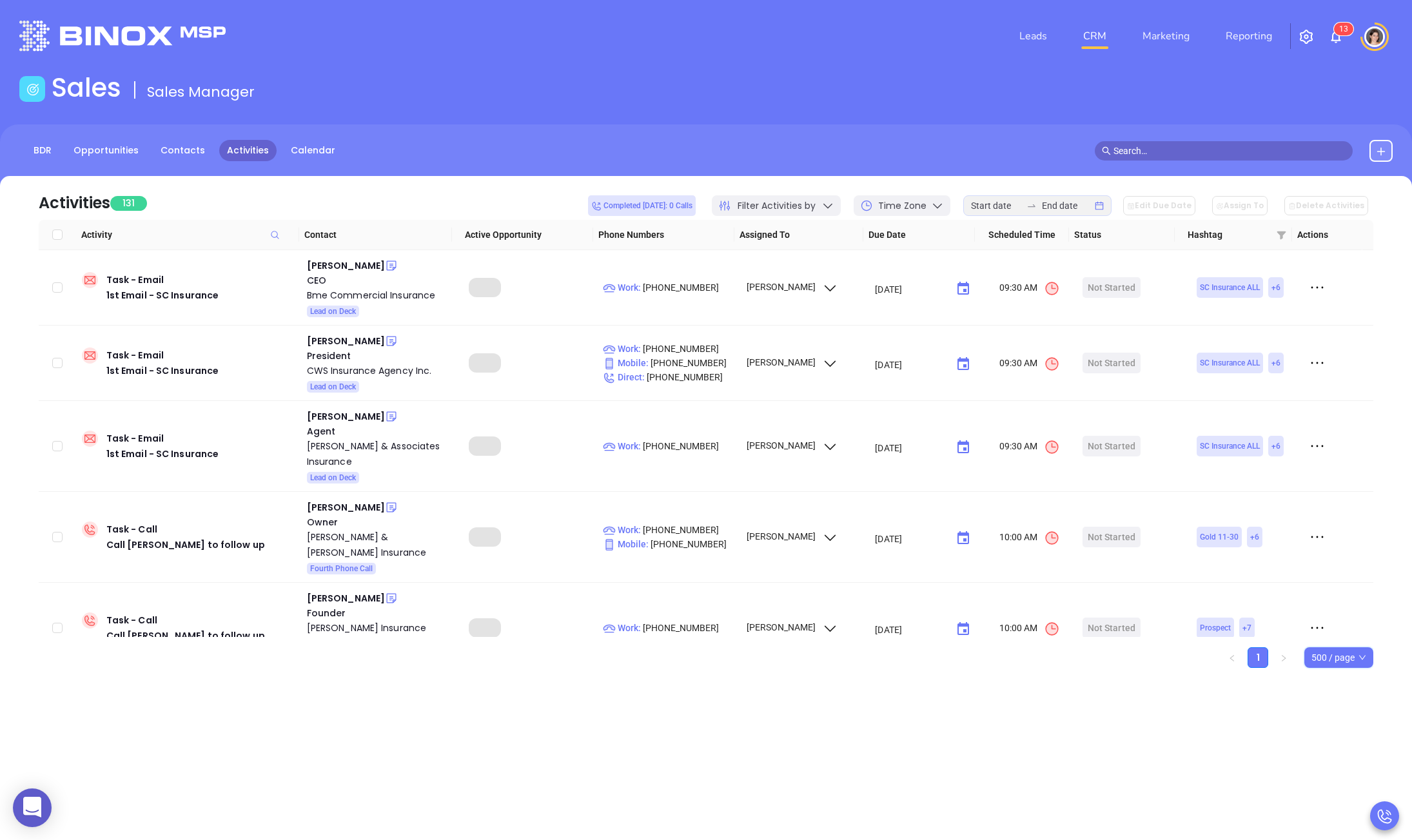
checkbox input "true"
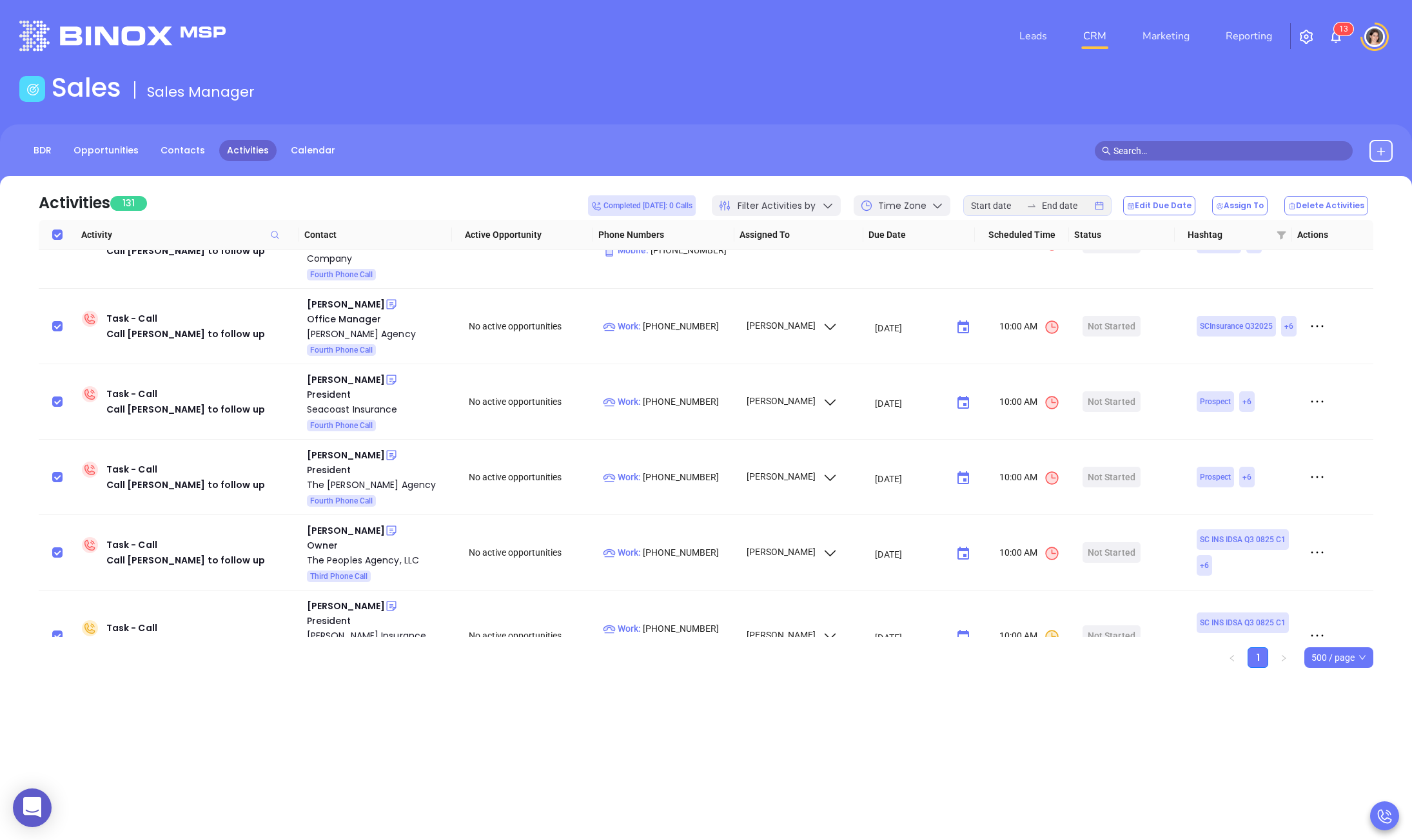
scroll to position [9868, 0]
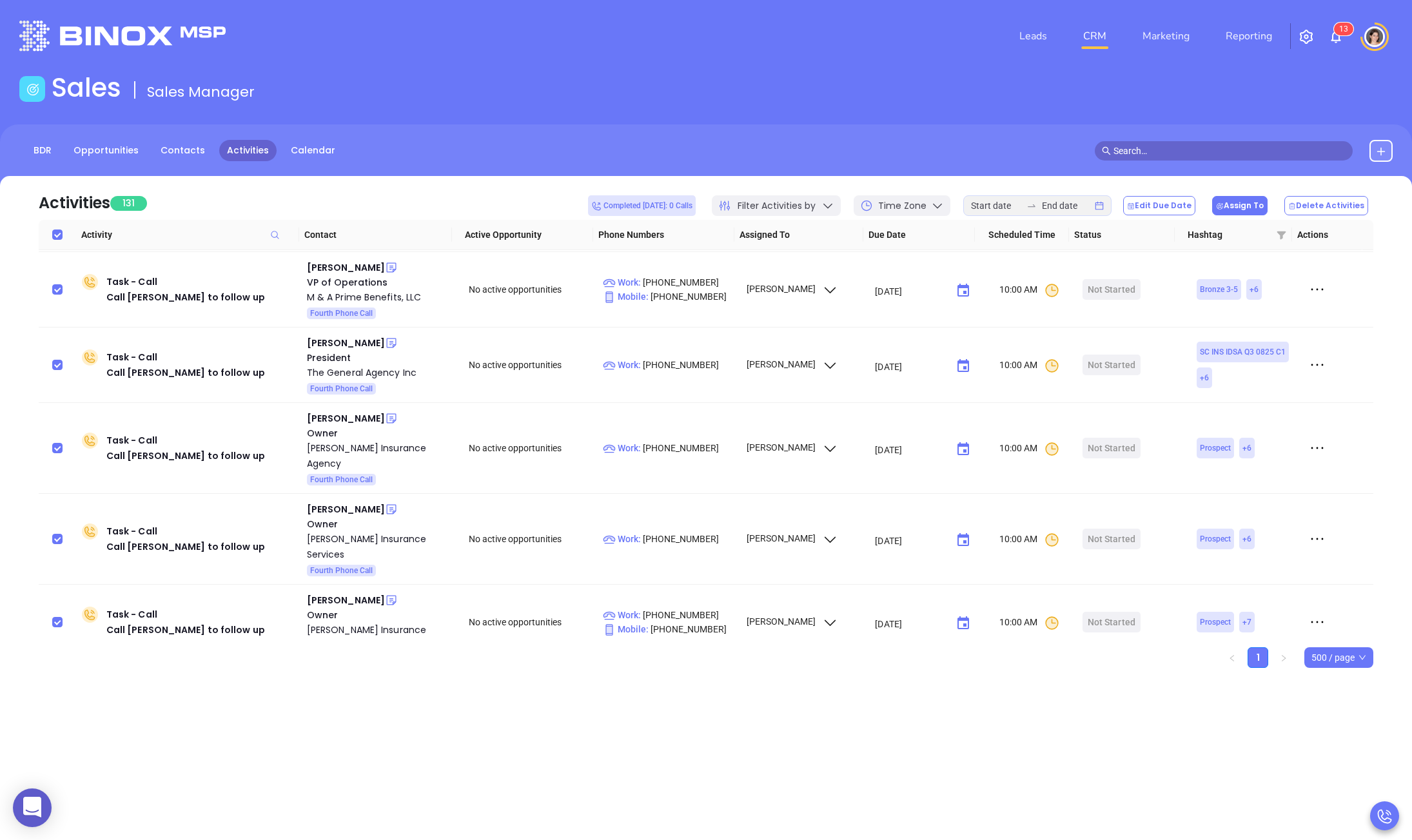
click at [1267, 210] on button "Assign To" at bounding box center [1239, 205] width 55 height 20
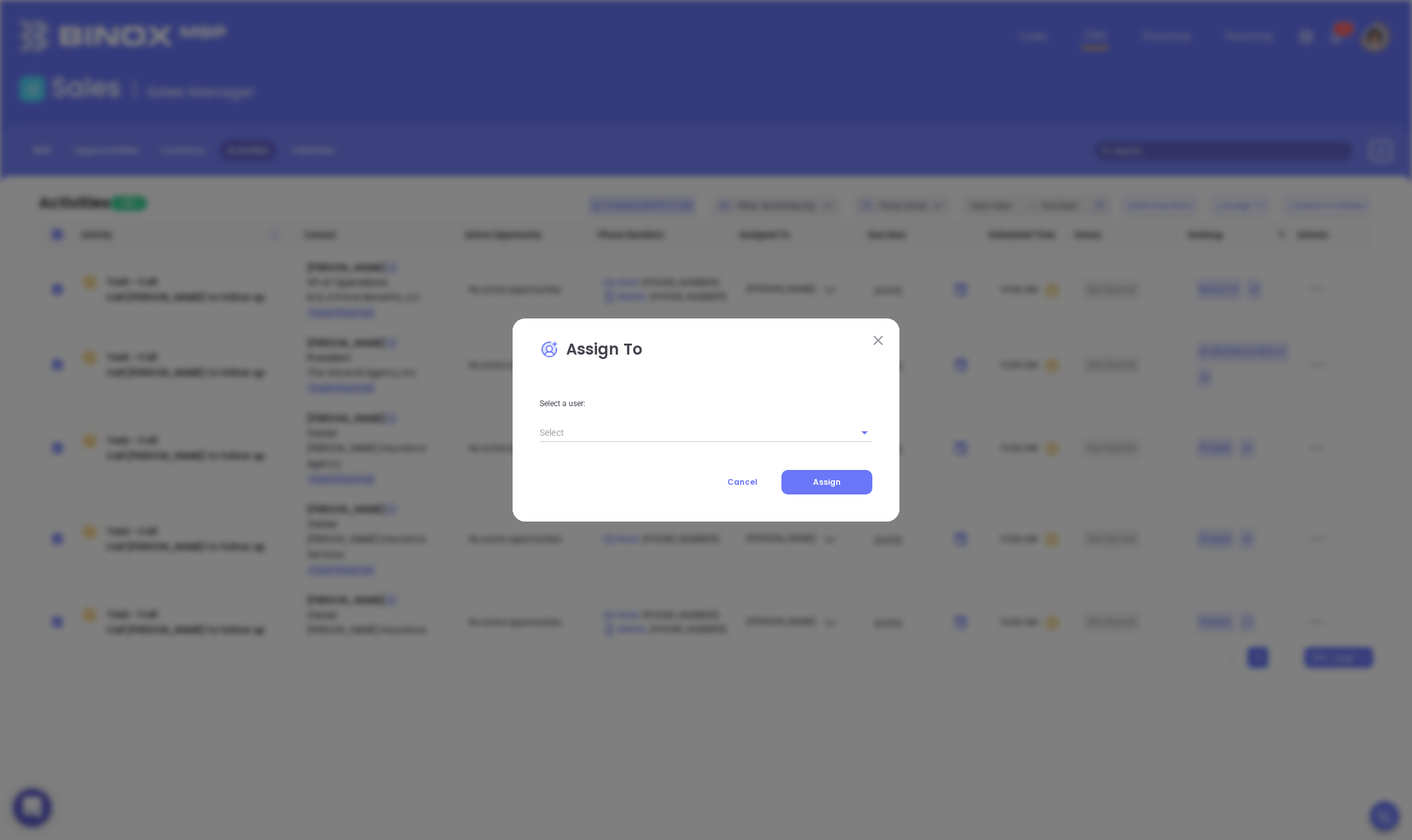
click at [616, 421] on div at bounding box center [706, 431] width 333 height 21
click at [605, 430] on input "text" at bounding box center [688, 432] width 296 height 19
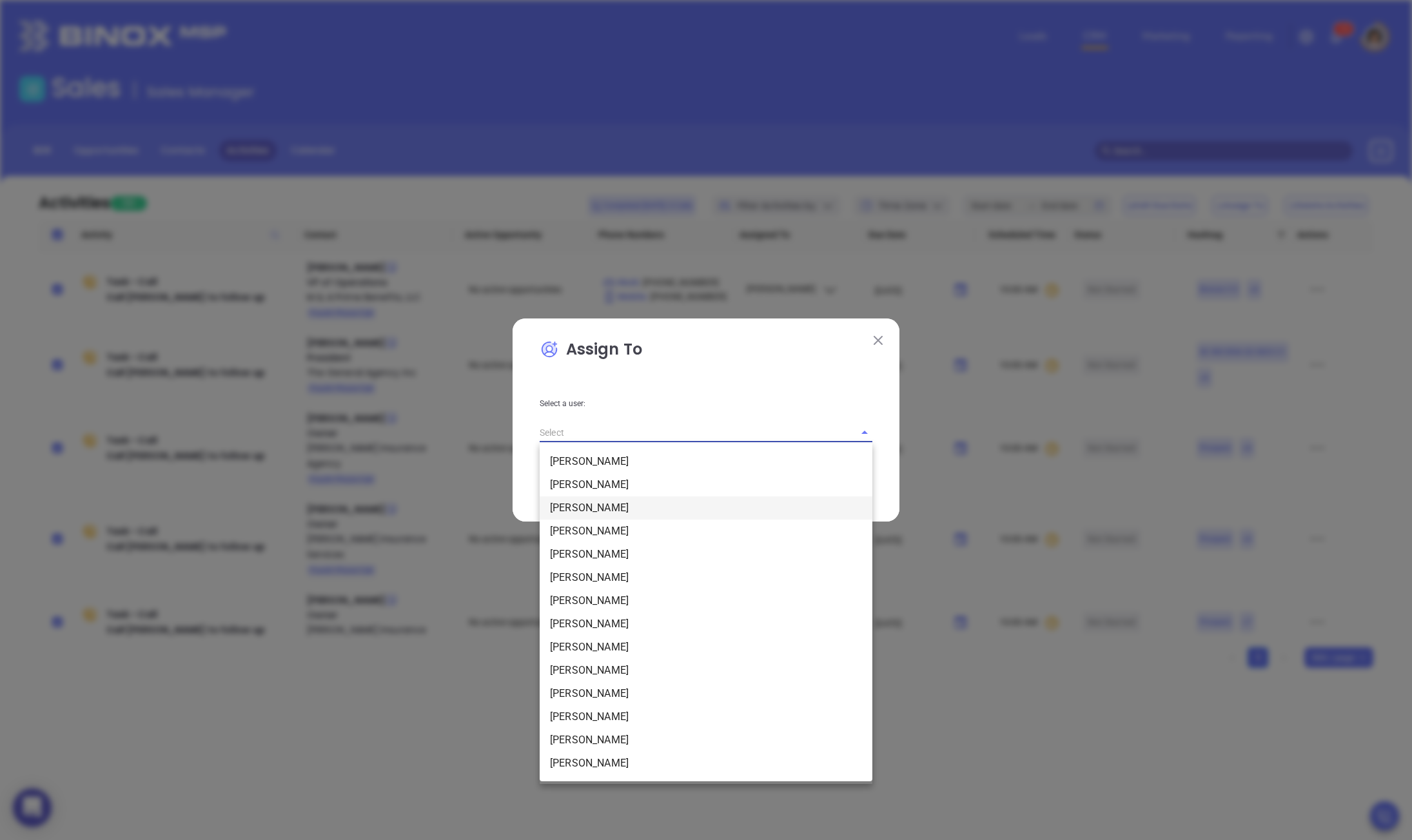
click at [579, 486] on li "[PERSON_NAME]" at bounding box center [706, 484] width 333 height 23
type input "[PERSON_NAME]"
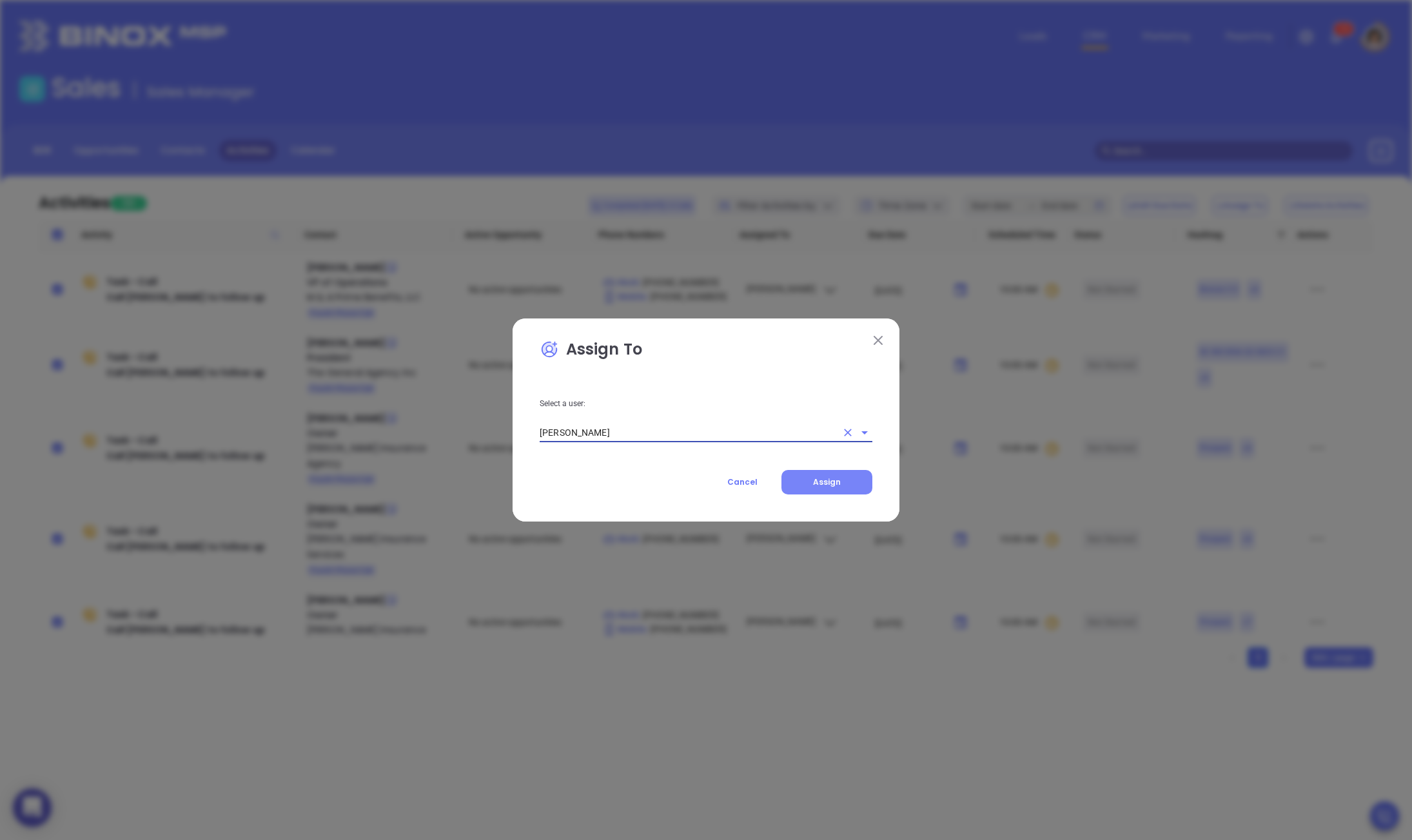
click at [833, 492] on button "Assign" at bounding box center [827, 481] width 91 height 24
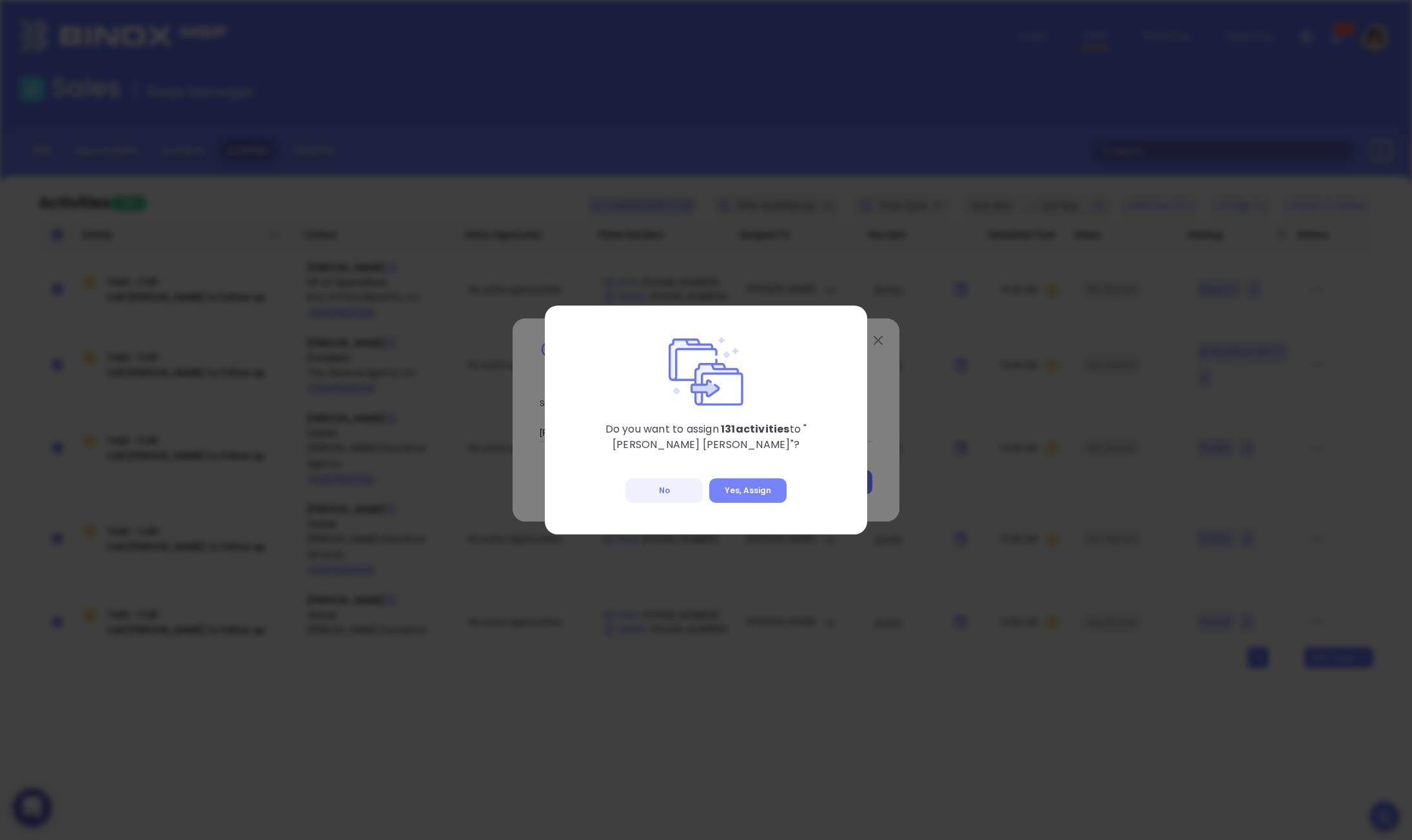
click at [763, 496] on button "Yes, Assign" at bounding box center [747, 490] width 78 height 24
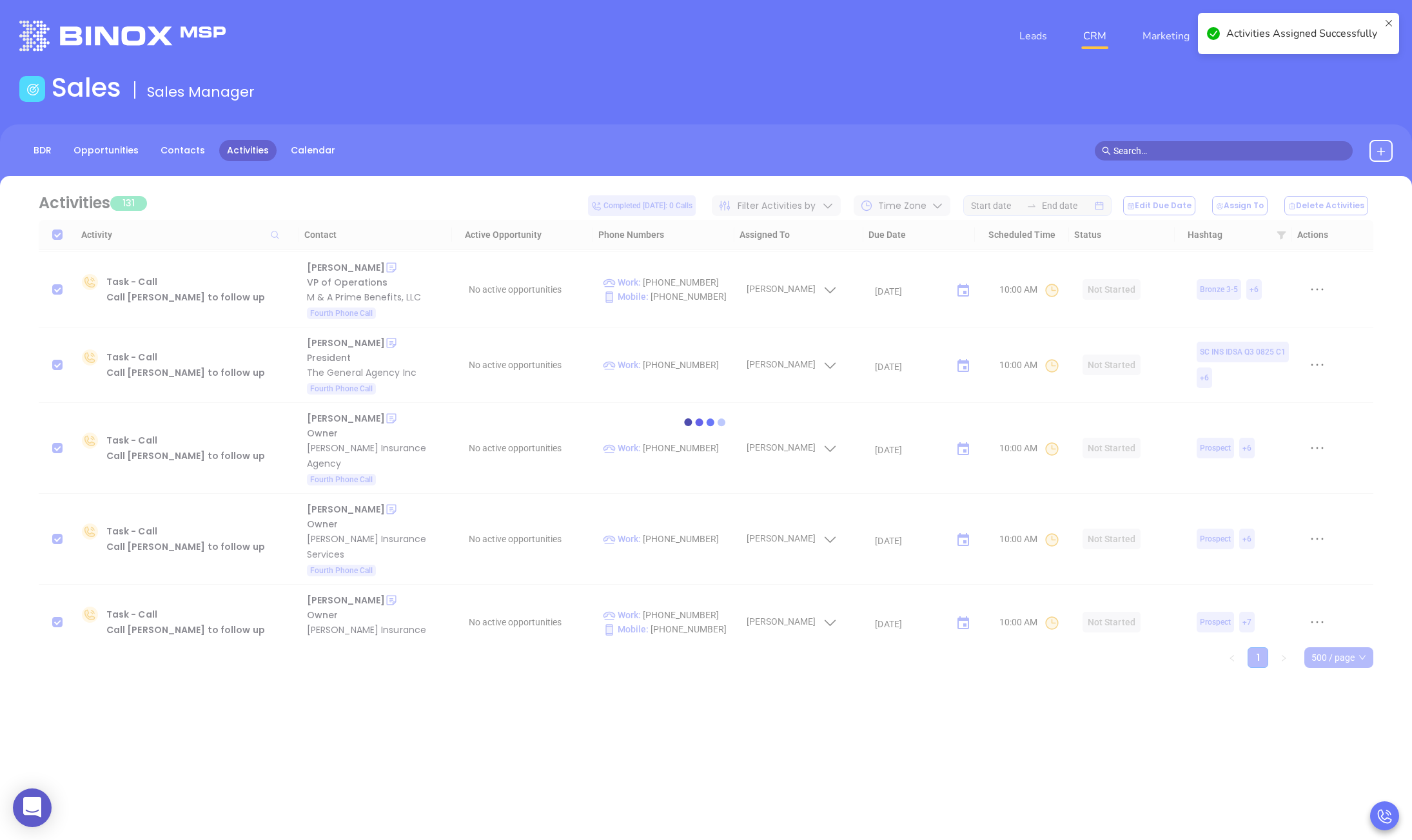
checkbox input "false"
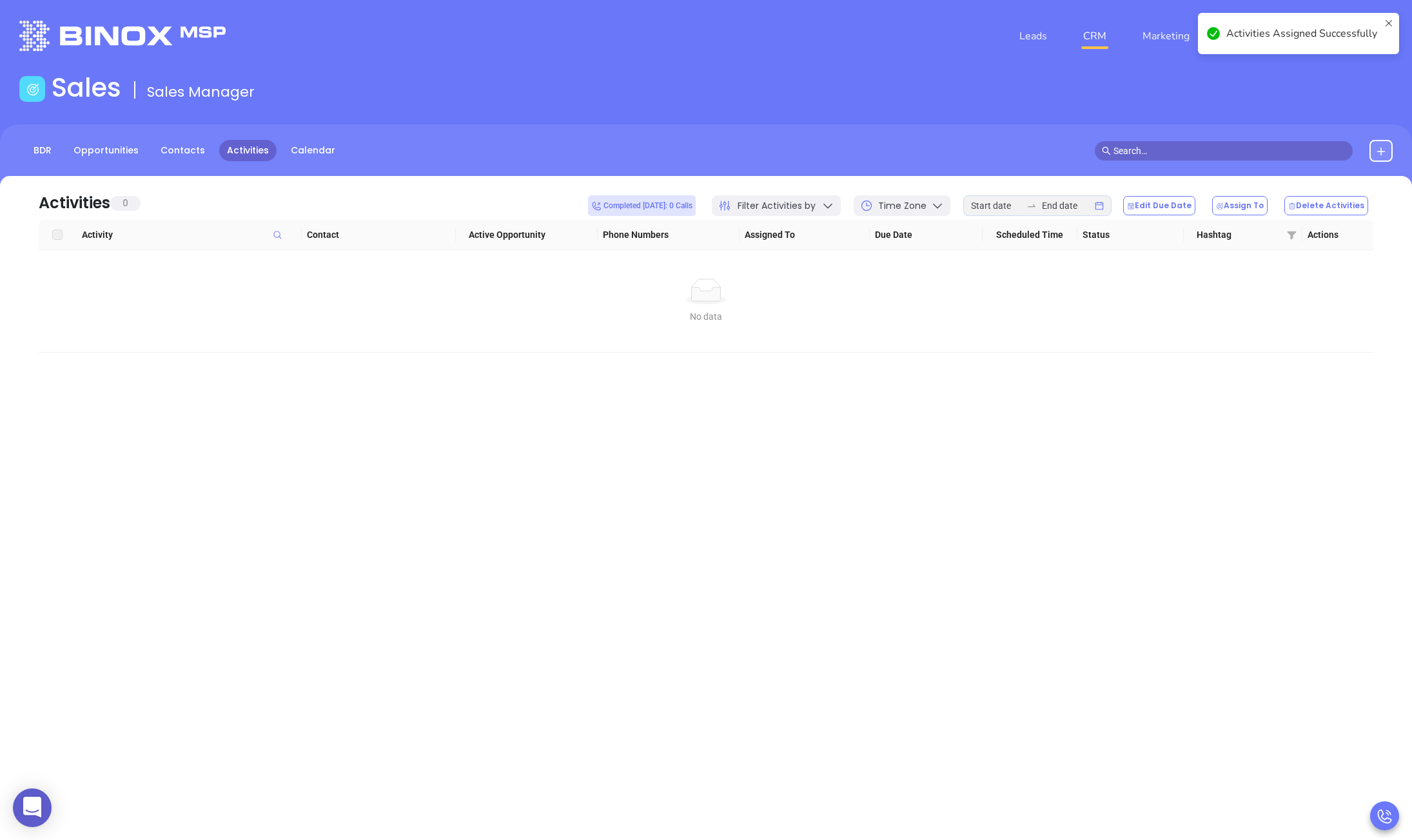
scroll to position [0, 0]
click at [800, 201] on span "Filter Activities by" at bounding box center [777, 205] width 78 height 13
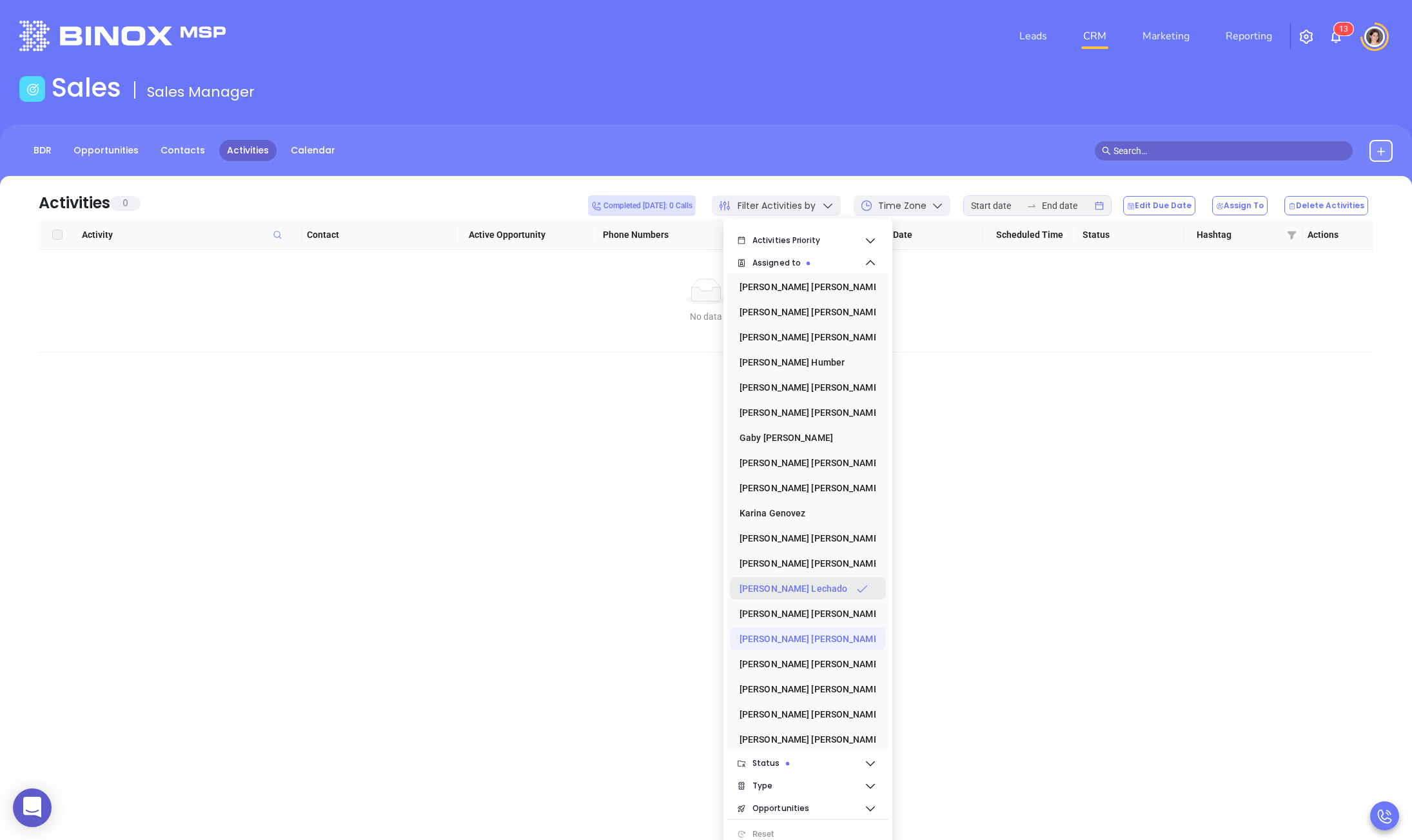
click at [819, 588] on div "[PERSON_NAME]" at bounding box center [804, 588] width 129 height 26
click at [777, 642] on div "Megan Youmans" at bounding box center [804, 638] width 129 height 26
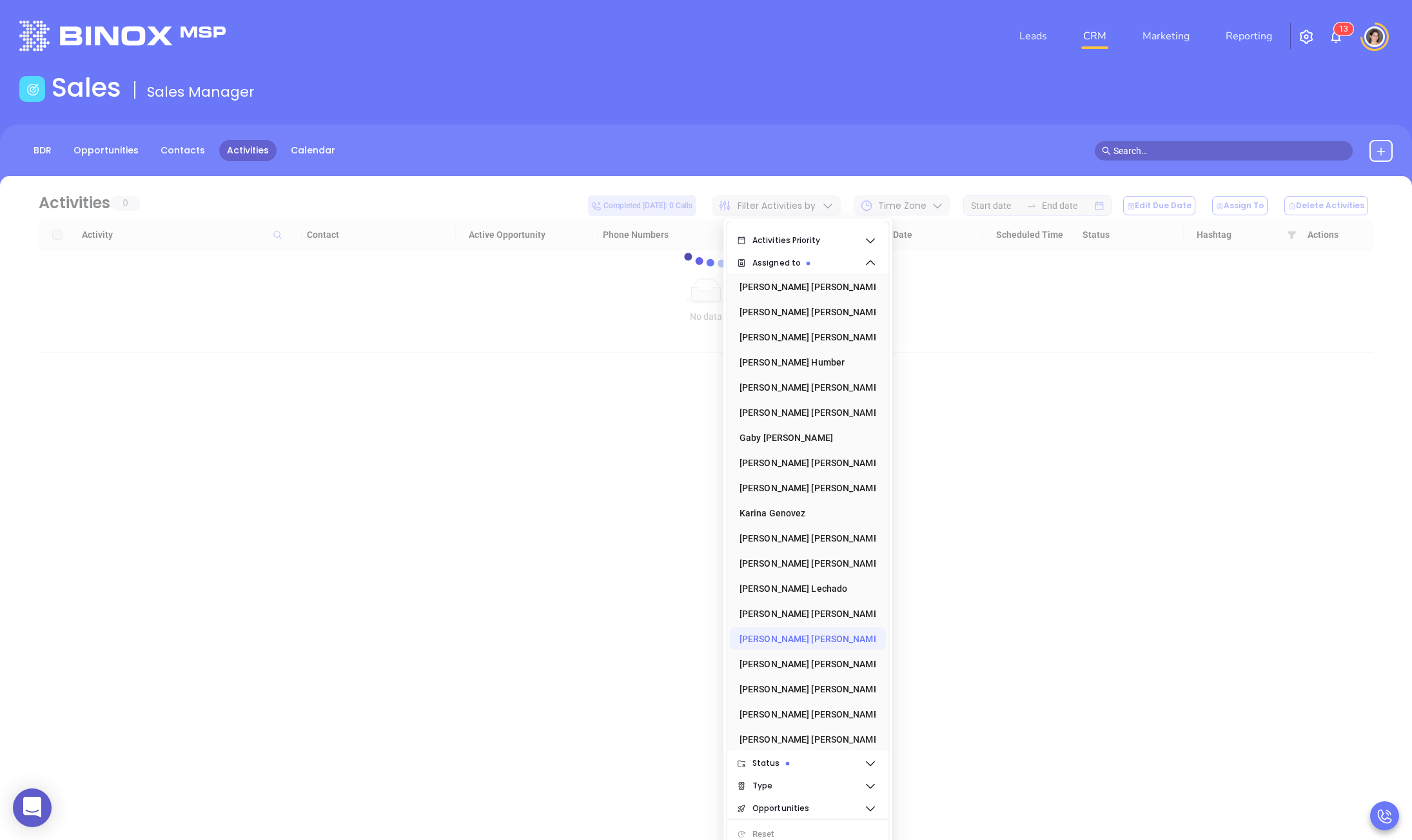
click at [526, 548] on div "Leads CRM Marketing Reporting 1 3 Financial Leads Leads Sales Sales Manager BDR…" at bounding box center [706, 420] width 1412 height 840
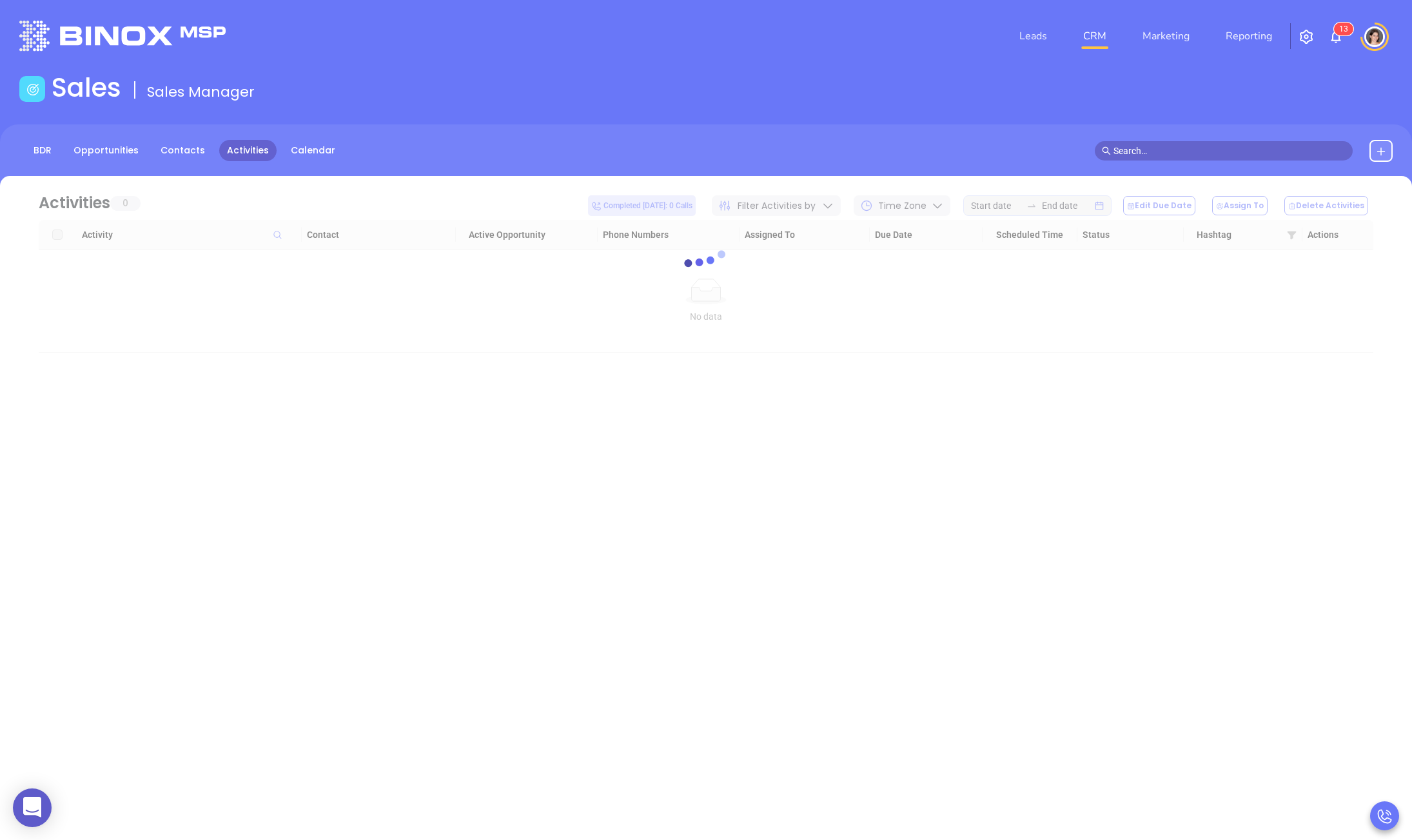
click at [20, 352] on div "loading Activities 0 Completed today: 0 Calls Filter Activities by Time Zone Ed…" at bounding box center [706, 264] width 1373 height 177
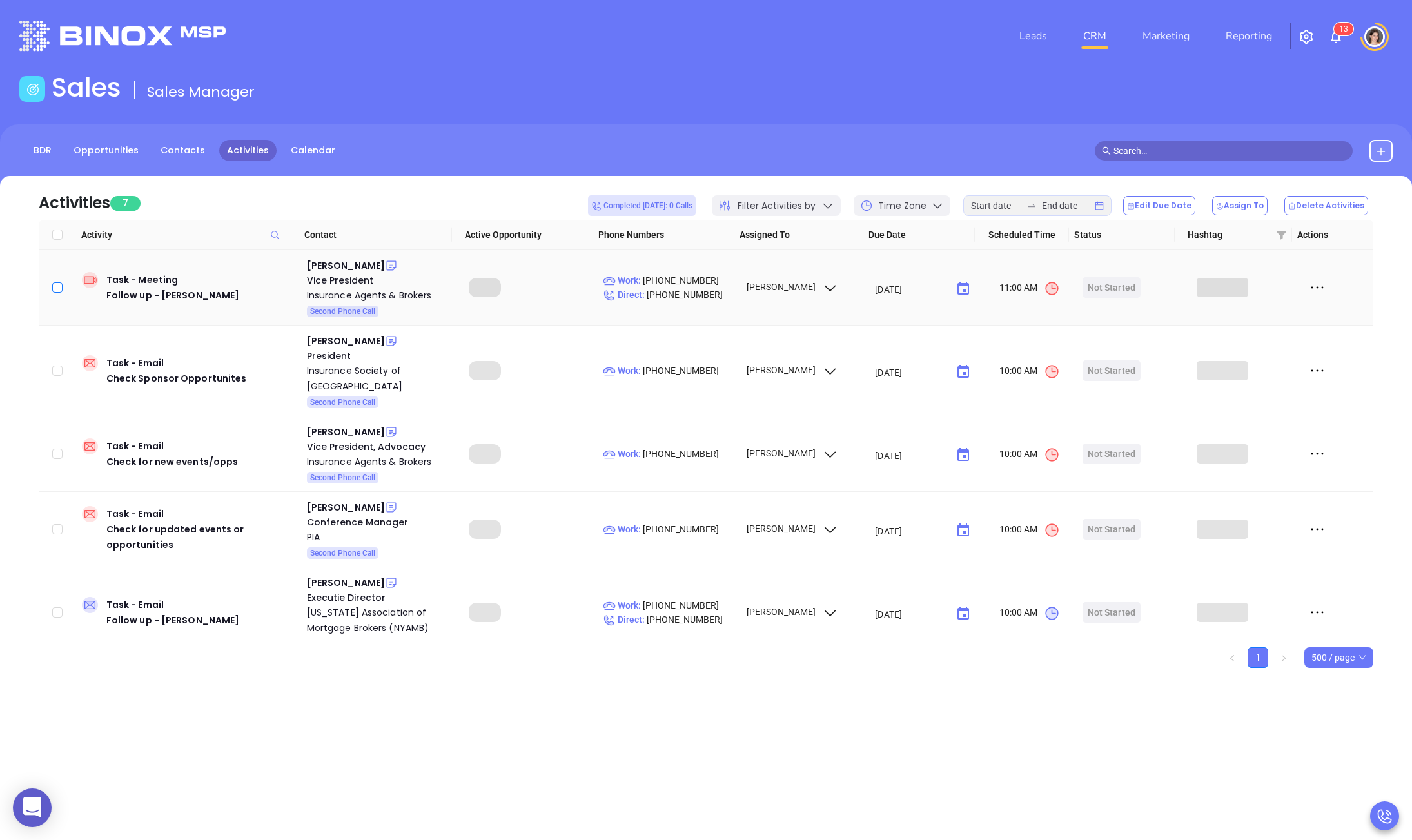
click at [55, 293] on label at bounding box center [57, 287] width 10 height 14
click at [55, 293] on input "checkbox" at bounding box center [57, 287] width 10 height 10
checkbox input "true"
click at [62, 452] on input "checkbox" at bounding box center [57, 454] width 10 height 10
checkbox input "true"
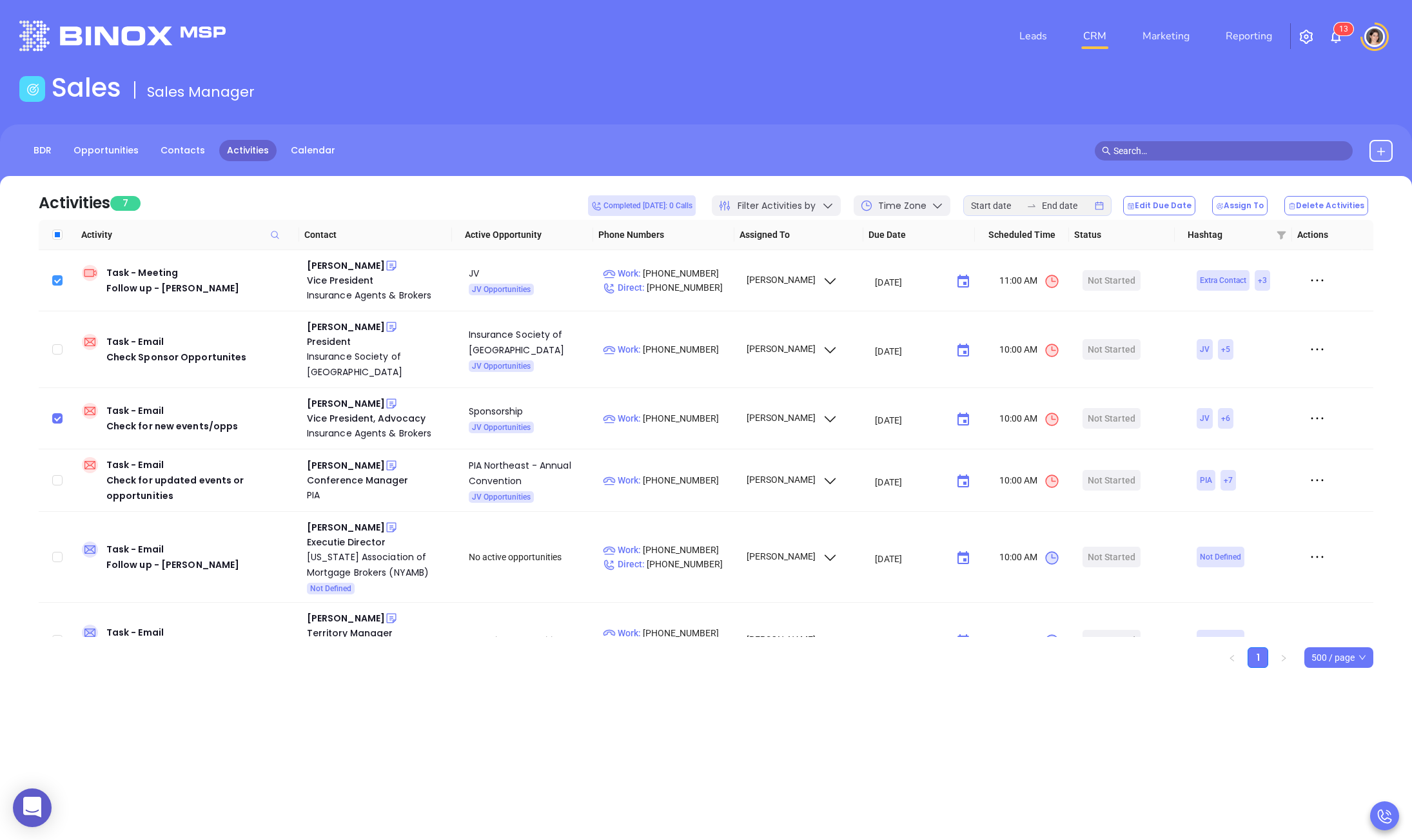
click at [59, 280] on input "checkbox" at bounding box center [57, 280] width 10 height 10
checkbox input "false"
click at [58, 419] on input "checkbox" at bounding box center [57, 418] width 10 height 10
checkbox input "false"
click at [1307, 284] on icon at bounding box center [1317, 280] width 20 height 20
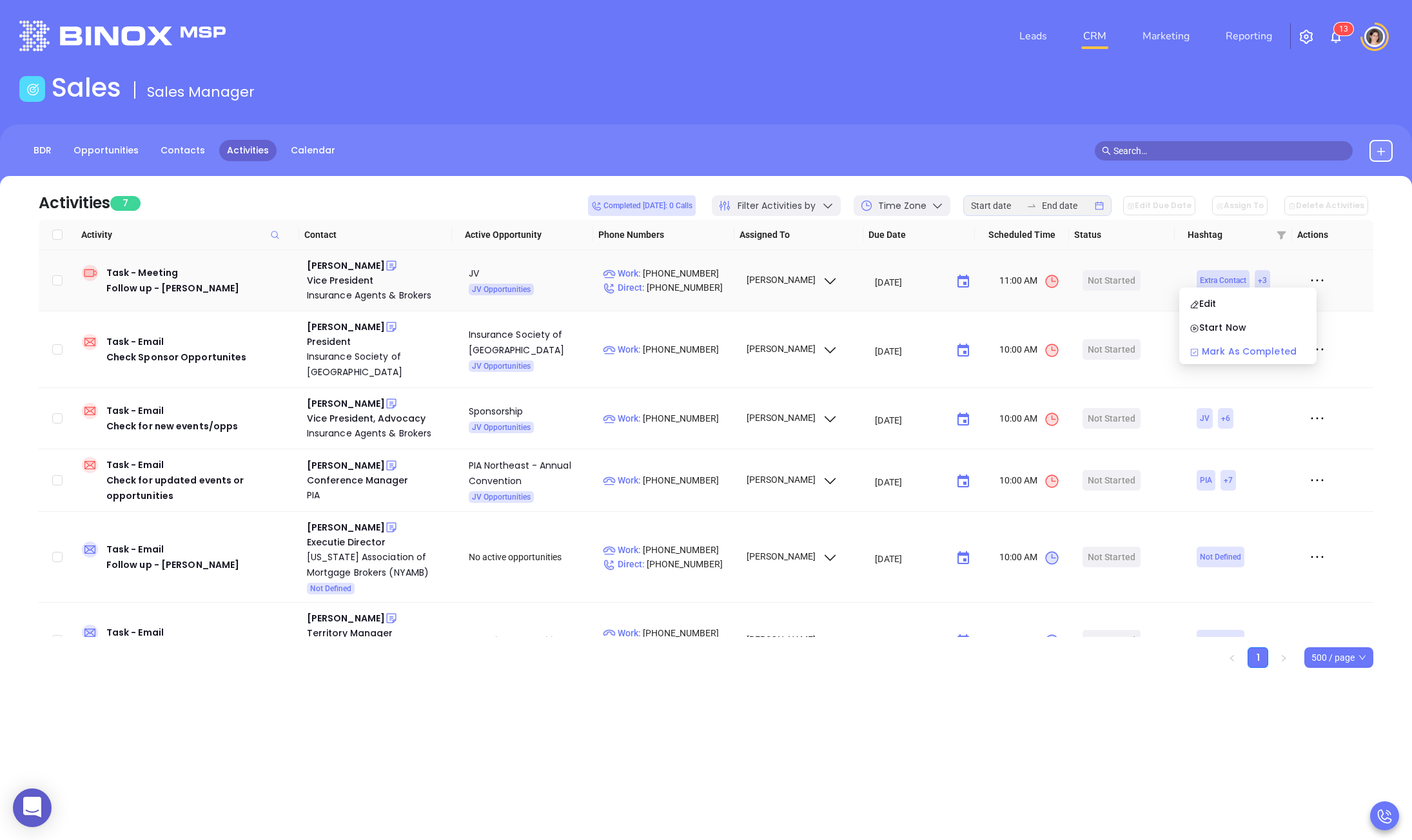
click at [1261, 348] on div "Mark As Completed" at bounding box center [1248, 351] width 117 height 14
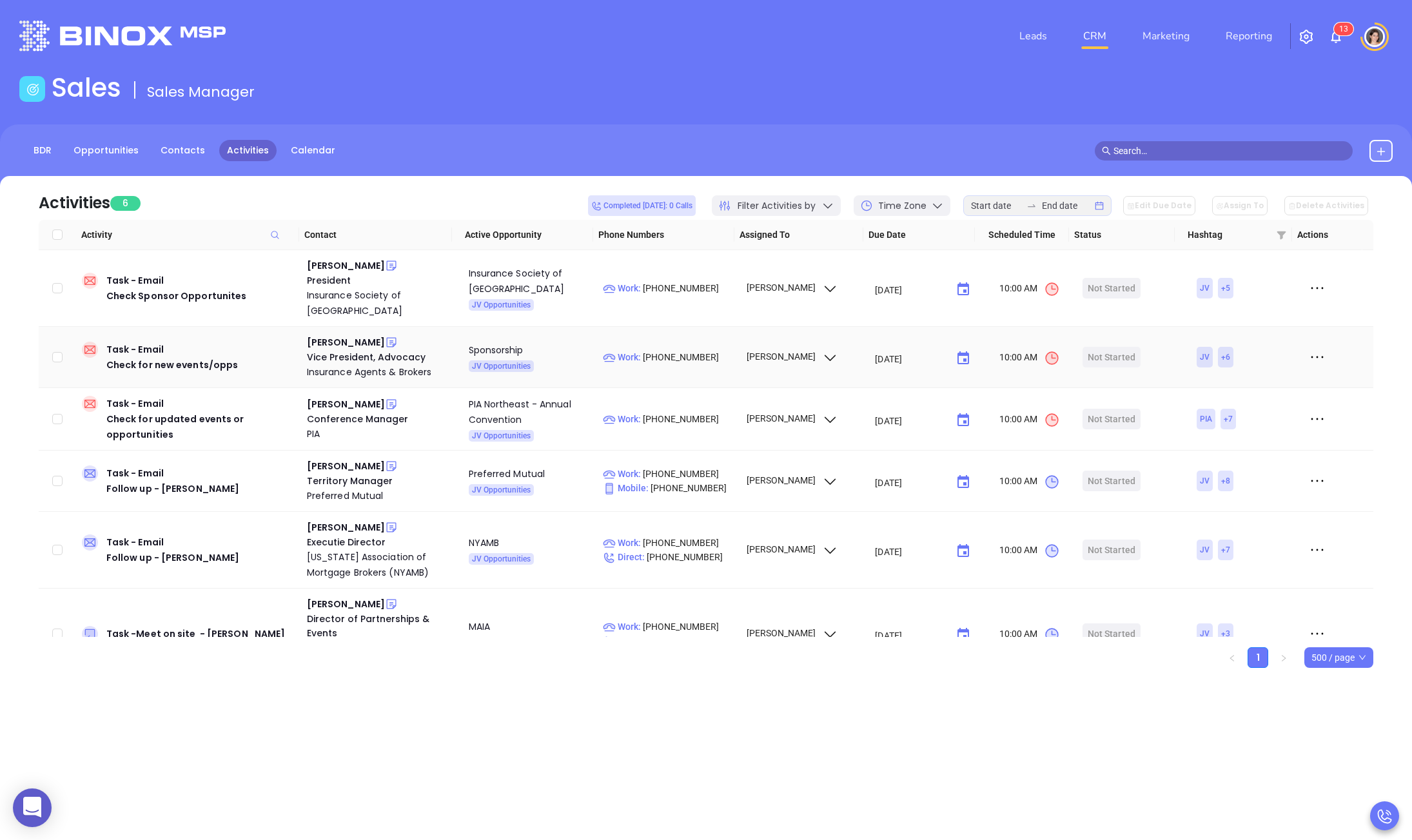
click at [1307, 361] on icon at bounding box center [1317, 357] width 20 height 20
click at [1262, 424] on div "Mark As Completed" at bounding box center [1248, 428] width 117 height 14
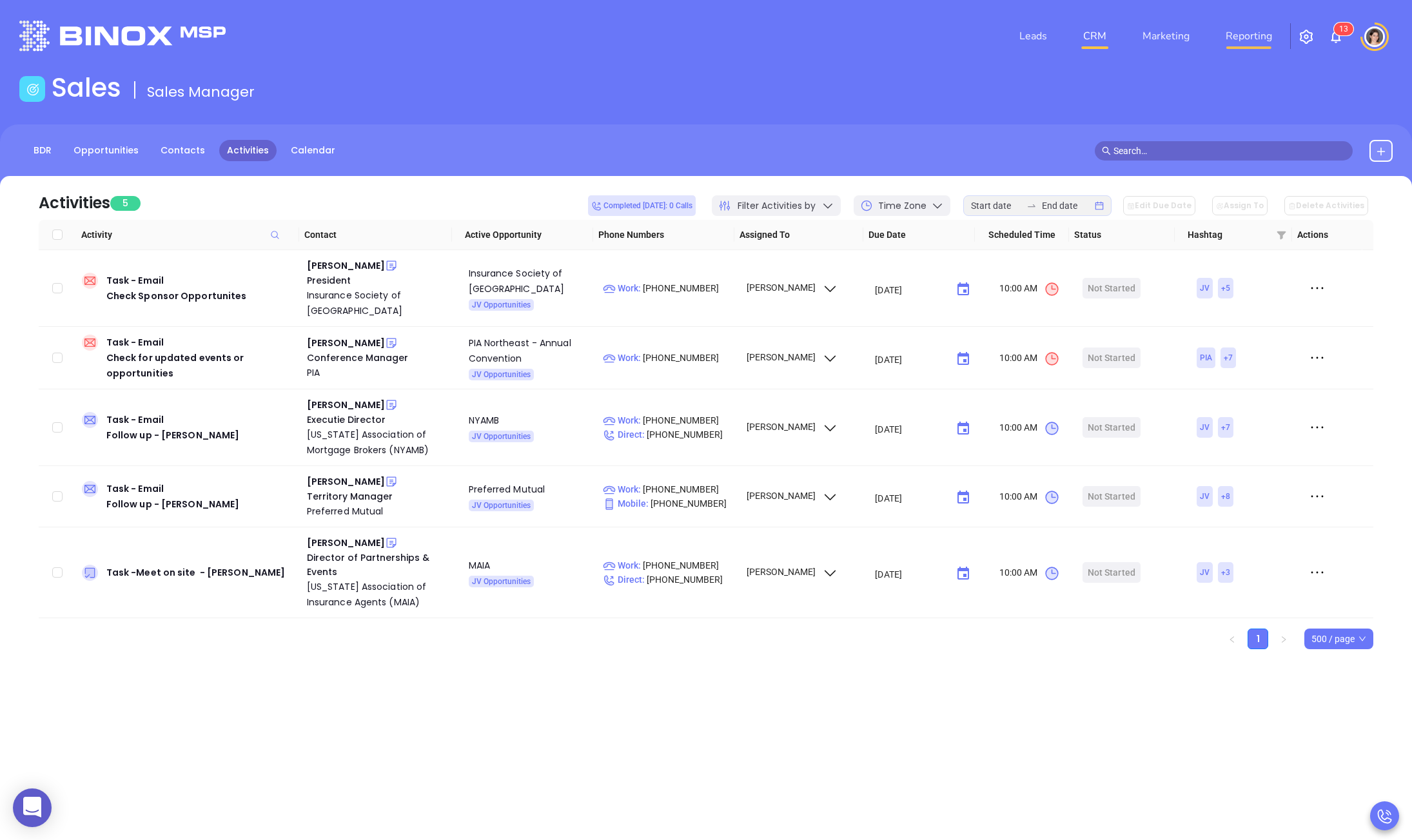
click at [1267, 33] on link "Reporting" at bounding box center [1248, 36] width 57 height 26
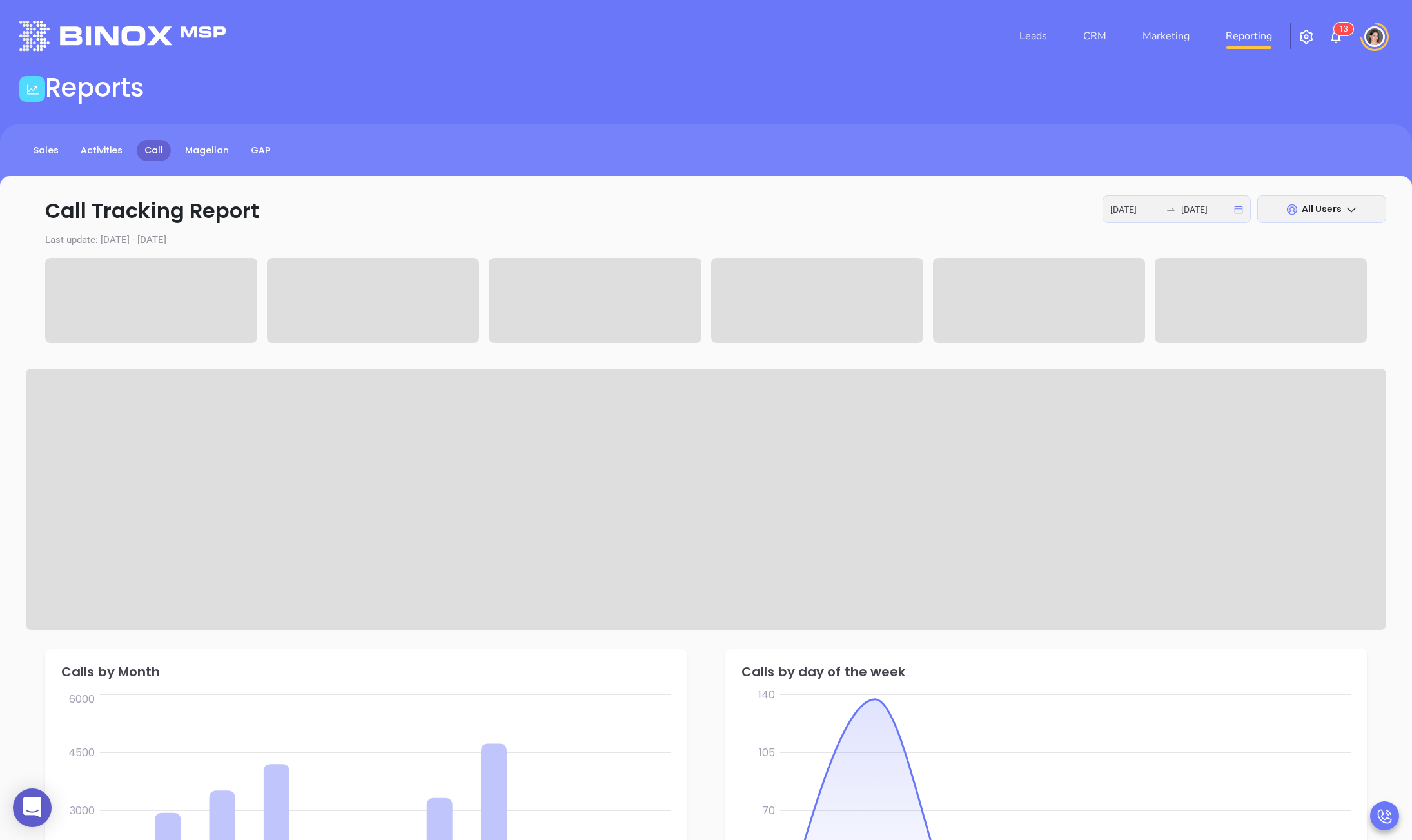
click at [1189, 219] on div "[DATE] [DATE]" at bounding box center [1176, 209] width 148 height 28
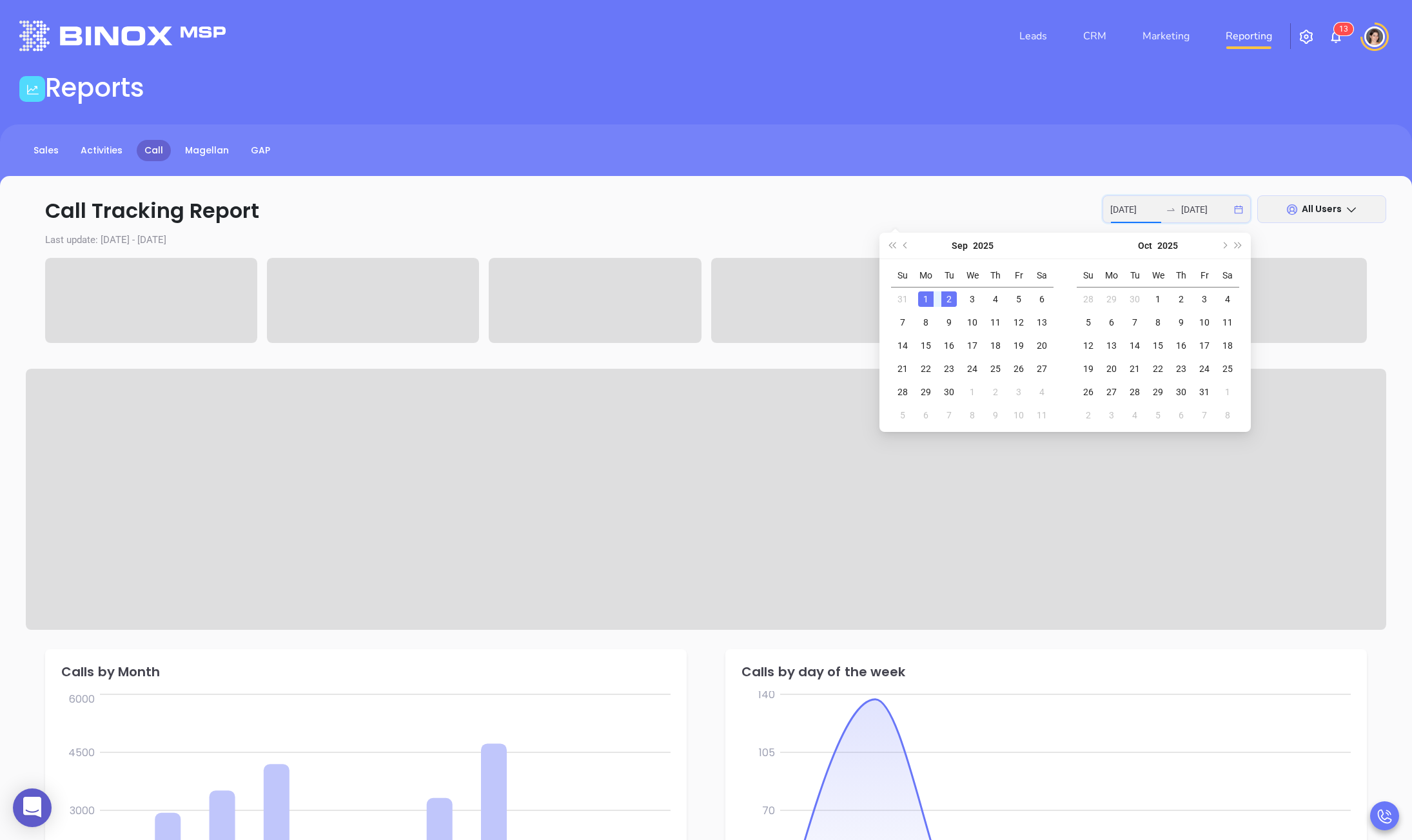
scroll to position [0, 1]
drag, startPoint x: 913, startPoint y: 246, endPoint x: 906, endPoint y: 245, distance: 7.1
click at [914, 247] on div "Sep 2025" at bounding box center [972, 245] width 117 height 26
click at [905, 245] on span "Previous month (PageUp)" at bounding box center [906, 245] width 6 height 6
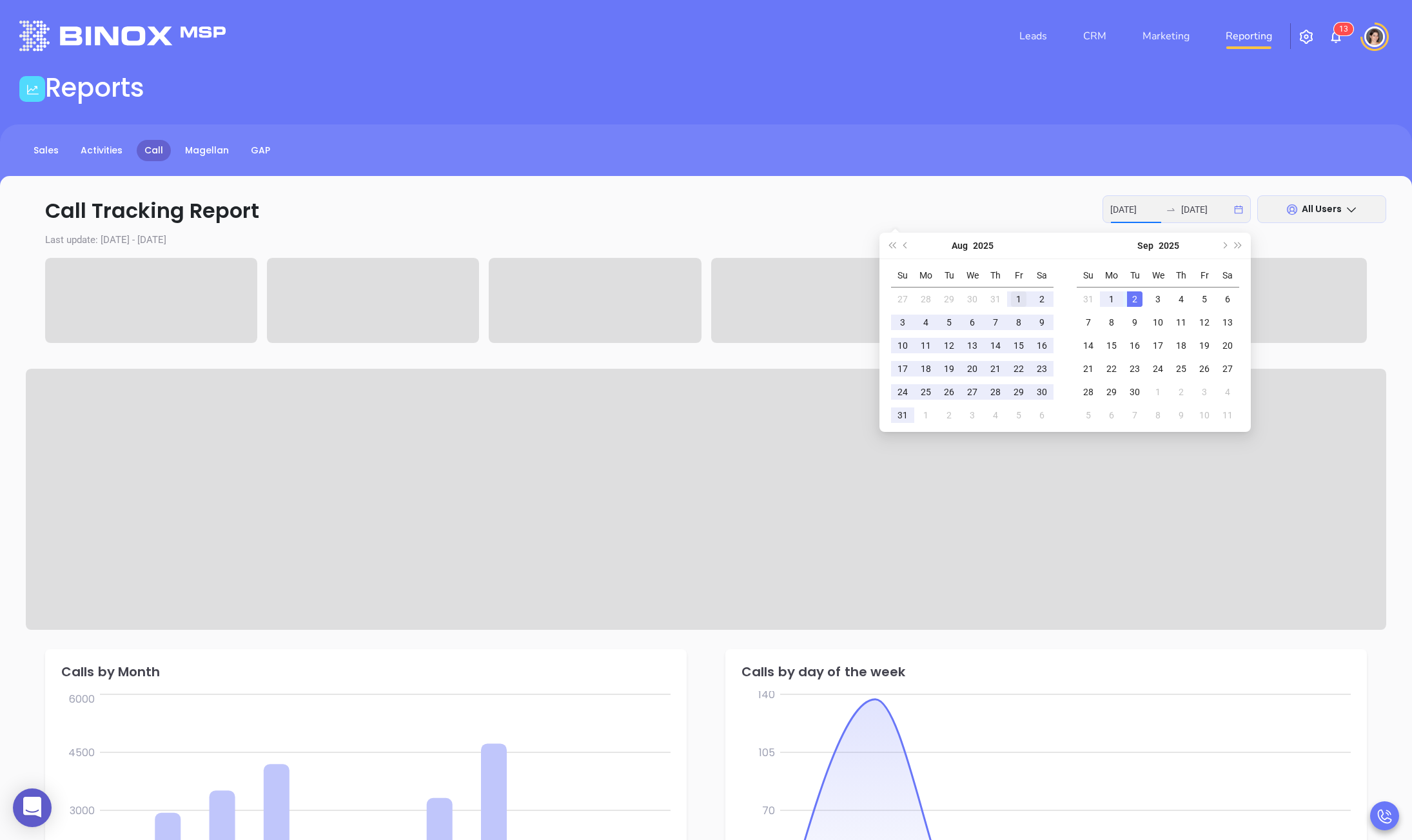
type input "[DATE]"
click at [1021, 298] on div "1" at bounding box center [1018, 299] width 15 height 15
type input "[DATE]"
click at [1023, 396] on div "29" at bounding box center [1018, 392] width 15 height 15
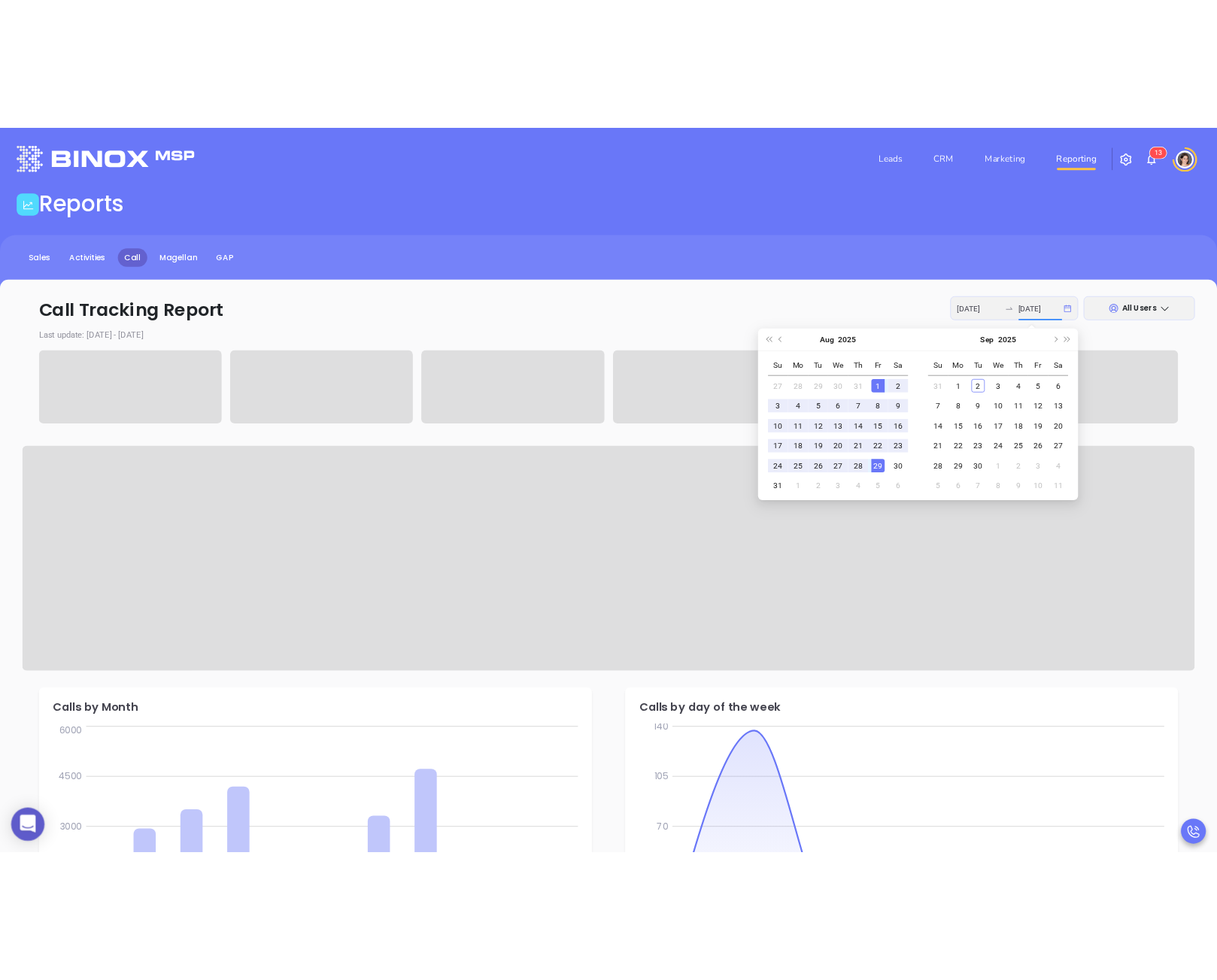
scroll to position [0, 0]
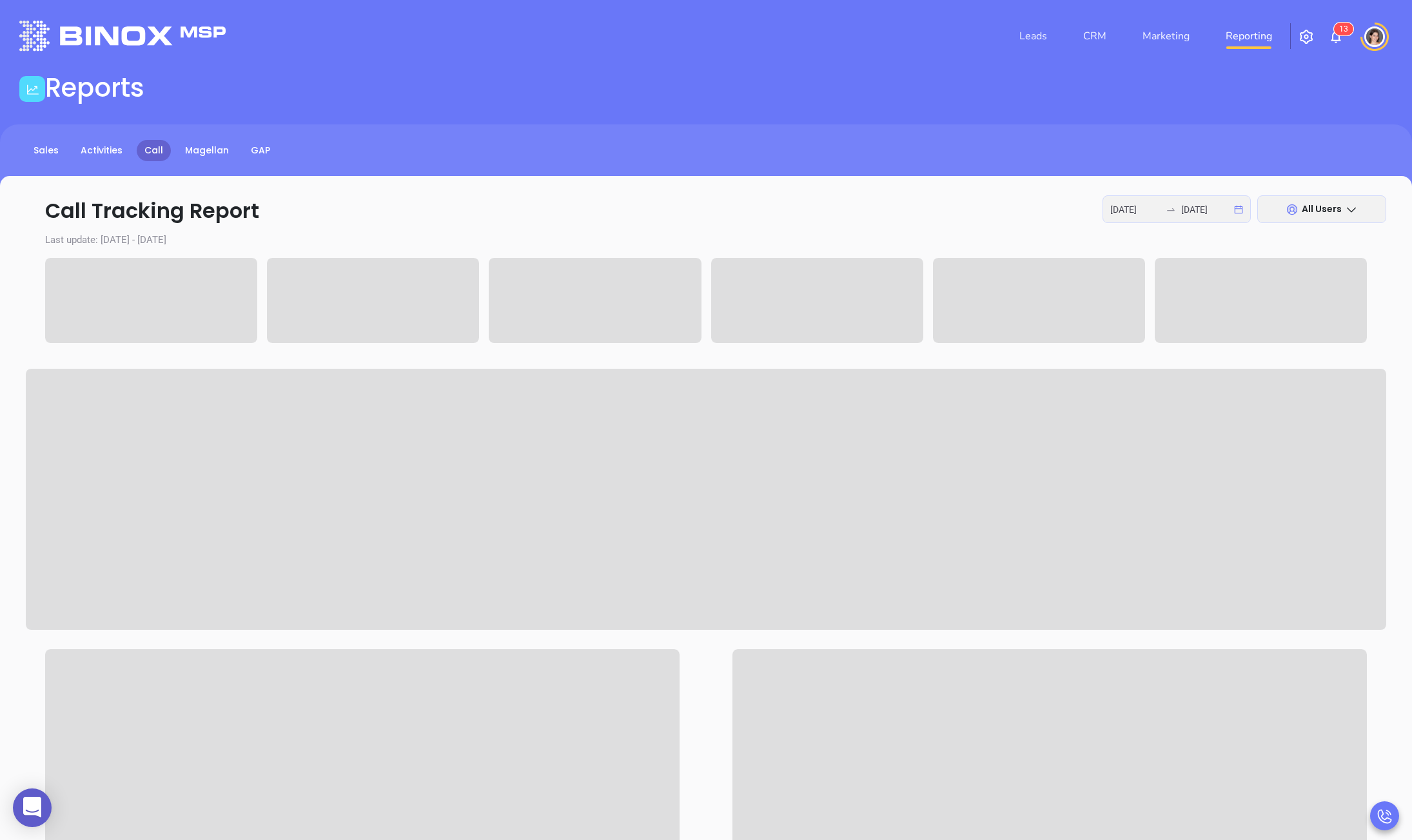
click at [1341, 220] on div "All Users" at bounding box center [1321, 209] width 129 height 28
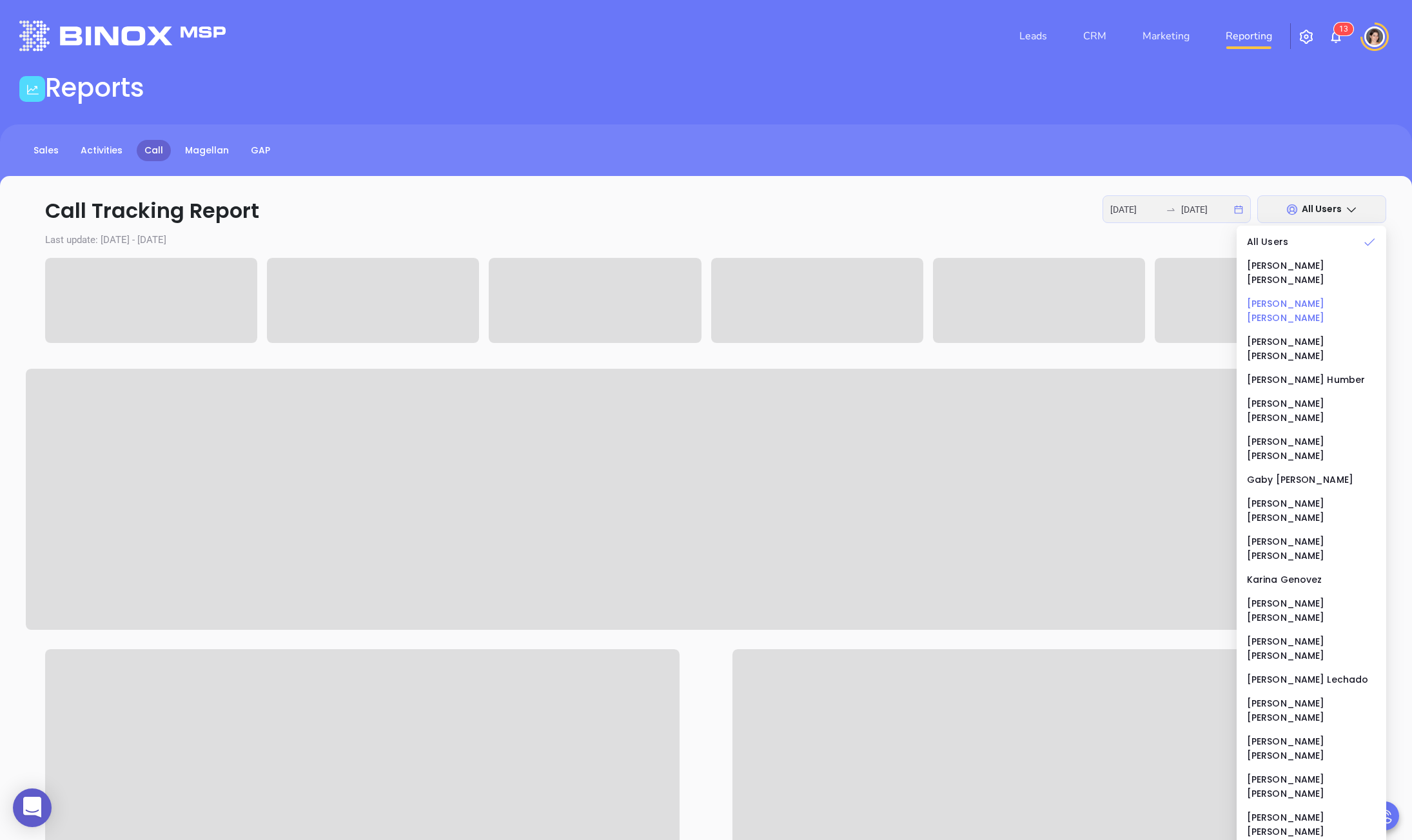
click at [1290, 296] on div "[PERSON_NAME]" at bounding box center [1311, 310] width 129 height 29
click at [874, 229] on div "Call Tracking Report [DATE] [DATE] [PERSON_NAME] Last update: [DATE] - [DATE]" at bounding box center [706, 706] width 1412 height 1059
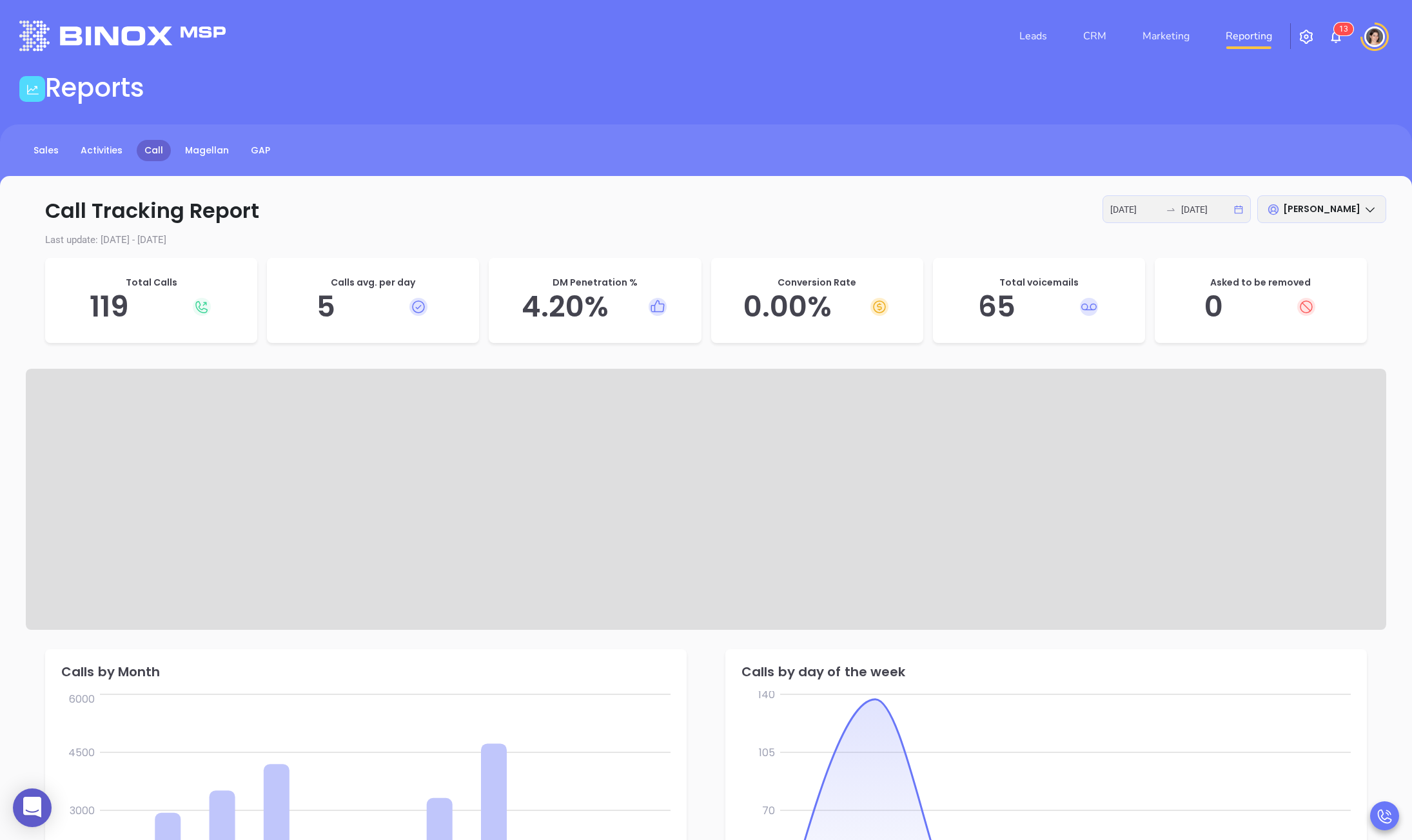
click at [960, 216] on p "Call Tracking Report 2025-08-01 2025-08-29 Anabell Dominguez" at bounding box center [706, 210] width 1360 height 31
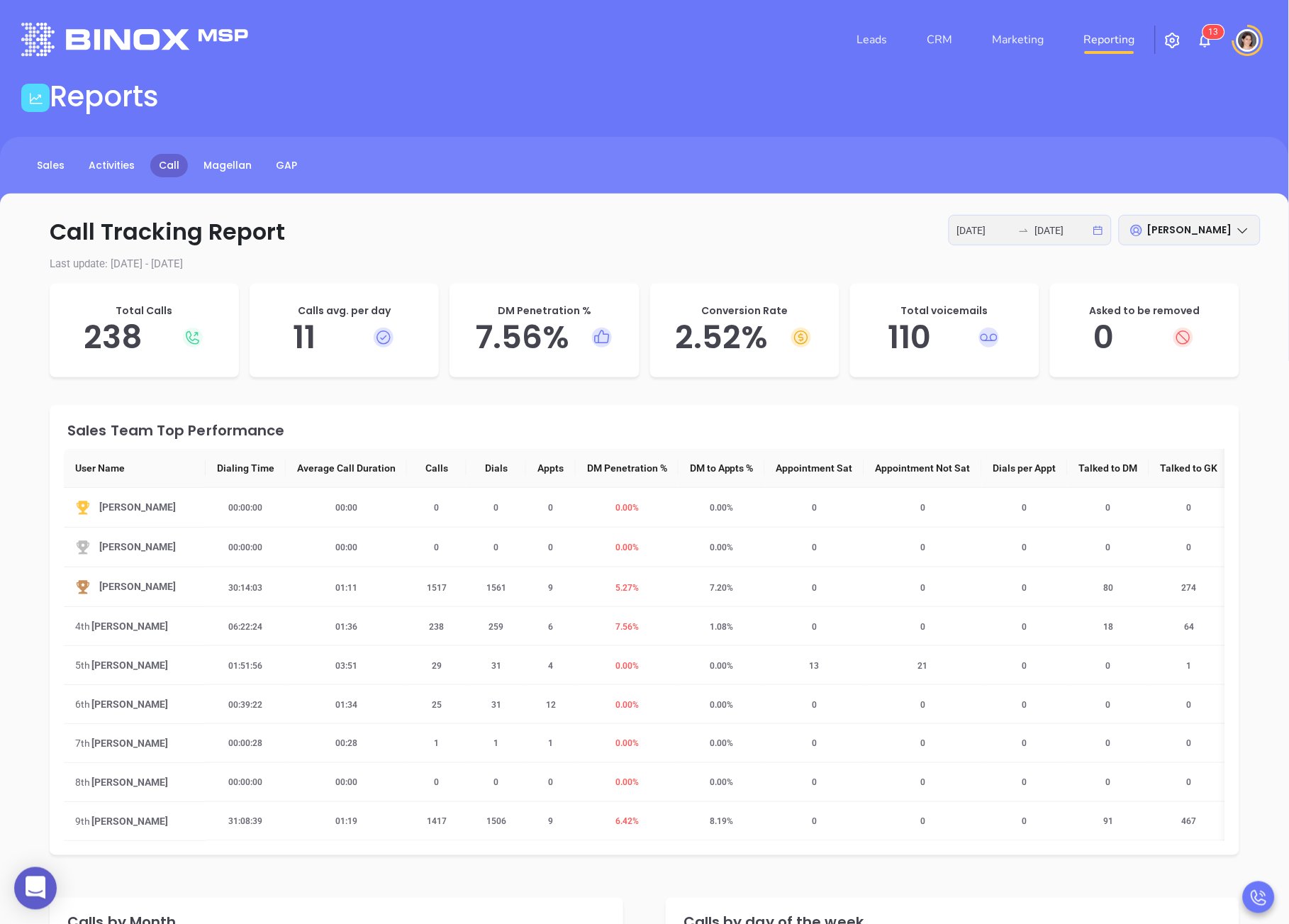
click at [1208, 230] on span "[PERSON_NAME]" at bounding box center [1189, 230] width 85 height 14
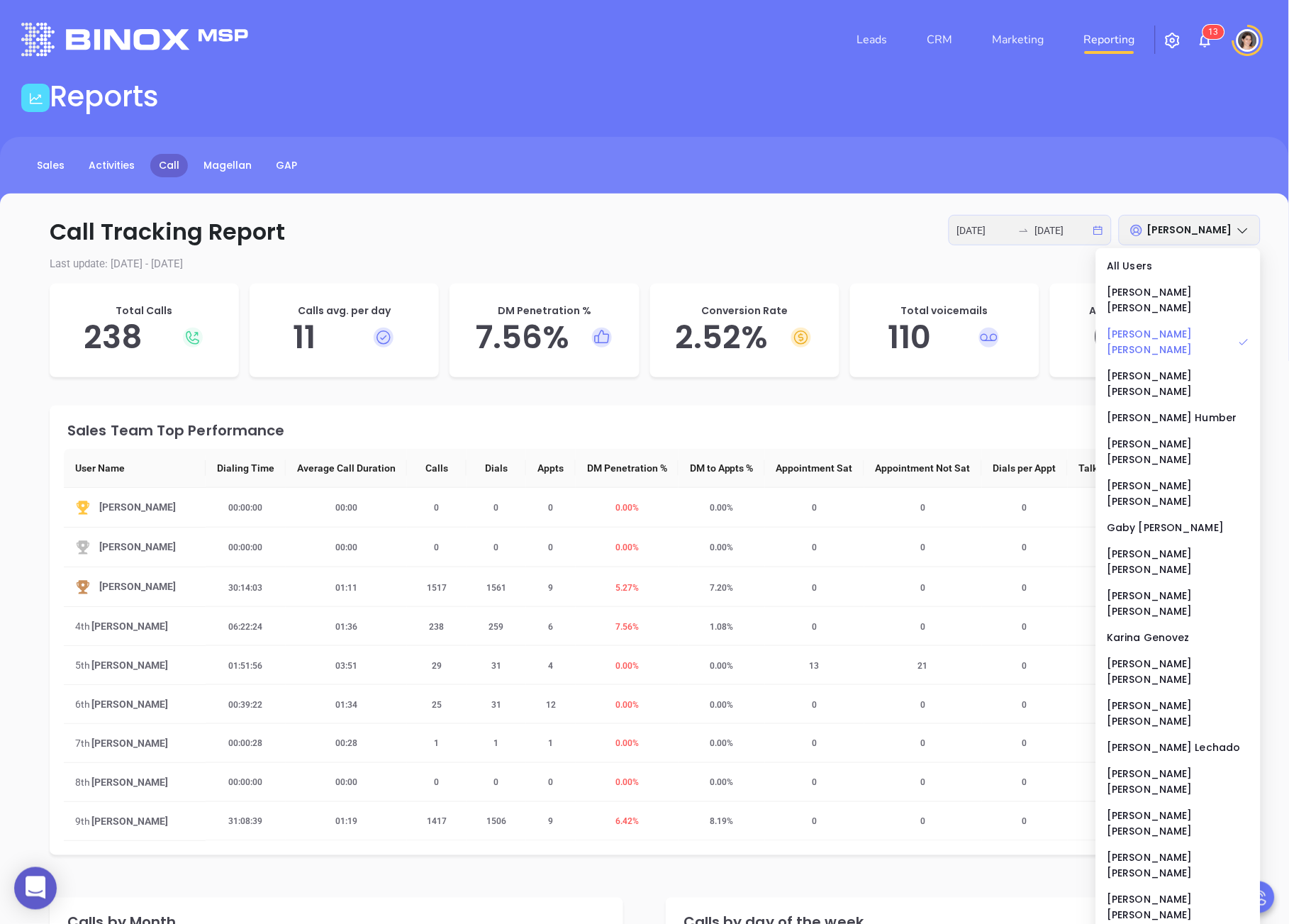
click at [1184, 326] on div "[PERSON_NAME]" at bounding box center [1178, 341] width 141 height 32
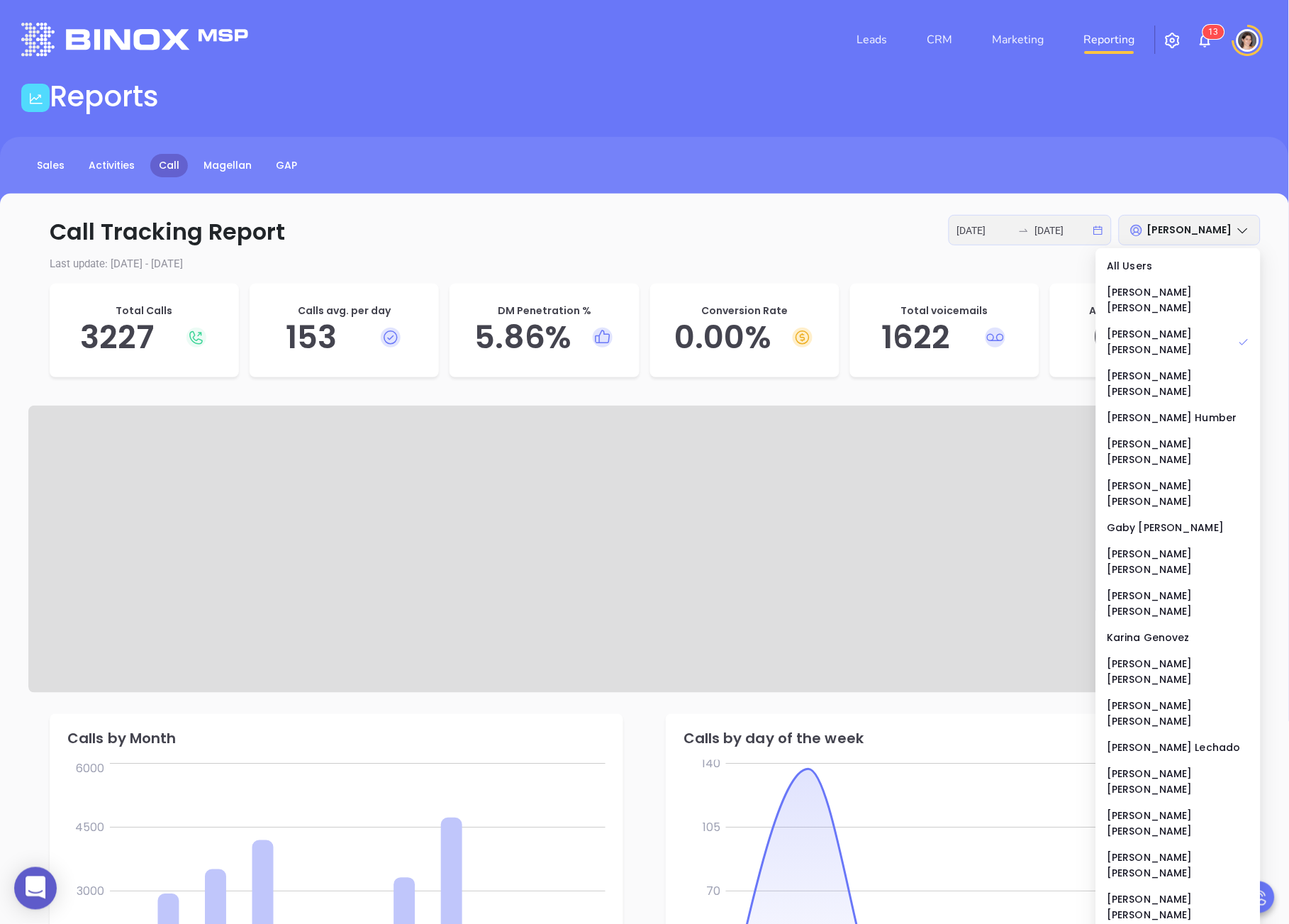
click at [693, 225] on p "Call Tracking Report 2025-08-01 2025-08-29 Anabell Dominguez" at bounding box center [644, 231] width 1232 height 34
